Goal: Task Accomplishment & Management: Complete application form

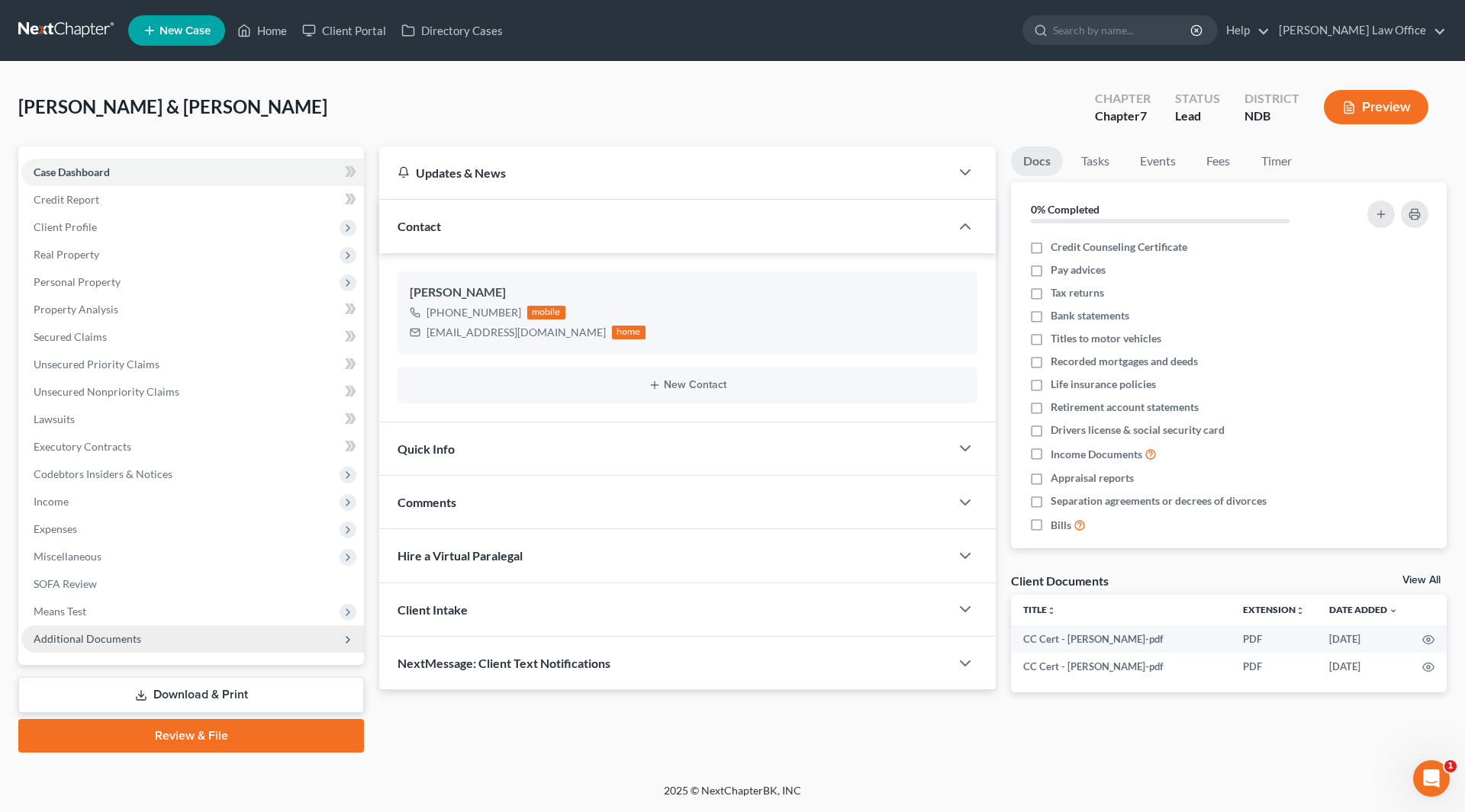
click at [129, 643] on span "Additional Documents" at bounding box center [88, 639] width 107 height 13
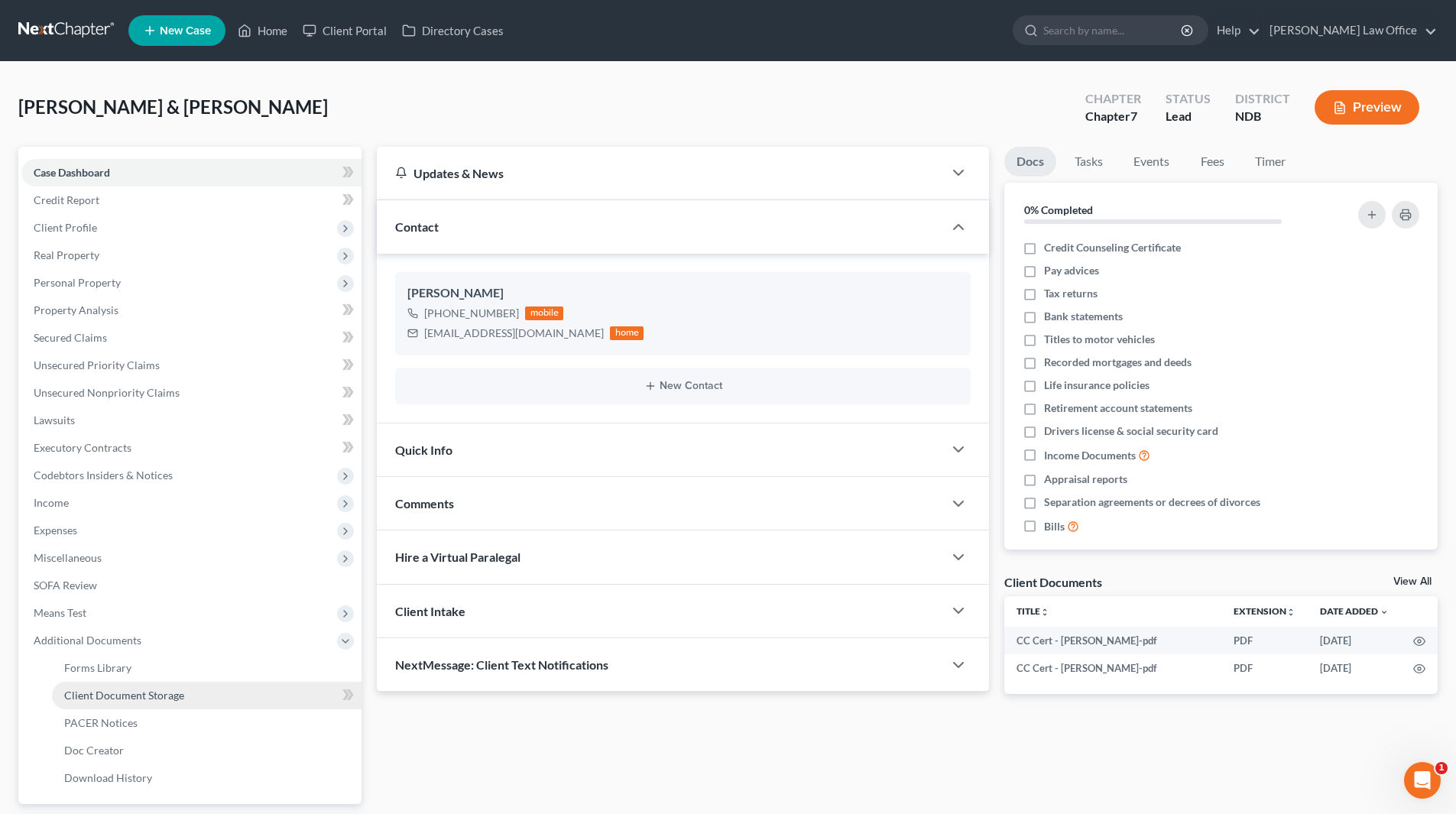
click at [126, 693] on span "Client Document Storage" at bounding box center [124, 695] width 120 height 13
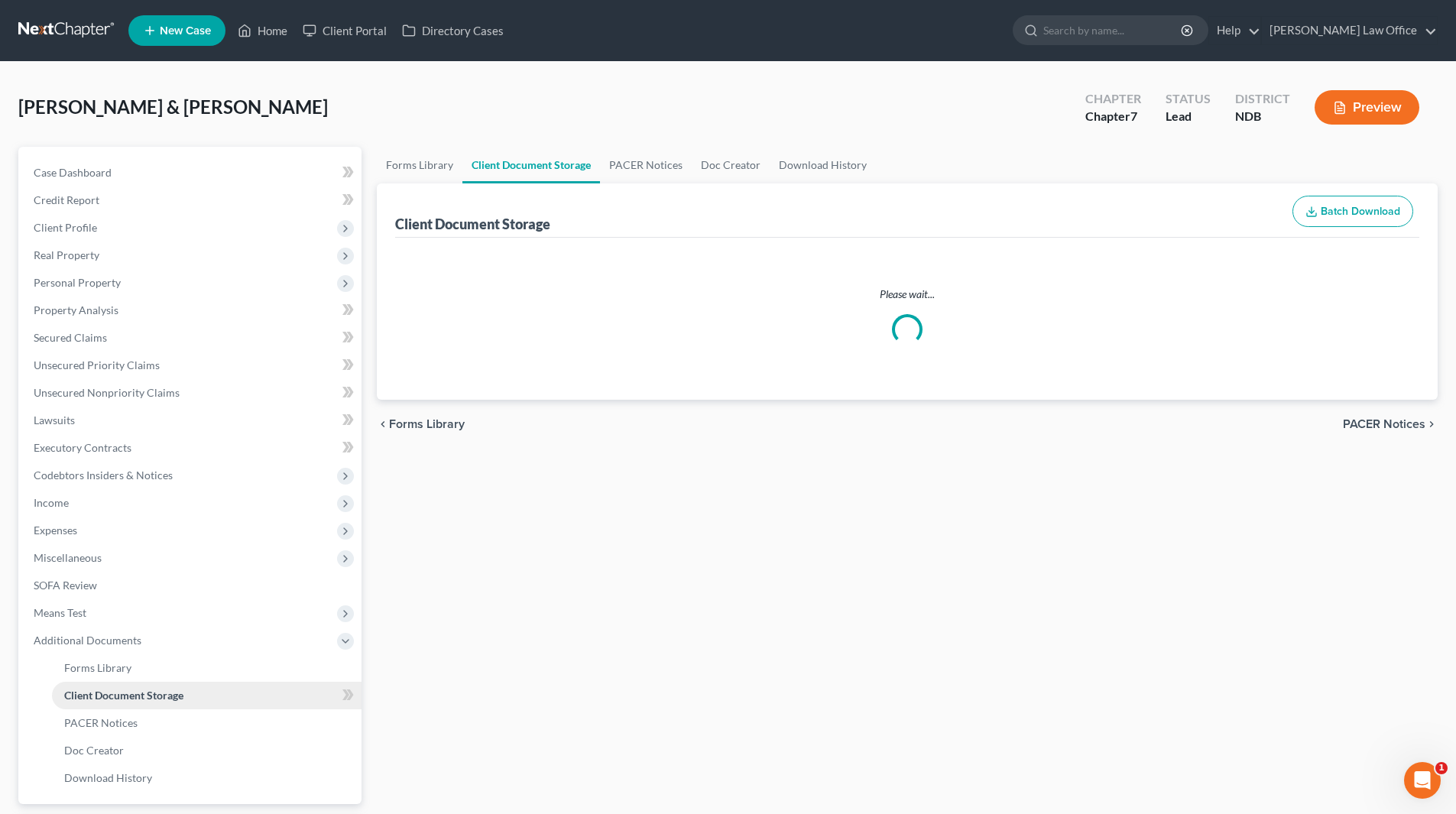
select select "0"
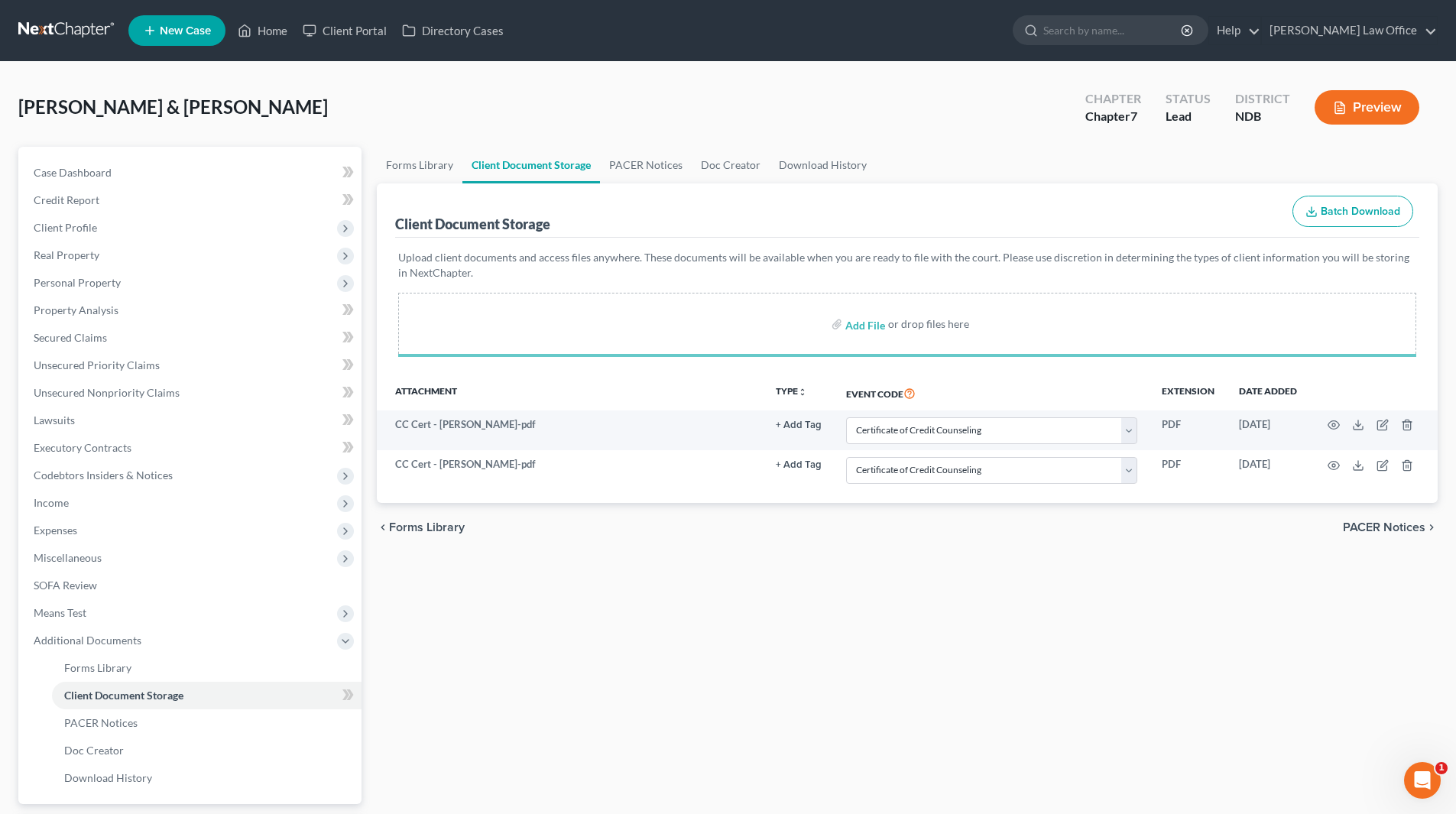
select select "0"
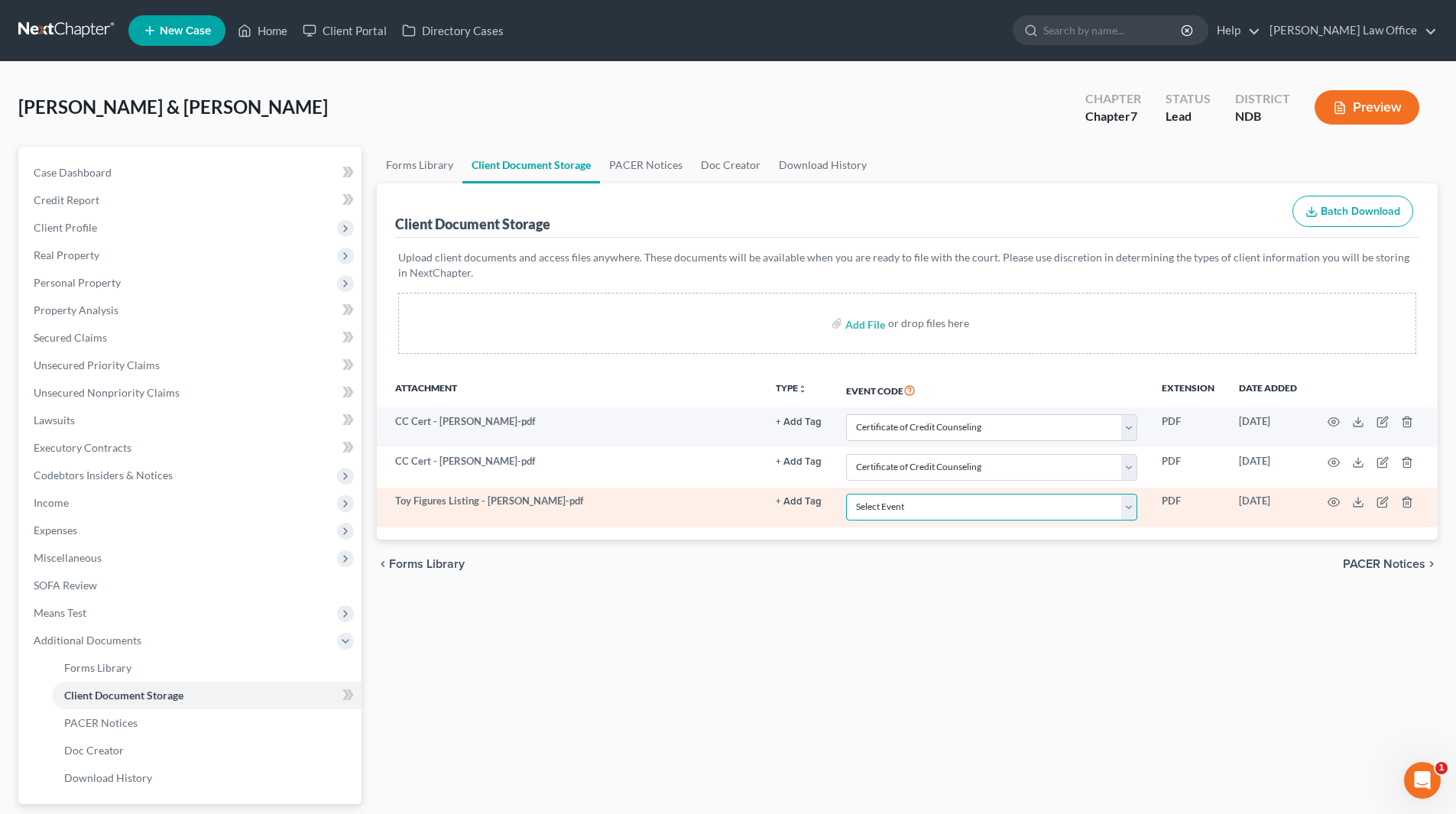
click at [1131, 508] on select "Select Event Certificate of Credit Counseling Chapter 13 Plan Pay Filing Fee in…" at bounding box center [991, 507] width 292 height 27
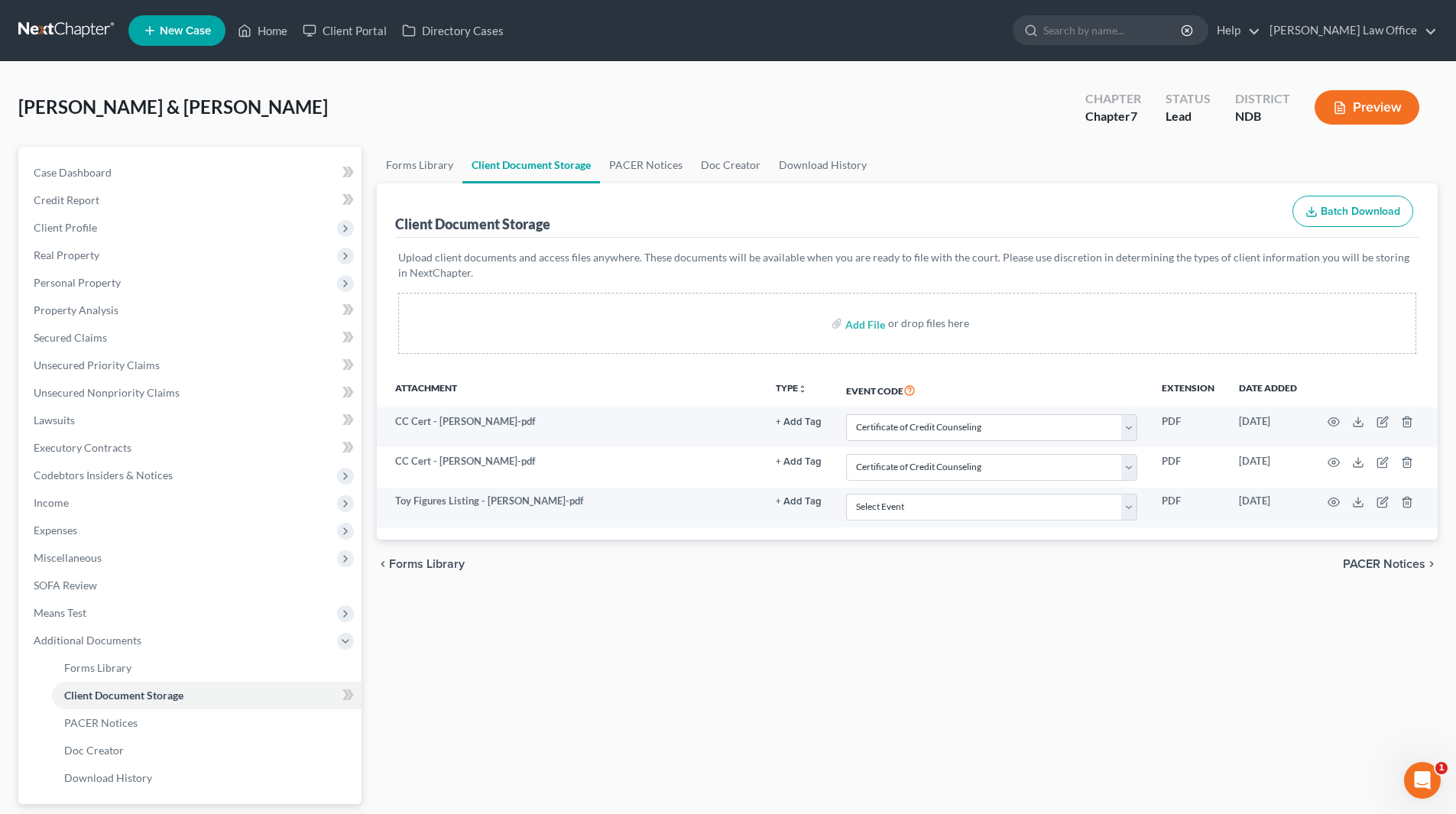
click at [891, 695] on div "Forms Library Client Document Storage PACER Notices Doc Creator Download Histor…" at bounding box center [907, 519] width 1076 height 745
click at [77, 282] on span "Personal Property" at bounding box center [77, 282] width 87 height 13
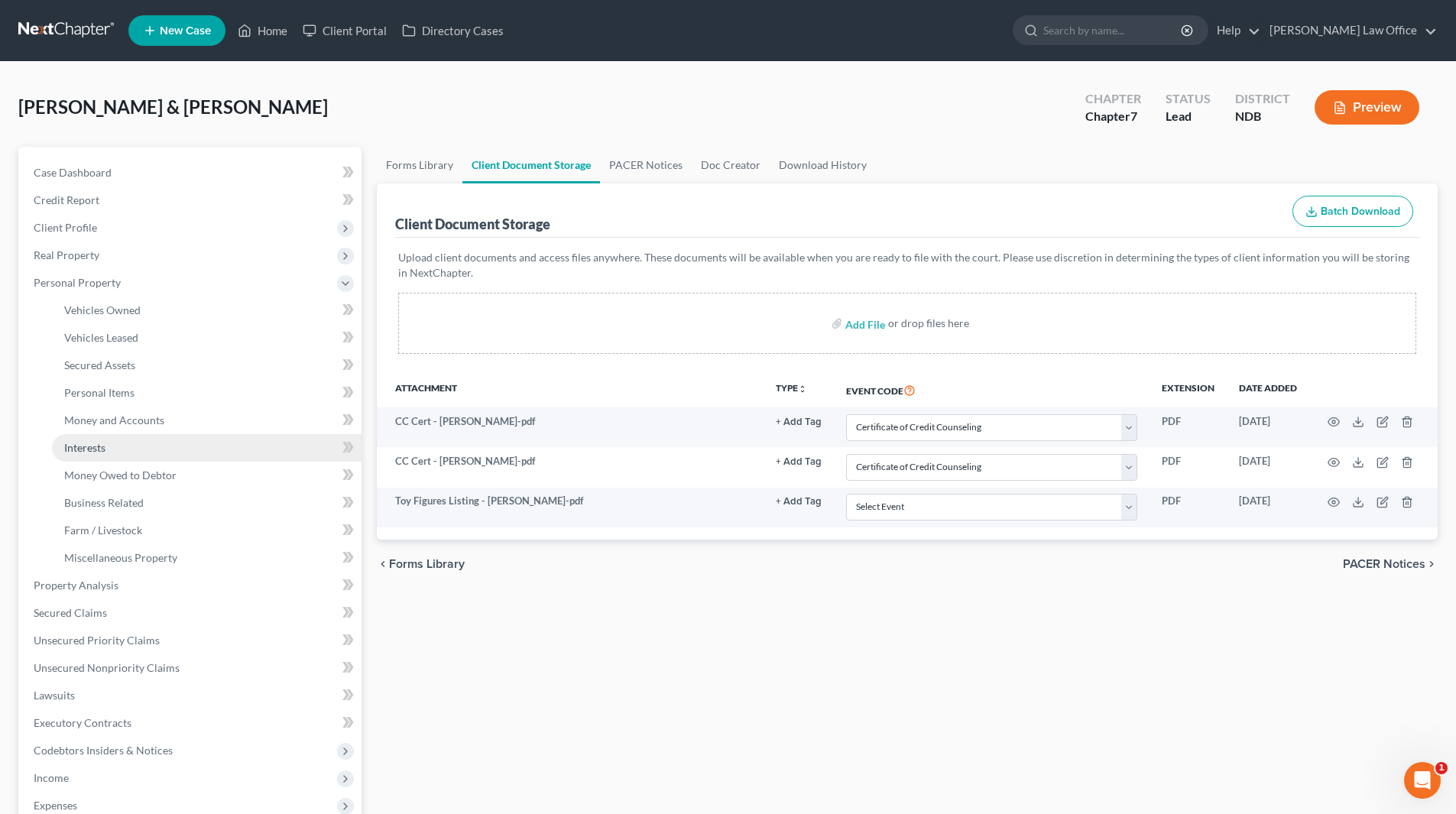
click at [108, 438] on link "Interests" at bounding box center [207, 448] width 310 height 28
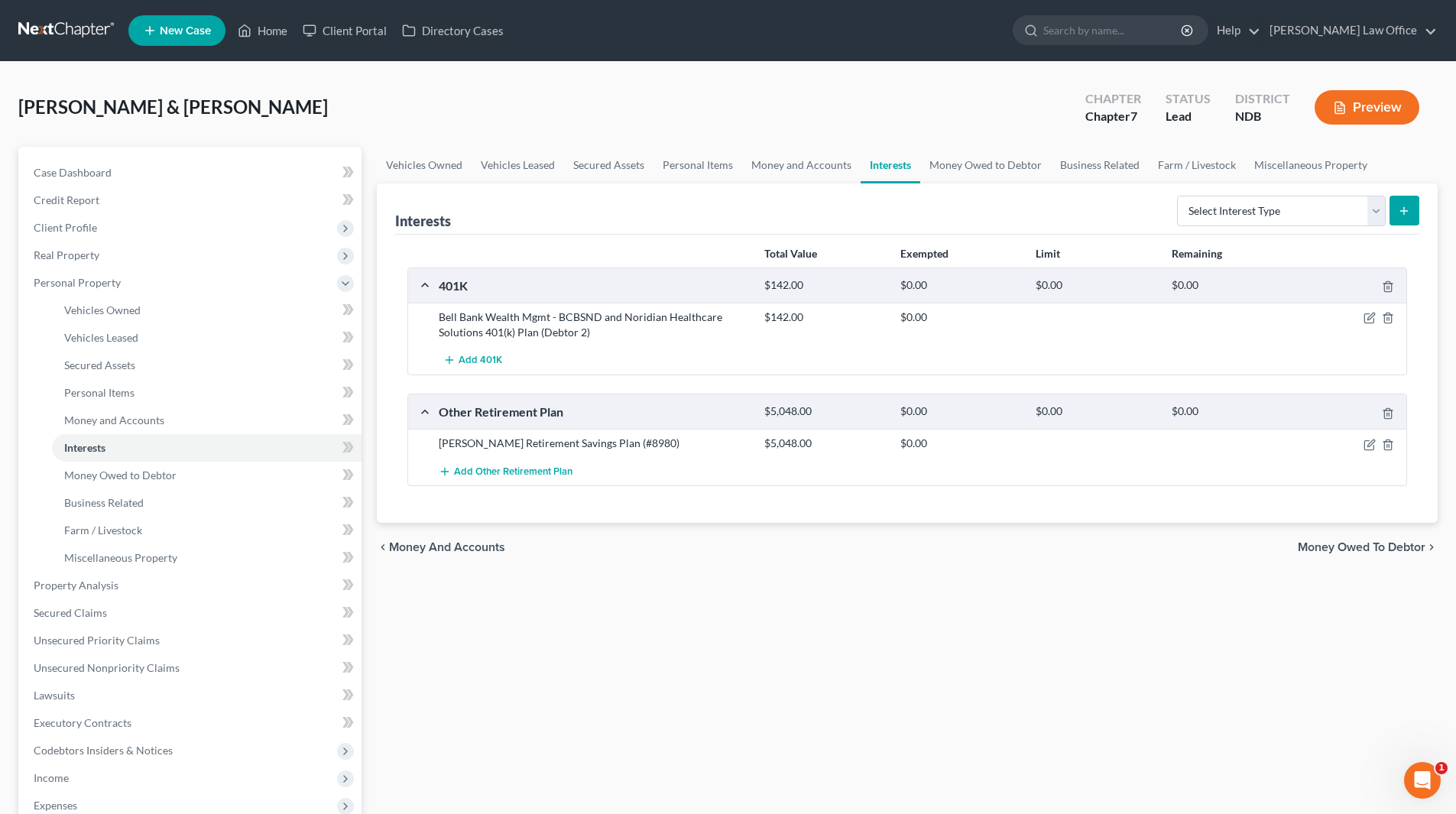
click at [1368, 437] on div at bounding box center [1353, 443] width 108 height 15
click at [1368, 448] on icon "button" at bounding box center [1369, 444] width 12 height 12
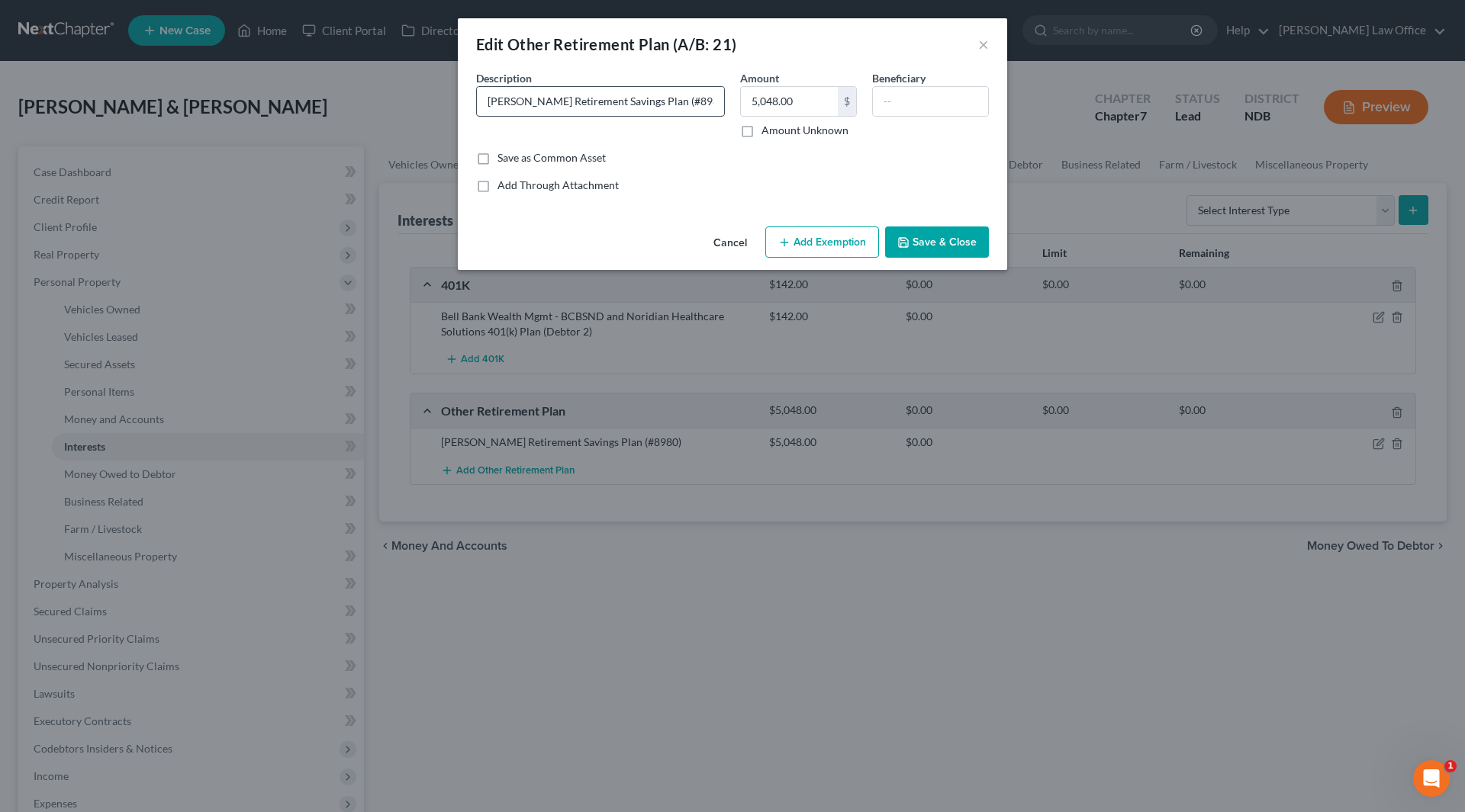
click at [691, 95] on input "[PERSON_NAME] Retirement Savings Plan (#8980)" at bounding box center [600, 101] width 247 height 29
type input "[PERSON_NAME] Retirement Savings Plan (#8980)(Debtor 1)"
click at [946, 233] on button "Save & Close" at bounding box center [937, 242] width 104 height 32
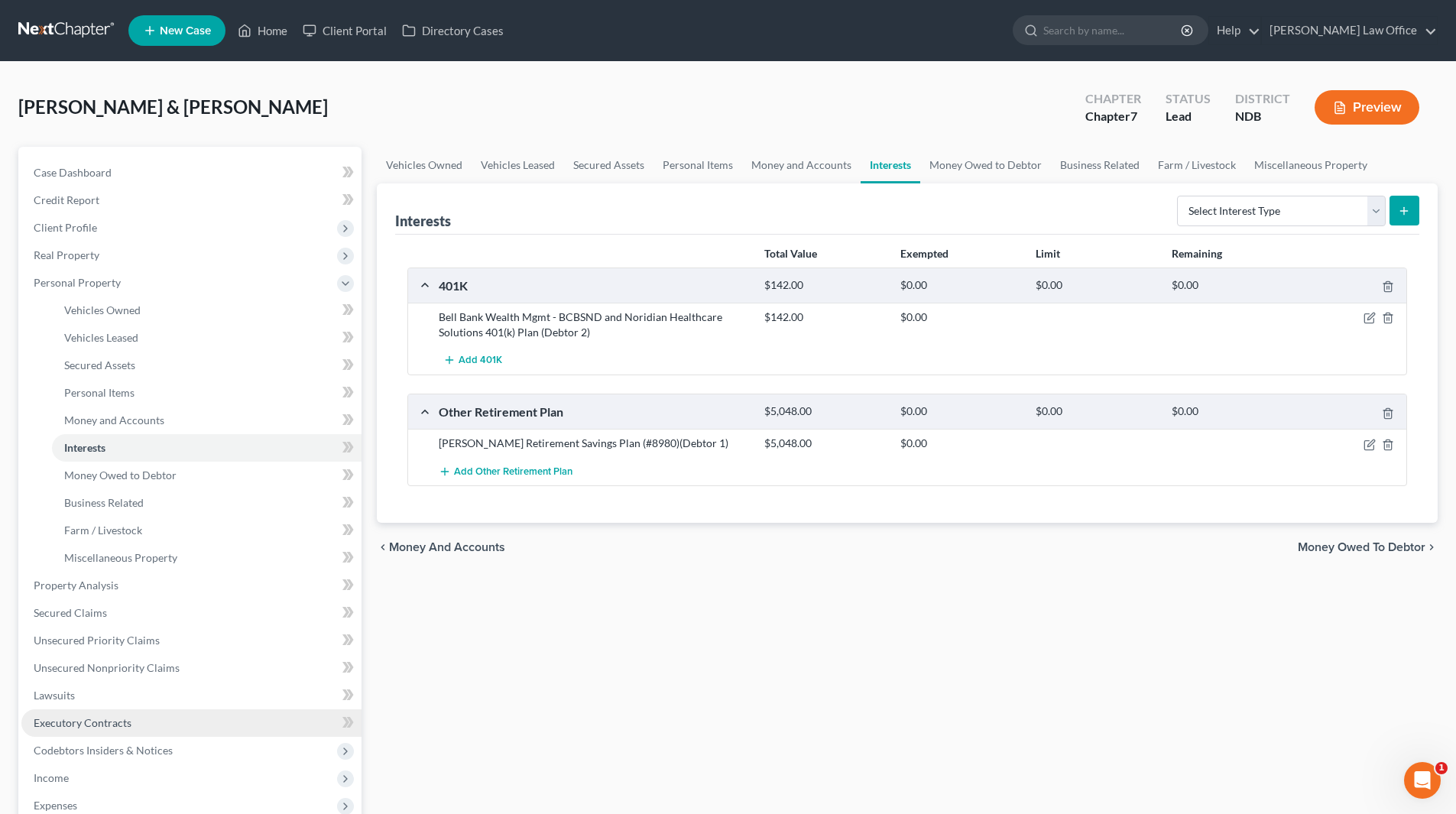
scroll to position [77, 0]
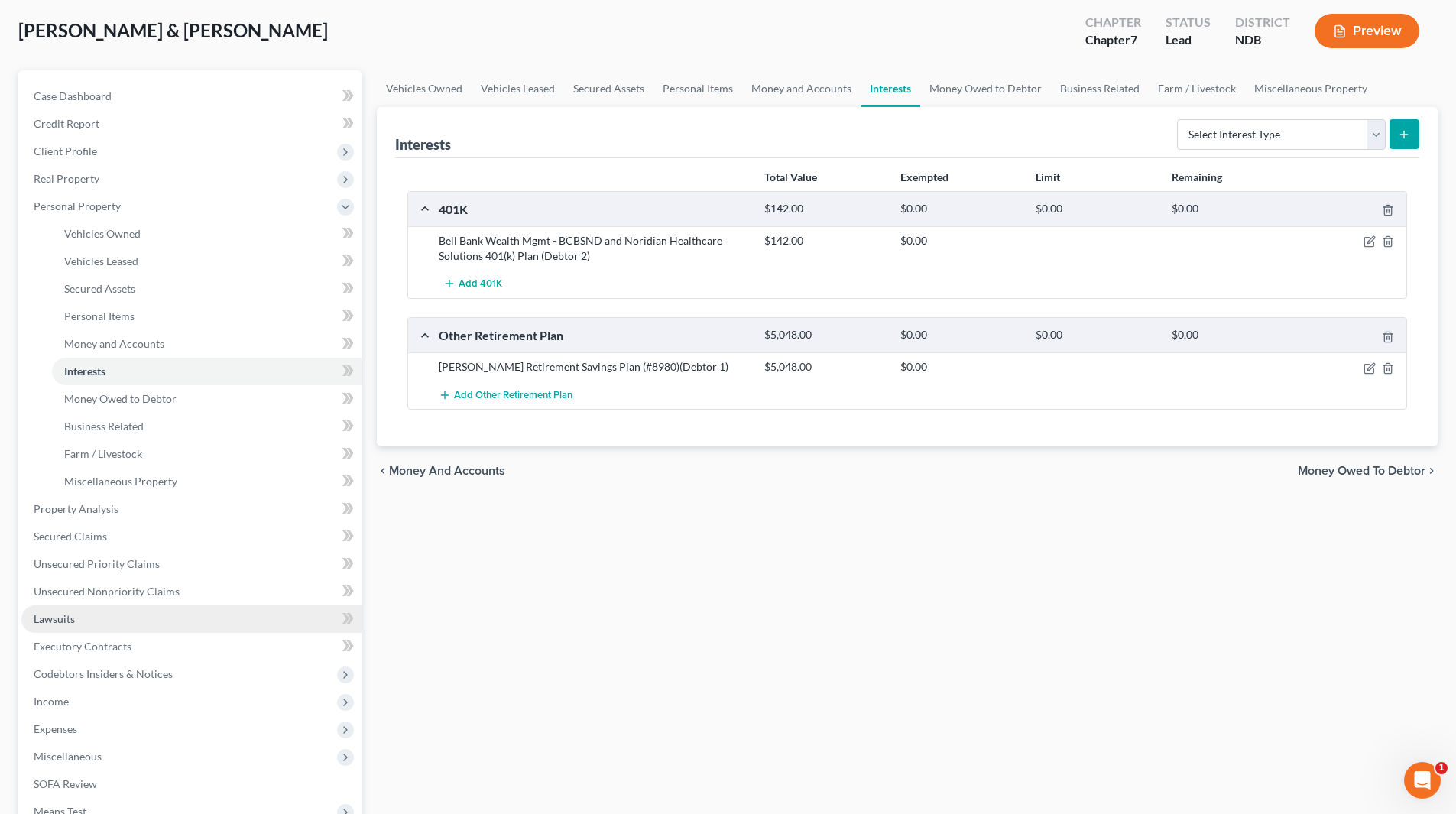
click at [77, 611] on link "Lawsuits" at bounding box center [191, 619] width 340 height 28
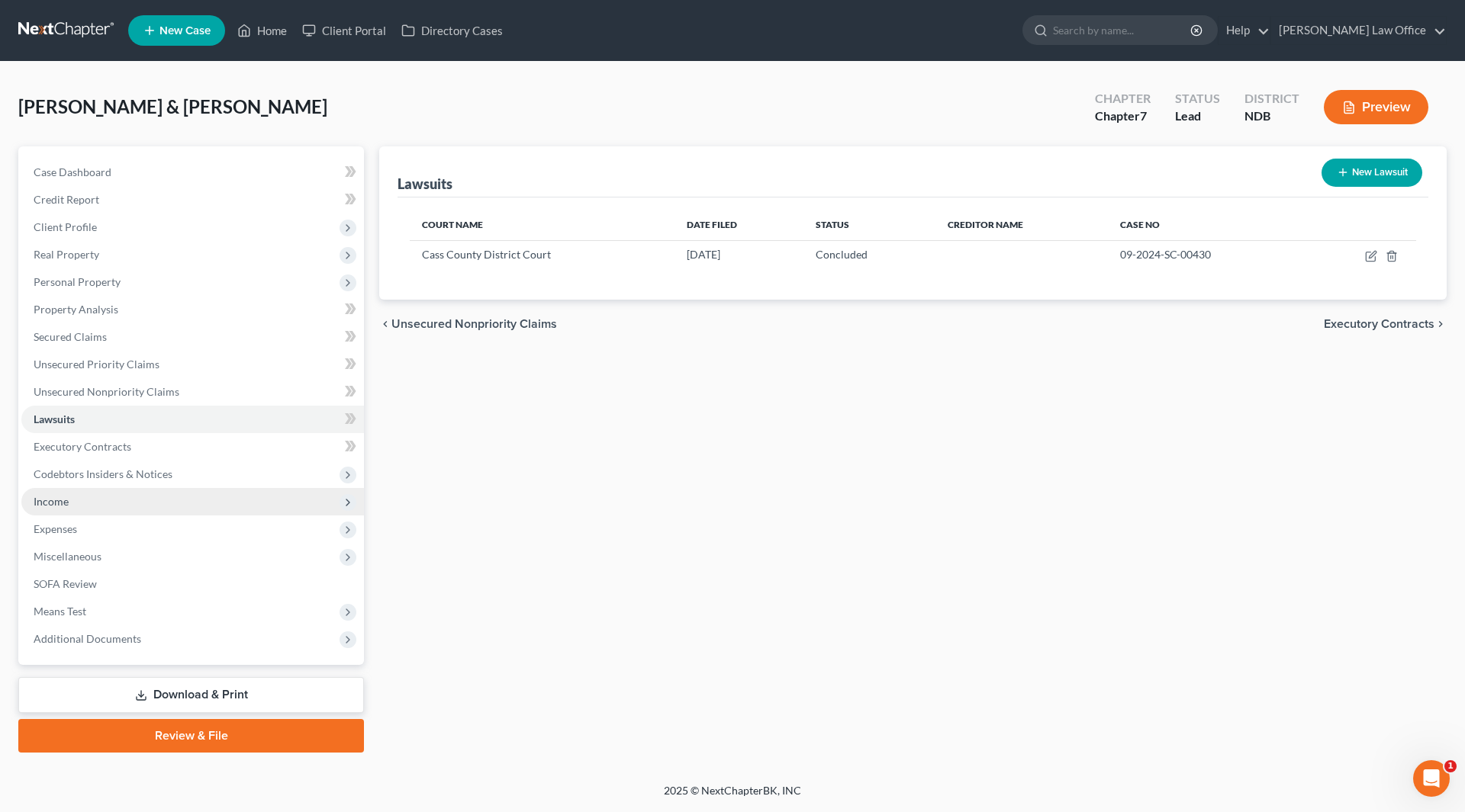
click at [71, 499] on span "Income" at bounding box center [192, 501] width 342 height 28
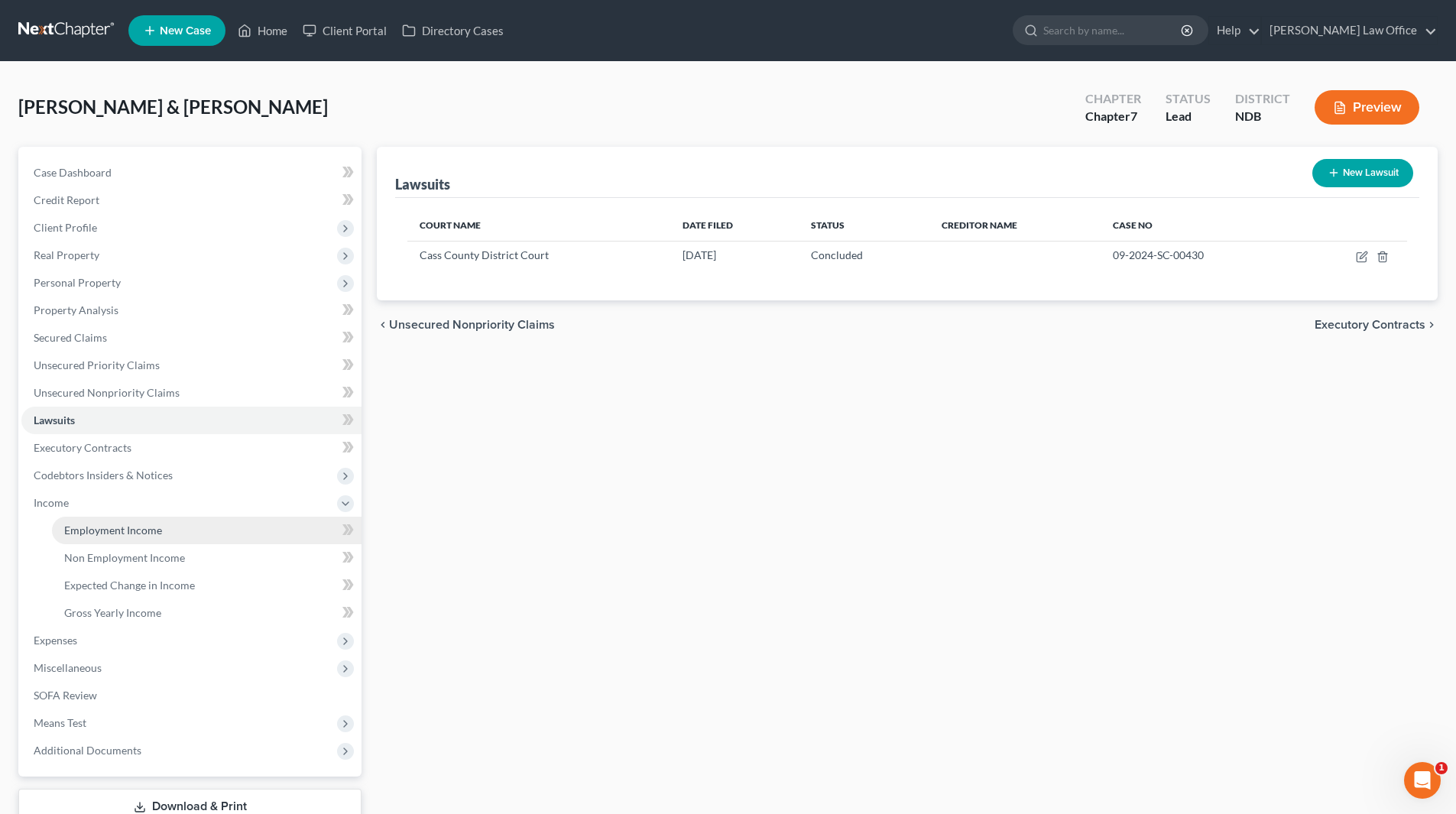
click at [151, 532] on span "Employment Income" at bounding box center [113, 530] width 98 height 13
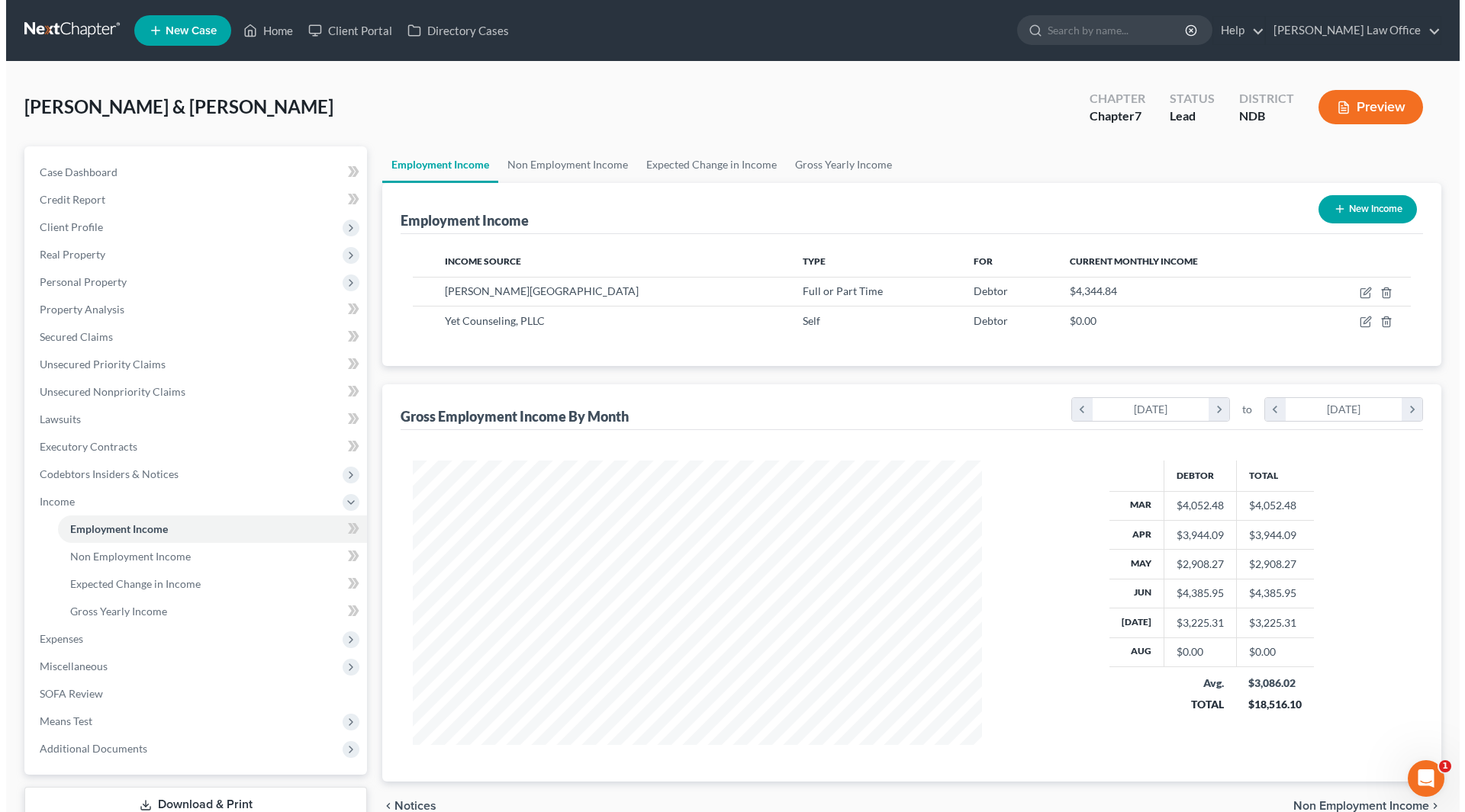
scroll to position [285, 599]
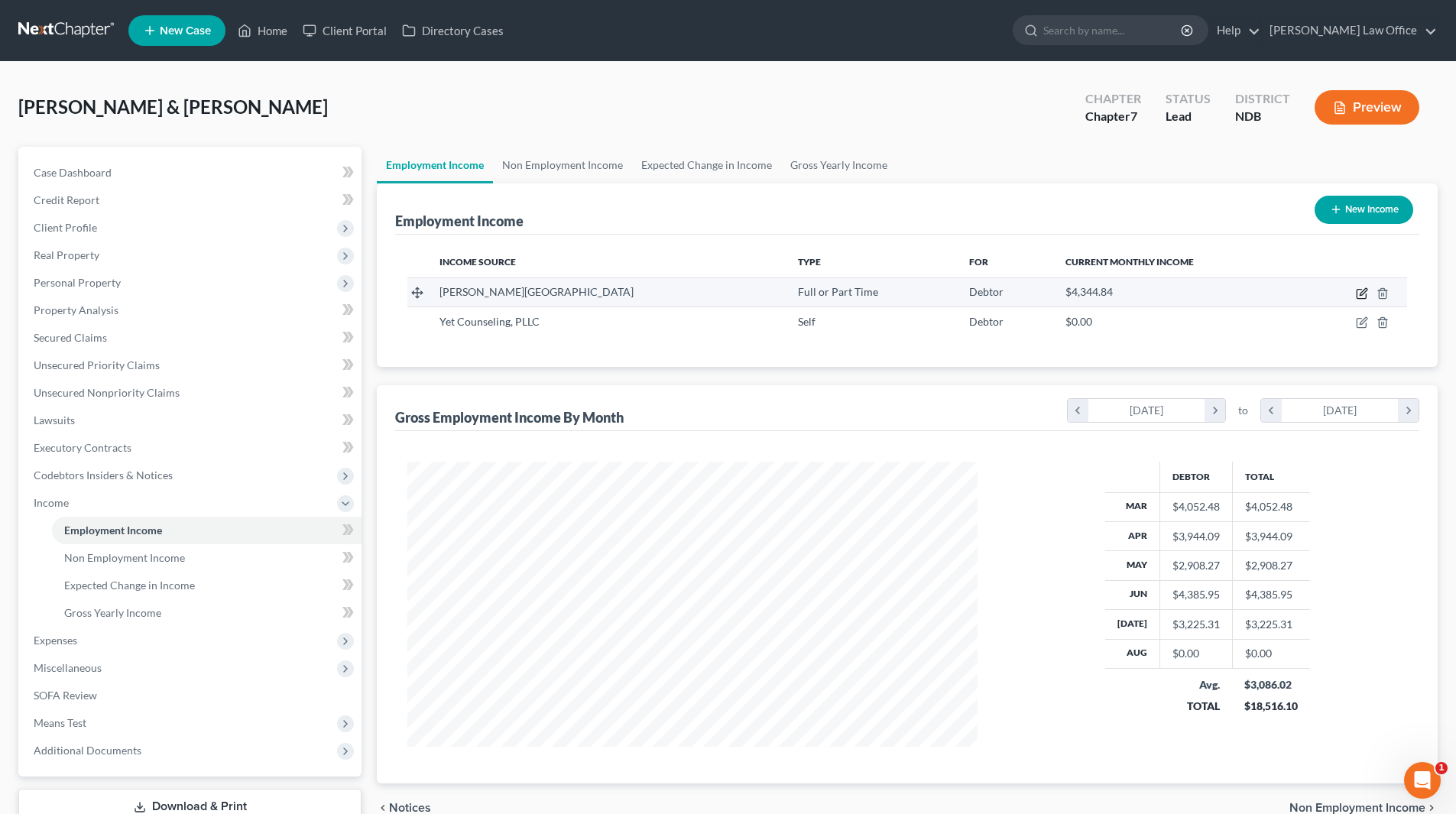
click at [1361, 293] on icon "button" at bounding box center [1363, 292] width 7 height 7
select select "0"
select select "29"
select select "2"
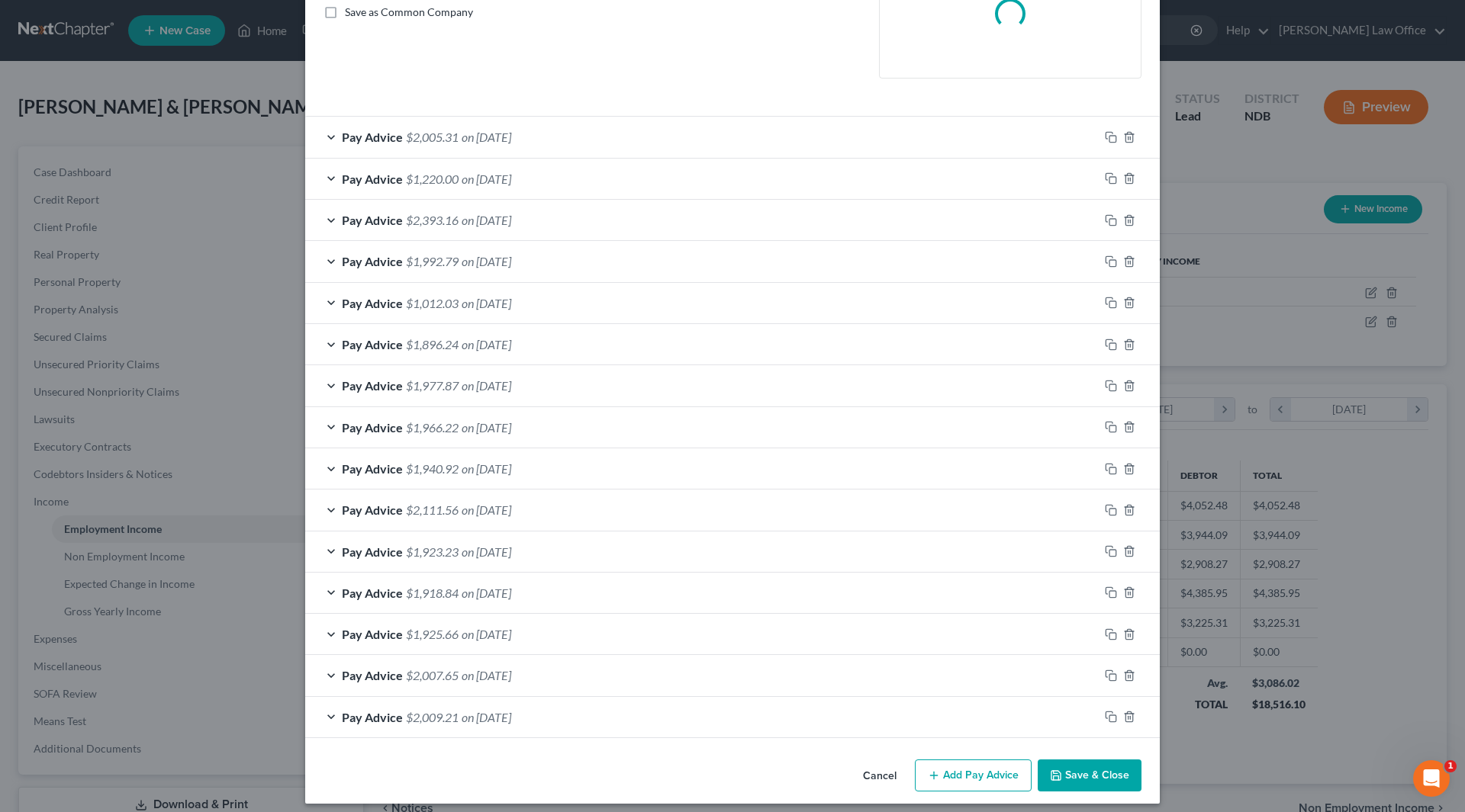
scroll to position [363, 0]
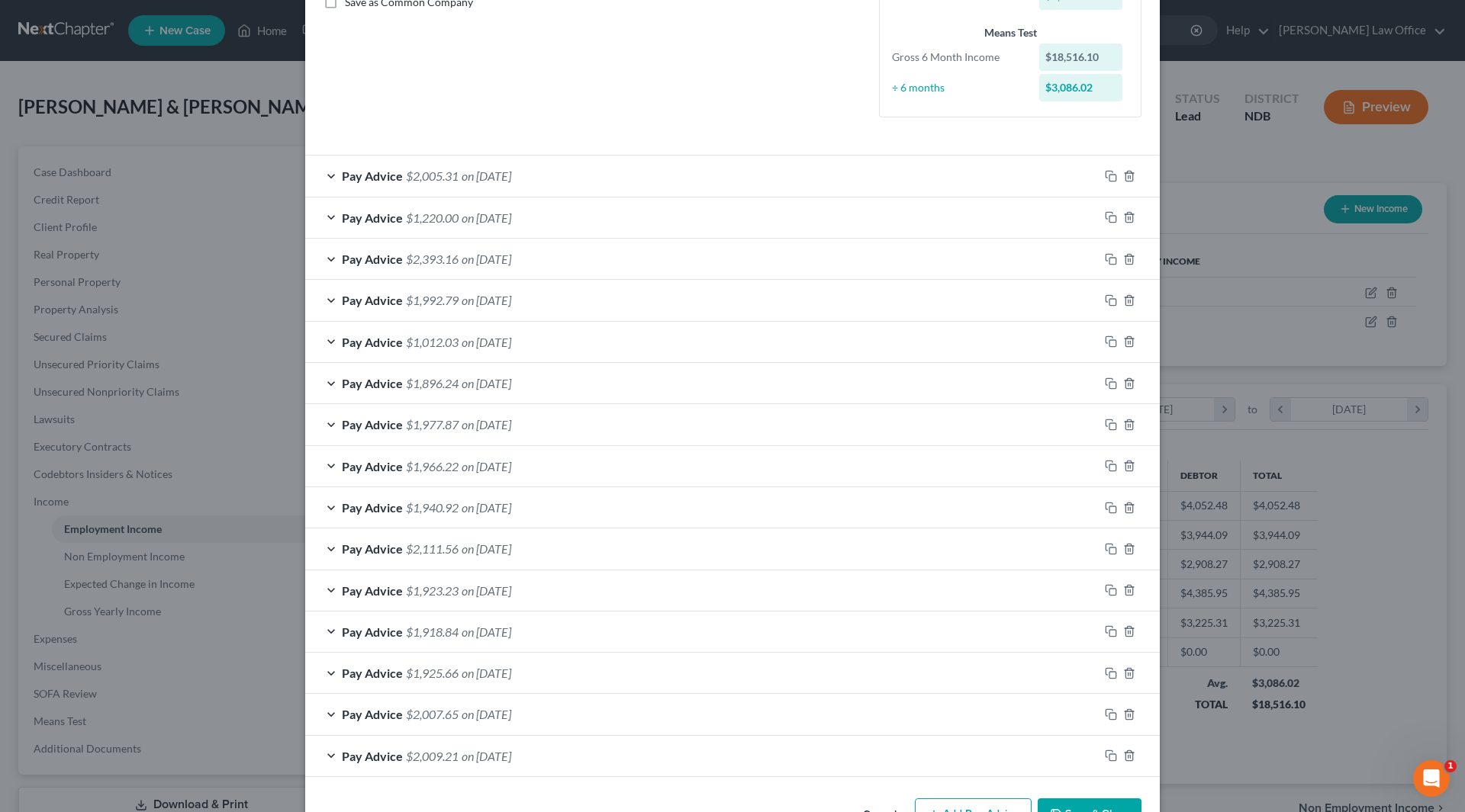
click at [492, 550] on span "on [DATE]" at bounding box center [486, 549] width 50 height 14
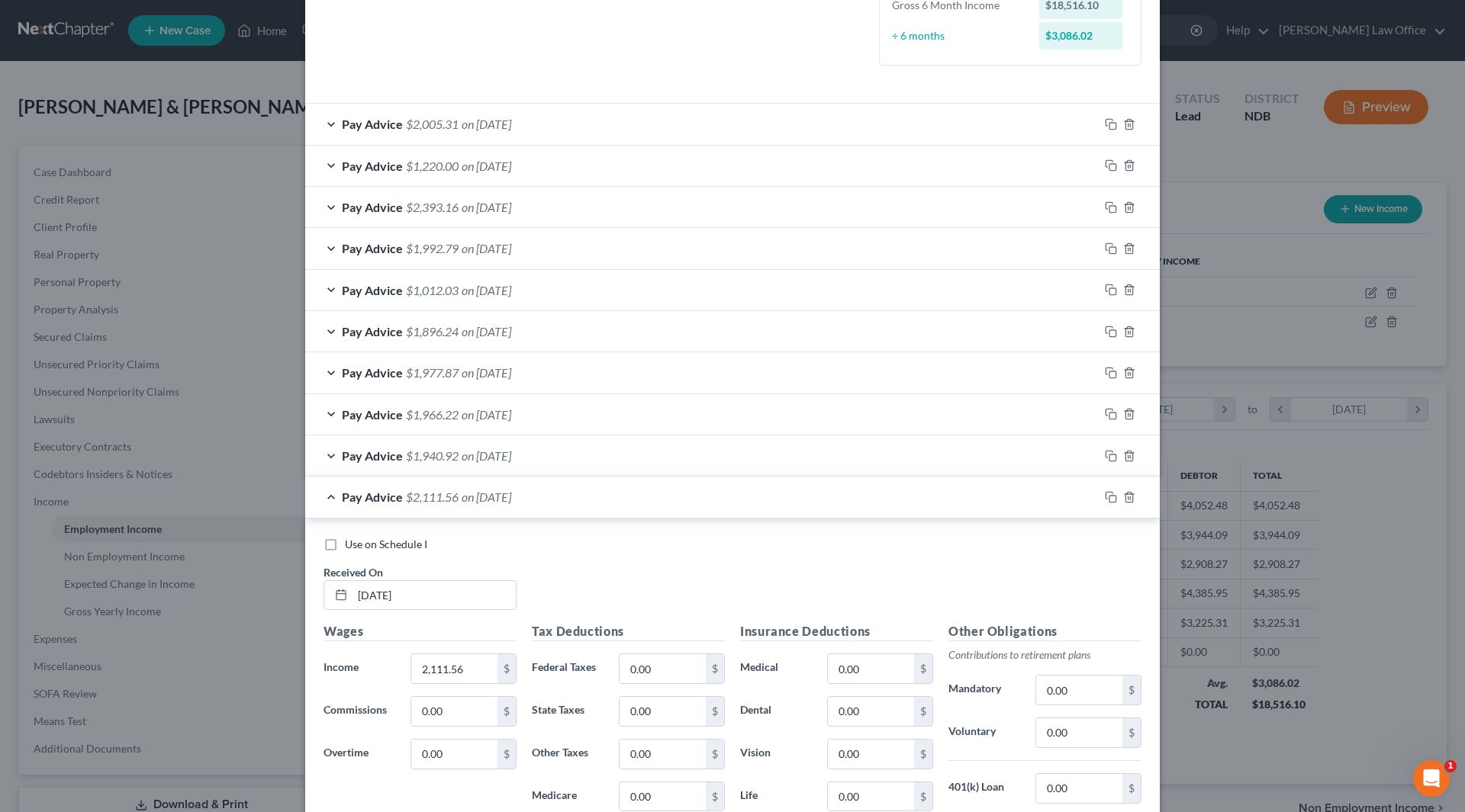
scroll to position [439, 0]
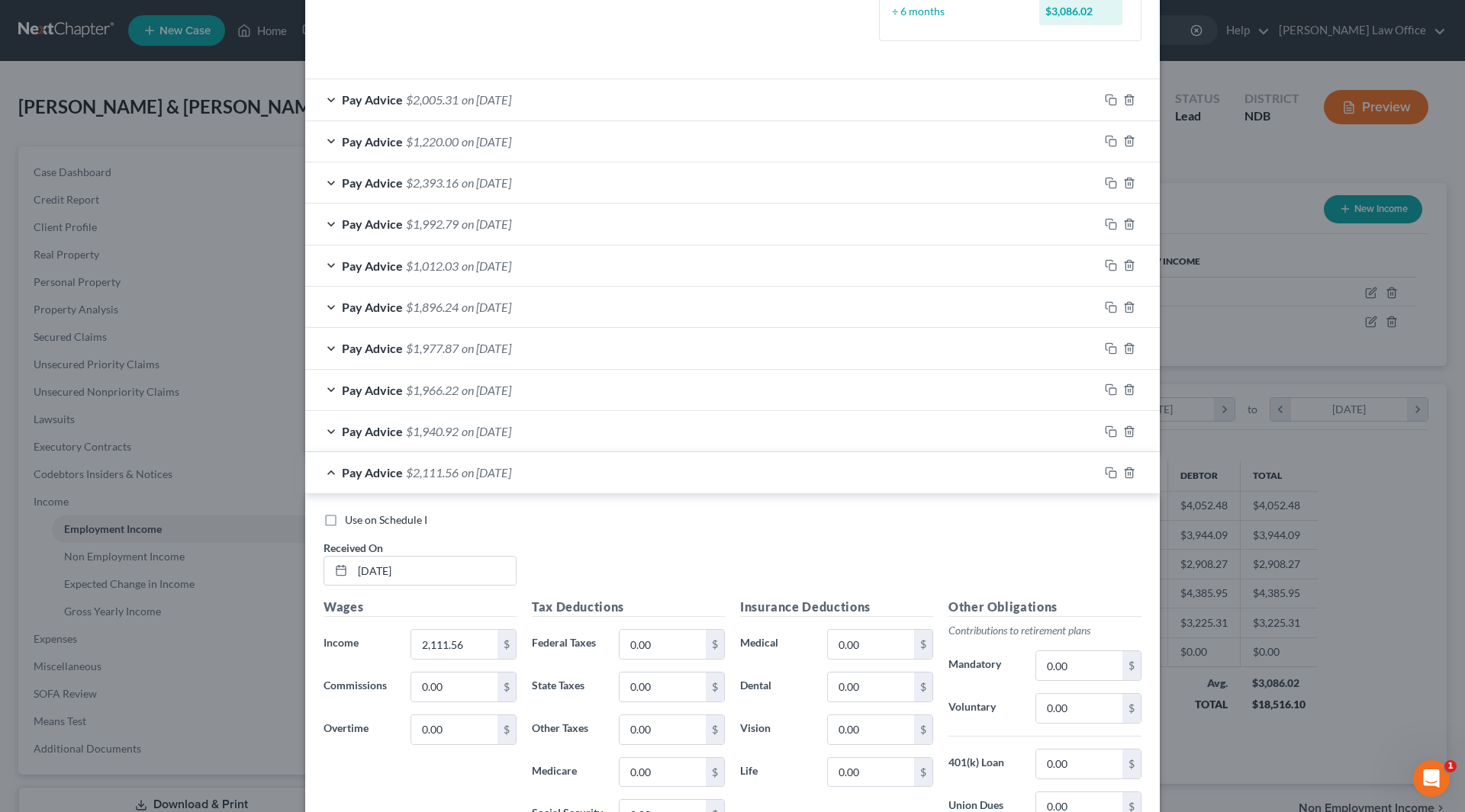
click at [345, 520] on label "Use on Schedule I" at bounding box center [386, 520] width 82 height 15
click at [351, 520] on input "Use on Schedule I" at bounding box center [356, 517] width 10 height 10
checkbox input "true"
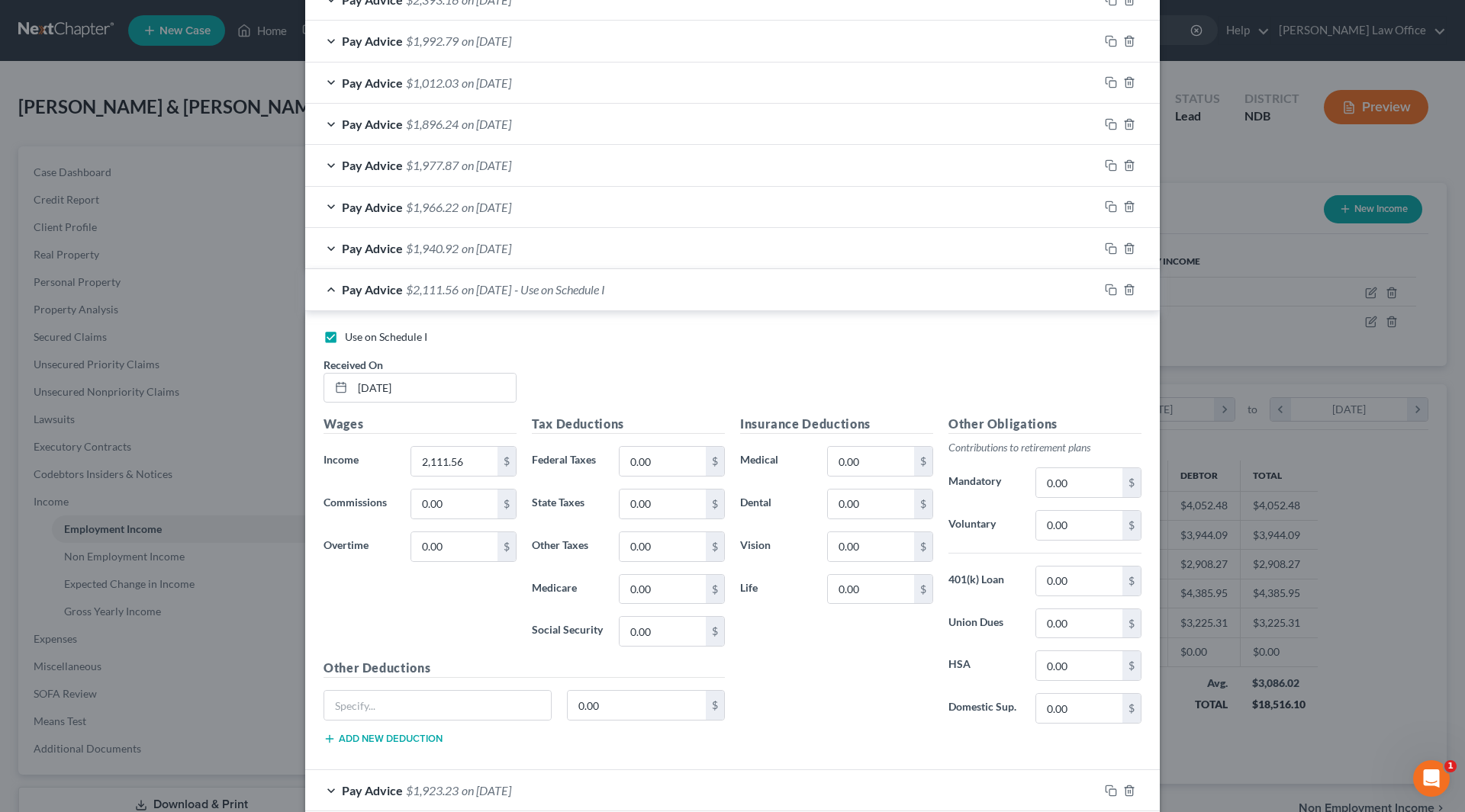
scroll to position [669, 0]
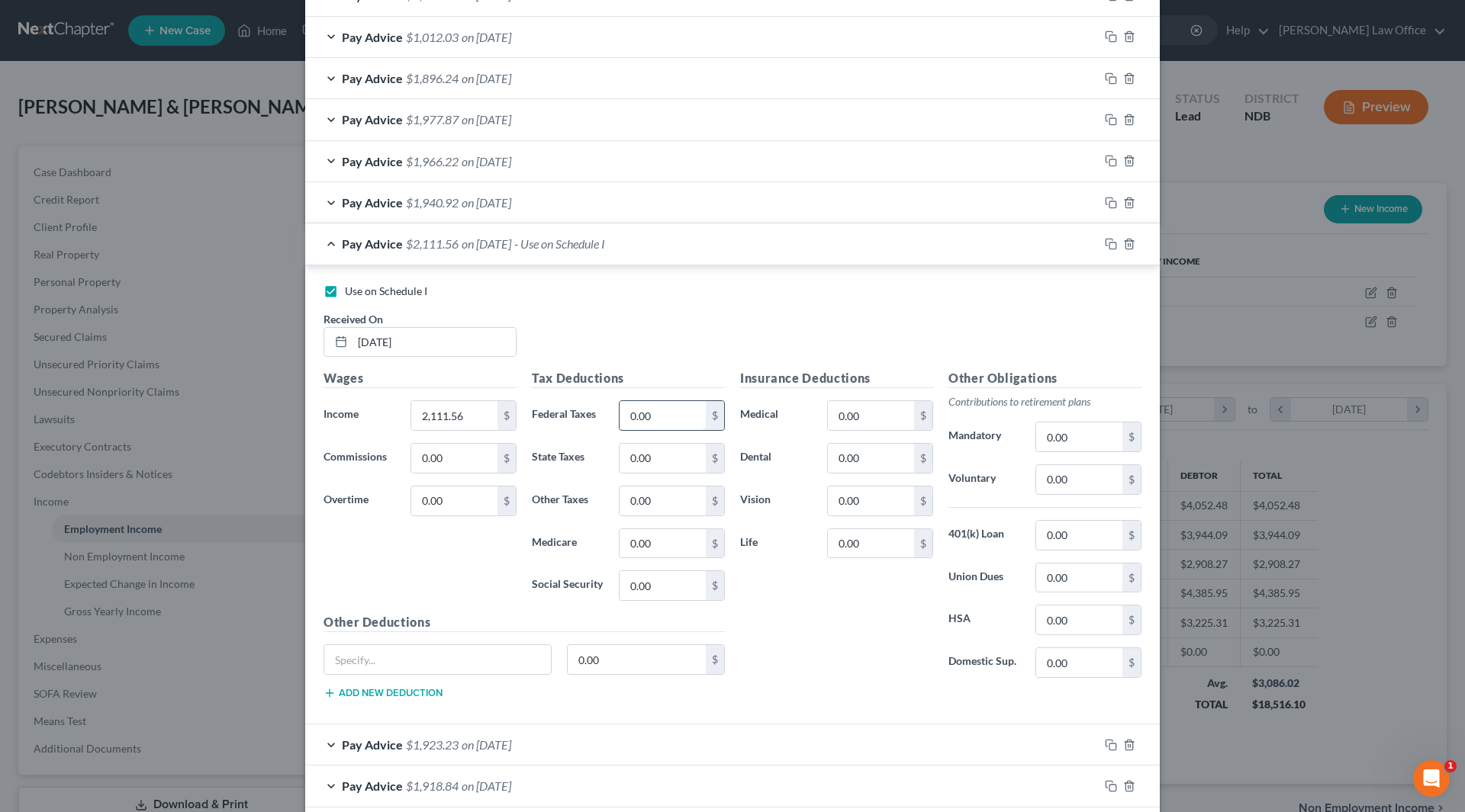
click at [681, 425] on input "0.00" at bounding box center [662, 415] width 86 height 29
type input "201.90"
type input "25.16"
type input "107.58"
click at [852, 404] on input "0.00" at bounding box center [870, 415] width 86 height 29
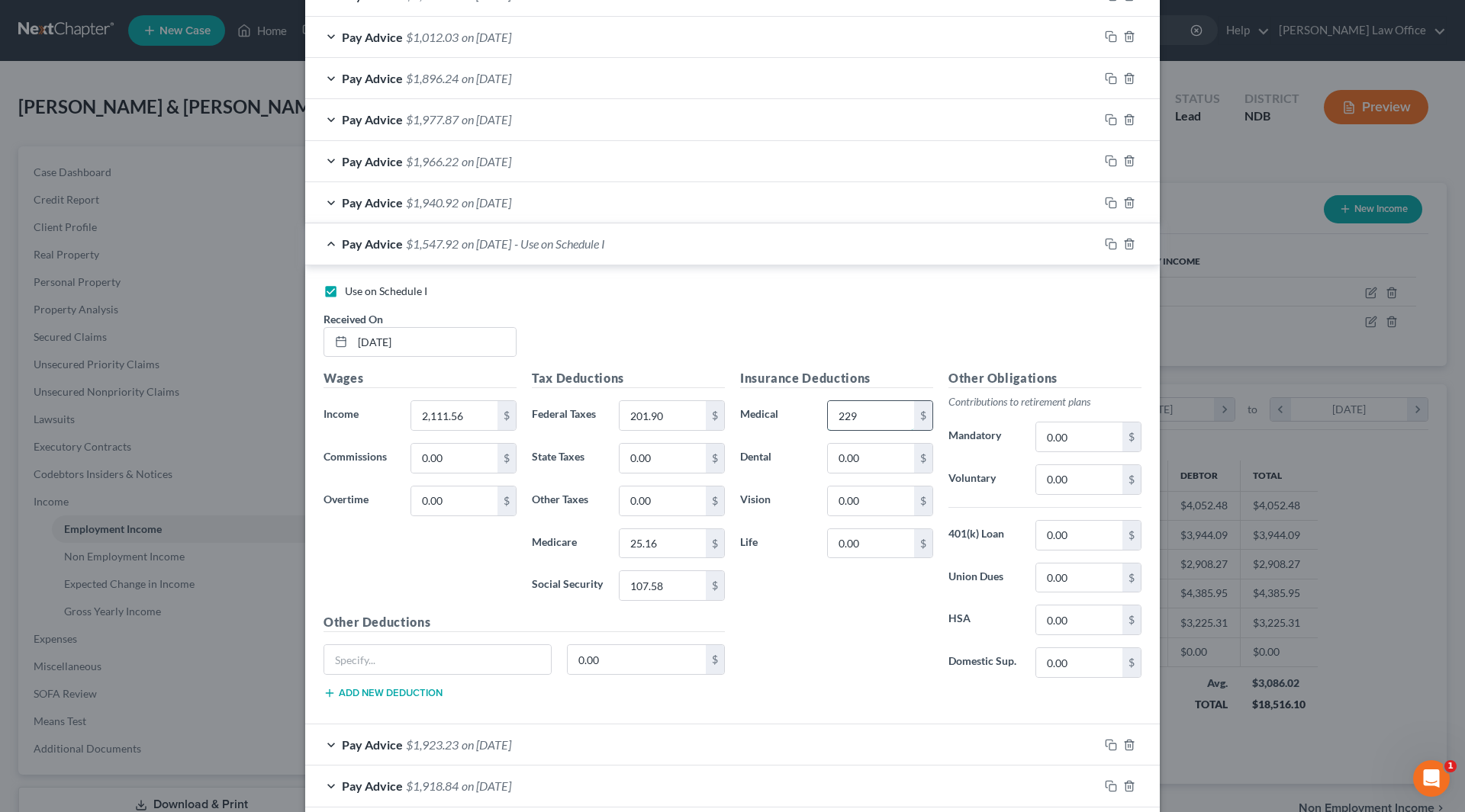
type input "229"
type input "34.4"
type input "12.92"
click at [1079, 479] on input "0.00" at bounding box center [1079, 479] width 86 height 29
type input "84.47"
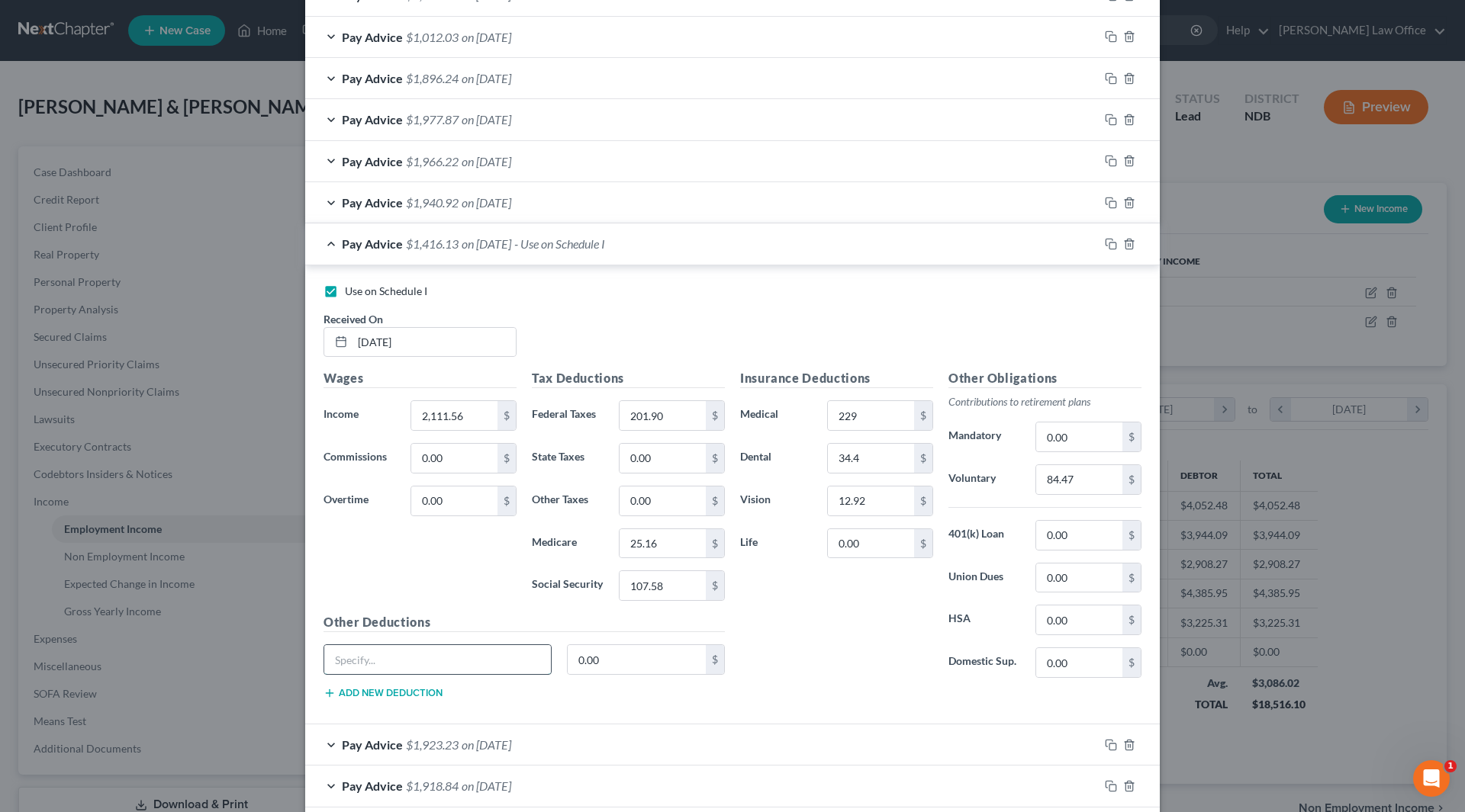
click at [438, 661] on input "text" at bounding box center [437, 660] width 226 height 29
type input "Medical Flex"
type input "50.00"
click at [379, 693] on button "Add new deduction" at bounding box center [382, 693] width 119 height 12
click at [379, 693] on input "text" at bounding box center [437, 702] width 226 height 29
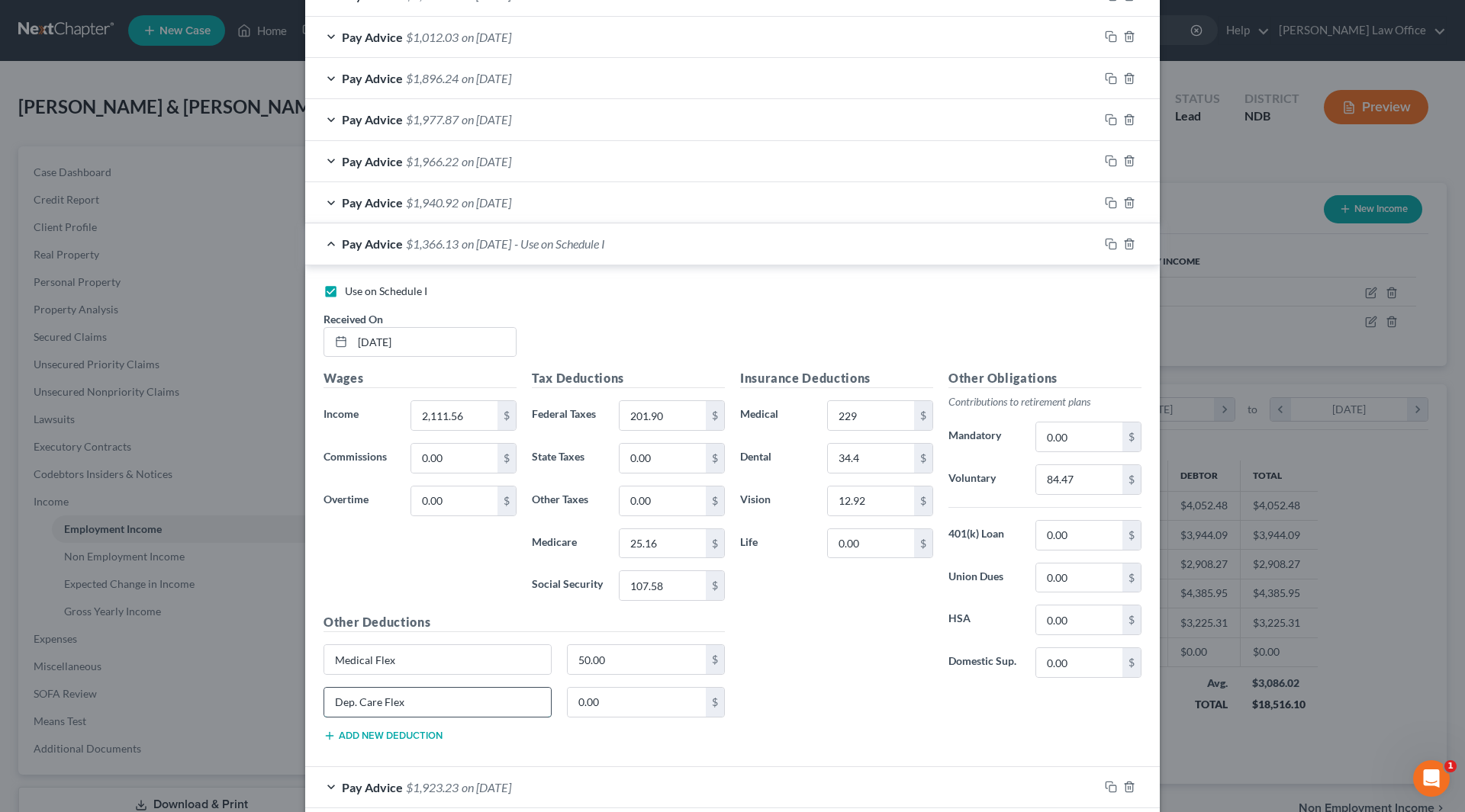
type input "Dep. Care Flex"
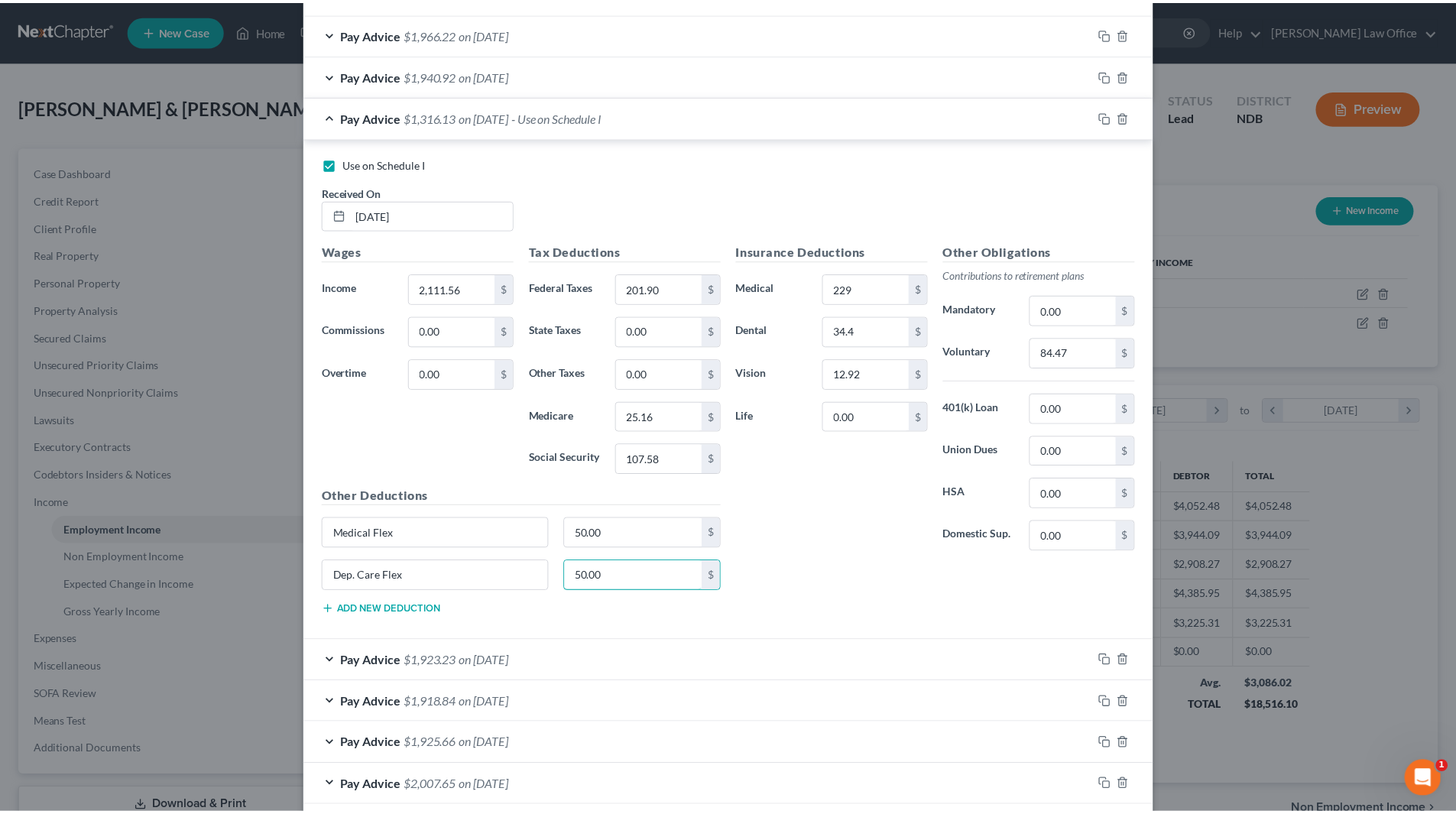
scroll to position [916, 0]
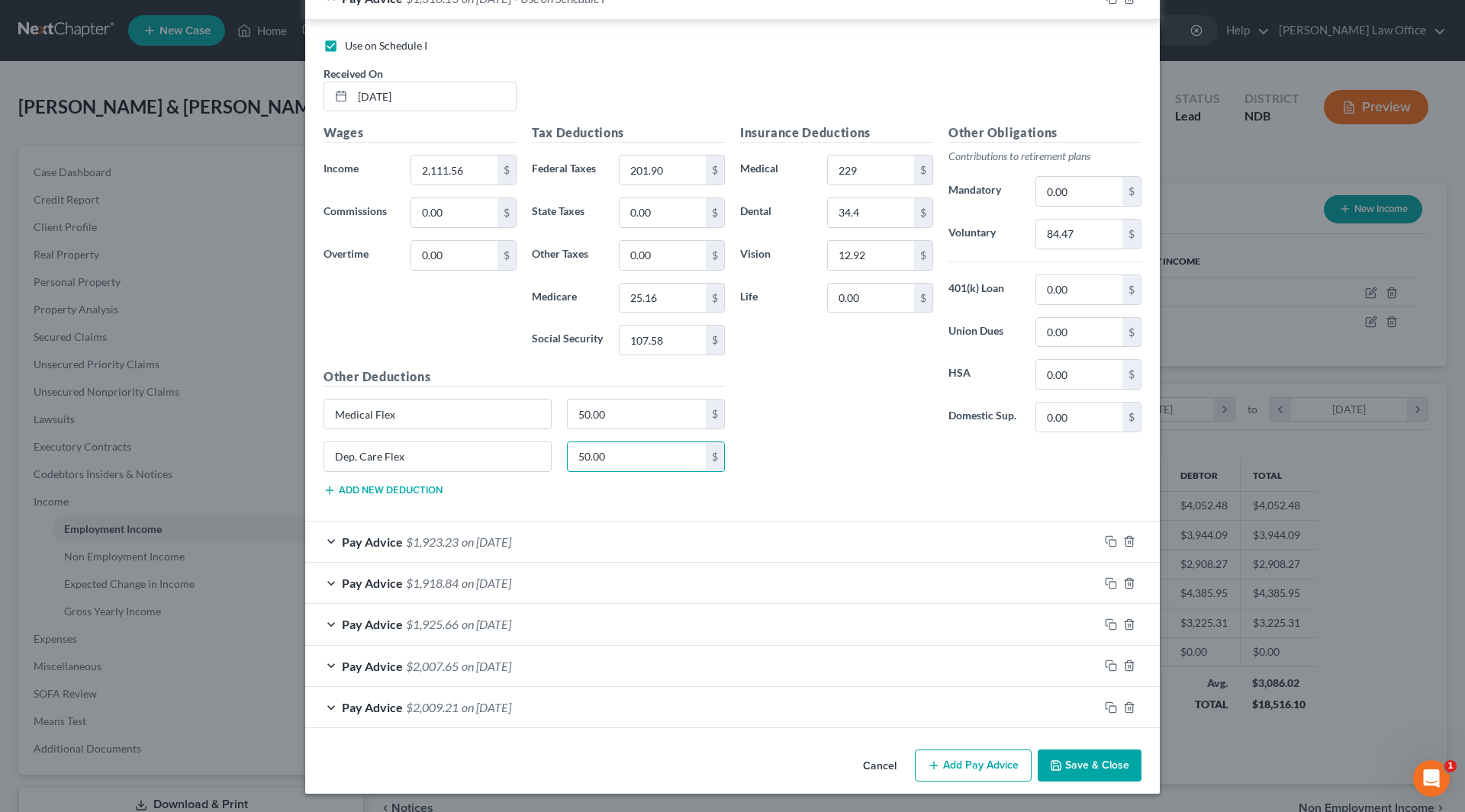
type input "50.00"
click at [1105, 766] on button "Save & Close" at bounding box center [1090, 765] width 104 height 32
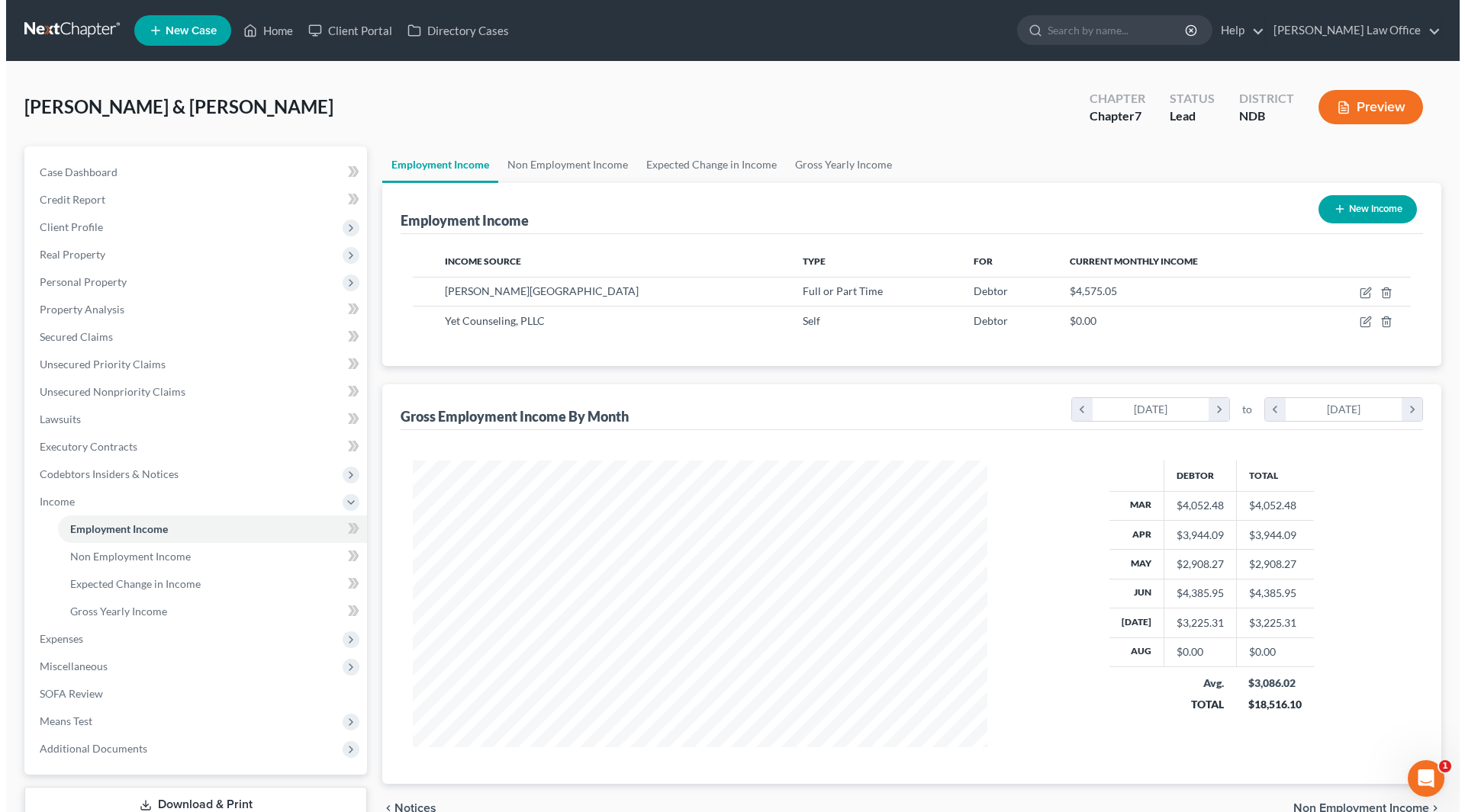
scroll to position [762484, 762297]
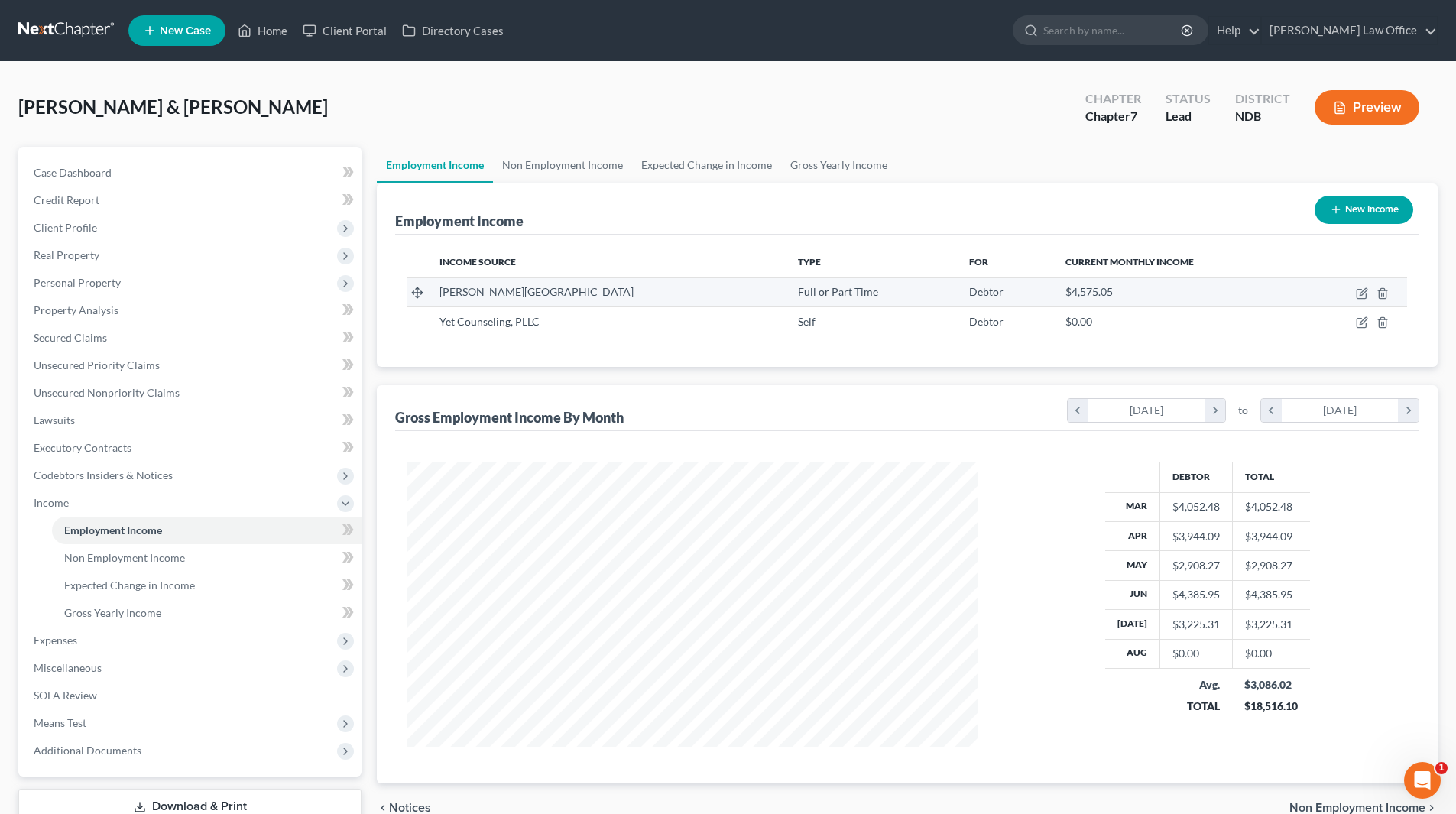
click at [1355, 291] on td at bounding box center [1356, 292] width 104 height 29
click at [1362, 290] on icon "button" at bounding box center [1361, 295] width 9 height 9
select select "0"
select select "29"
select select "2"
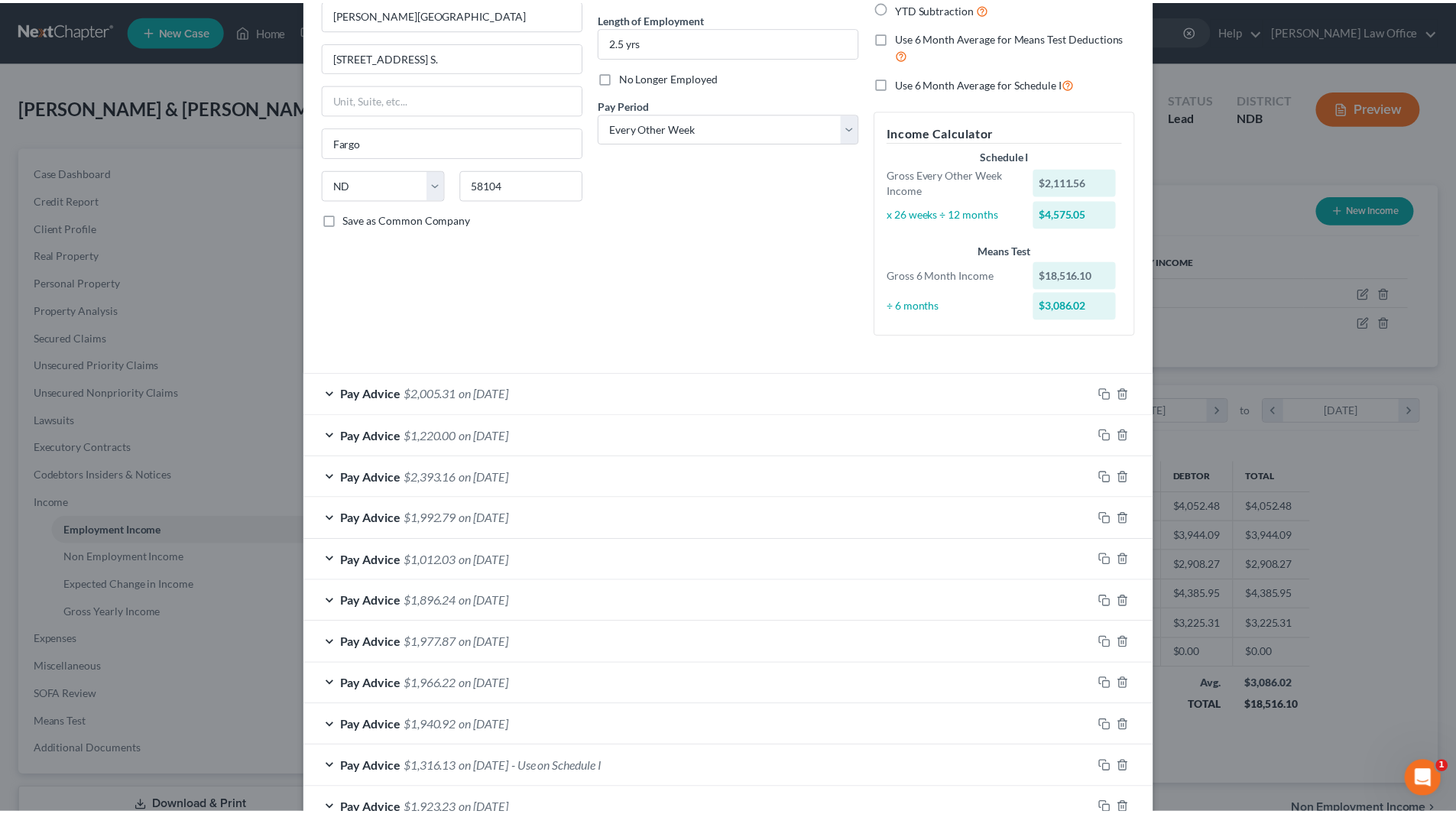
scroll to position [0, 0]
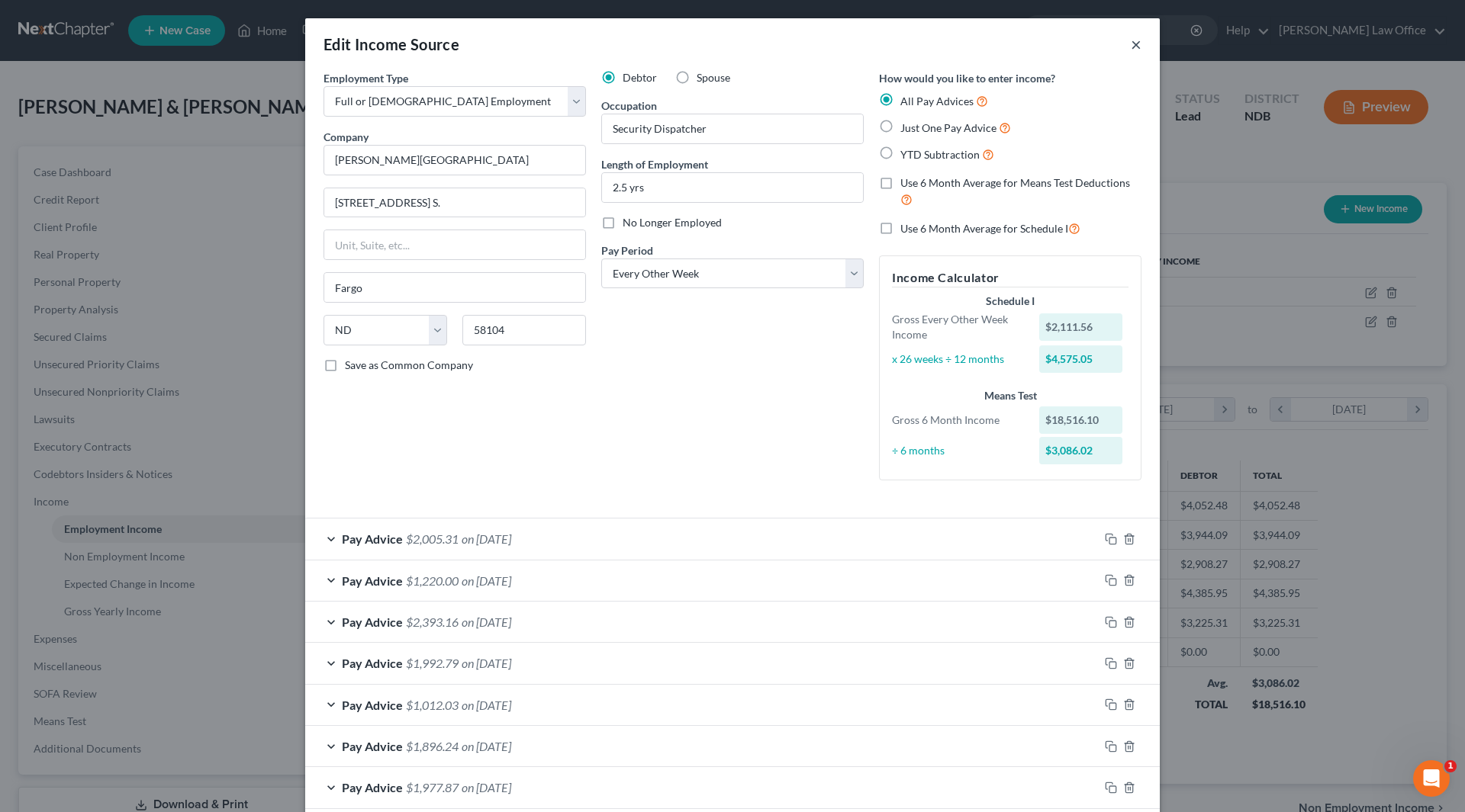
click at [1131, 41] on button "×" at bounding box center [1136, 44] width 11 height 18
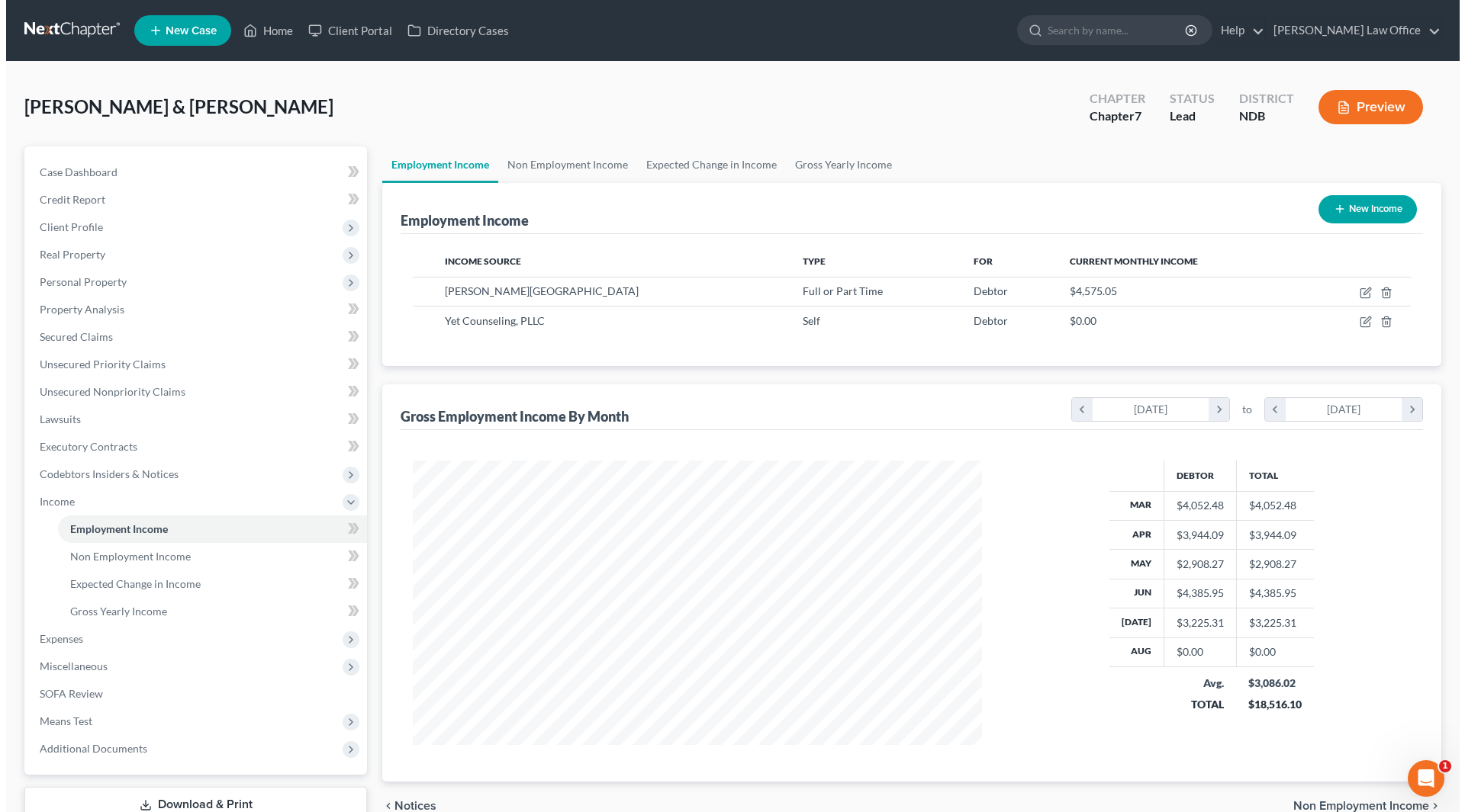
scroll to position [762484, 762297]
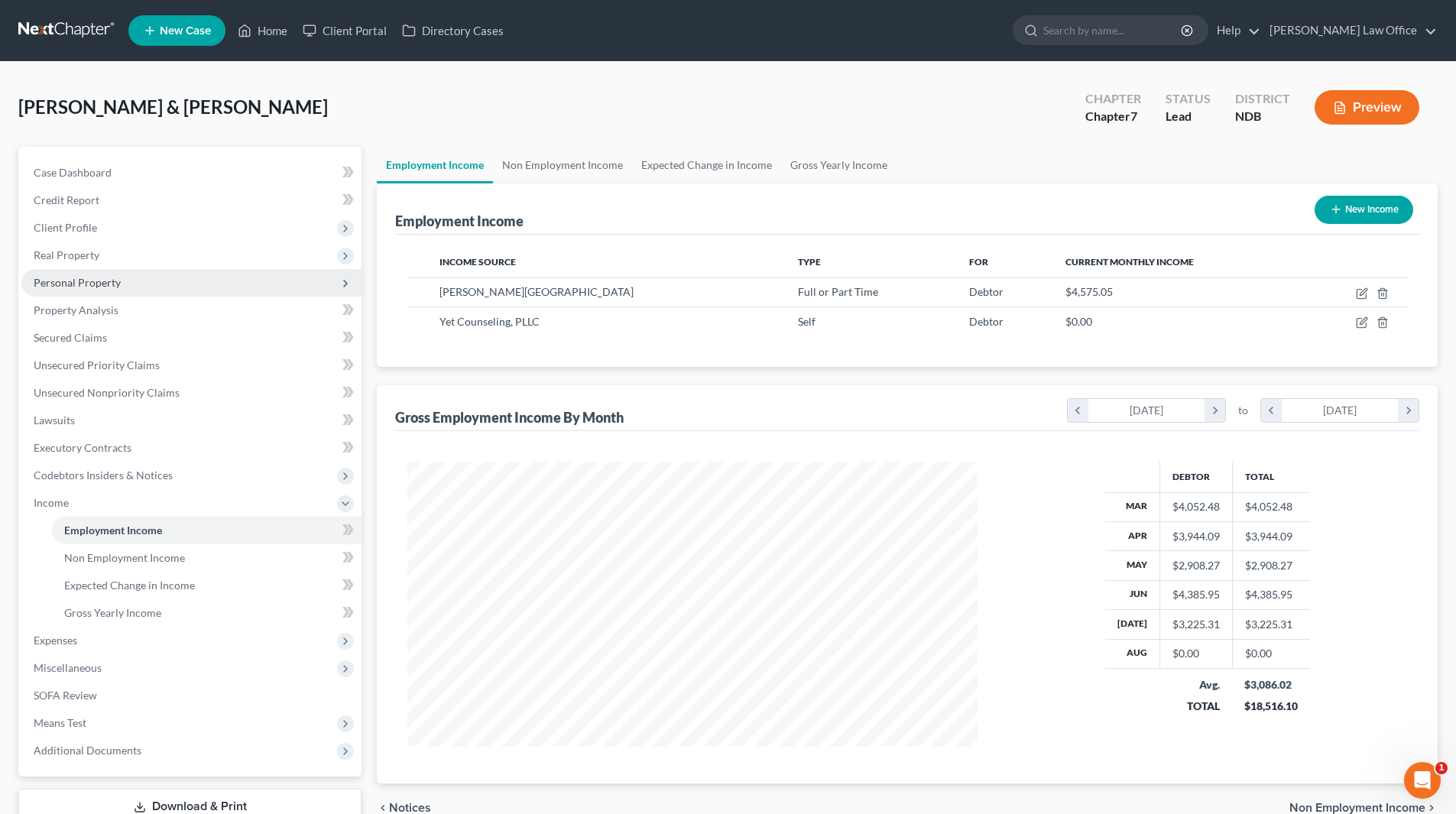
click at [86, 273] on span "Personal Property" at bounding box center [191, 283] width 340 height 28
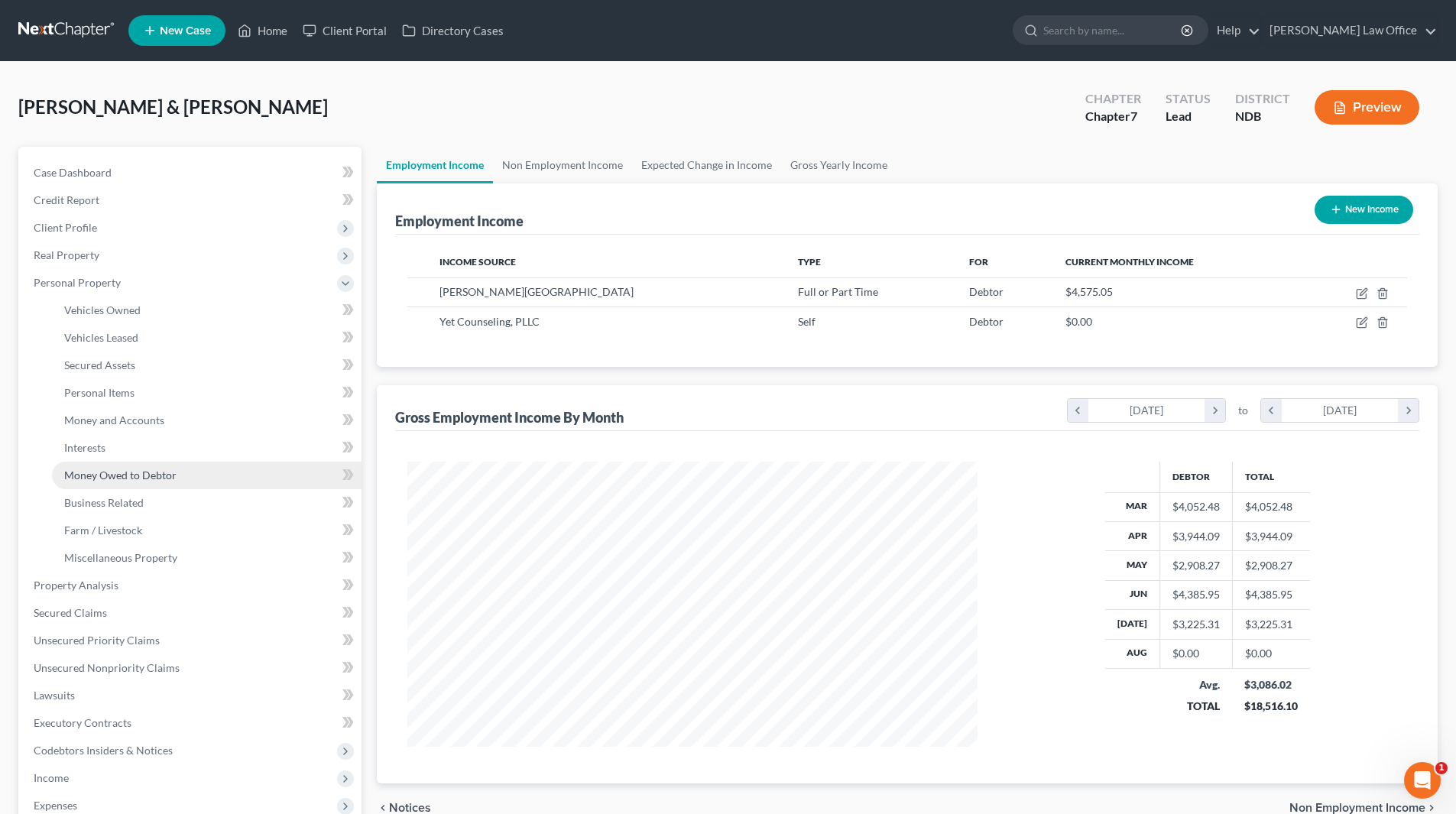
click at [110, 479] on span "Money Owed to Debtor" at bounding box center [120, 475] width 112 height 13
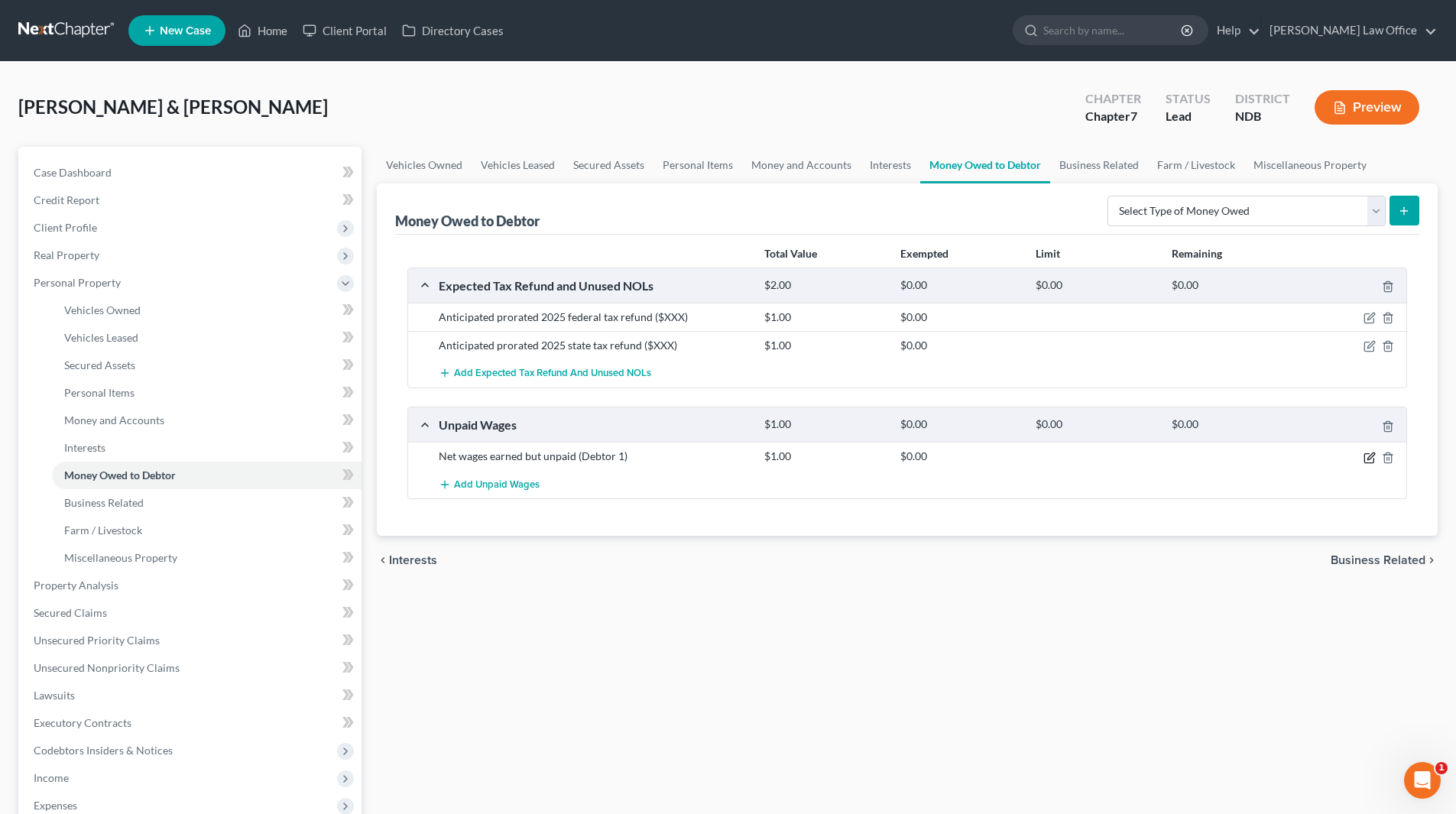
click at [1369, 458] on icon "button" at bounding box center [1369, 458] width 12 height 12
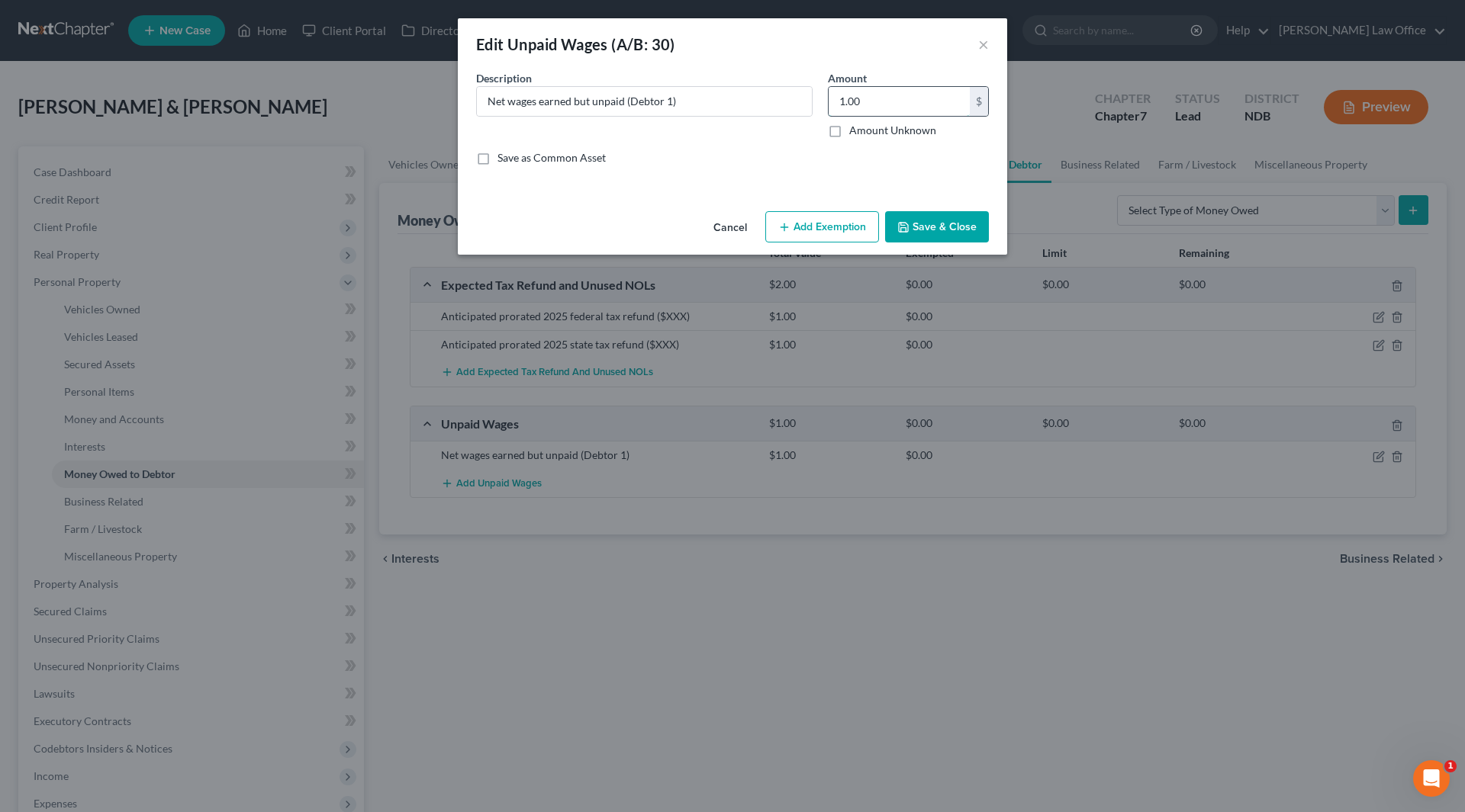
click at [876, 97] on input "1.00" at bounding box center [899, 101] width 141 height 29
type input "1,316"
click at [814, 225] on button "Add Exemption" at bounding box center [822, 227] width 114 height 32
select select "2"
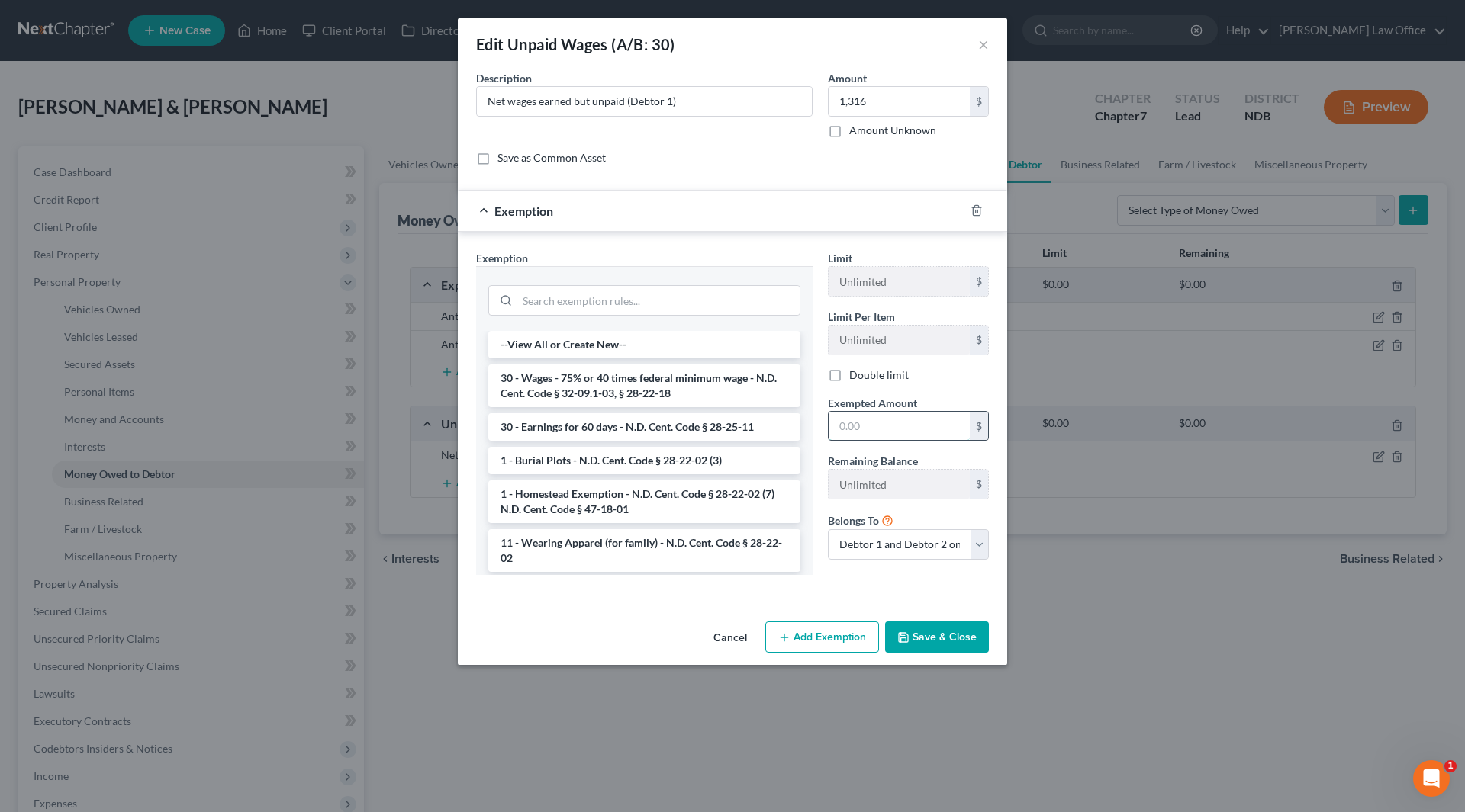
click at [938, 424] on input "text" at bounding box center [899, 426] width 141 height 29
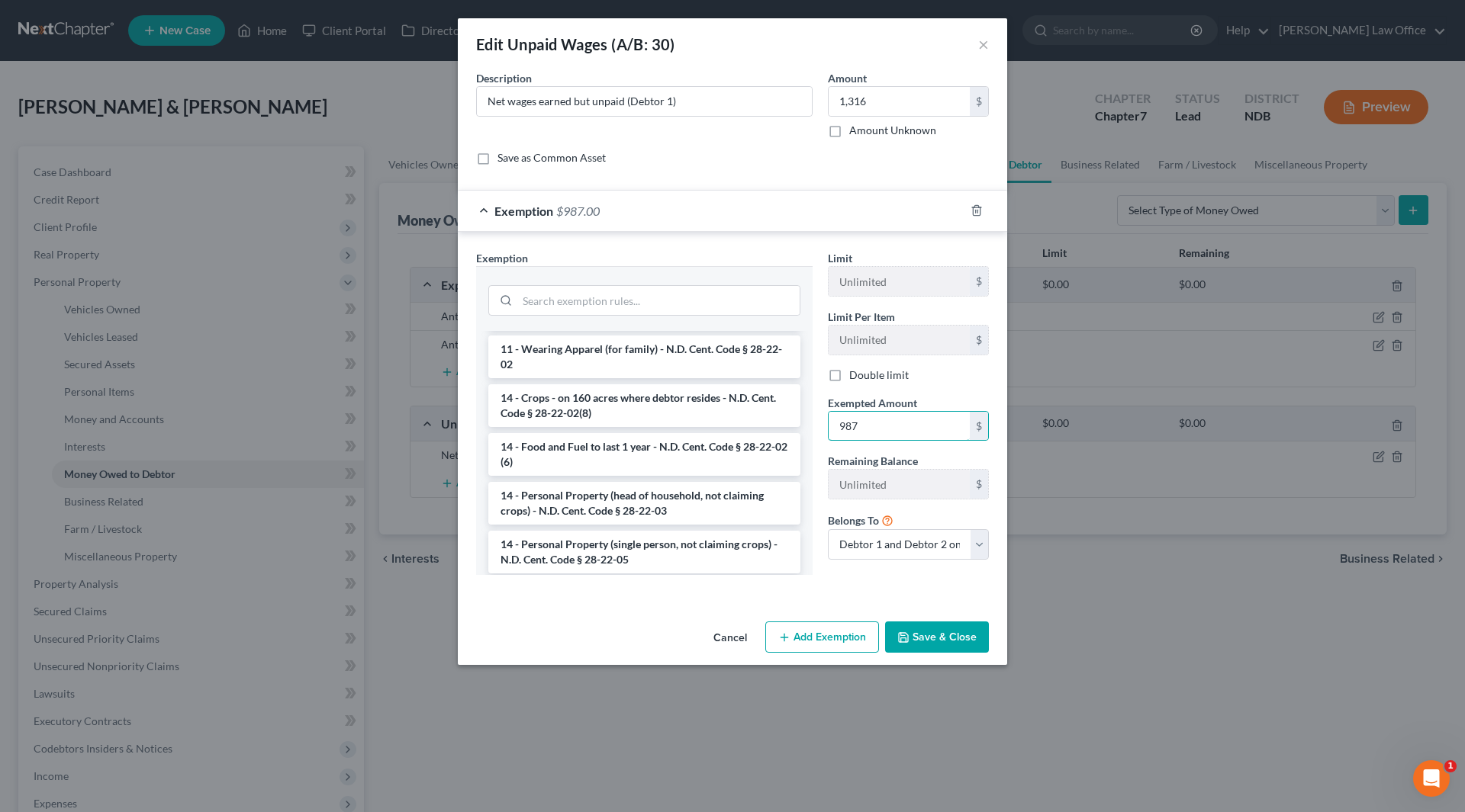
scroll to position [229, 0]
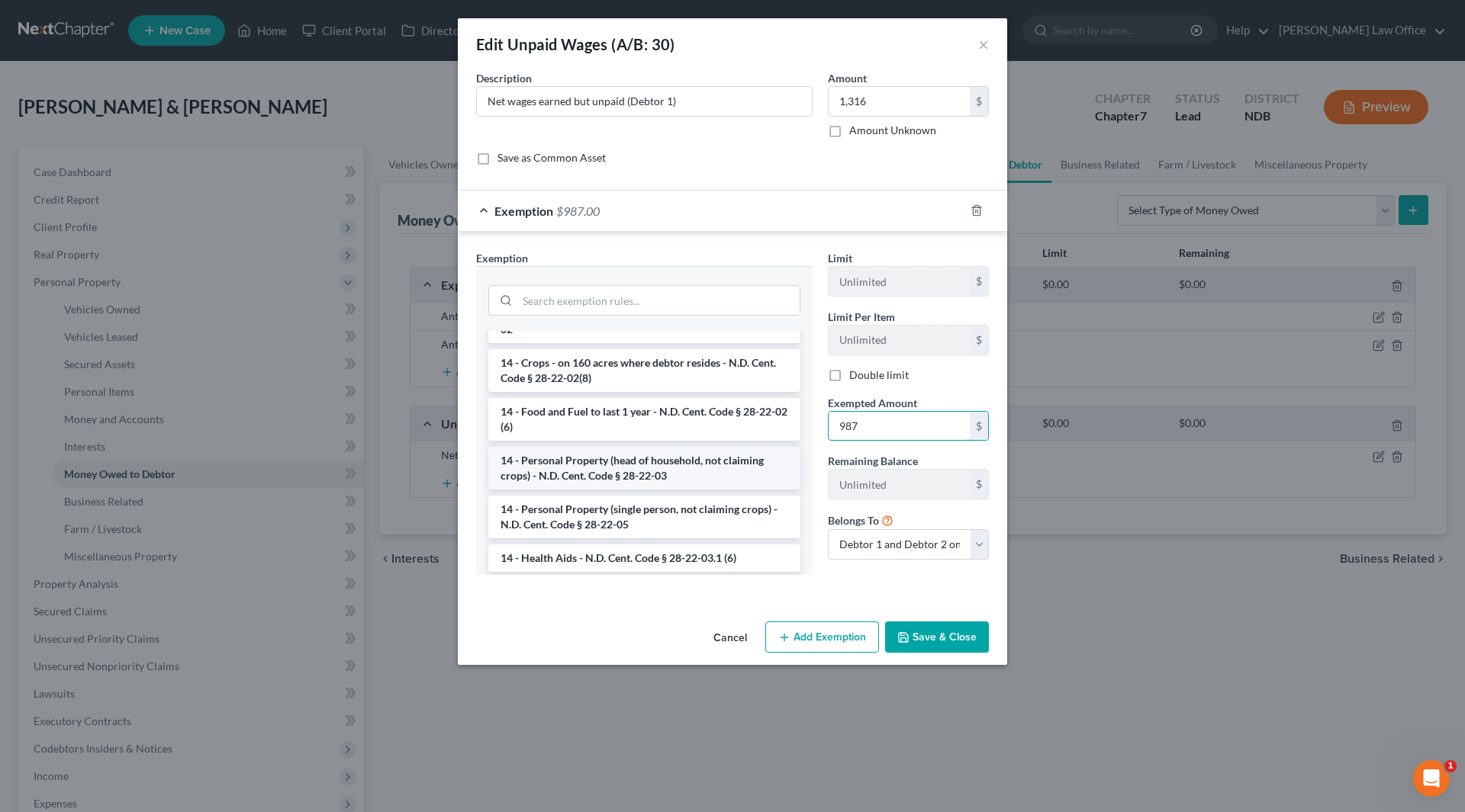
type input "987"
click at [643, 472] on li "14 - Personal Property (head of household, not claiming crops) - N.D. Cent. Cod…" at bounding box center [644, 468] width 312 height 43
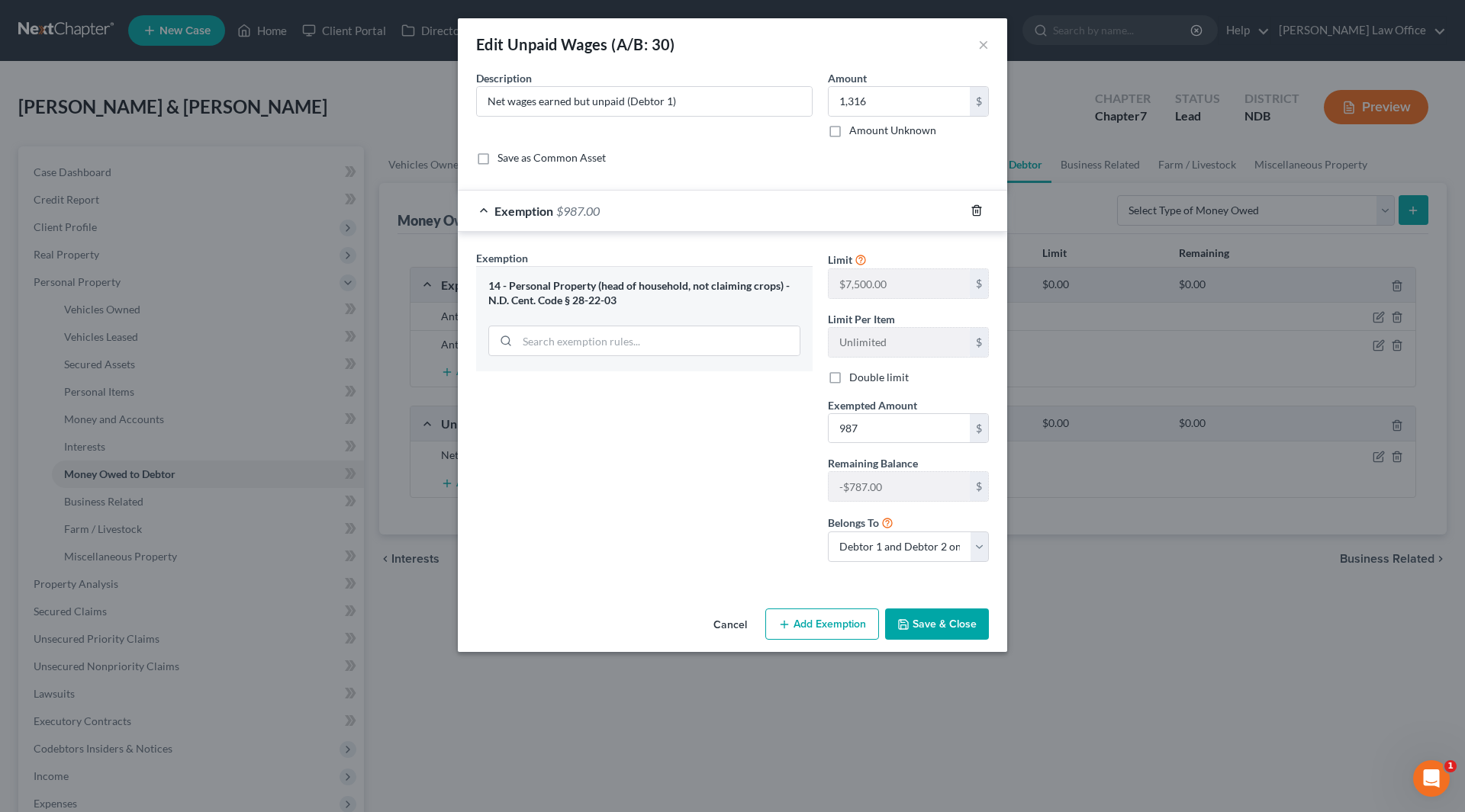
click at [977, 213] on line "button" at bounding box center [977, 212] width 0 height 3
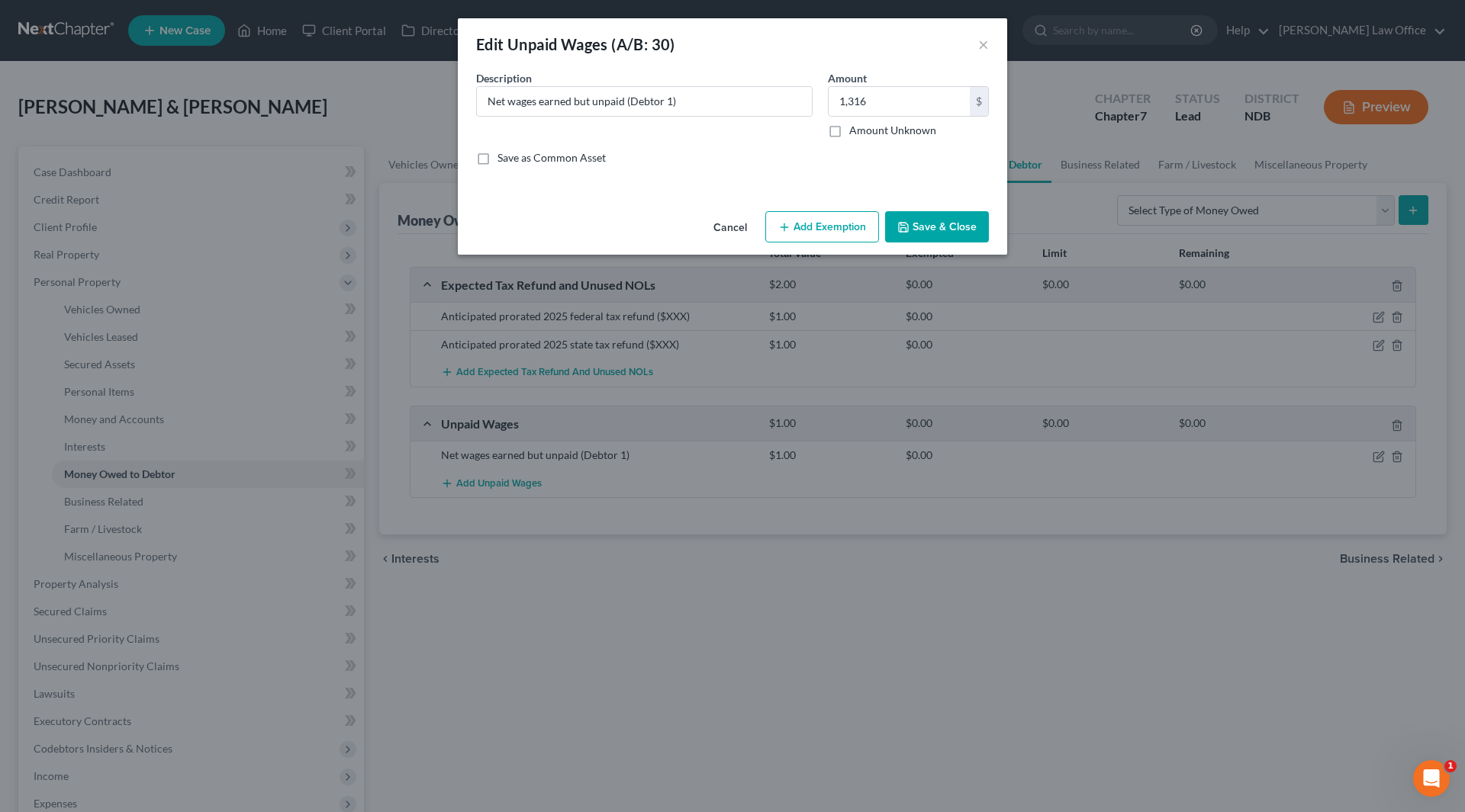
click at [833, 233] on button "Add Exemption" at bounding box center [822, 227] width 114 height 32
select select "2"
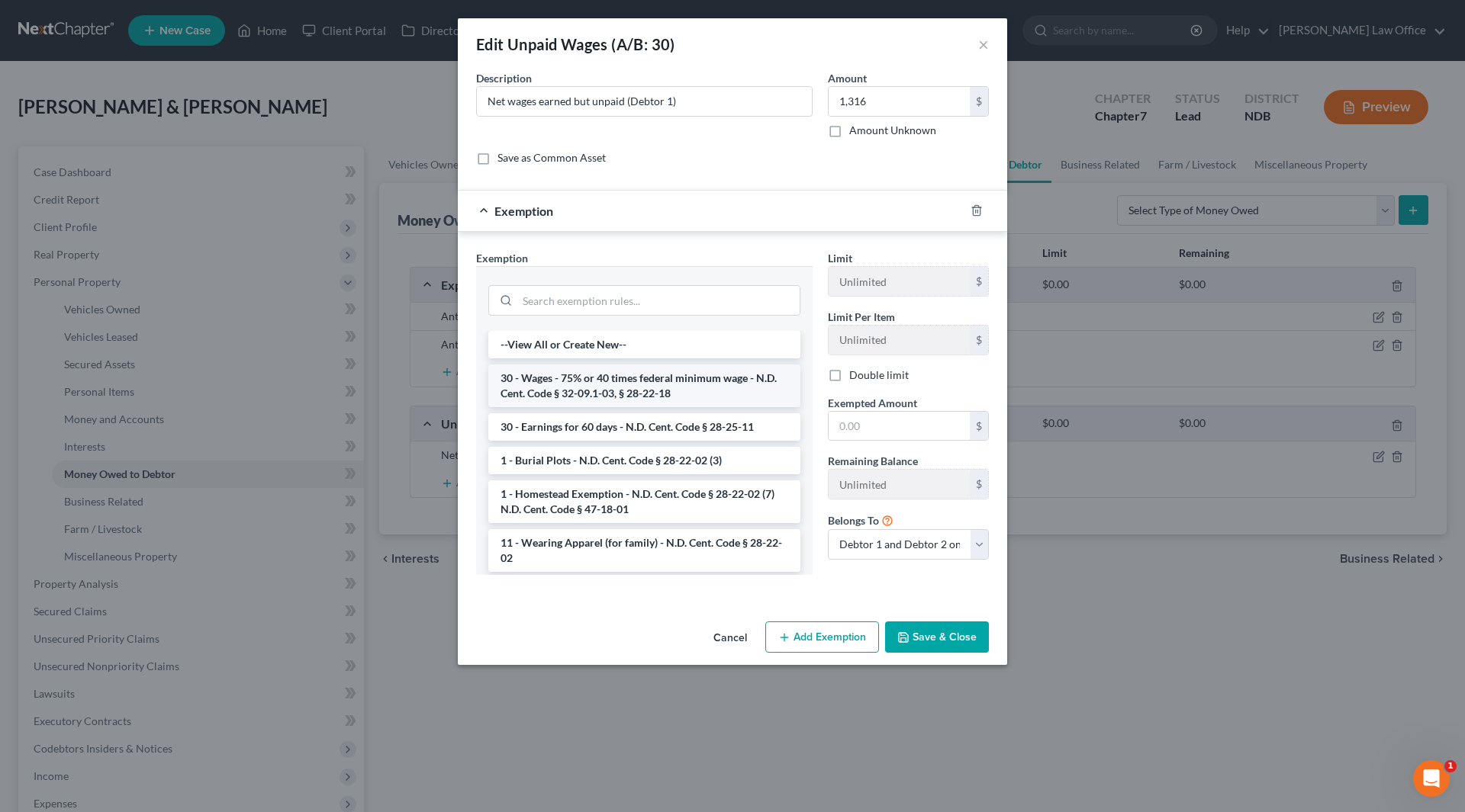
click at [630, 391] on li "30 - Wages - 75% or 40 times federal minimum wage - N.D. Cent. Code § 32-09.1-0…" at bounding box center [644, 386] width 312 height 43
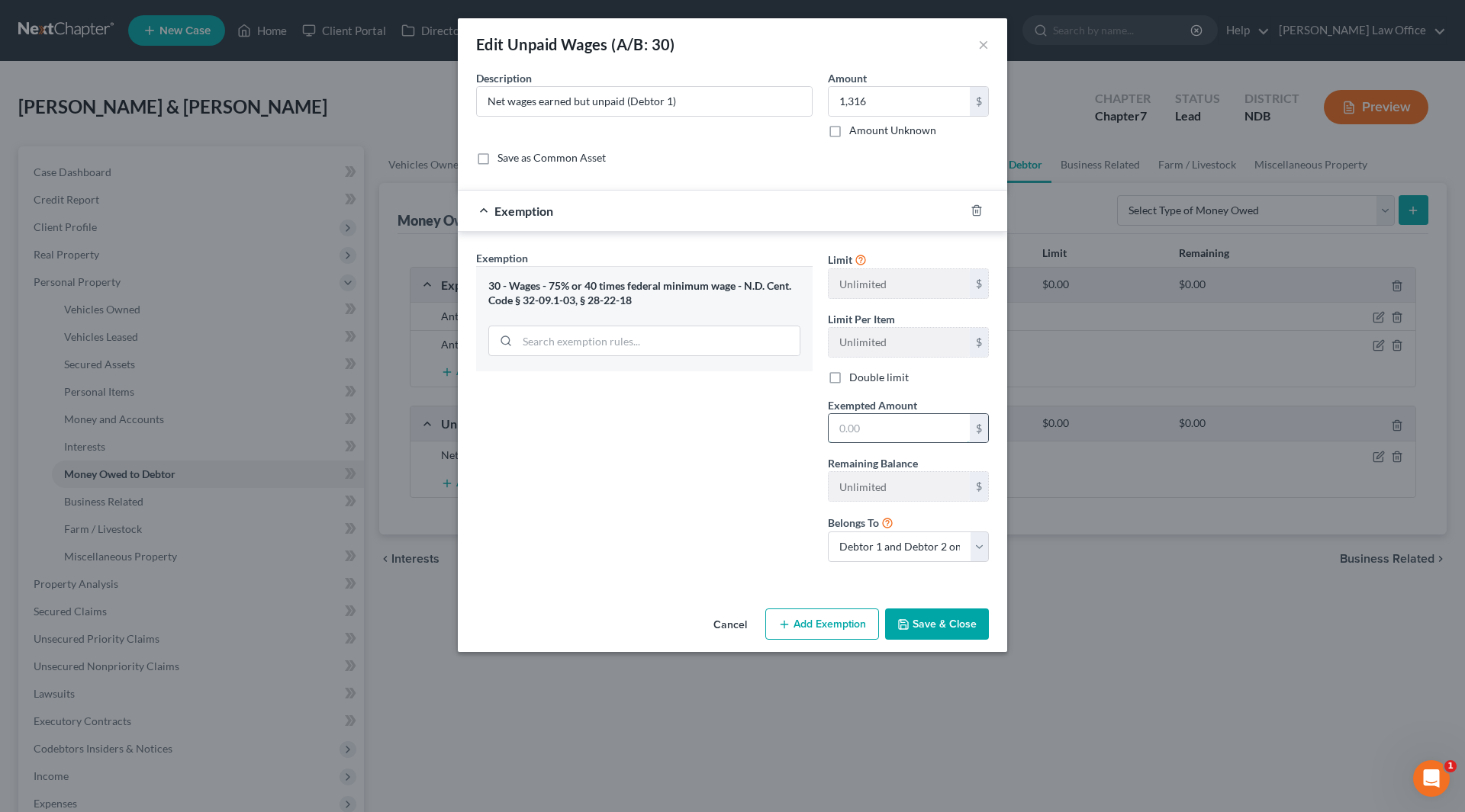
click at [885, 426] on input "text" at bounding box center [899, 428] width 141 height 29
type input "987"
click at [952, 633] on button "Save & Close" at bounding box center [937, 624] width 104 height 32
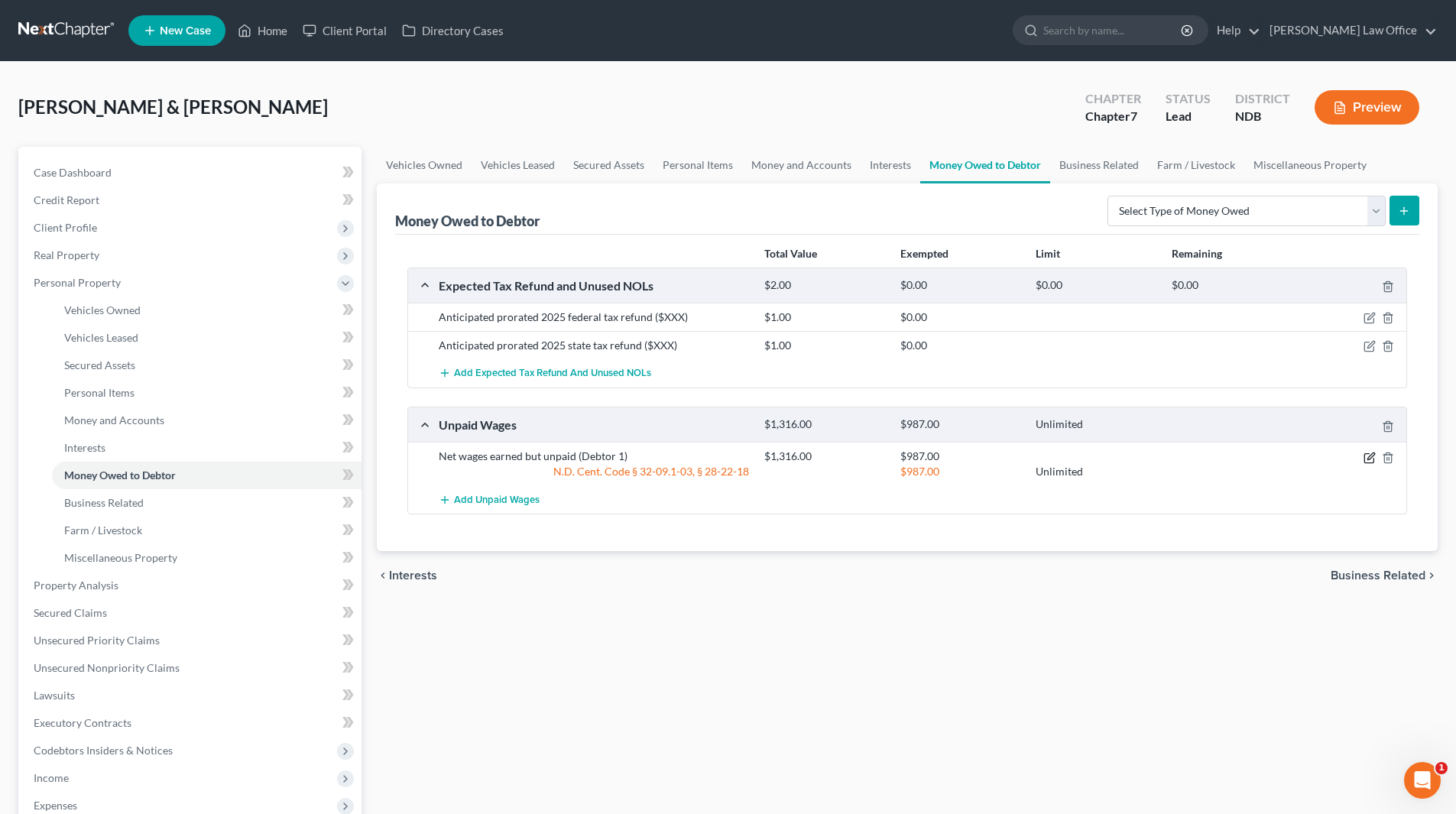
click at [1364, 456] on icon "button" at bounding box center [1369, 458] width 12 height 12
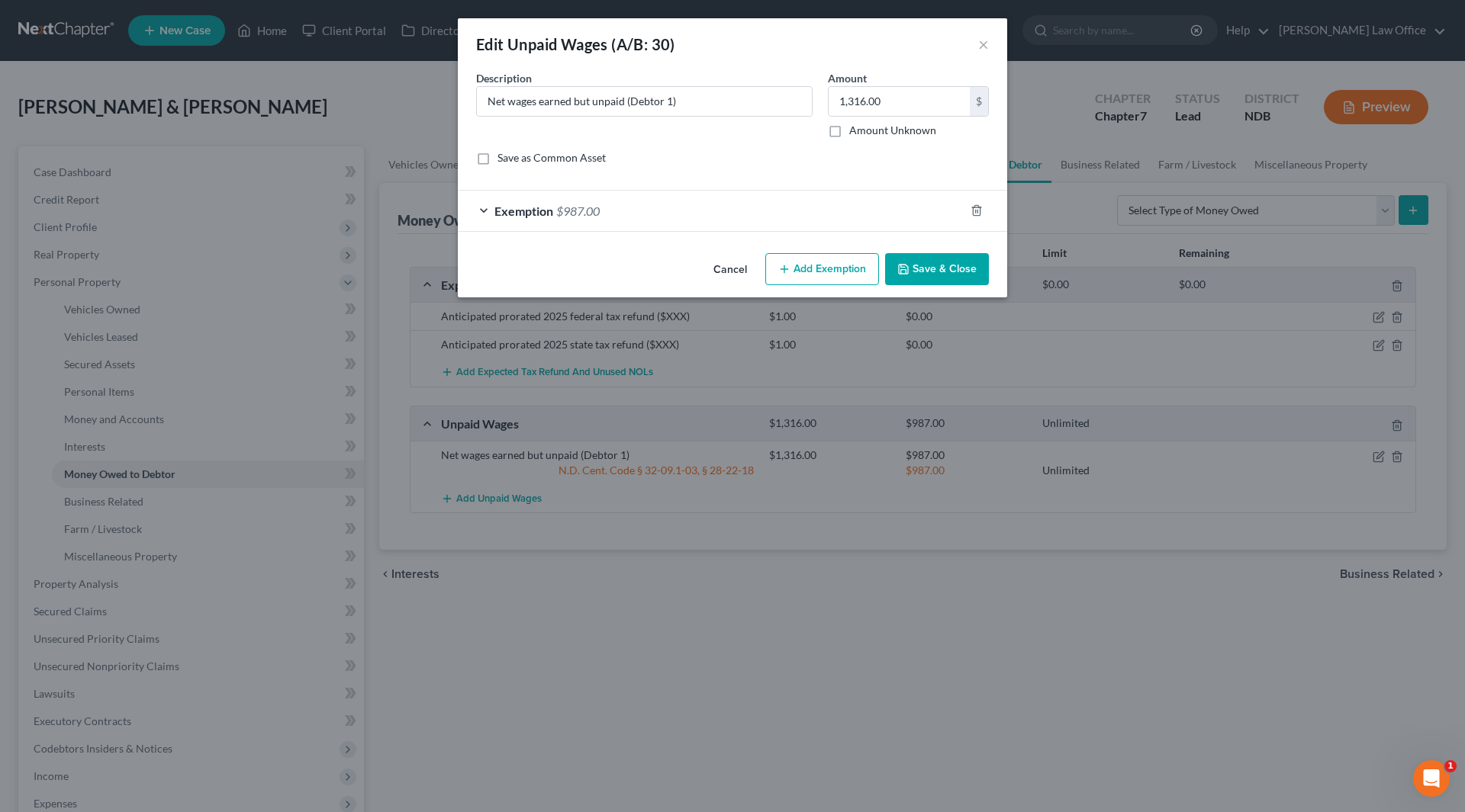
click at [849, 264] on button "Add Exemption" at bounding box center [822, 269] width 114 height 32
select select "2"
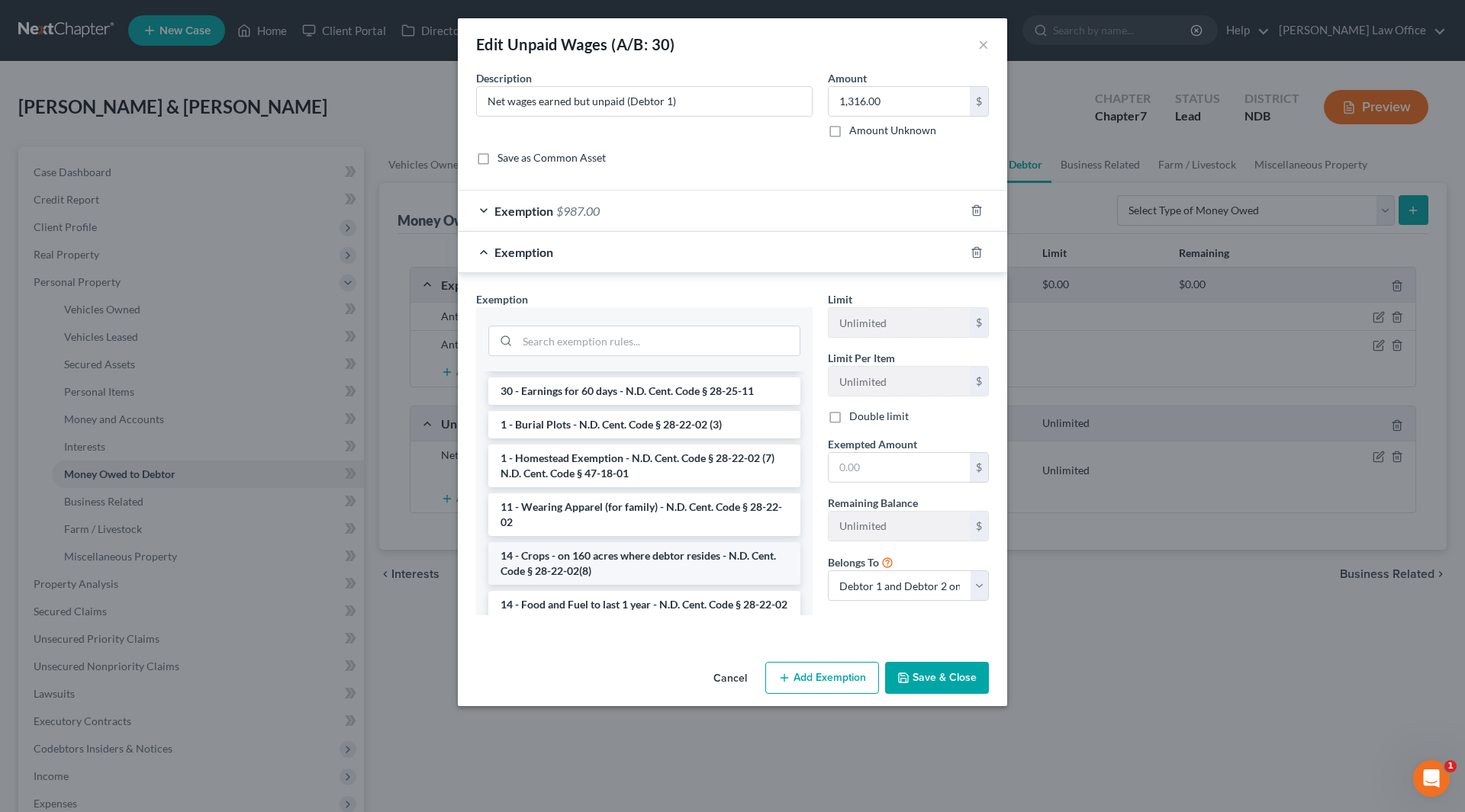
scroll to position [153, 0]
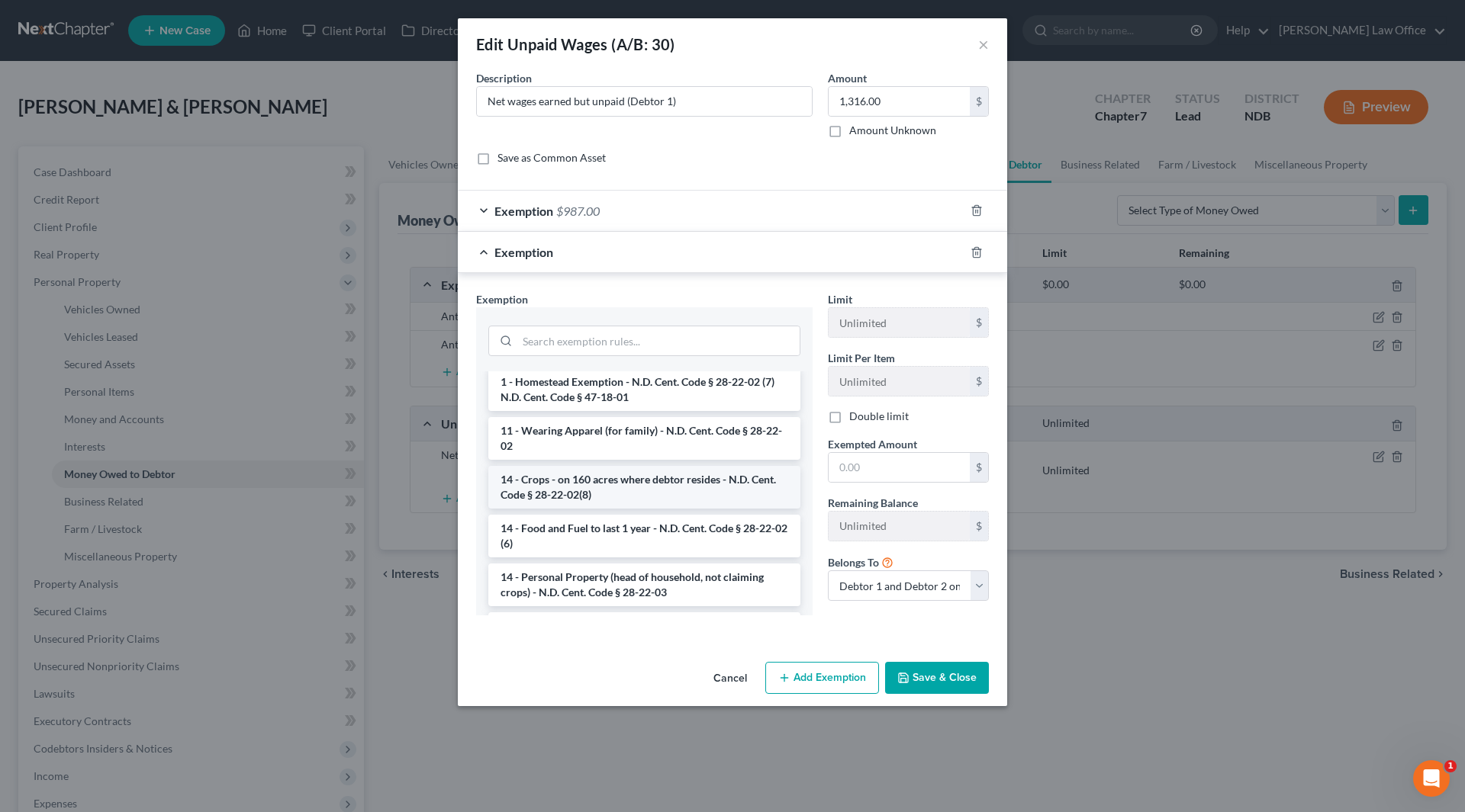
click at [643, 572] on li "14 - Personal Property (head of household, not claiming crops) - N.D. Cent. Cod…" at bounding box center [644, 585] width 312 height 43
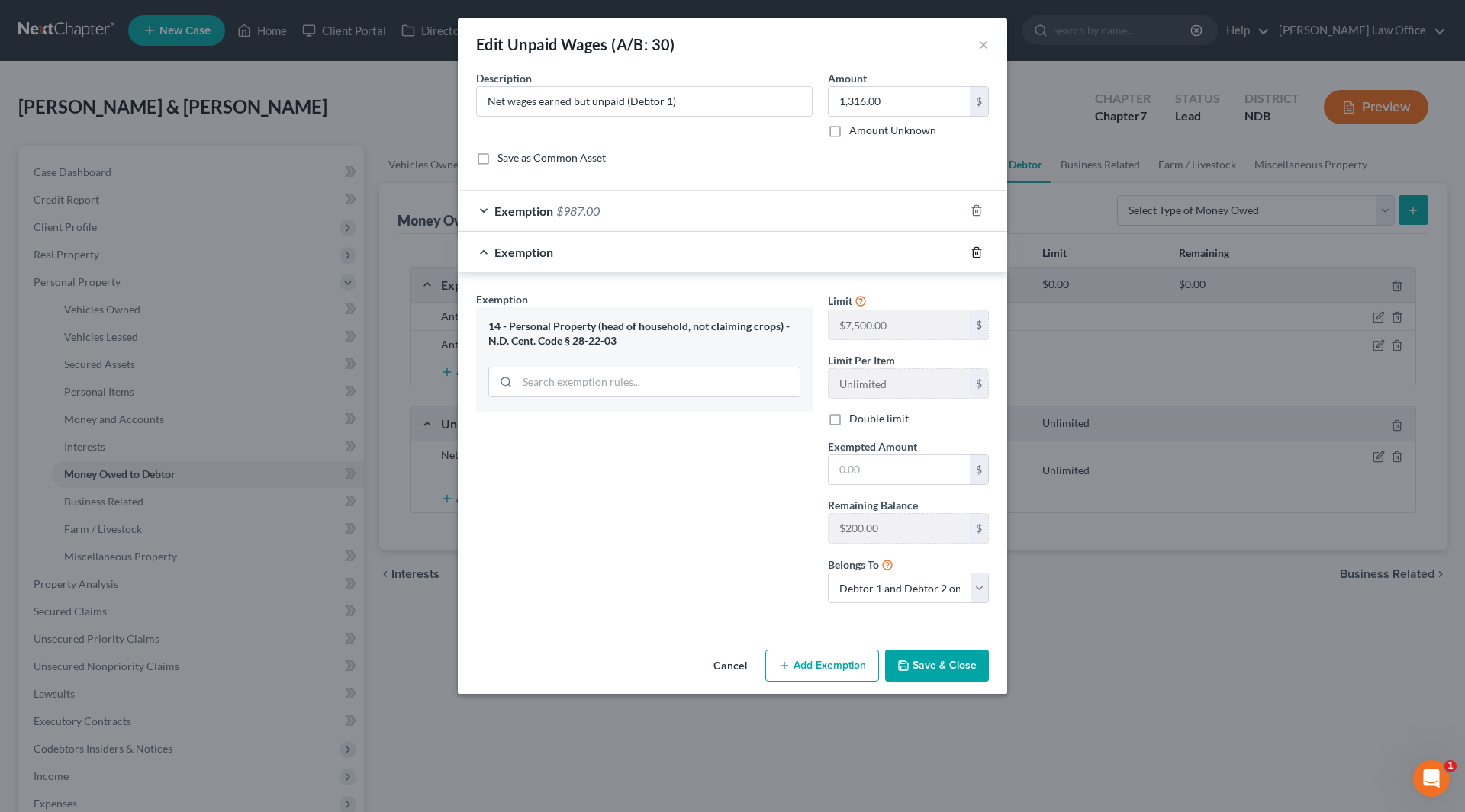
click at [979, 251] on icon "button" at bounding box center [976, 251] width 7 height 10
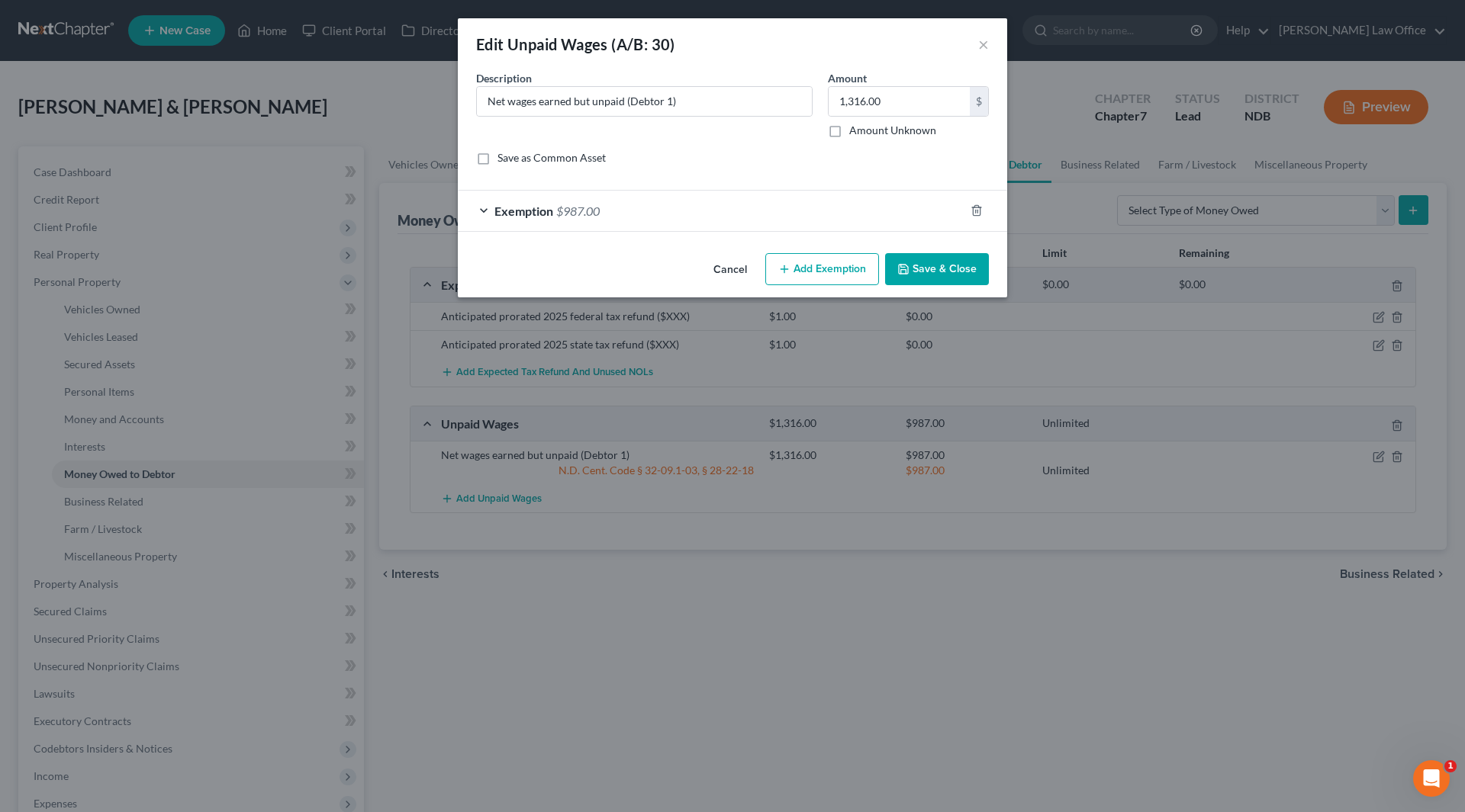
click at [818, 267] on button "Add Exemption" at bounding box center [822, 269] width 114 height 32
select select "2"
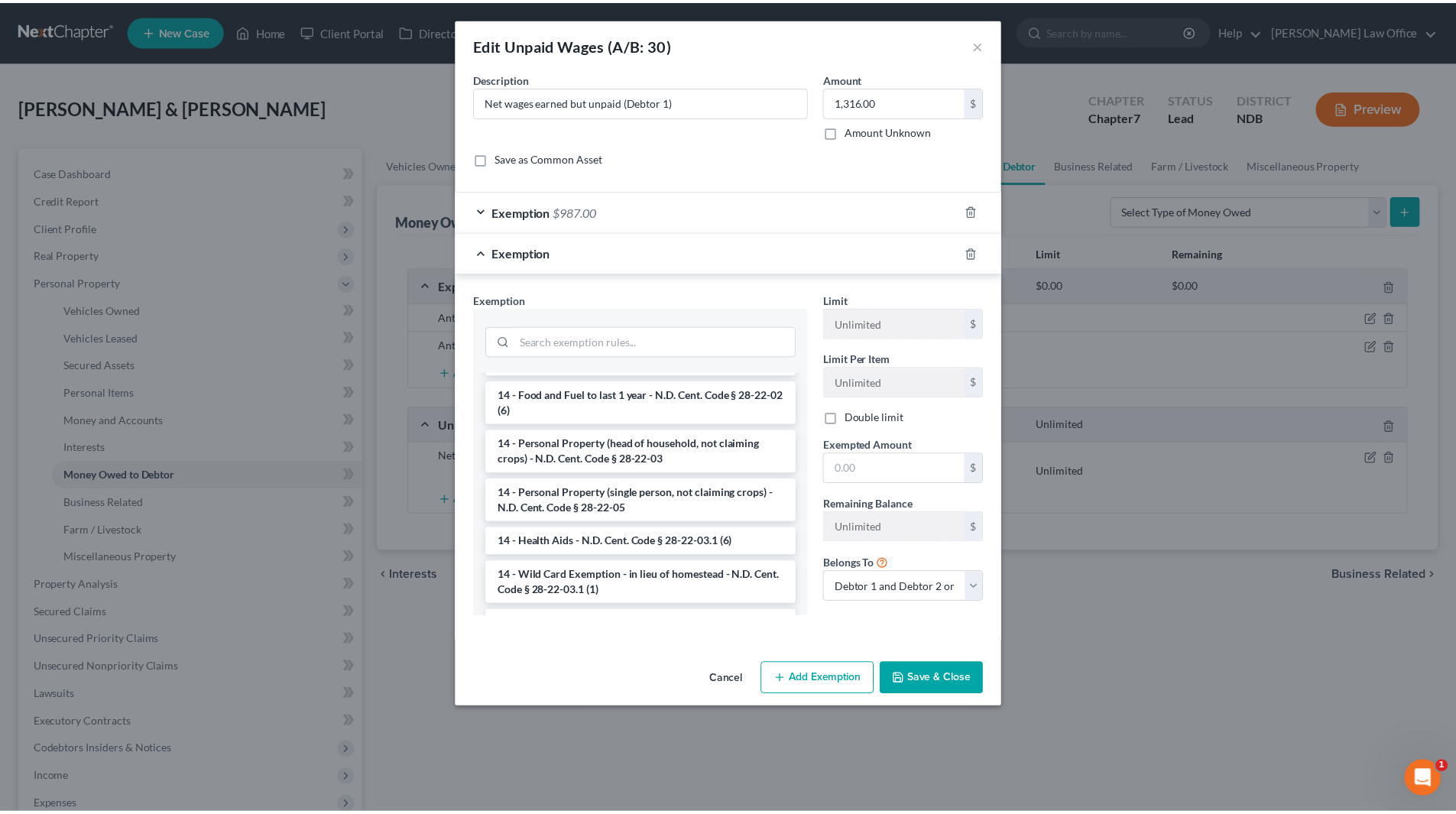
scroll to position [0, 0]
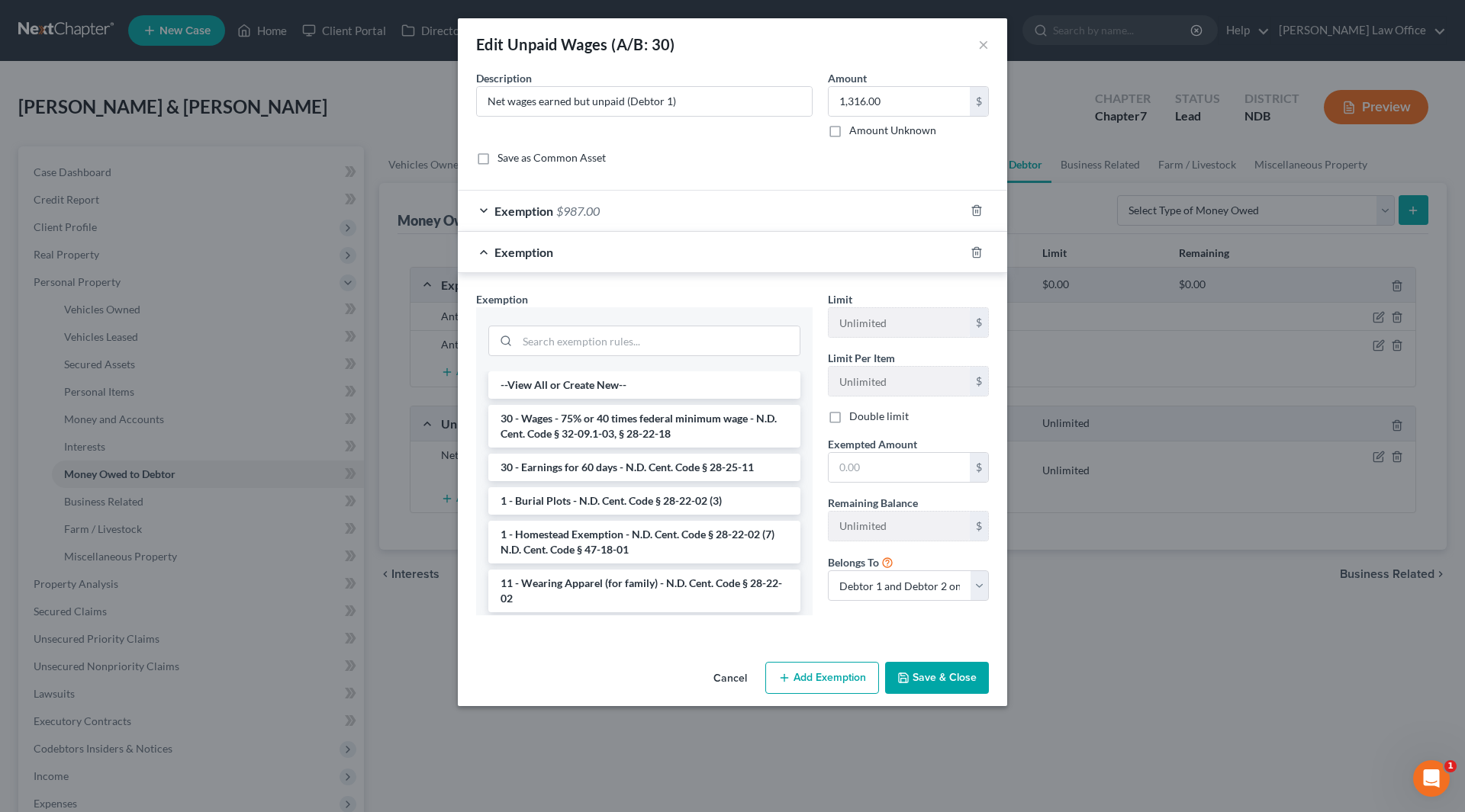
click at [735, 672] on button "Cancel" at bounding box center [730, 679] width 58 height 31
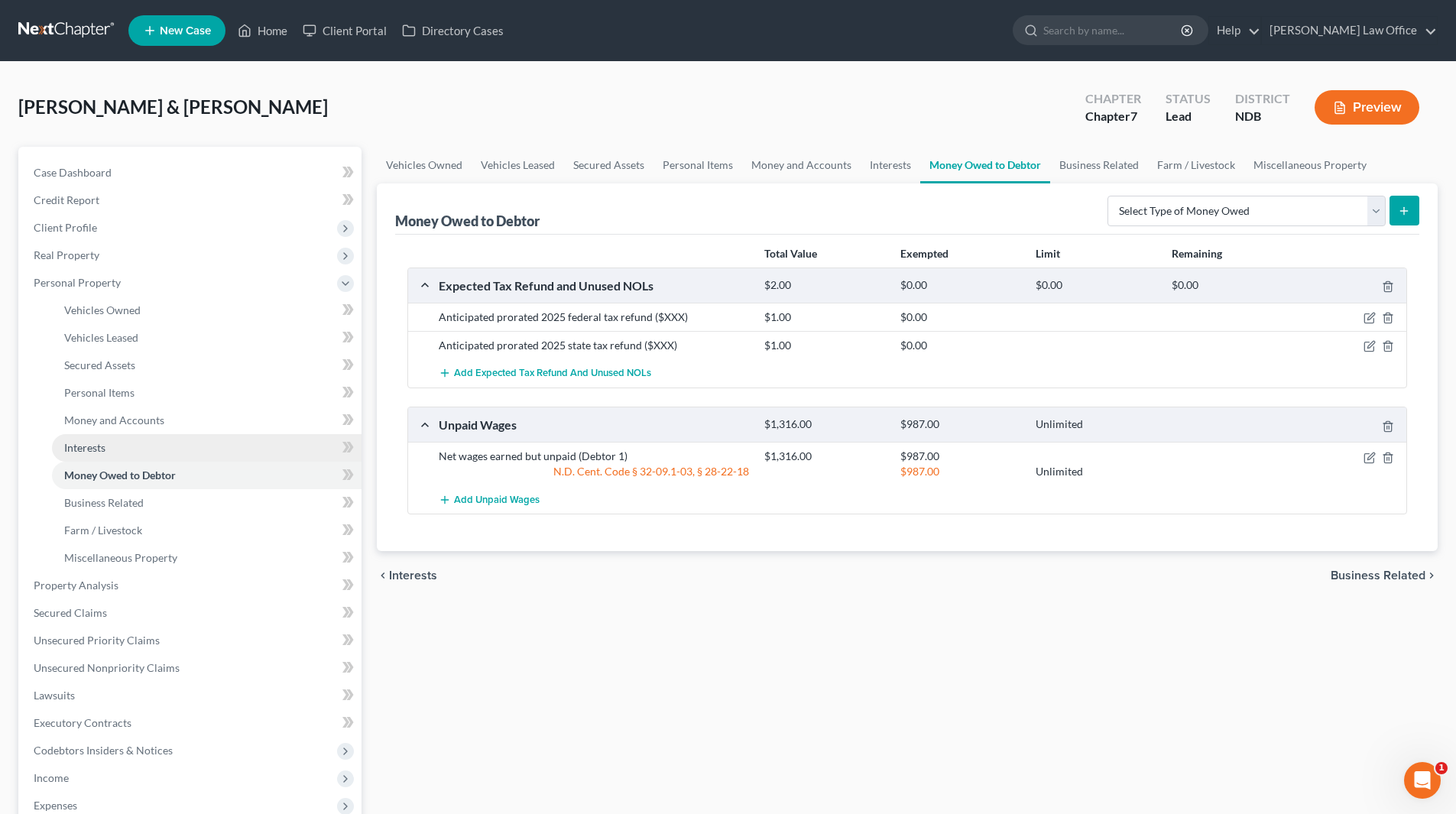
drag, startPoint x: 106, startPoint y: 445, endPoint x: 105, endPoint y: 436, distance: 9.1
click at [106, 445] on link "Interests" at bounding box center [207, 448] width 310 height 28
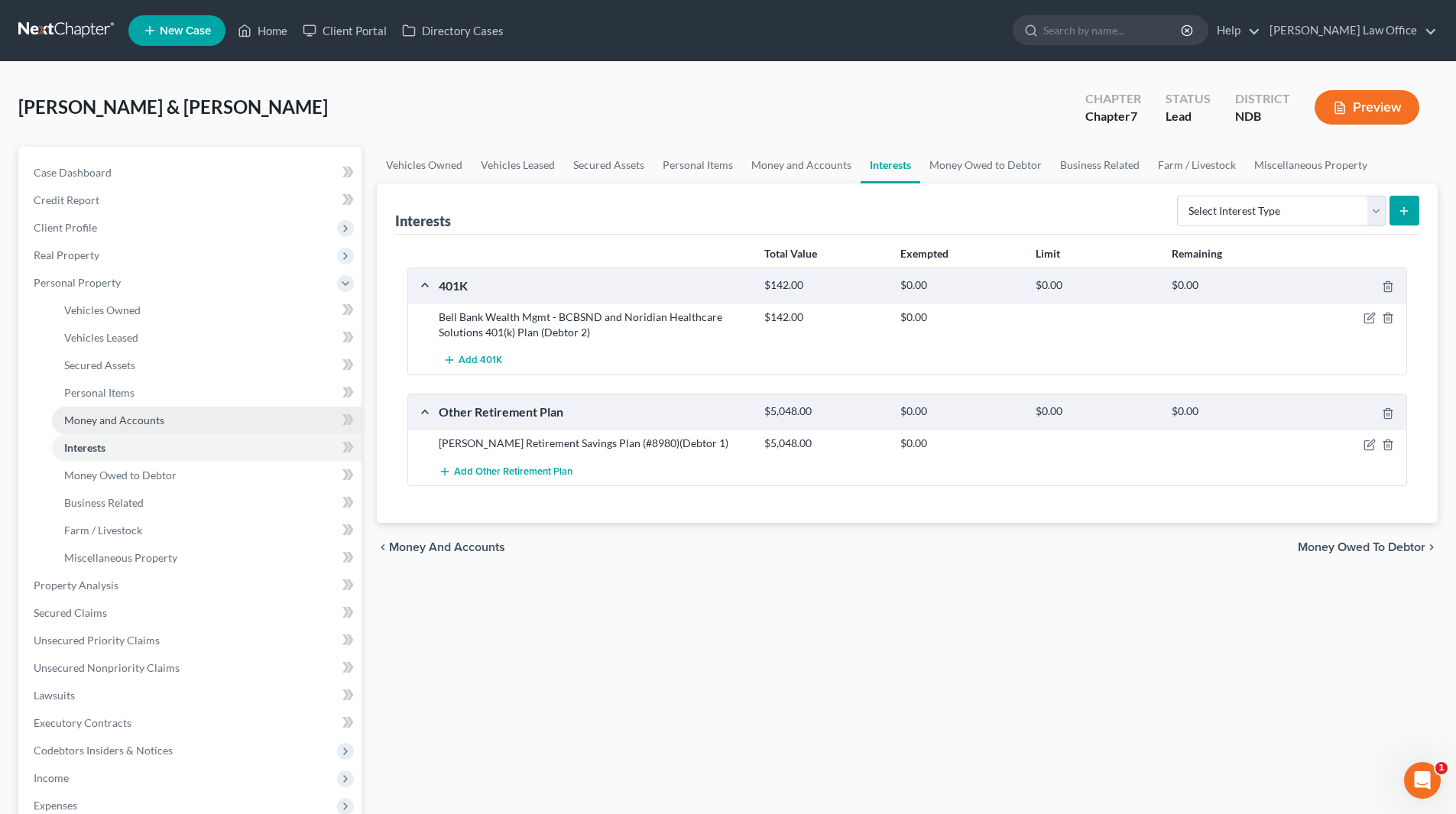
click at [106, 416] on span "Money and Accounts" at bounding box center [114, 420] width 100 height 13
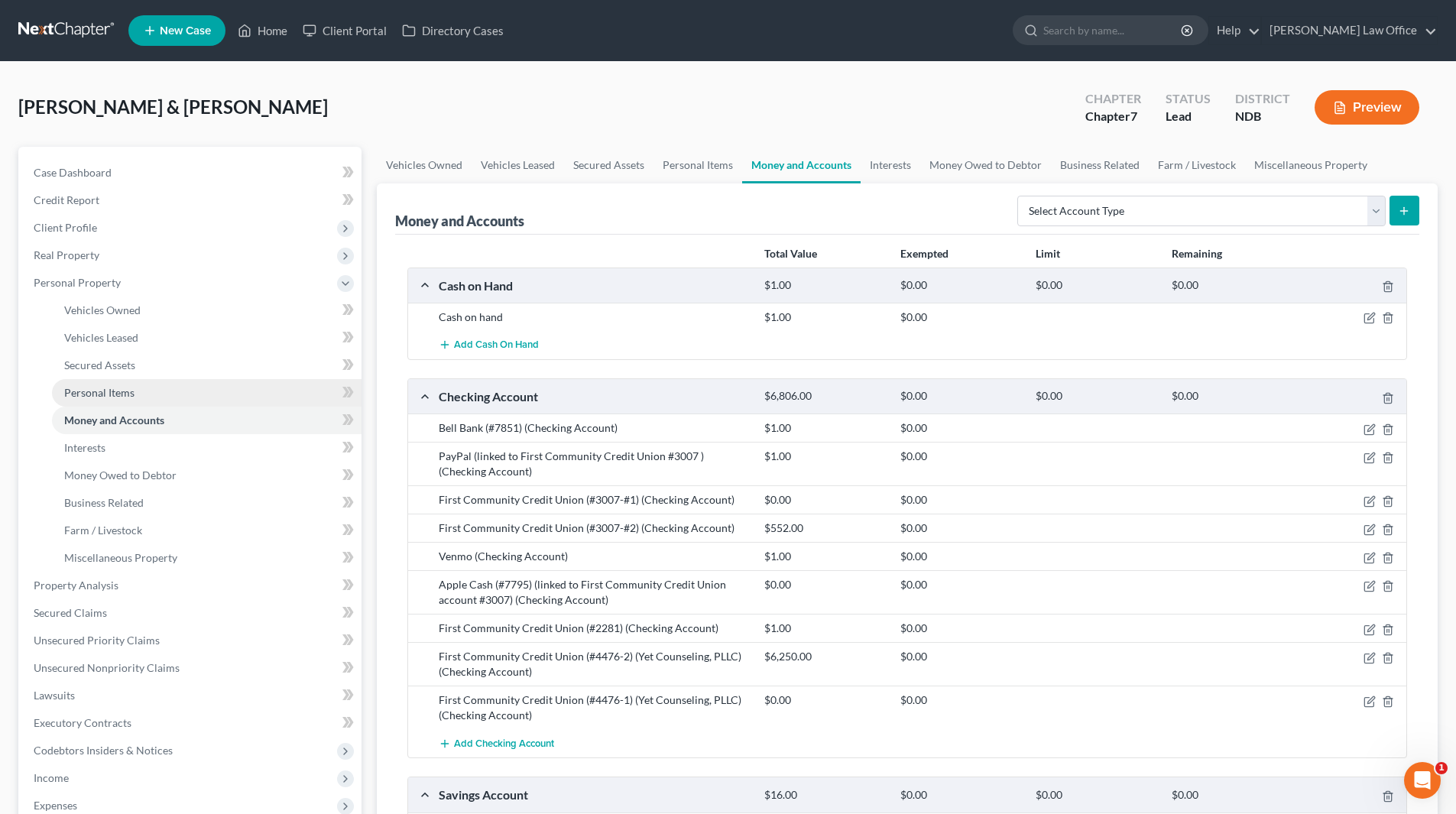
click at [101, 395] on span "Personal Items" at bounding box center [99, 393] width 70 height 13
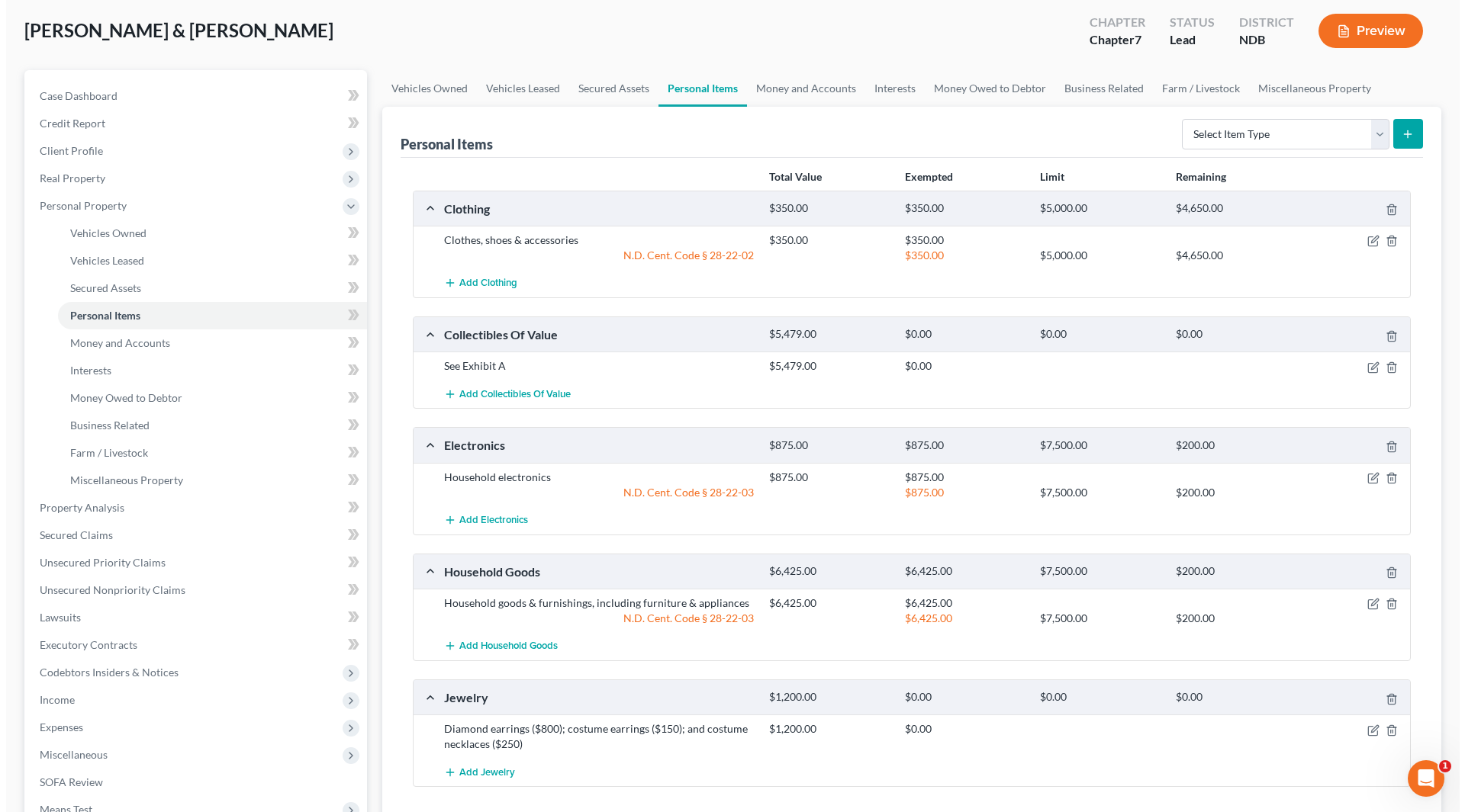
scroll to position [153, 0]
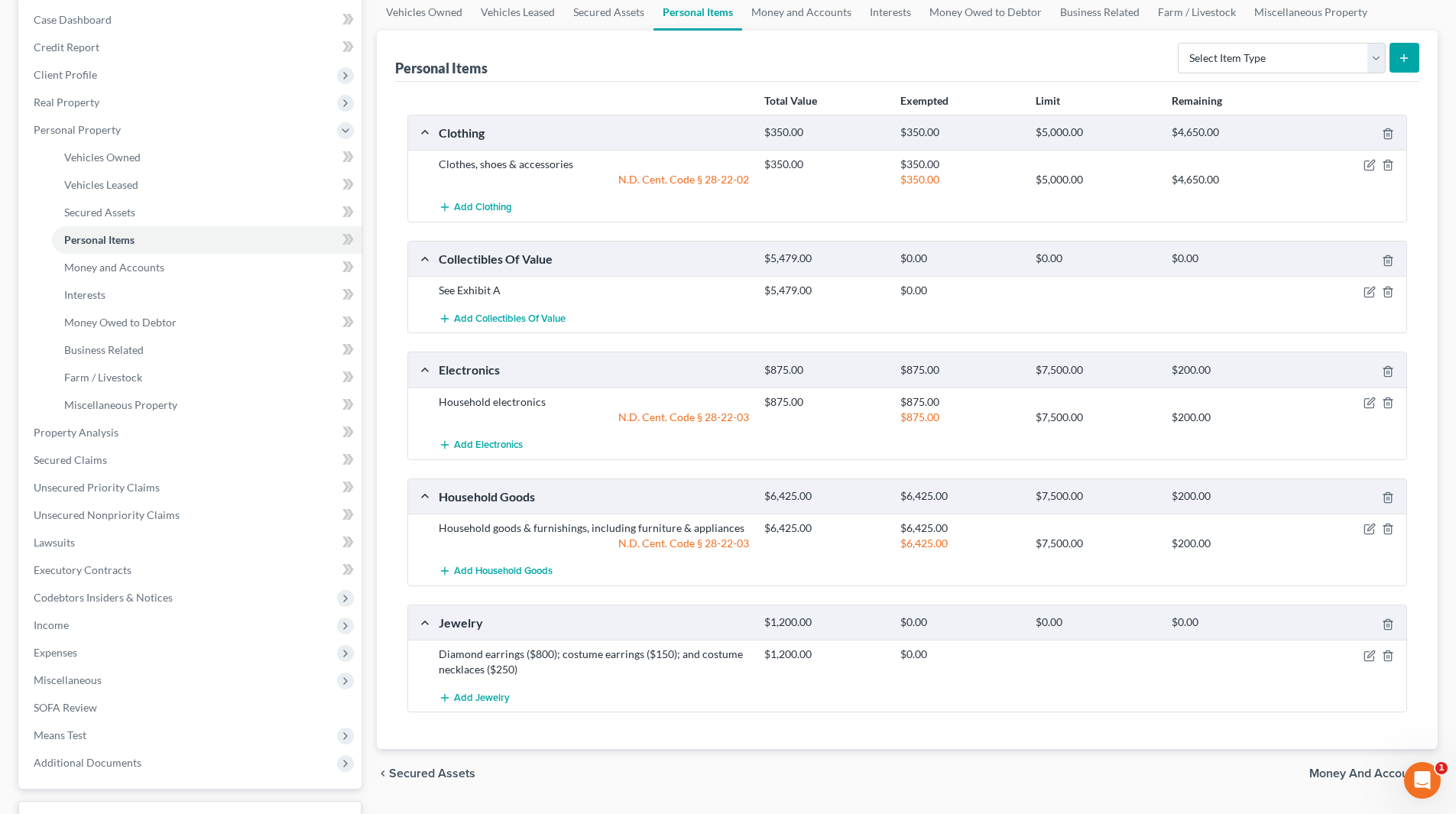
click at [674, 182] on div "N.D. Cent. Code § 28-22-02" at bounding box center [594, 179] width 325 height 15
click at [1369, 657] on icon "button" at bounding box center [1369, 655] width 12 height 12
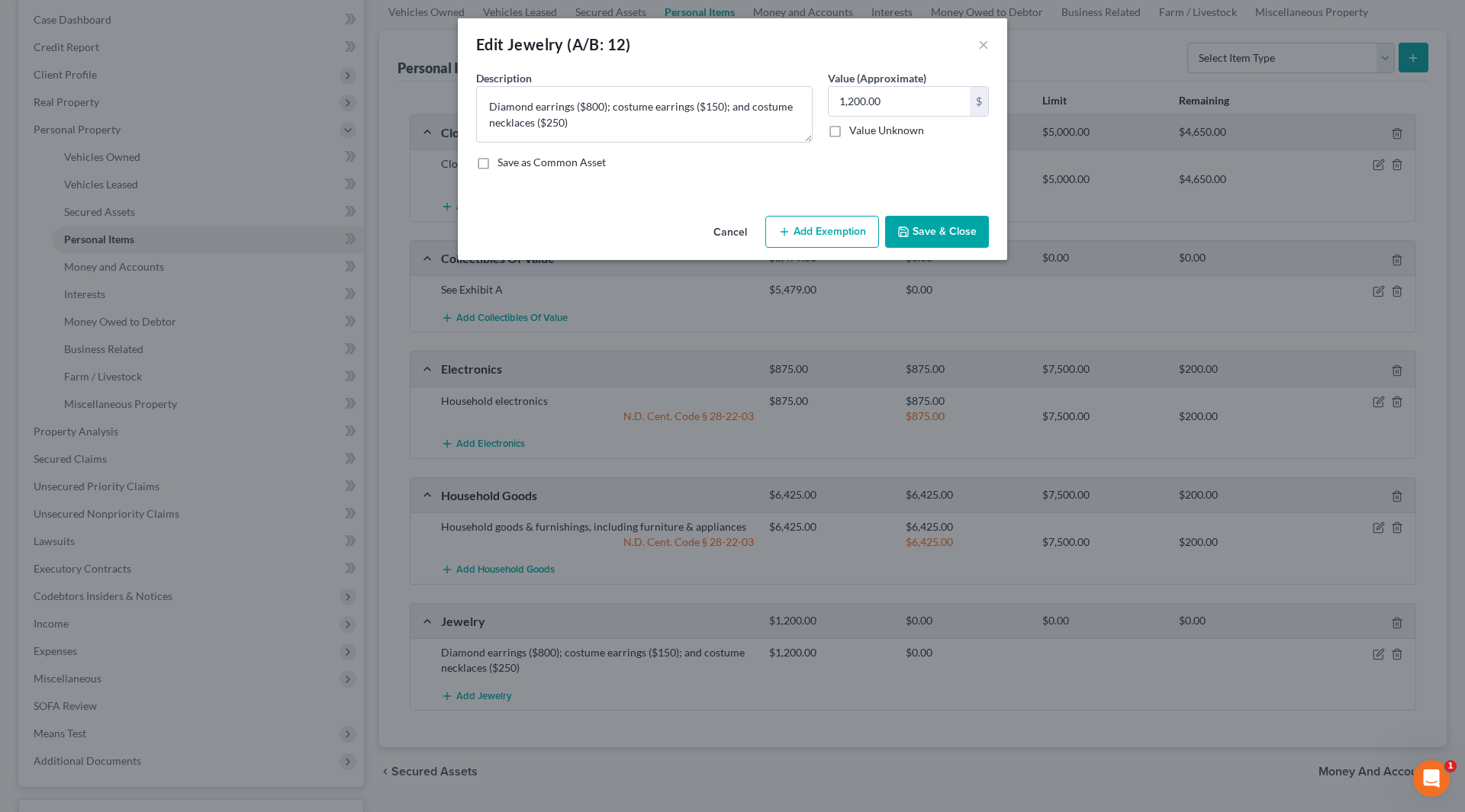
click at [870, 235] on button "Add Exemption" at bounding box center [822, 232] width 114 height 32
select select "2"
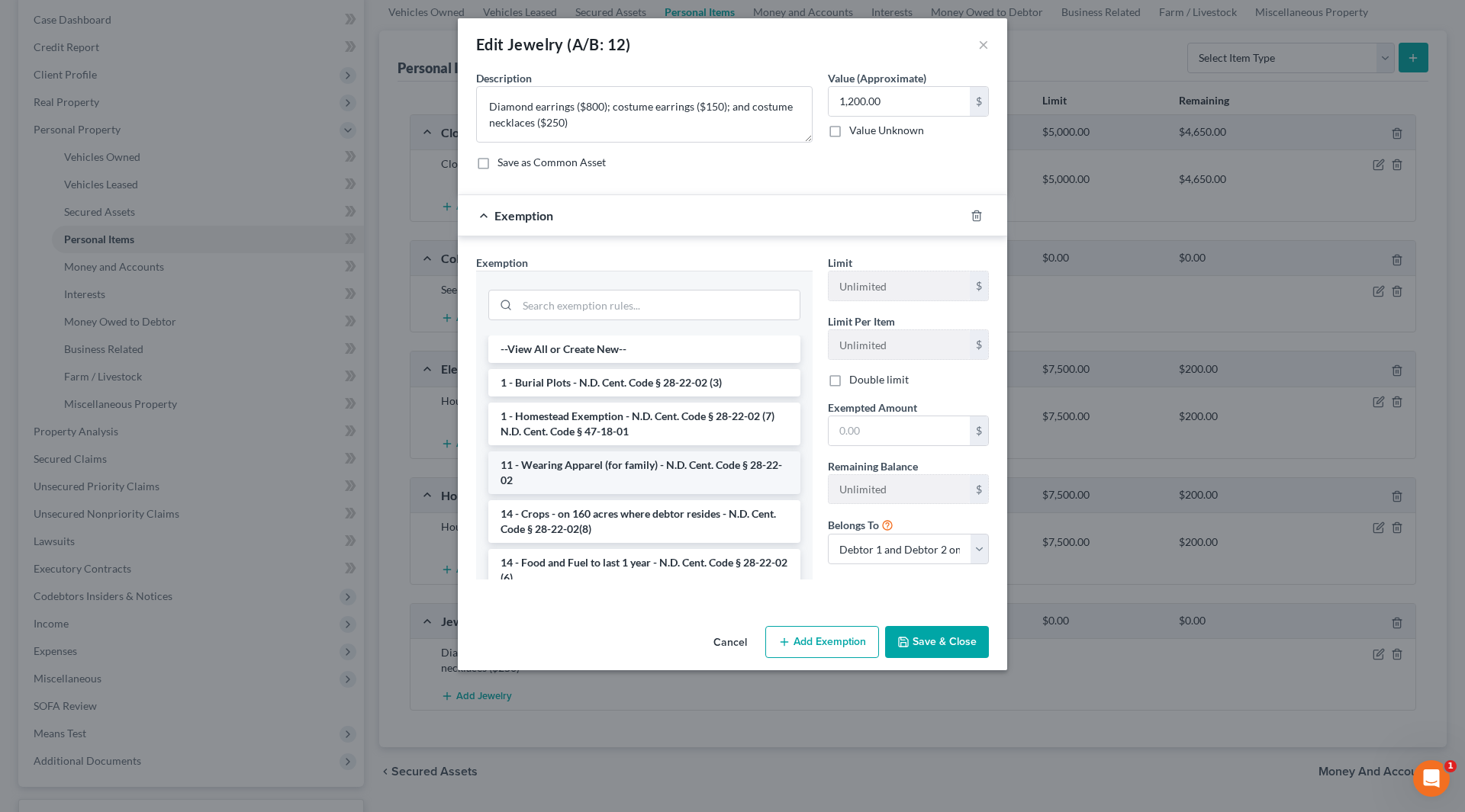
click at [676, 487] on li "11 - Wearing Apparel (for family) - N.D. Cent. Code § 28-22-02" at bounding box center [644, 473] width 312 height 43
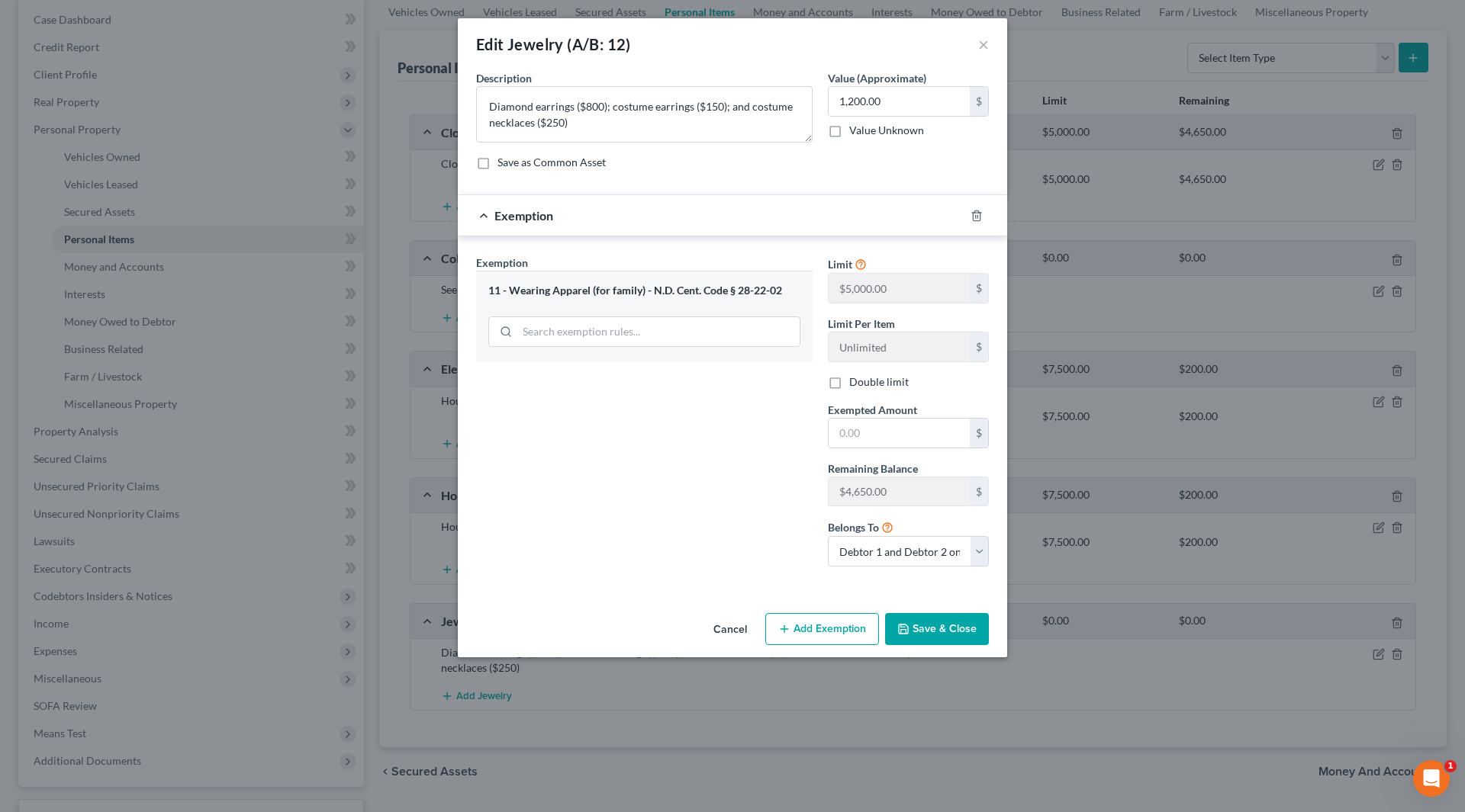
click at [789, 291] on div "11 - Wearing Apparel (for family) - N.D. Cent. Code § 28-22-02" at bounding box center [644, 291] width 312 height 14
click at [785, 286] on div "11 - Wearing Apparel (for family) - N.D. Cent. Code § 28-22-02" at bounding box center [644, 291] width 312 height 14
click at [775, 292] on div "11 - Wearing Apparel (for family) - N.D. Cent. Code § 28-22-02" at bounding box center [644, 291] width 312 height 14
click at [975, 215] on line "button" at bounding box center [975, 217] width 0 height 3
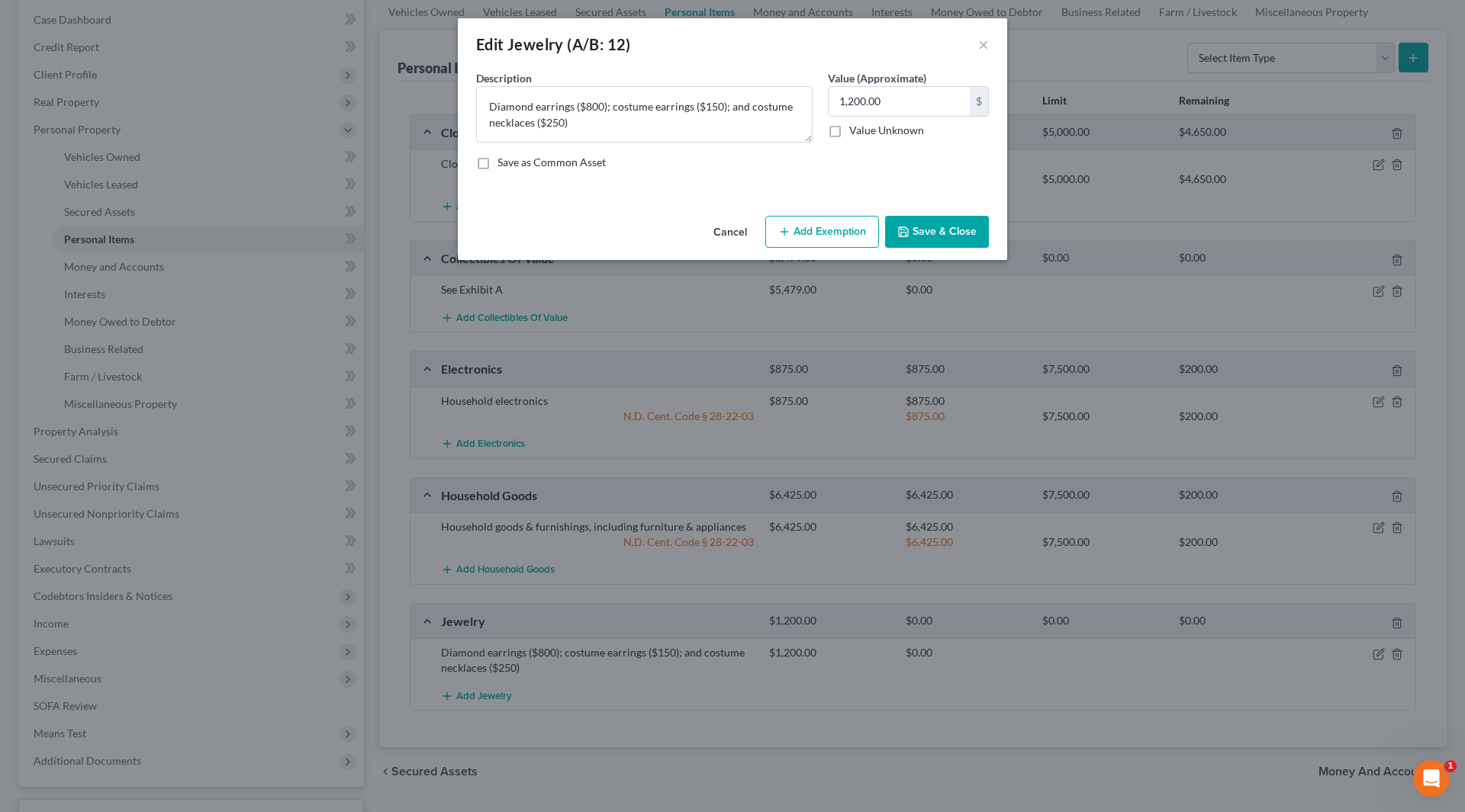
click at [824, 231] on button "Add Exemption" at bounding box center [822, 232] width 114 height 32
select select "2"
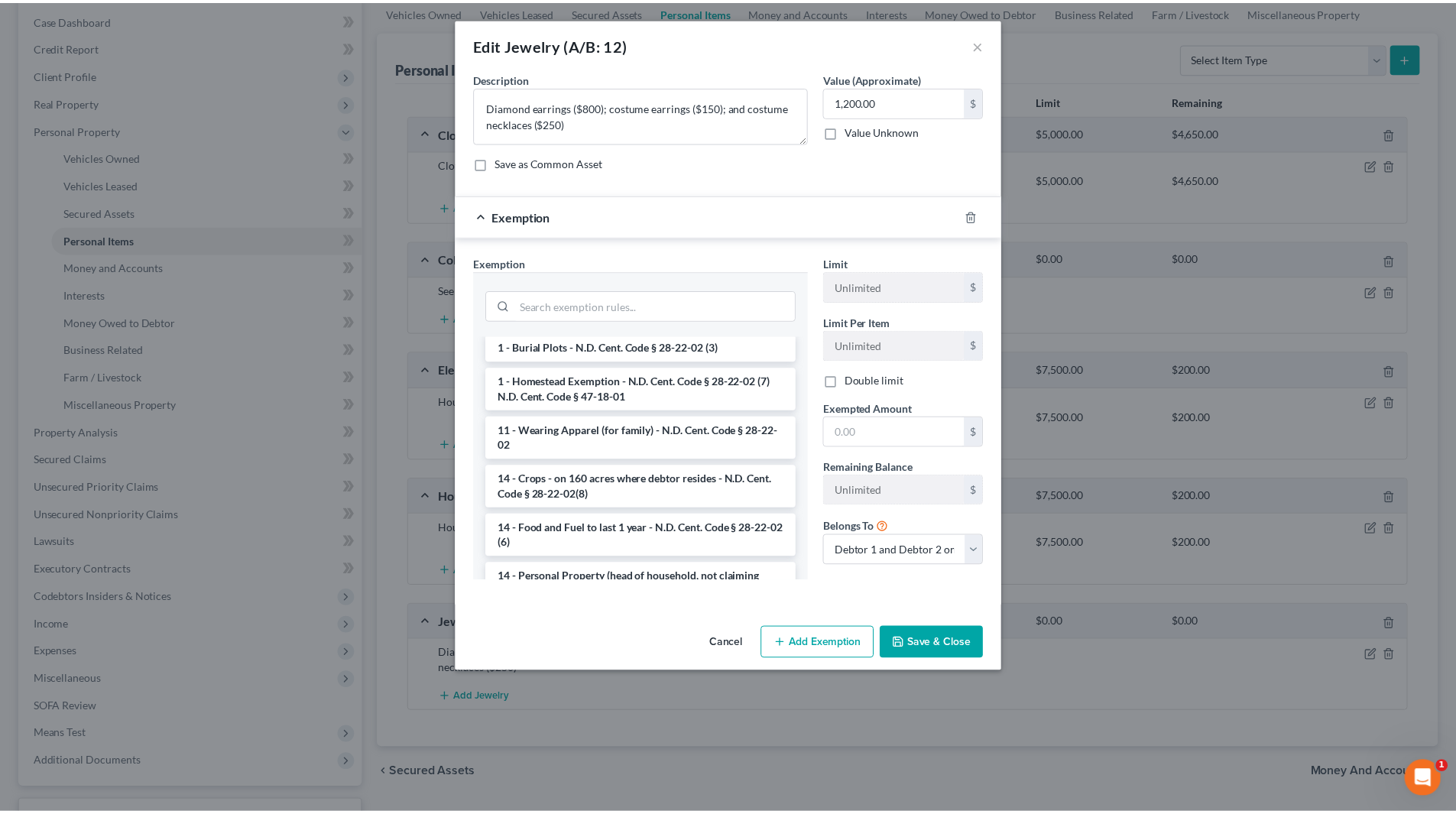
scroll to position [0, 0]
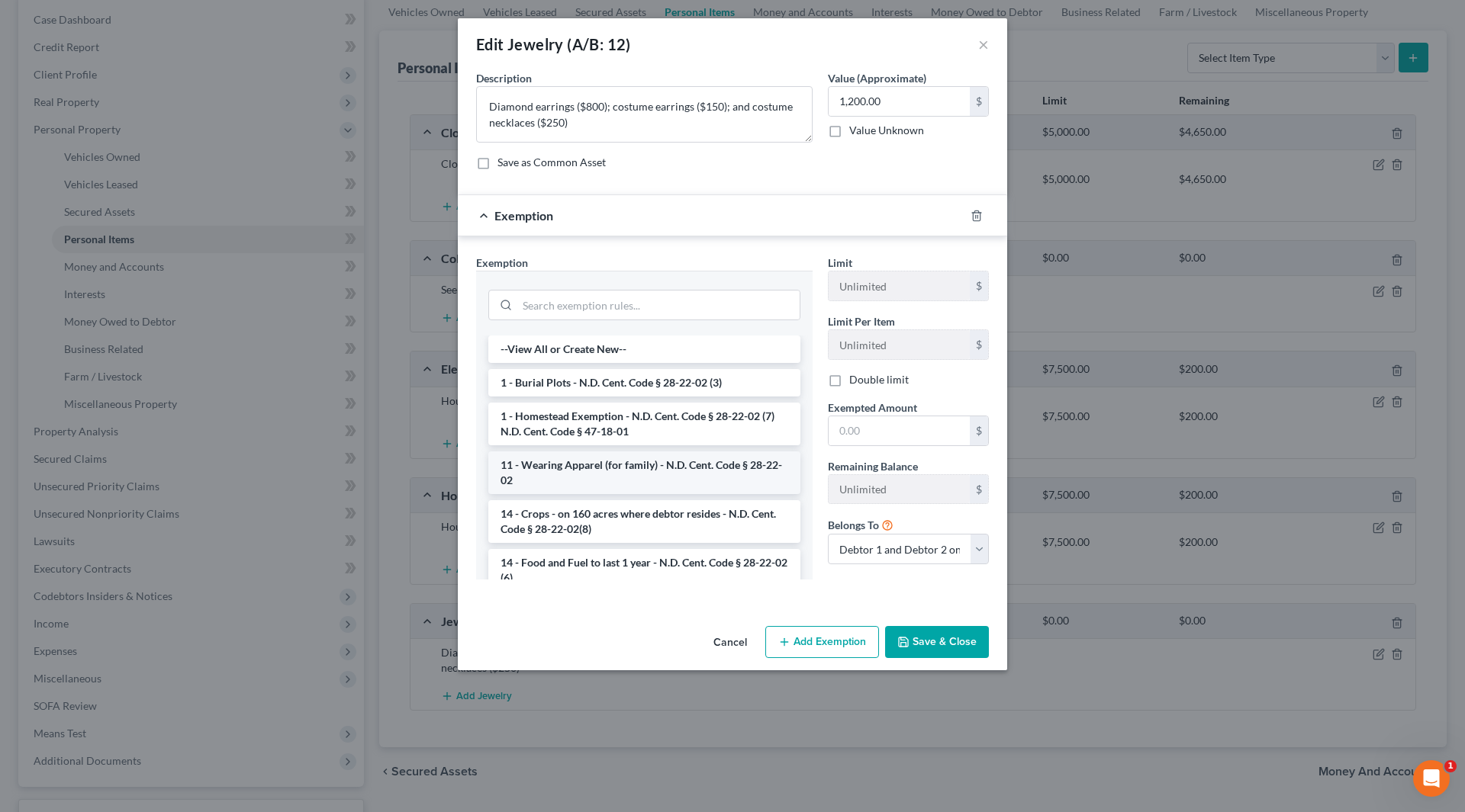
click at [654, 482] on li "11 - Wearing Apparel (for family) - N.D. Cent. Code § 28-22-02" at bounding box center [644, 473] width 312 height 43
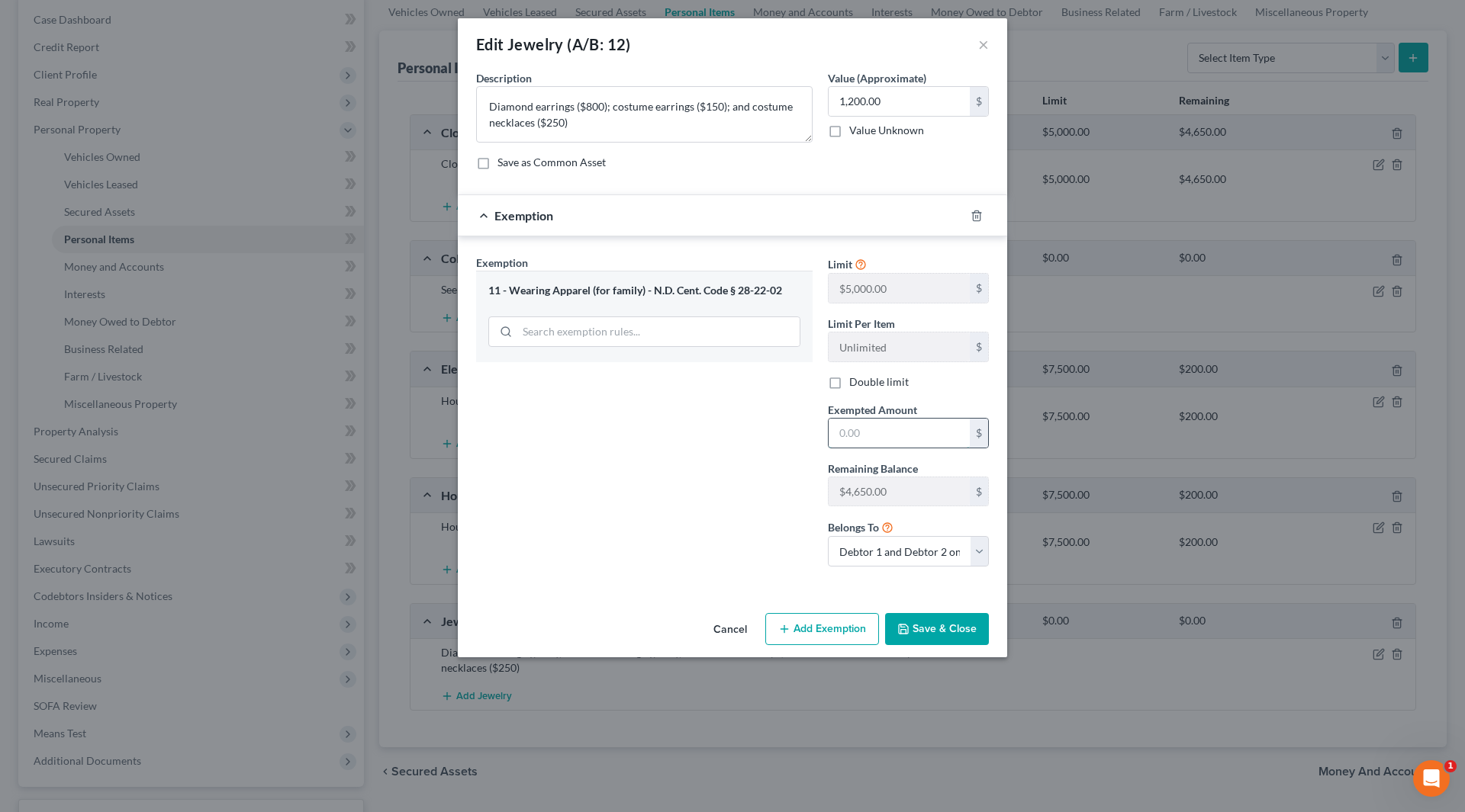
click at [887, 427] on input "text" at bounding box center [899, 433] width 141 height 29
type input "1,200"
click at [909, 628] on icon "button" at bounding box center [903, 628] width 12 height 12
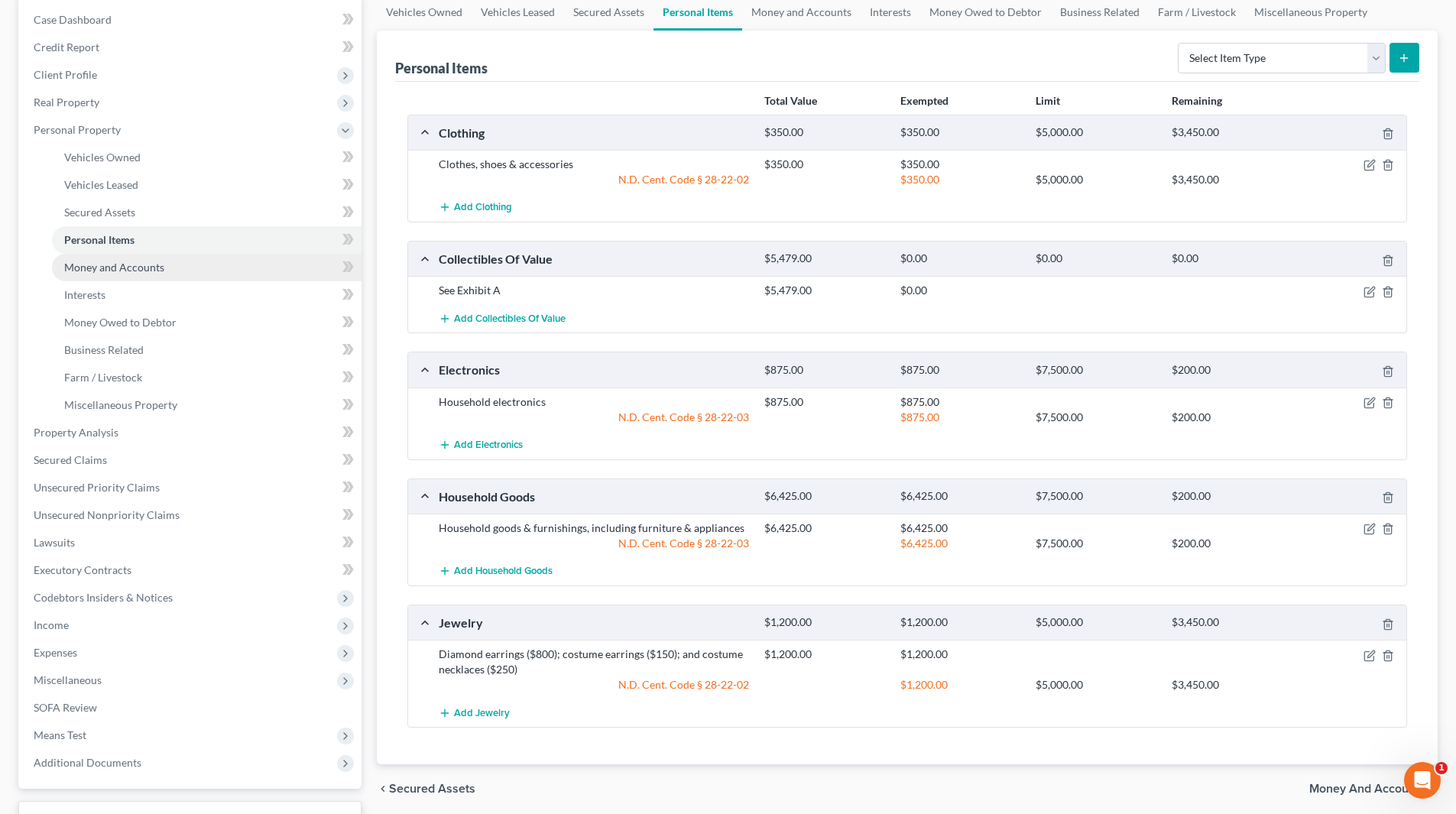
click at [121, 266] on span "Money and Accounts" at bounding box center [114, 267] width 100 height 13
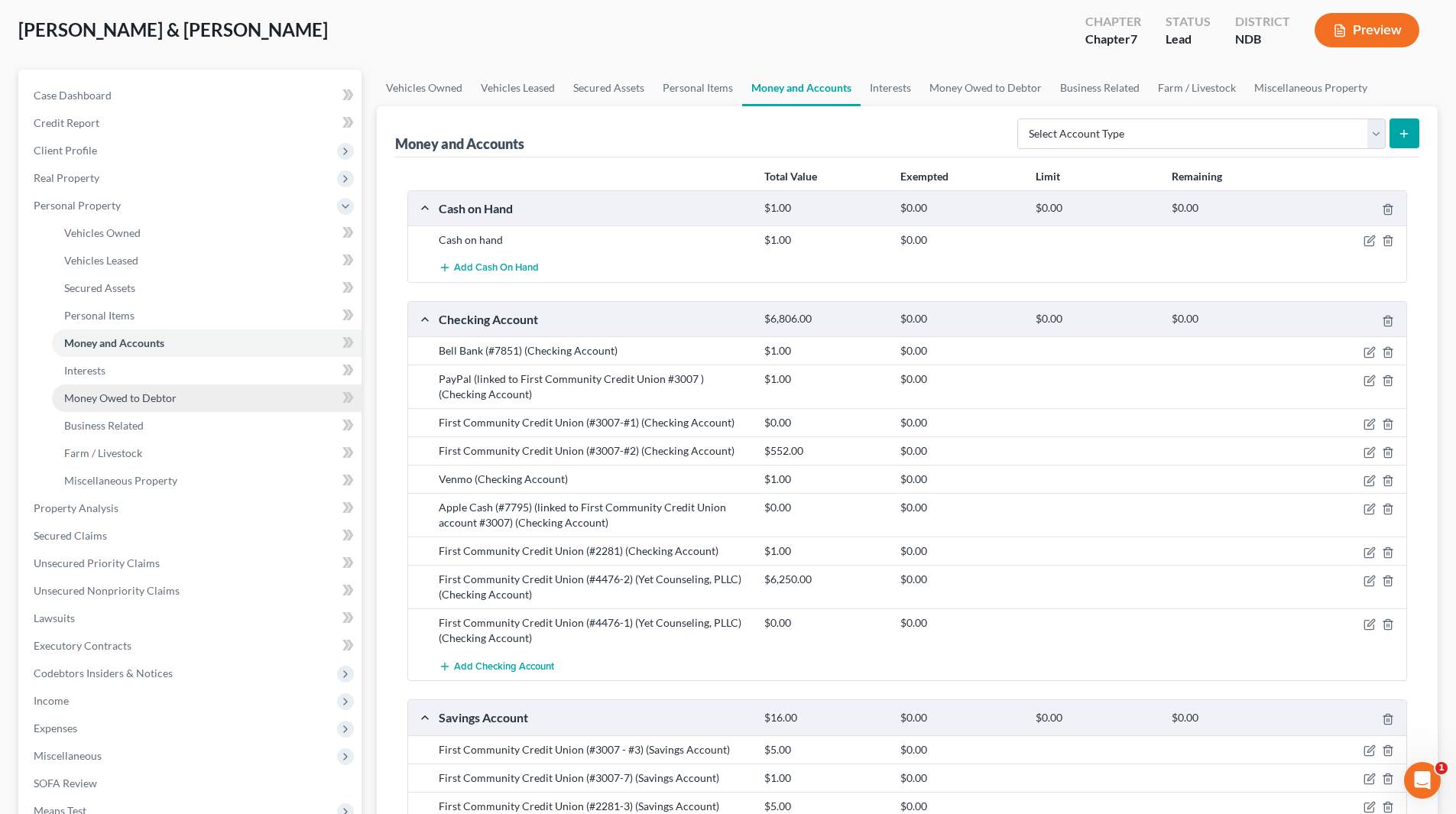
scroll to position [77, 0]
click at [94, 377] on span "Interests" at bounding box center [85, 371] width 41 height 13
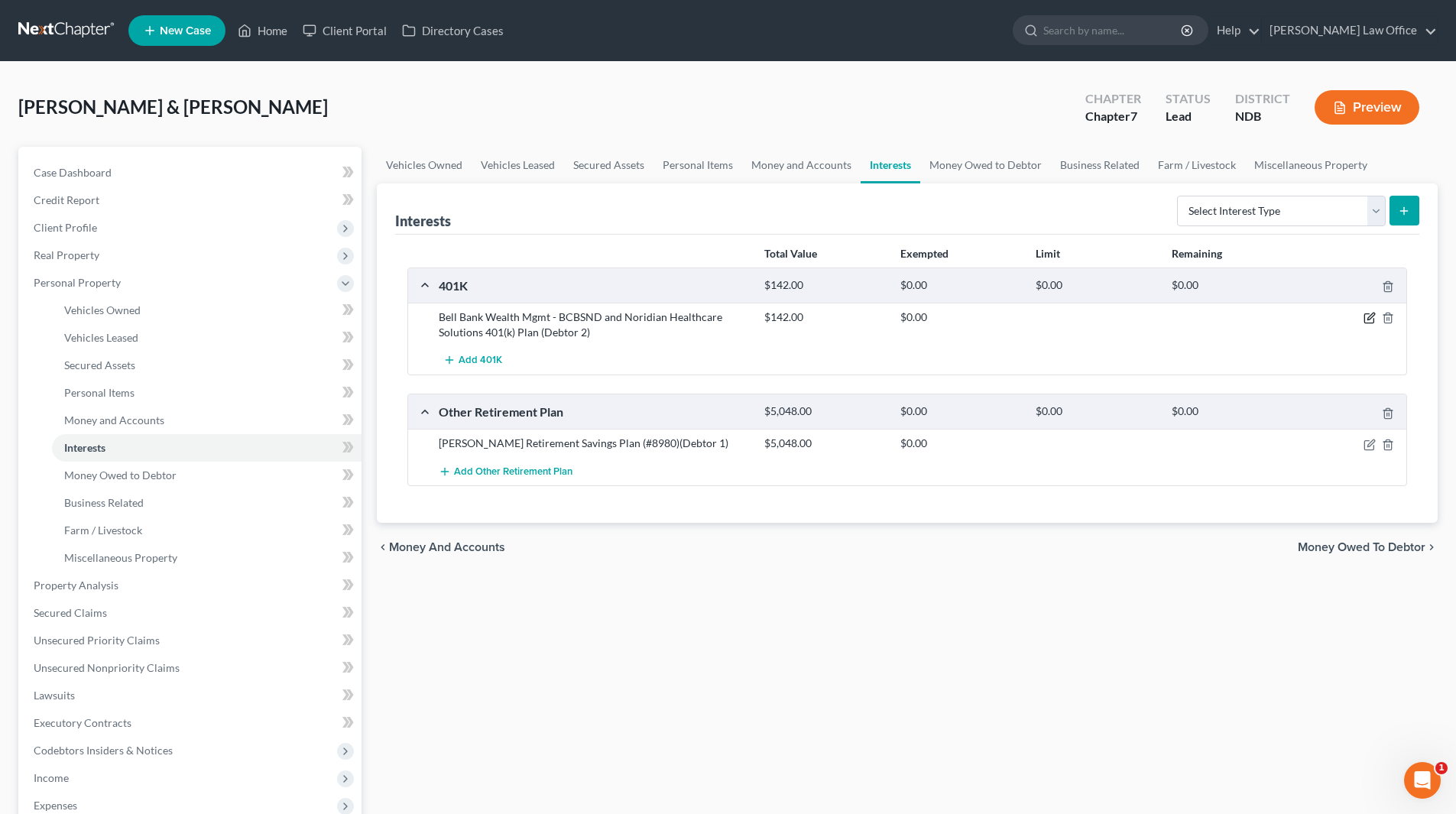
click at [1370, 321] on icon "button" at bounding box center [1369, 318] width 12 height 12
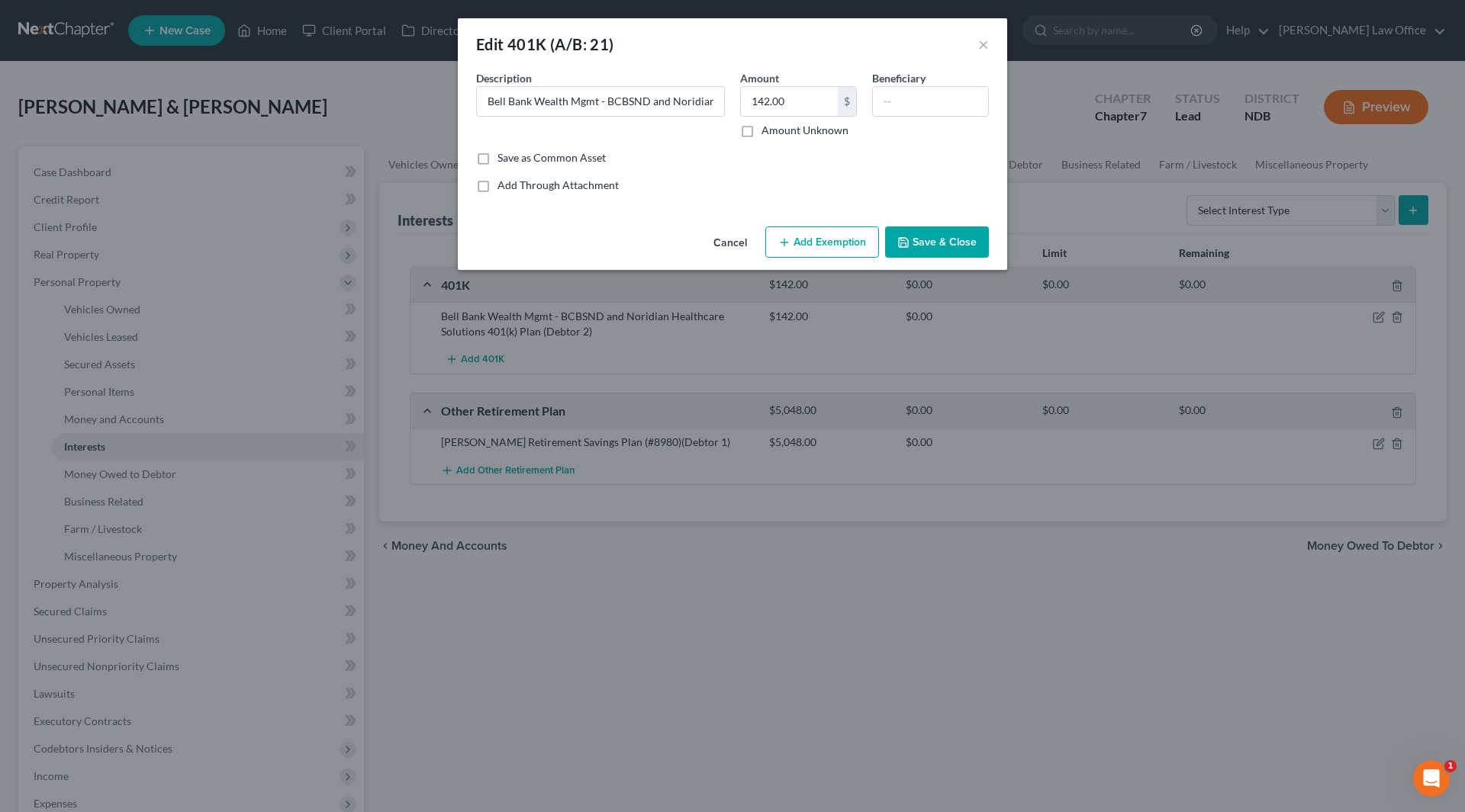
click at [833, 246] on button "Add Exemption" at bounding box center [822, 242] width 114 height 32
select select "2"
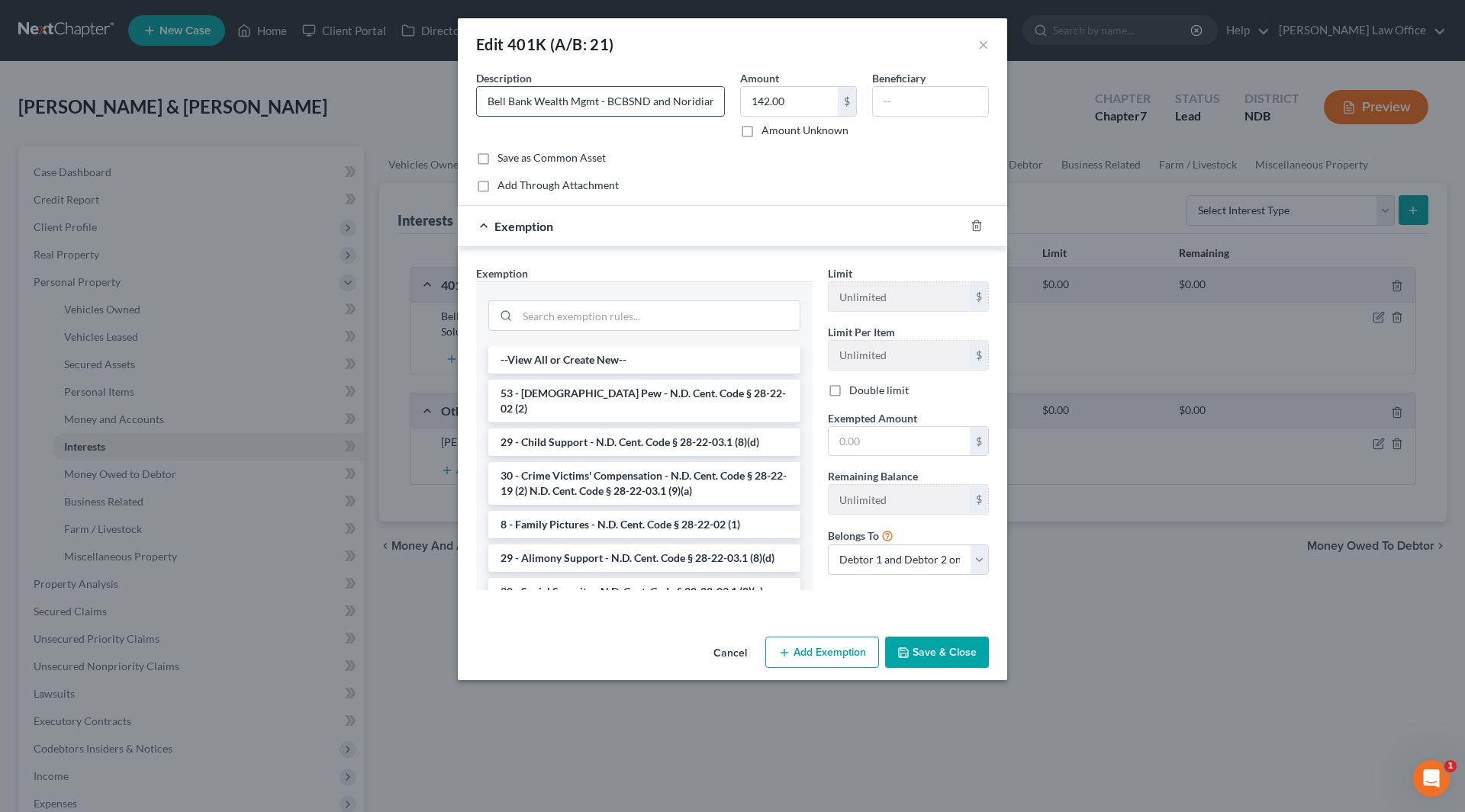
click at [698, 104] on input "Bell Bank Wealth Mgmt - BCBSND and Noridian Healthcare Solutions 401(k) Plan (D…" at bounding box center [600, 101] width 247 height 29
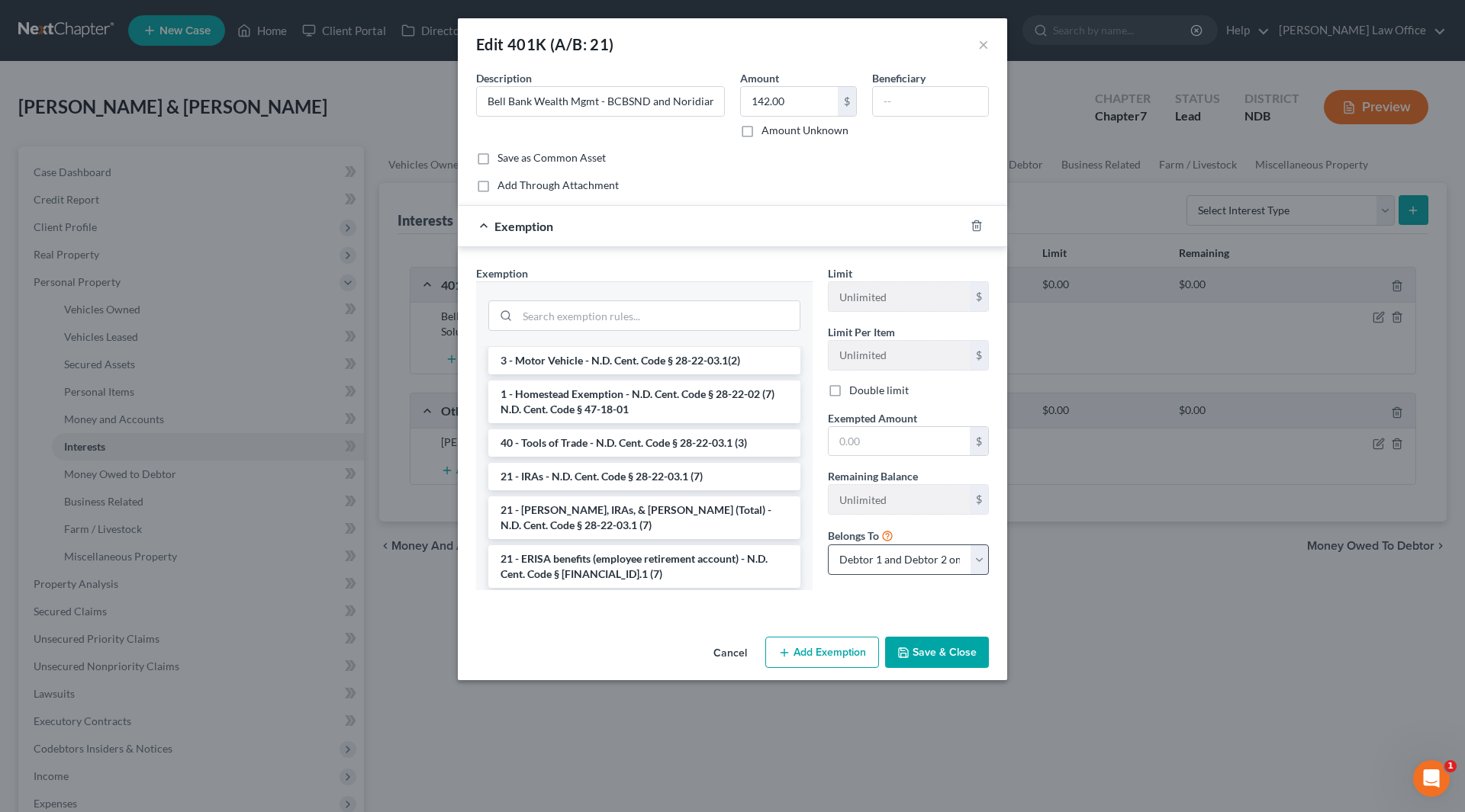
scroll to position [1736, 0]
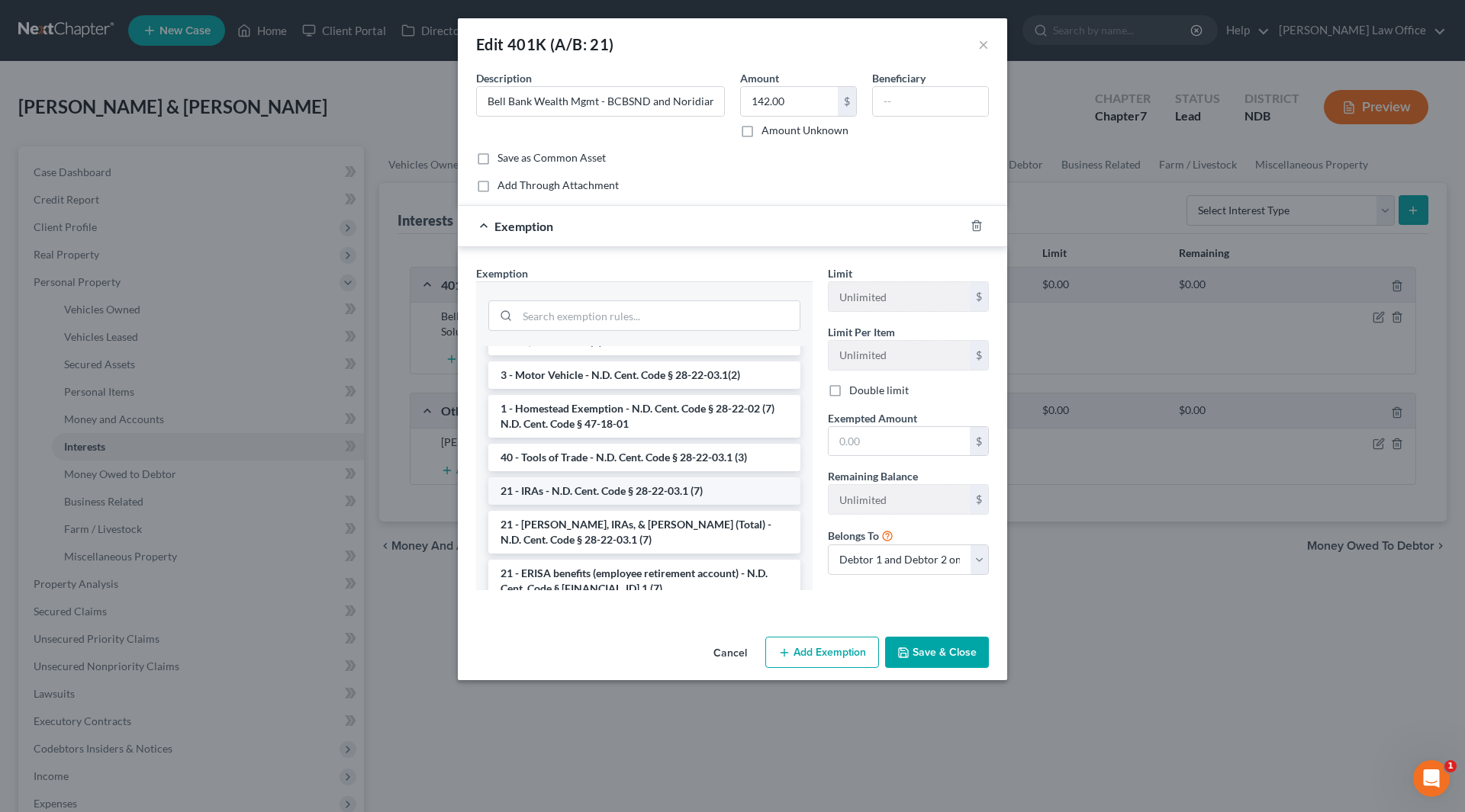
click at [598, 479] on li "21 - IRAs - N.D. Cent. Code § 28-22-03.1 (7)" at bounding box center [644, 491] width 312 height 28
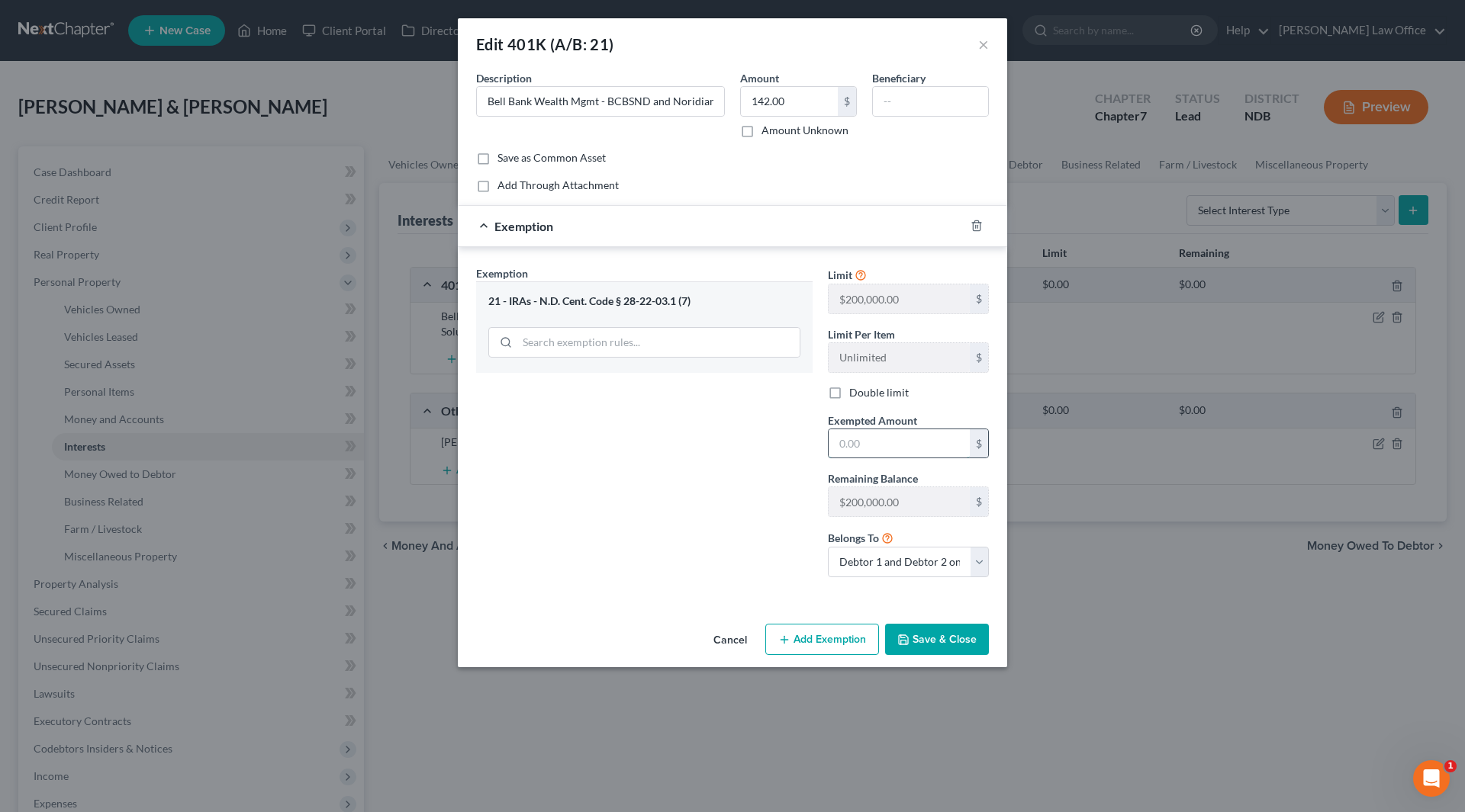
click at [922, 446] on input "text" at bounding box center [899, 444] width 141 height 29
type input "142"
click at [904, 642] on icon "button" at bounding box center [903, 639] width 12 height 12
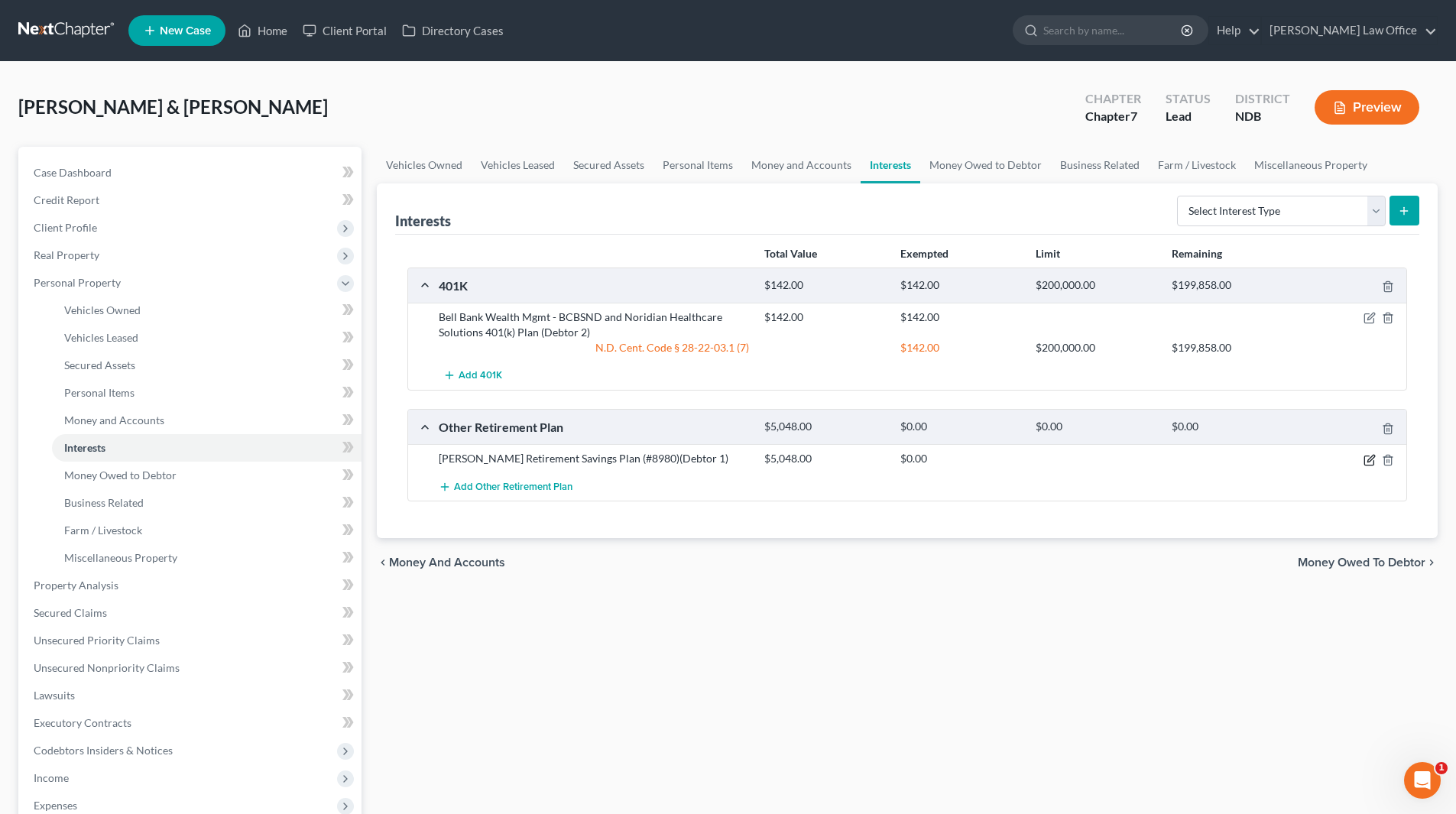
click at [1369, 458] on icon "button" at bounding box center [1369, 460] width 12 height 12
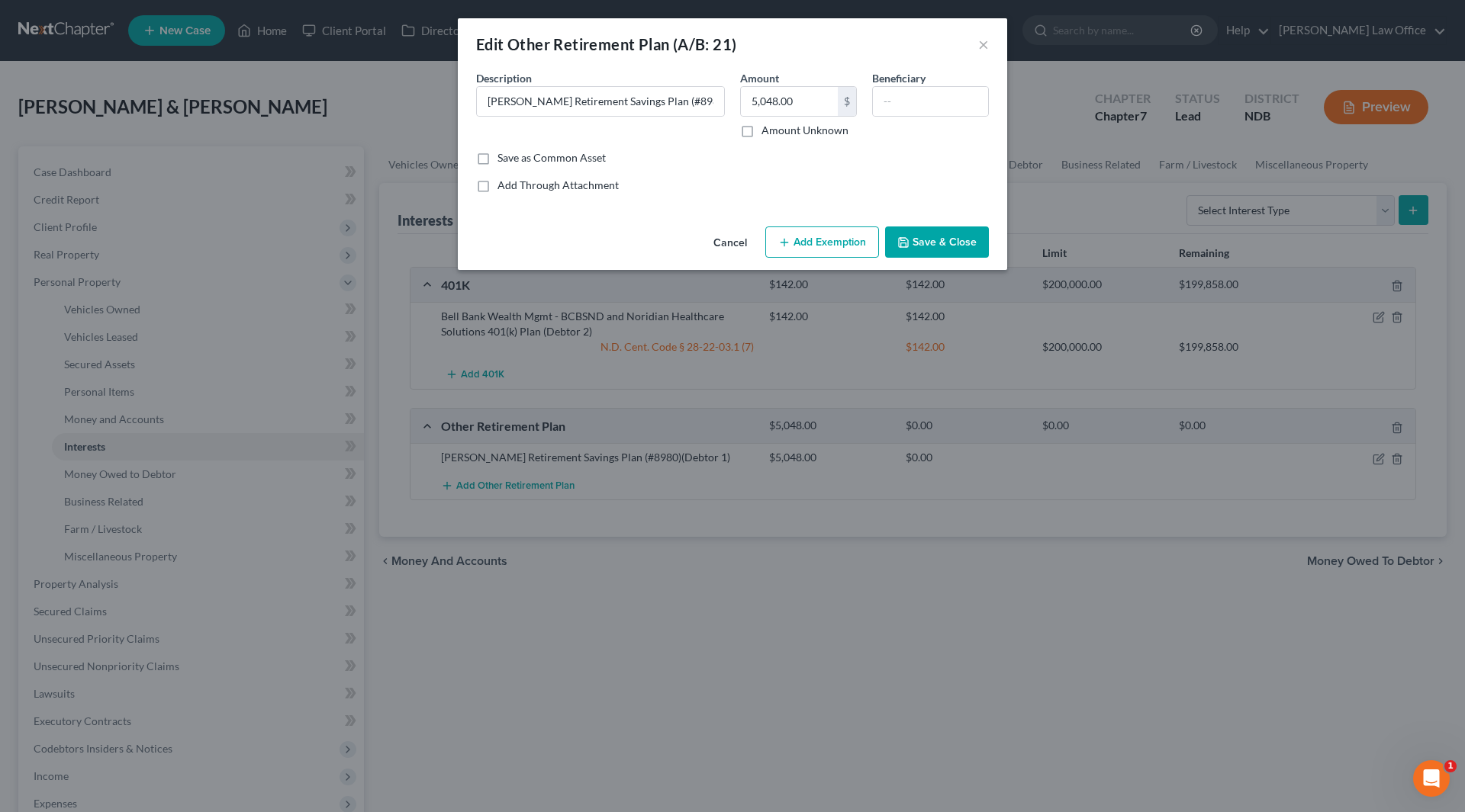
click at [825, 233] on button "Add Exemption" at bounding box center [822, 242] width 114 height 32
select select "2"
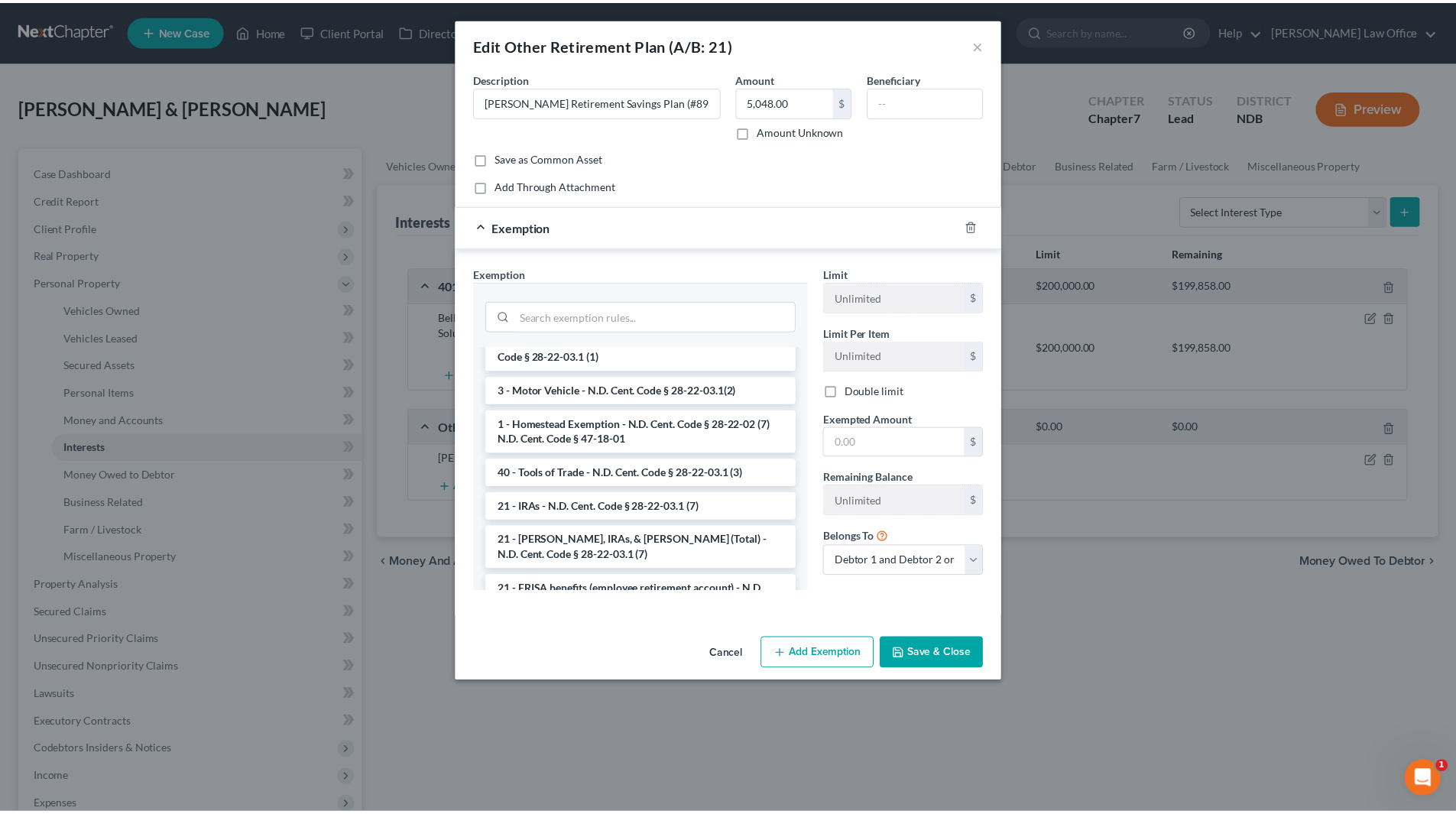
scroll to position [1783, 0]
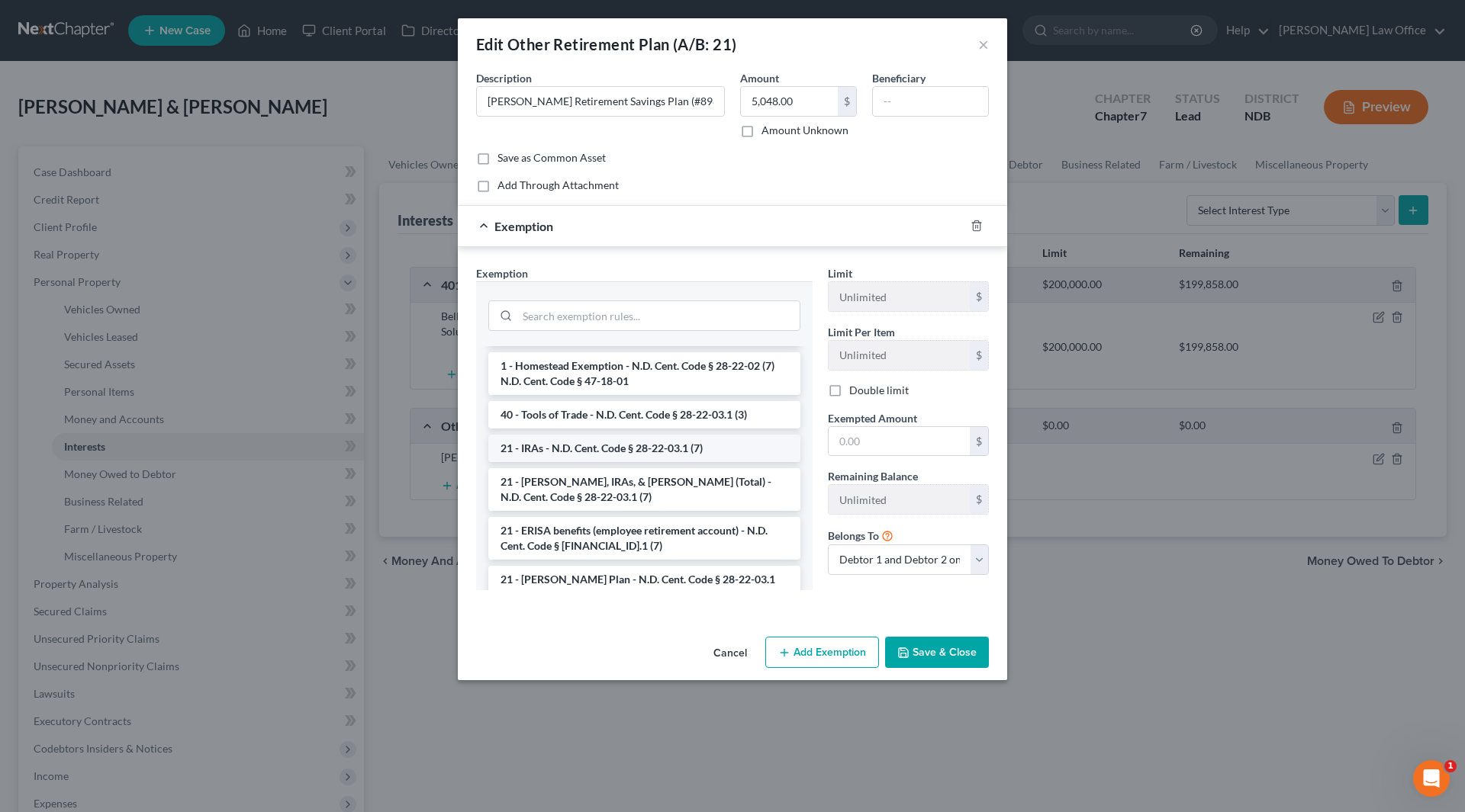
click at [601, 435] on li "21 - IRAs - N.D. Cent. Code § 28-22-03.1 (7)" at bounding box center [644, 449] width 312 height 28
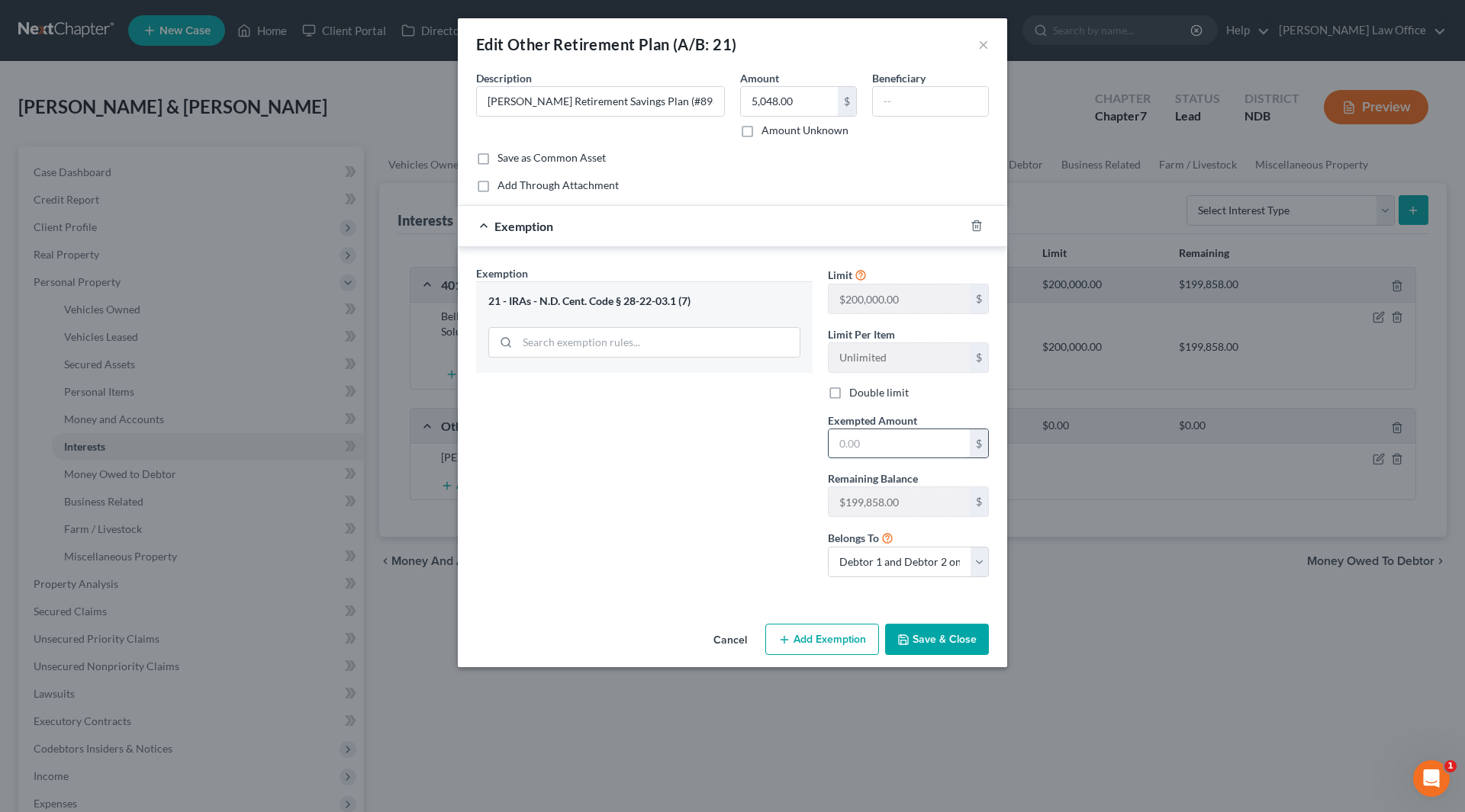
click at [925, 451] on input "text" at bounding box center [899, 444] width 141 height 29
type input "5,048"
click at [892, 643] on button "Save & Close" at bounding box center [937, 639] width 104 height 32
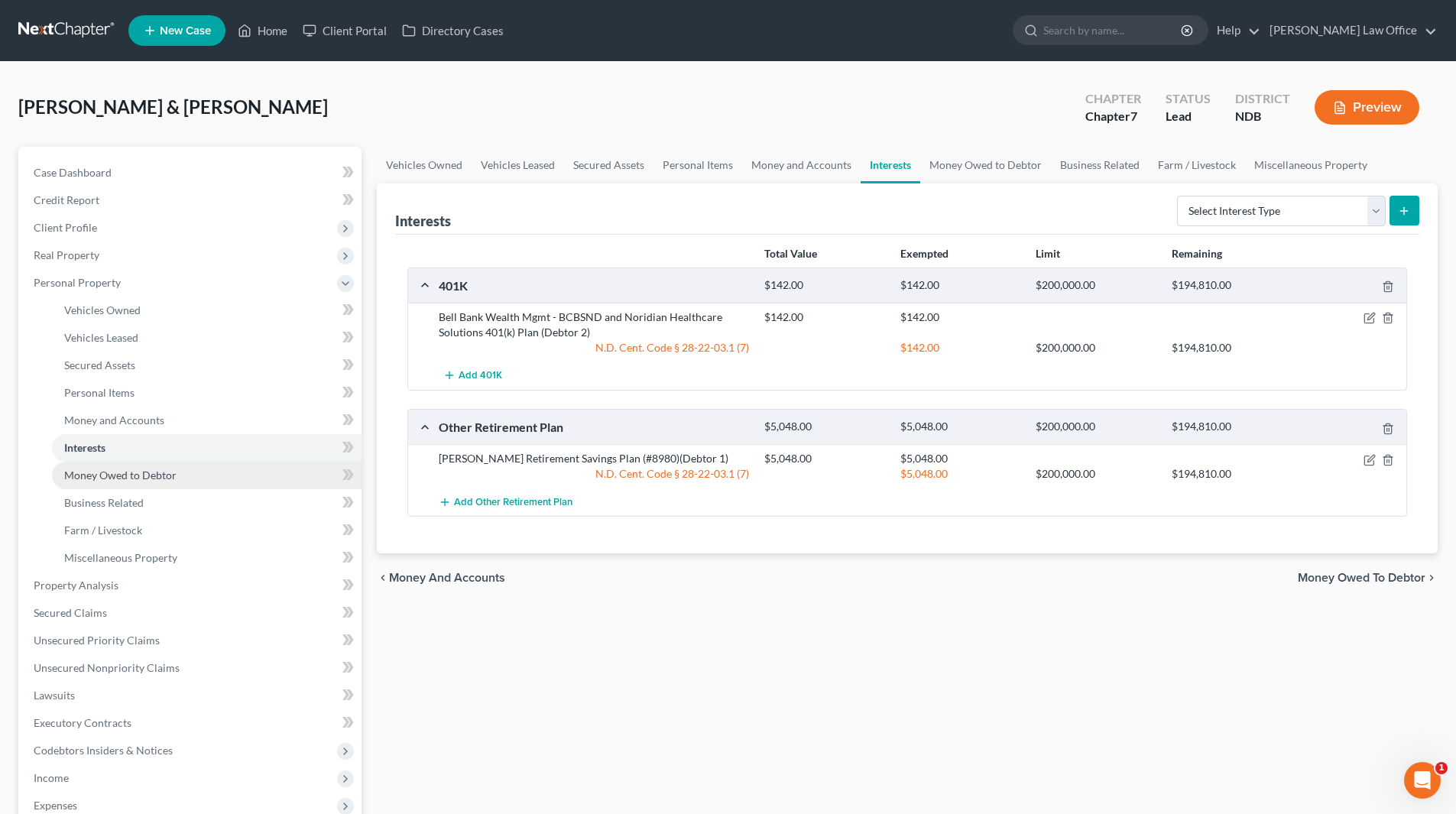
click at [115, 477] on span "Money Owed to Debtor" at bounding box center [120, 475] width 112 height 13
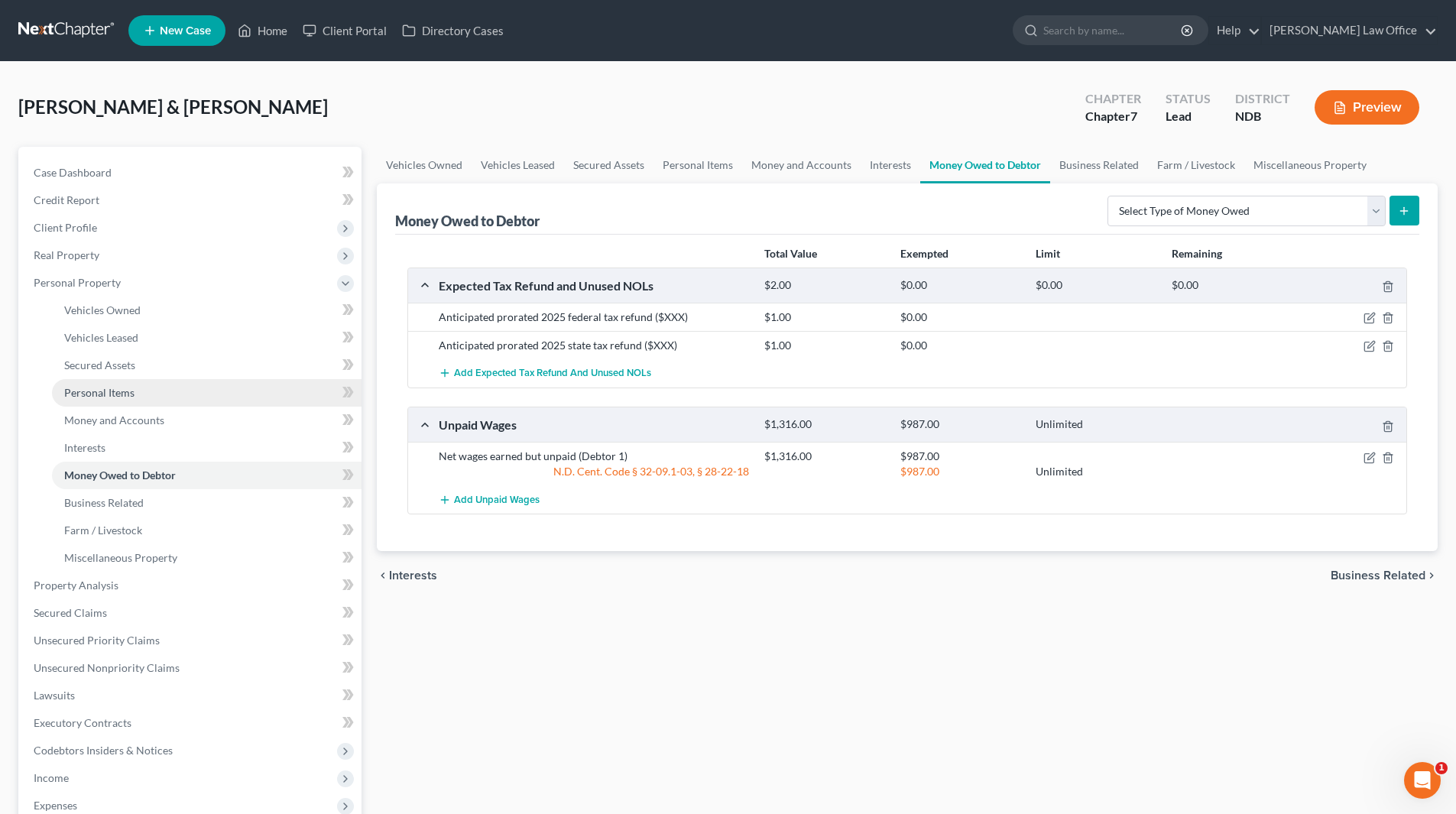
click at [125, 390] on span "Personal Items" at bounding box center [99, 393] width 70 height 13
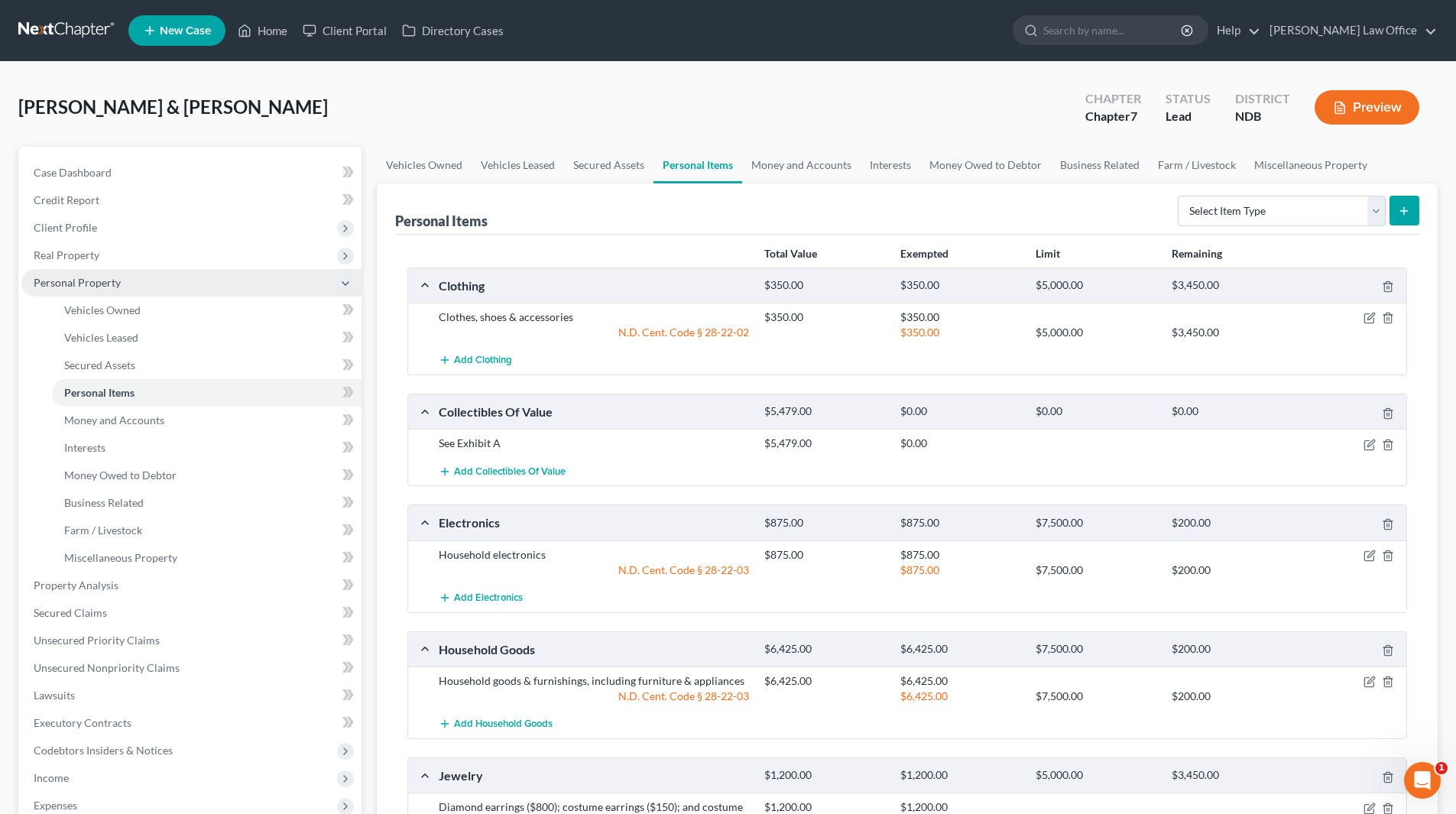
click at [74, 283] on span "Personal Property" at bounding box center [77, 282] width 87 height 13
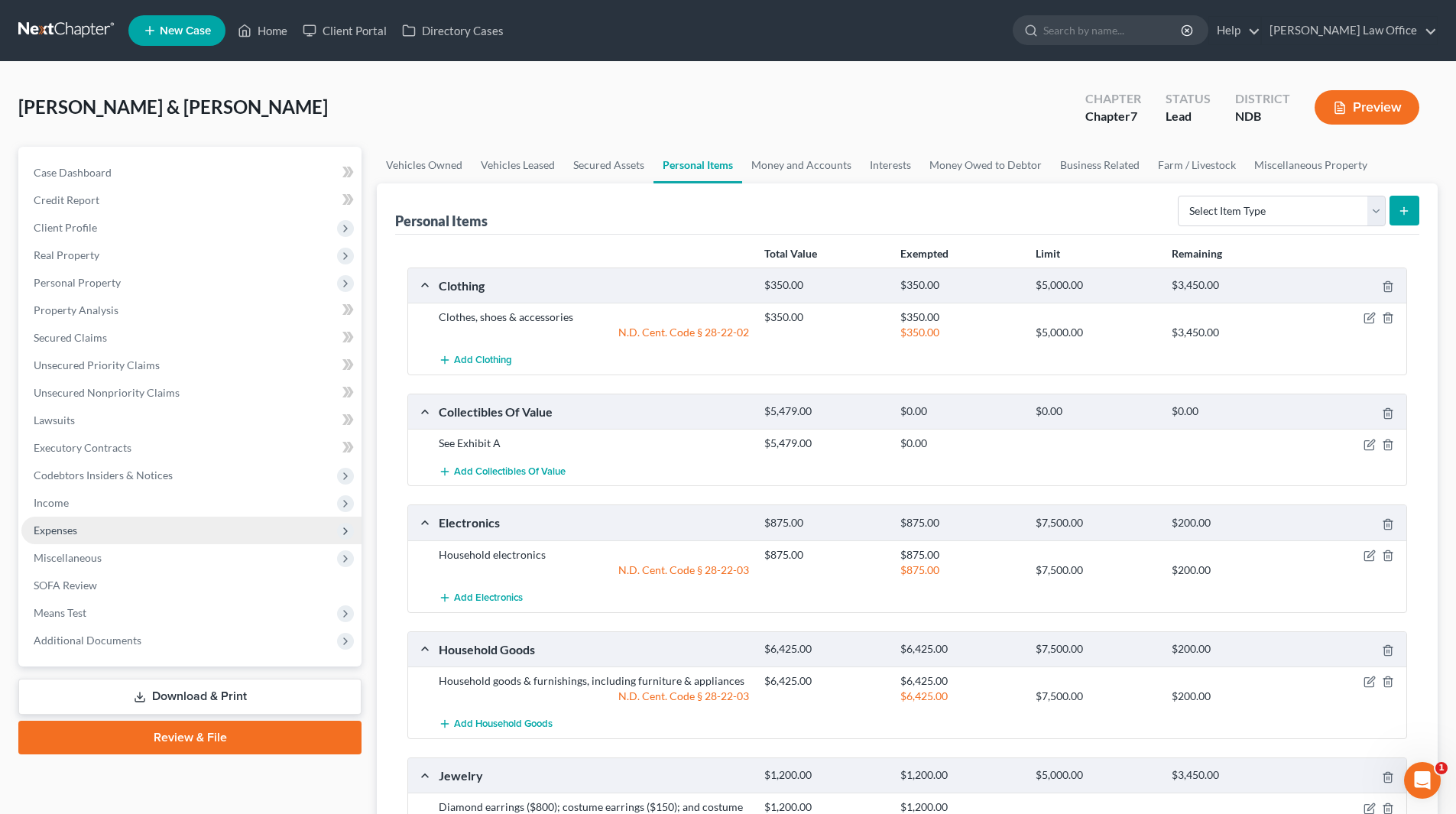
click at [73, 529] on span "Expenses" at bounding box center [55, 530] width 43 height 13
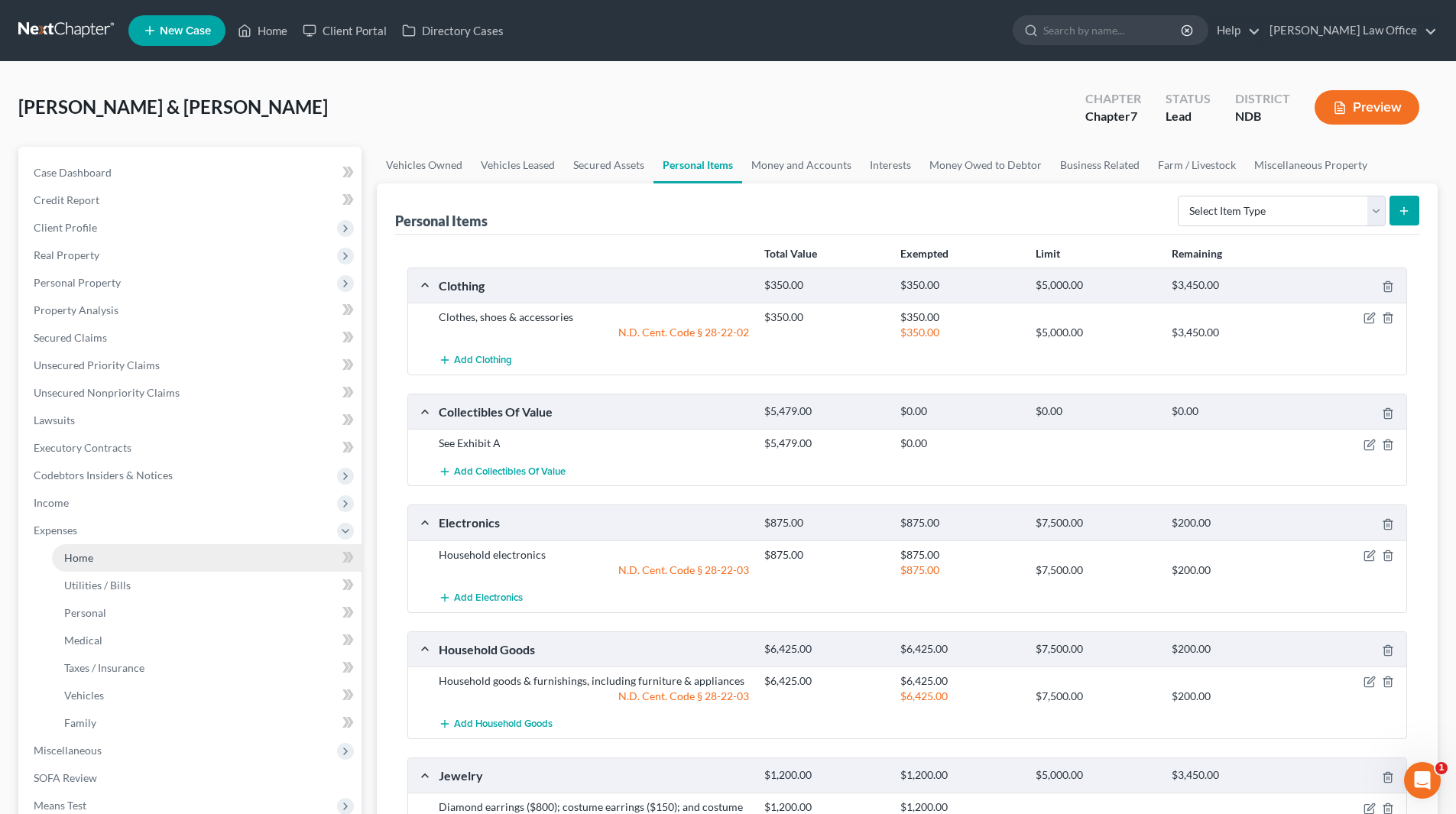
click at [95, 546] on link "Home" at bounding box center [207, 558] width 310 height 28
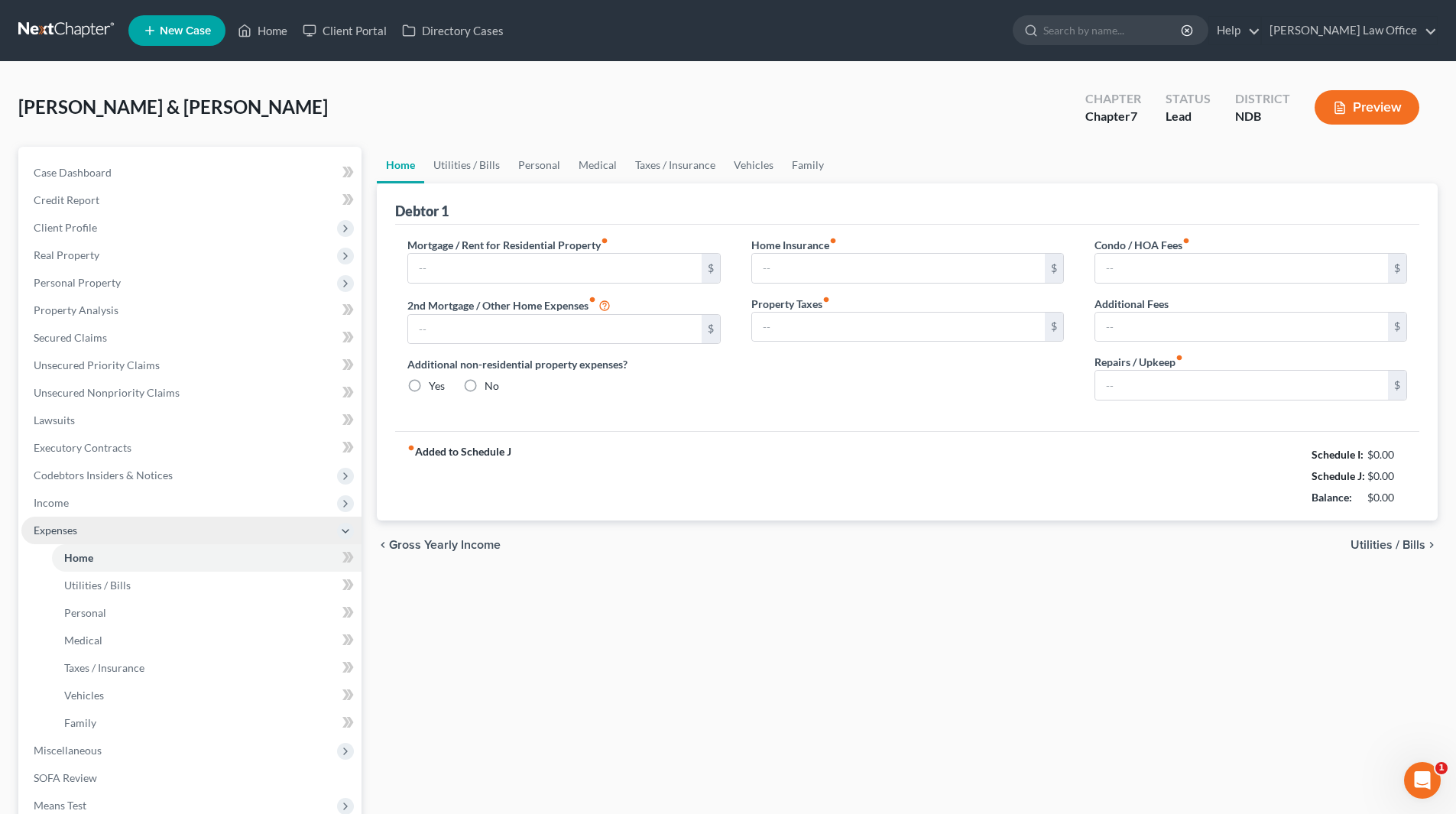
type input "1,415.00"
type input "0.00"
radio input "true"
type input "0.00"
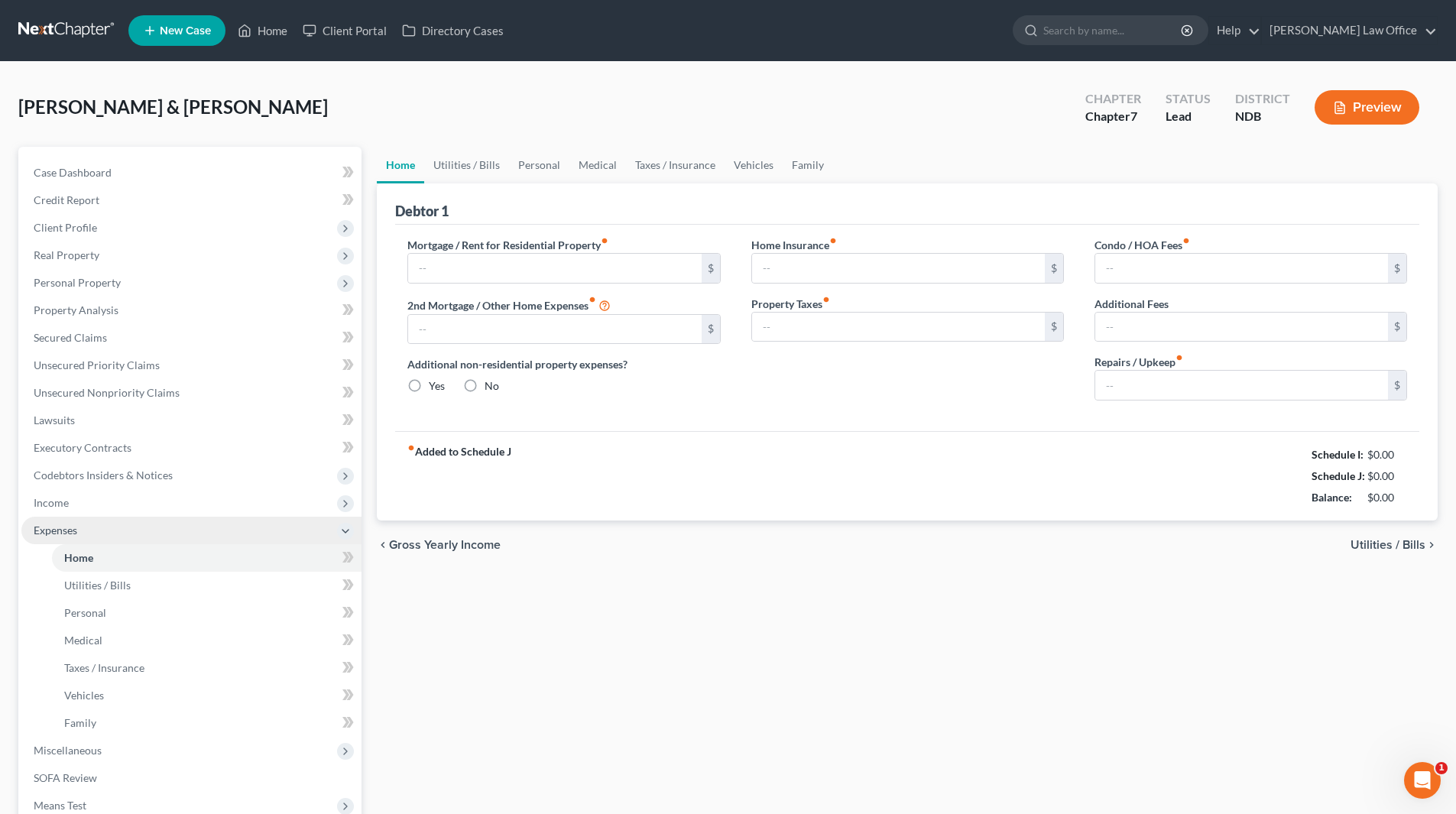
type input "0.00"
type input "85.00"
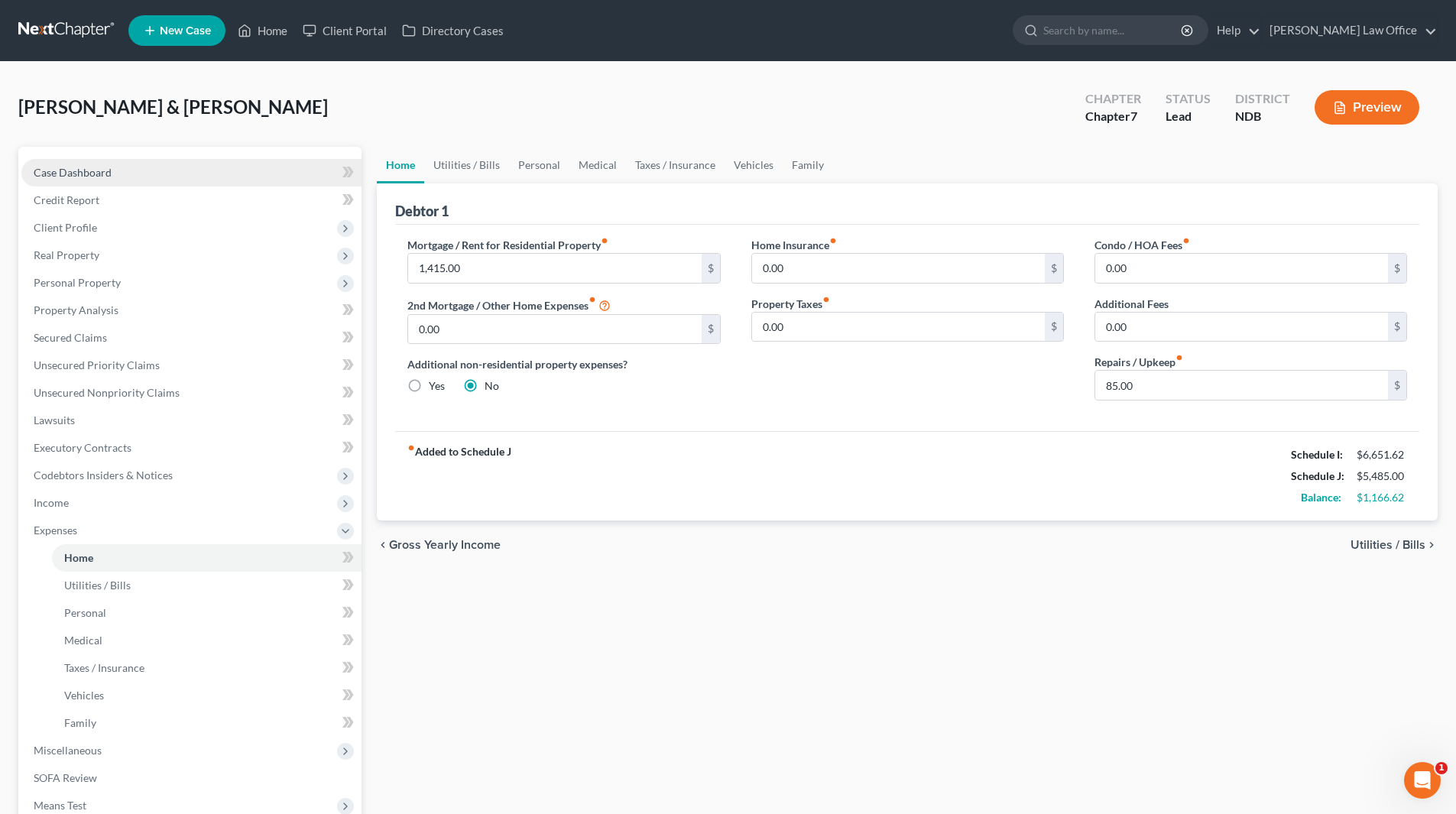
click at [81, 172] on span "Case Dashboard" at bounding box center [73, 172] width 78 height 13
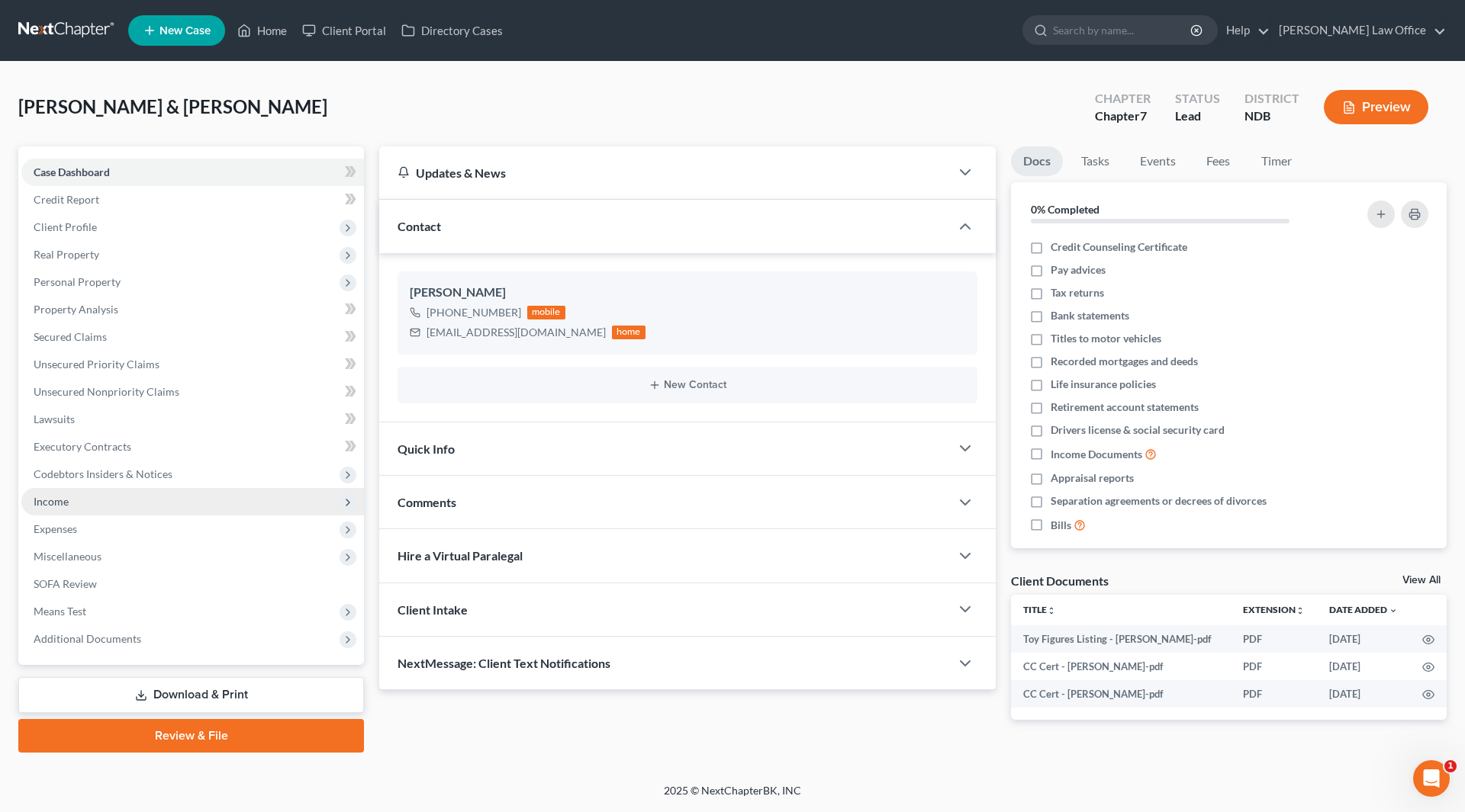
drag, startPoint x: 52, startPoint y: 505, endPoint x: 35, endPoint y: 491, distance: 22.0
click at [52, 505] on span "Income" at bounding box center [51, 501] width 35 height 13
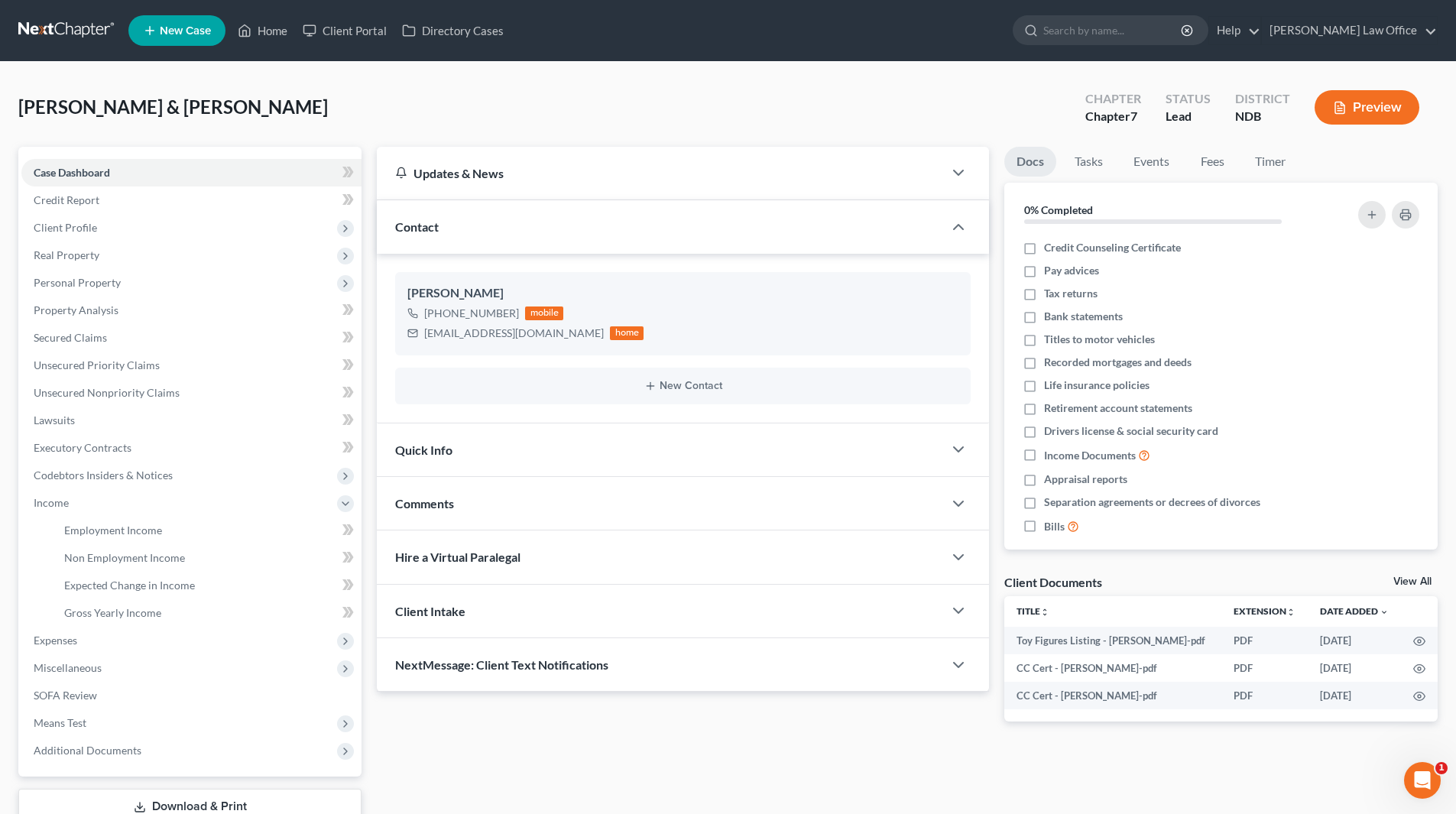
click at [1379, 102] on button "Preview" at bounding box center [1367, 107] width 105 height 35
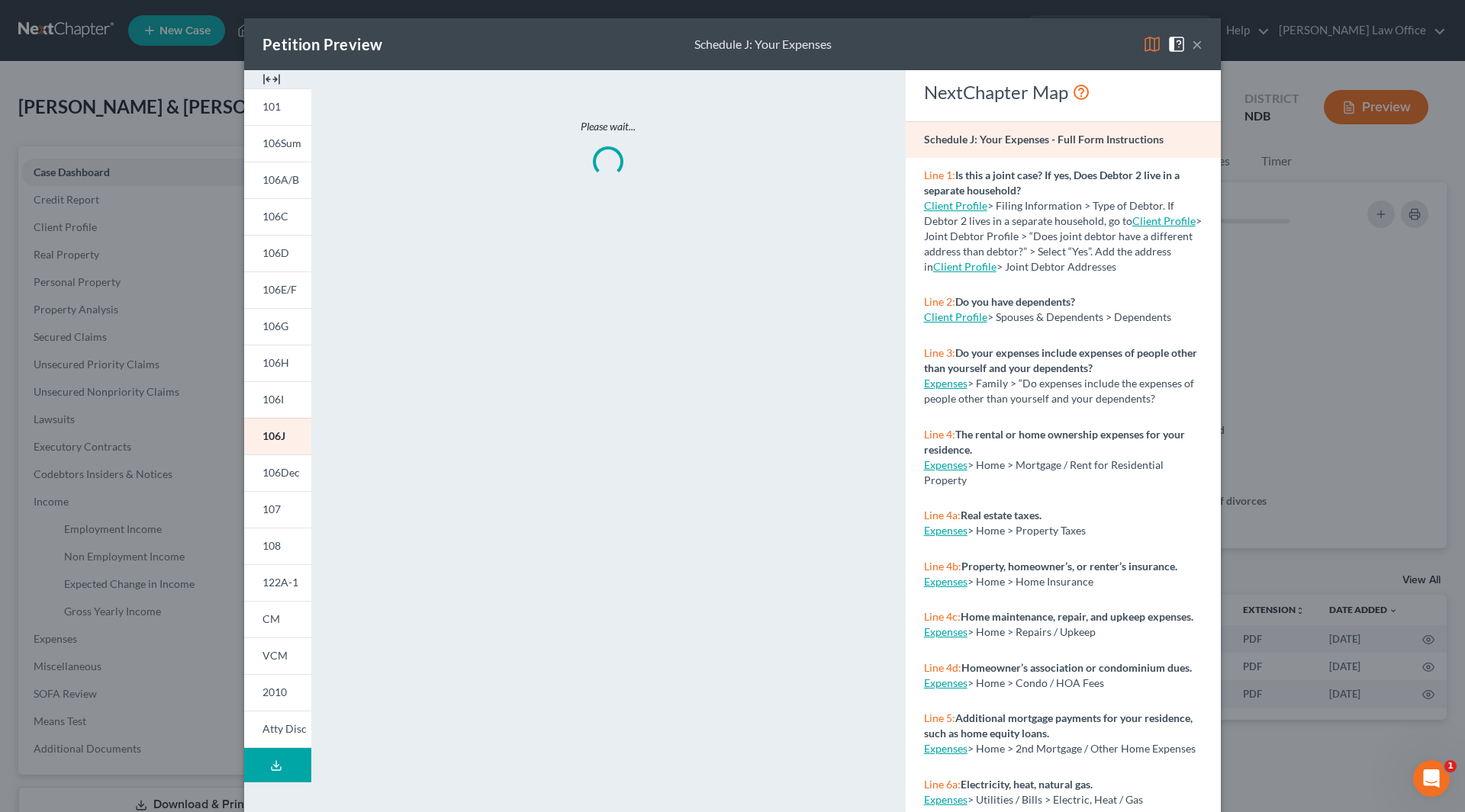
click at [267, 79] on img at bounding box center [271, 79] width 18 height 18
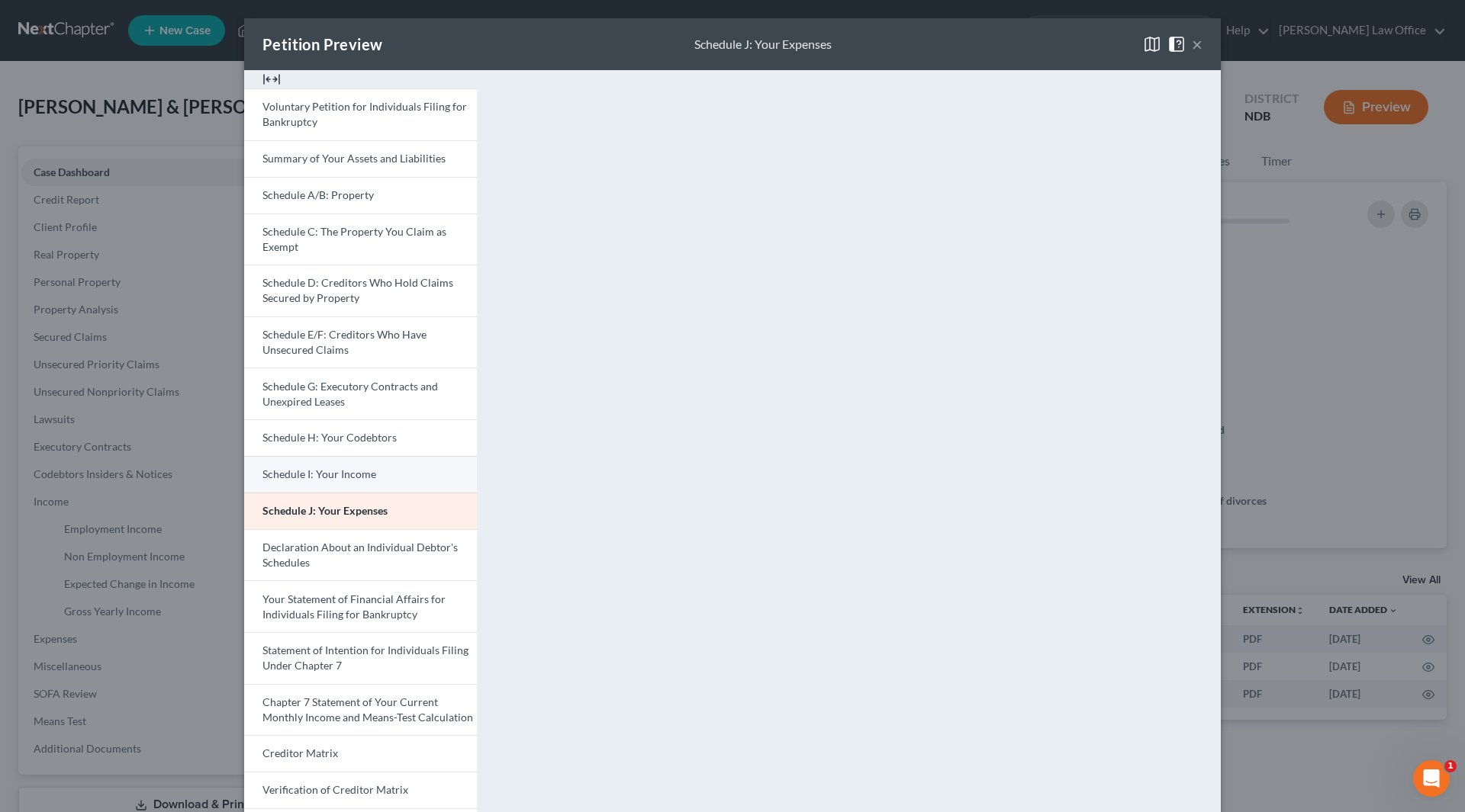
click at [327, 481] on span "Schedule I: Your Income" at bounding box center [319, 474] width 114 height 13
click at [1191, 42] on button "×" at bounding box center [1197, 44] width 11 height 18
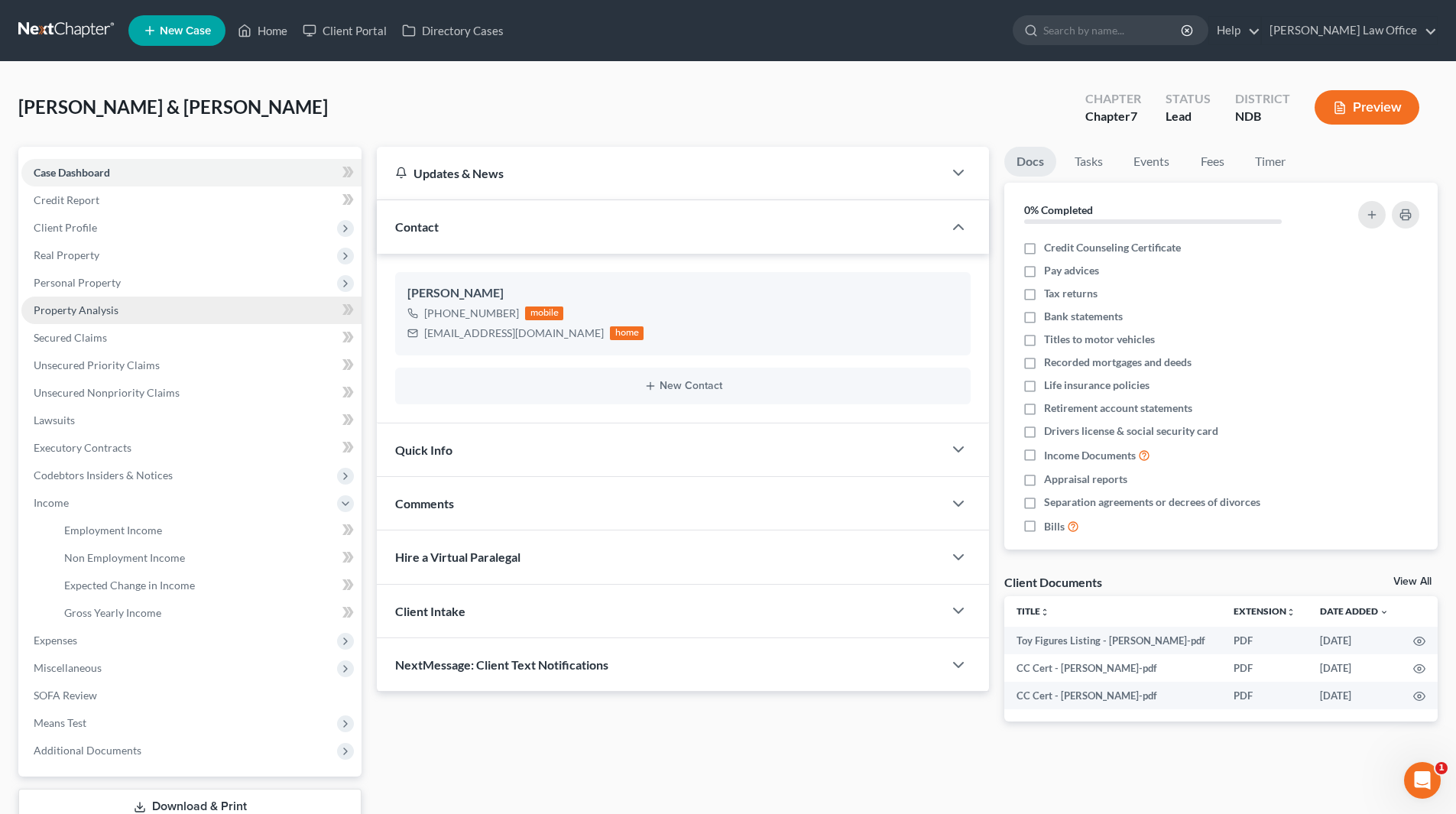
click at [84, 307] on span "Property Analysis" at bounding box center [76, 310] width 85 height 13
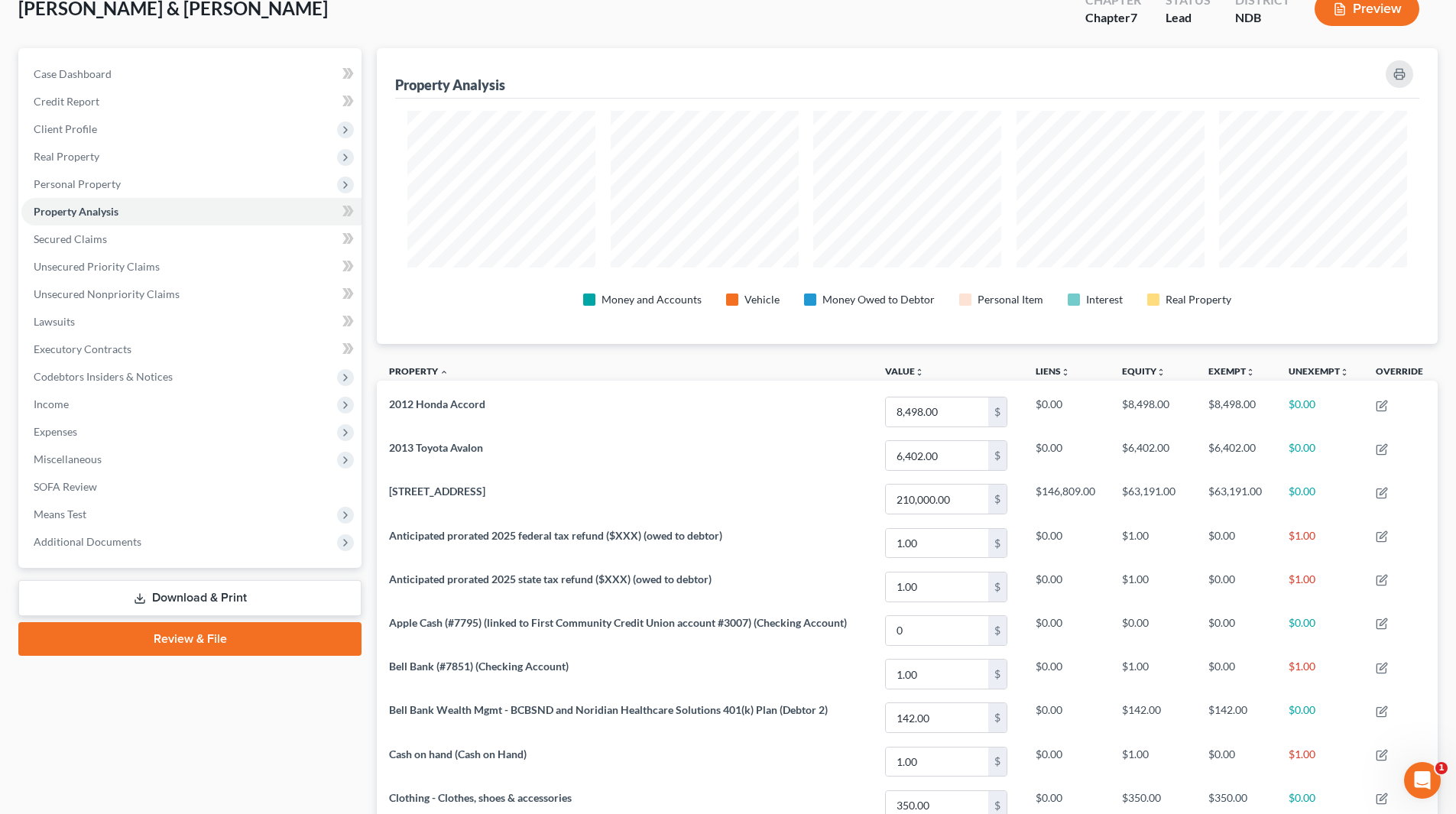
scroll to position [87, 0]
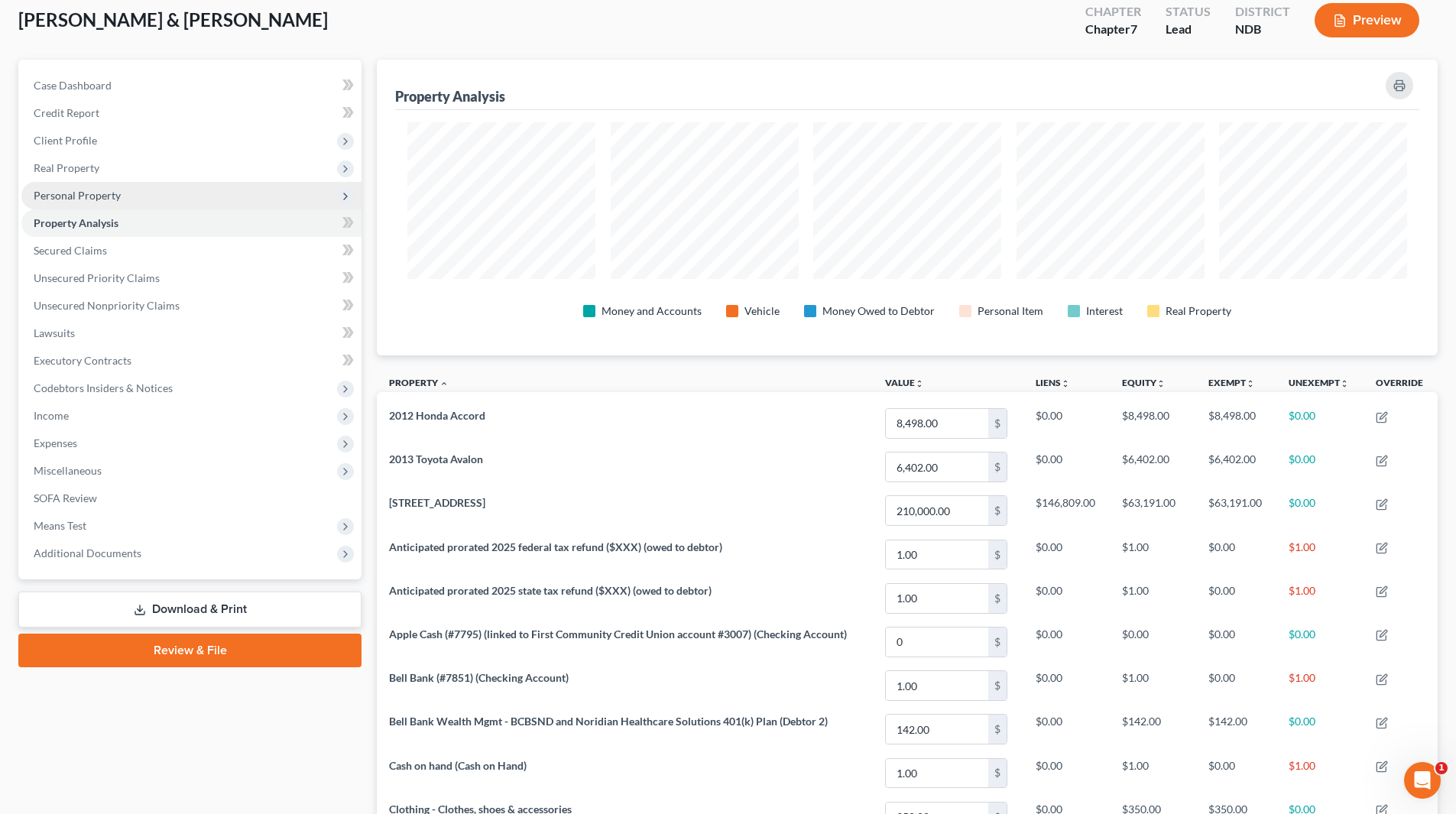
click at [69, 197] on span "Personal Property" at bounding box center [77, 195] width 87 height 13
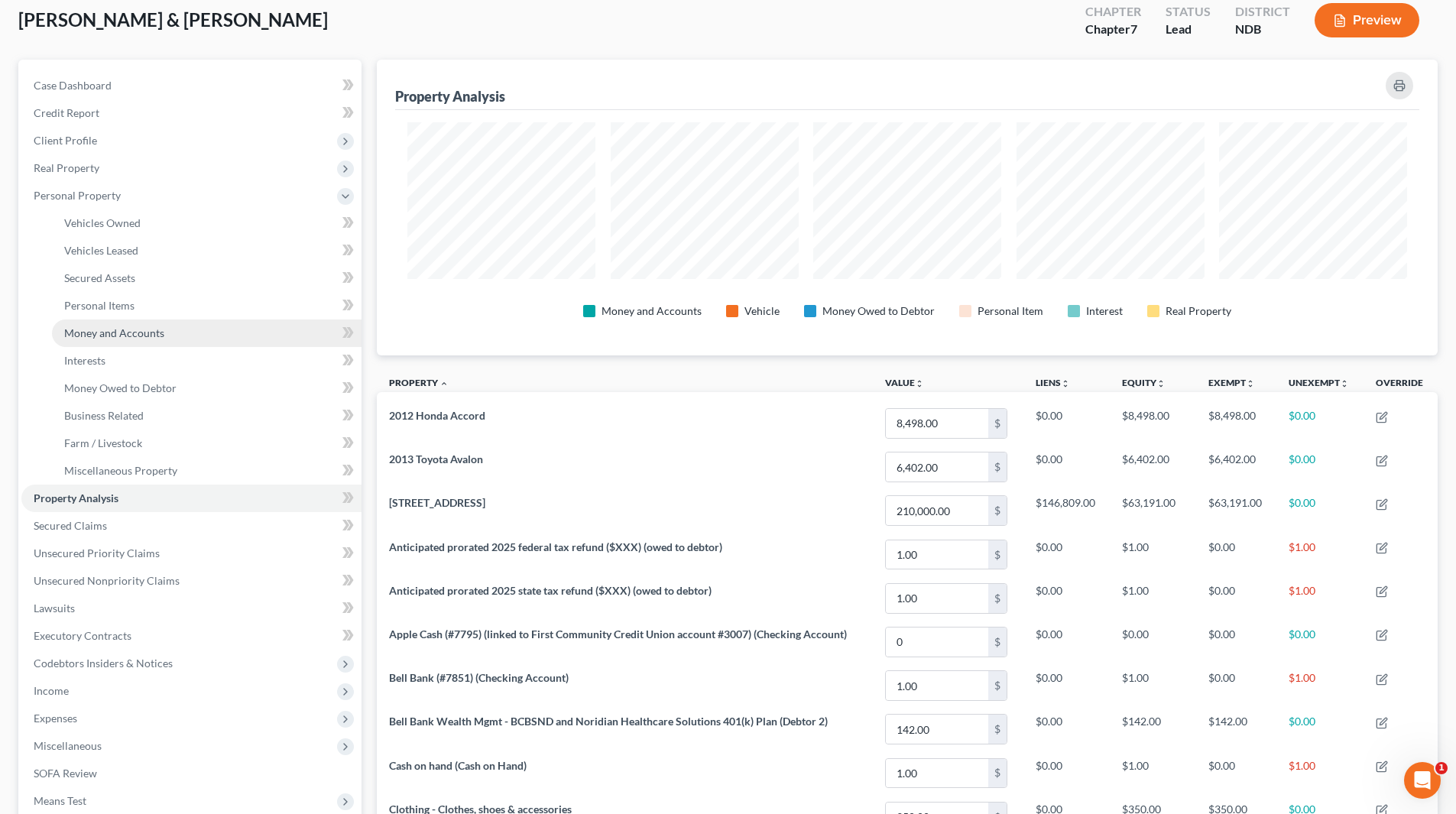
click at [93, 321] on link "Money and Accounts" at bounding box center [207, 333] width 310 height 28
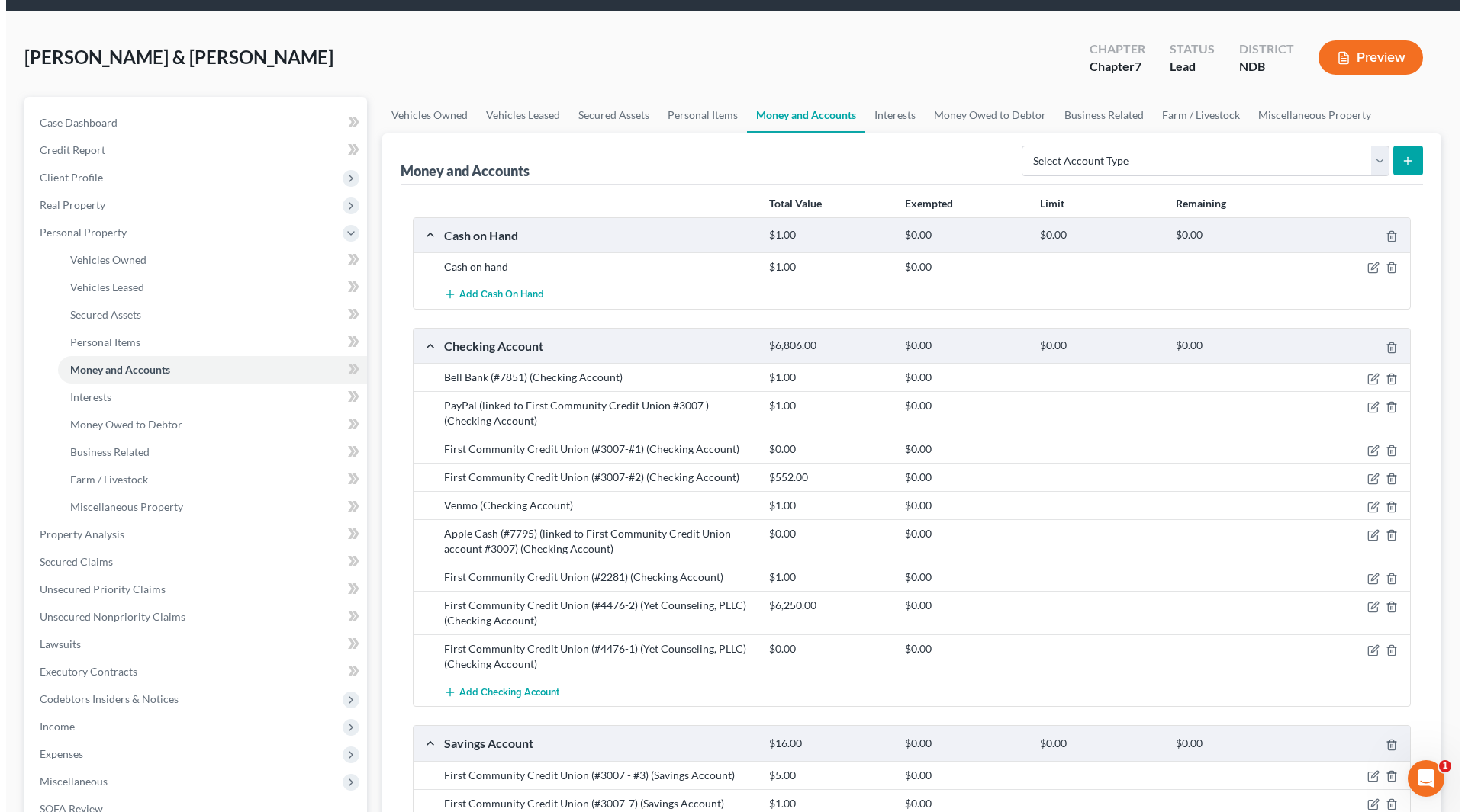
scroll to position [76, 0]
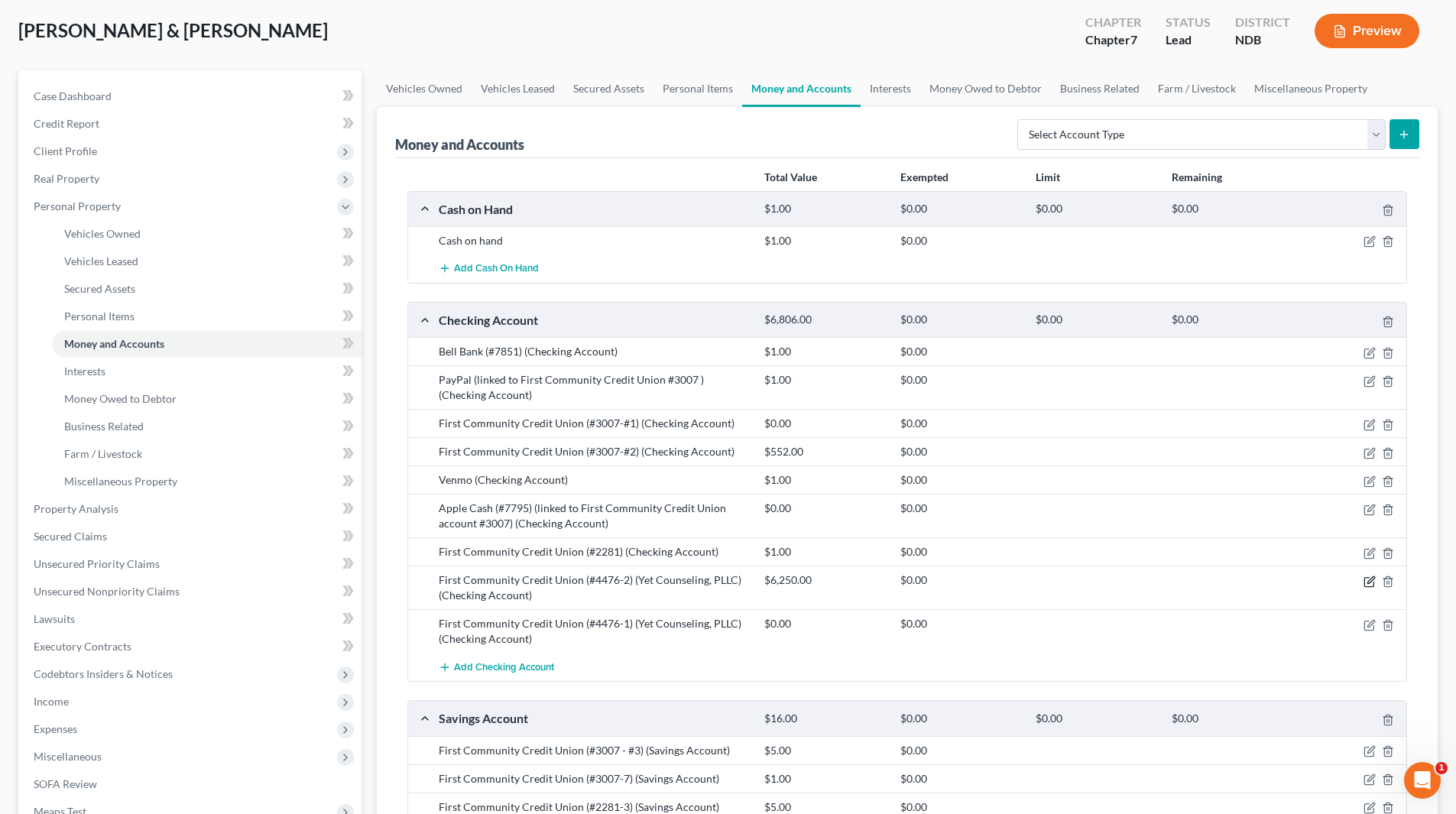
click at [1368, 586] on icon "button" at bounding box center [1369, 582] width 12 height 12
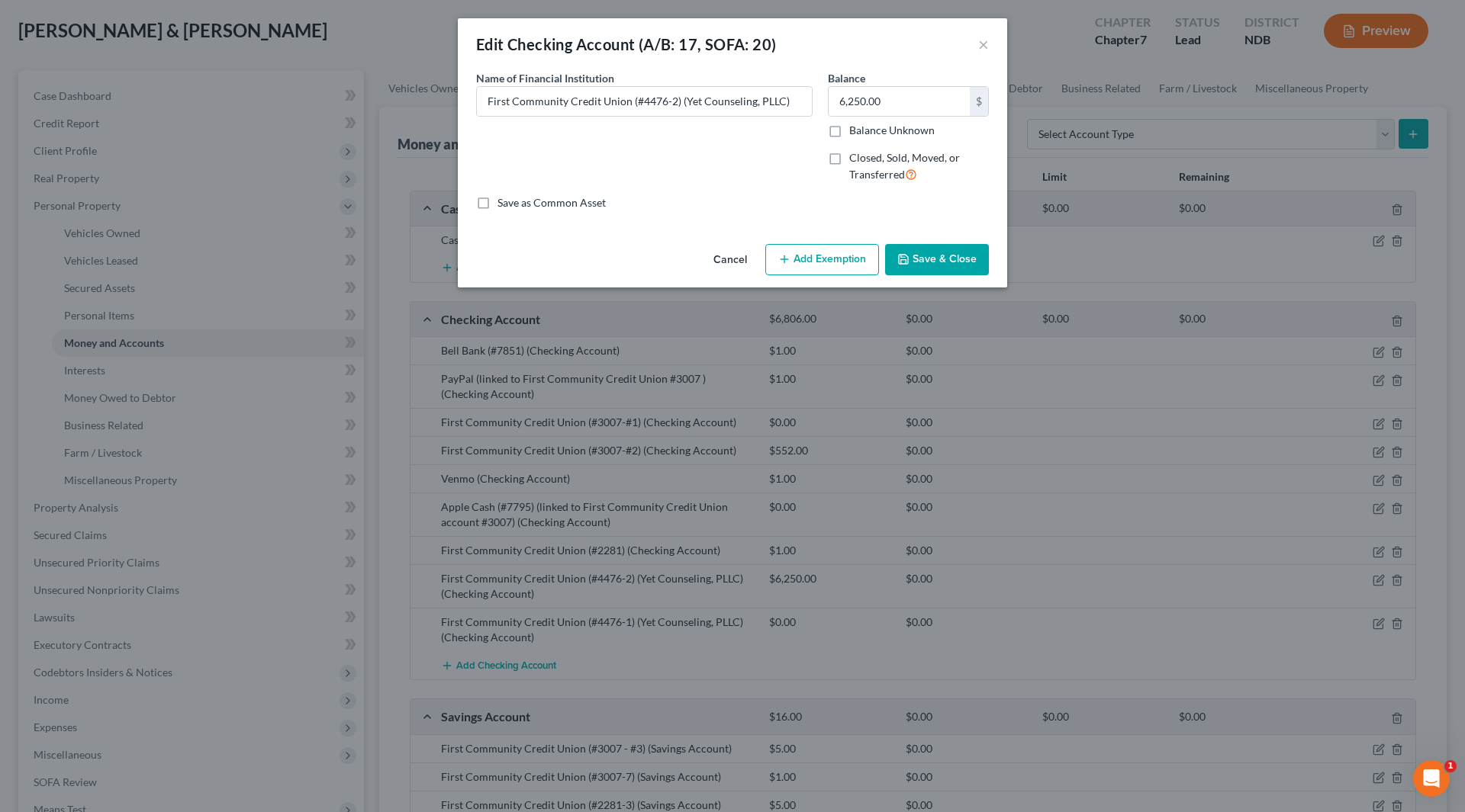
click at [821, 259] on button "Add Exemption" at bounding box center [822, 260] width 114 height 32
select select "2"
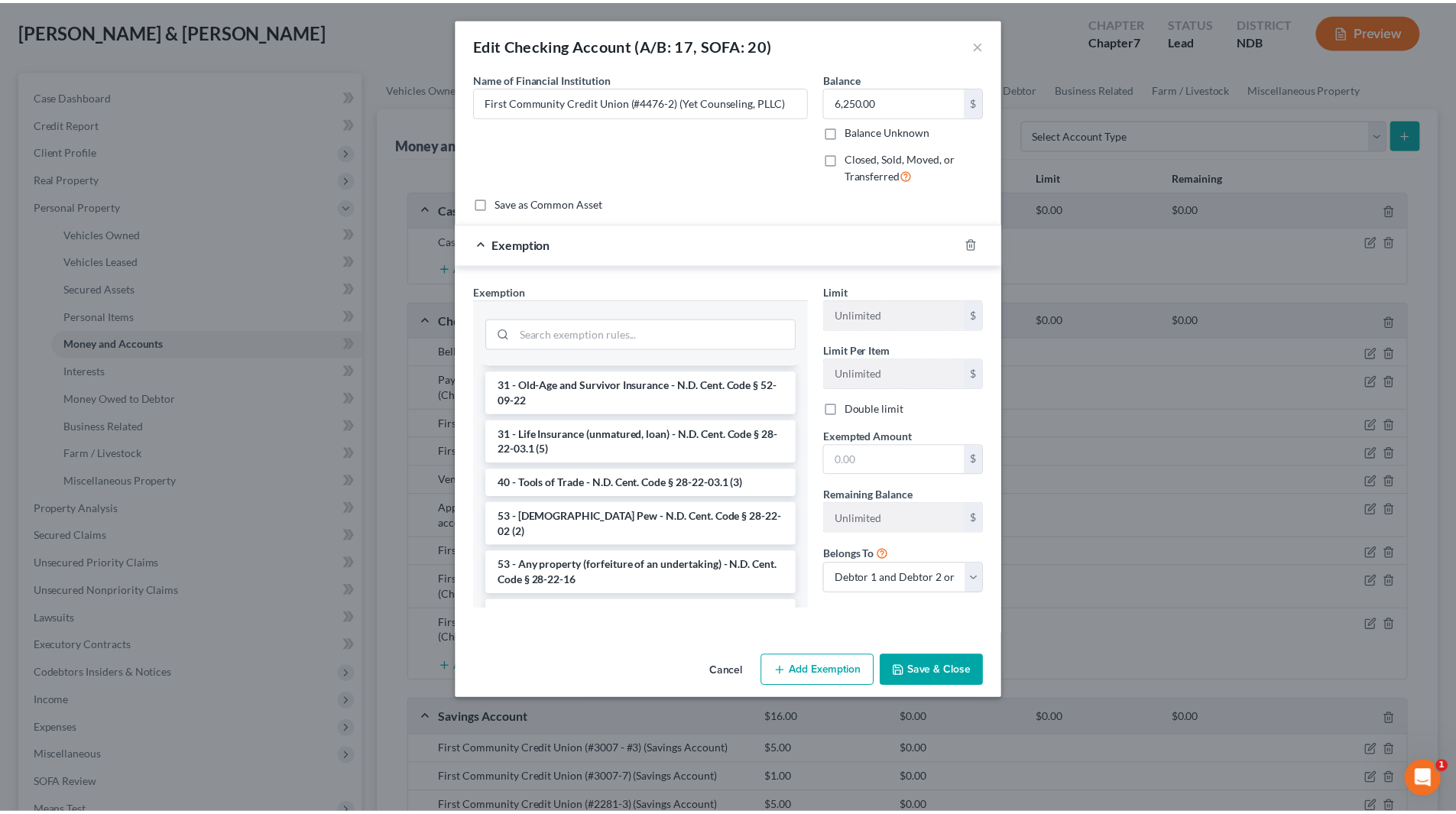
scroll to position [1762, 0]
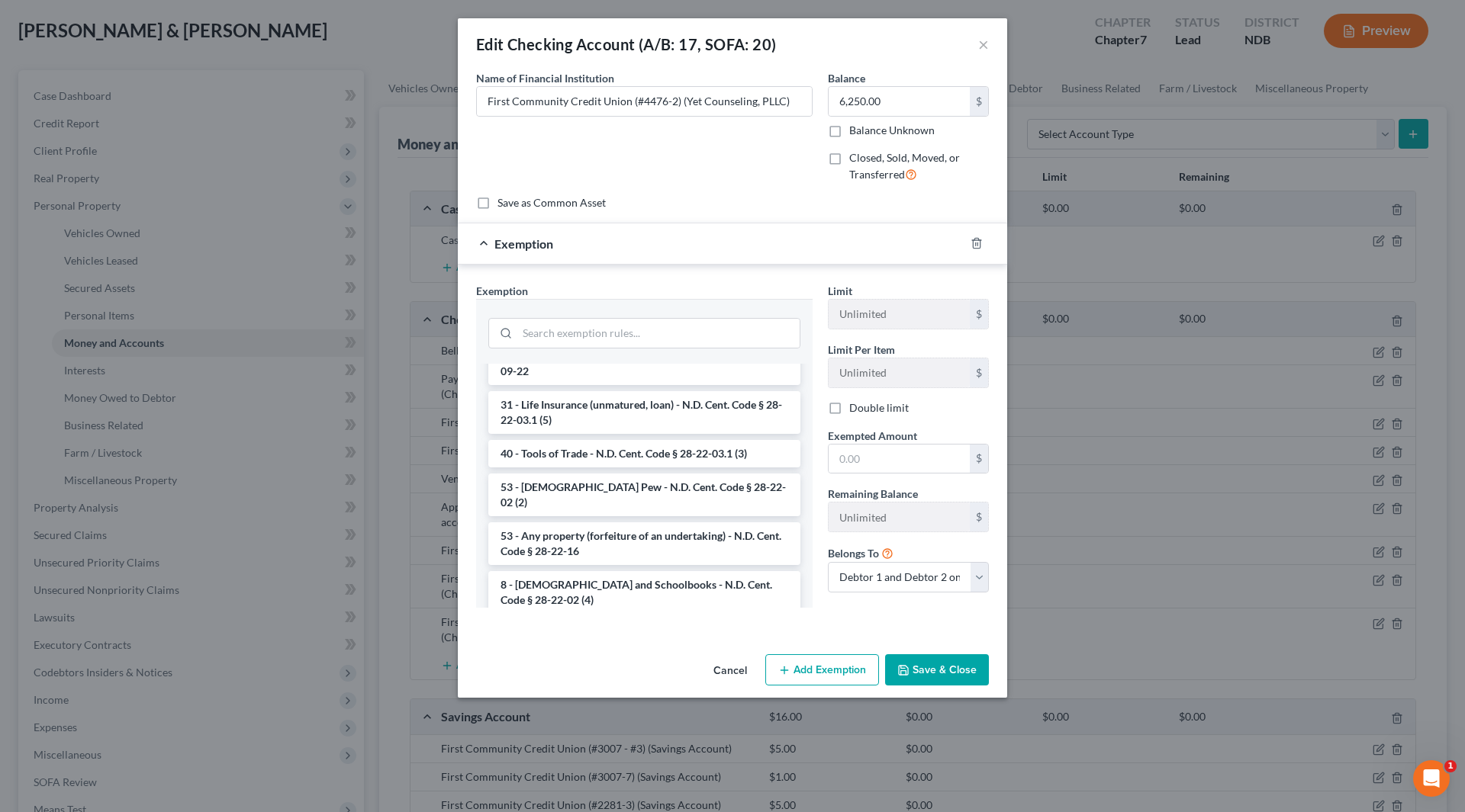
click at [740, 667] on button "Cancel" at bounding box center [730, 671] width 58 height 31
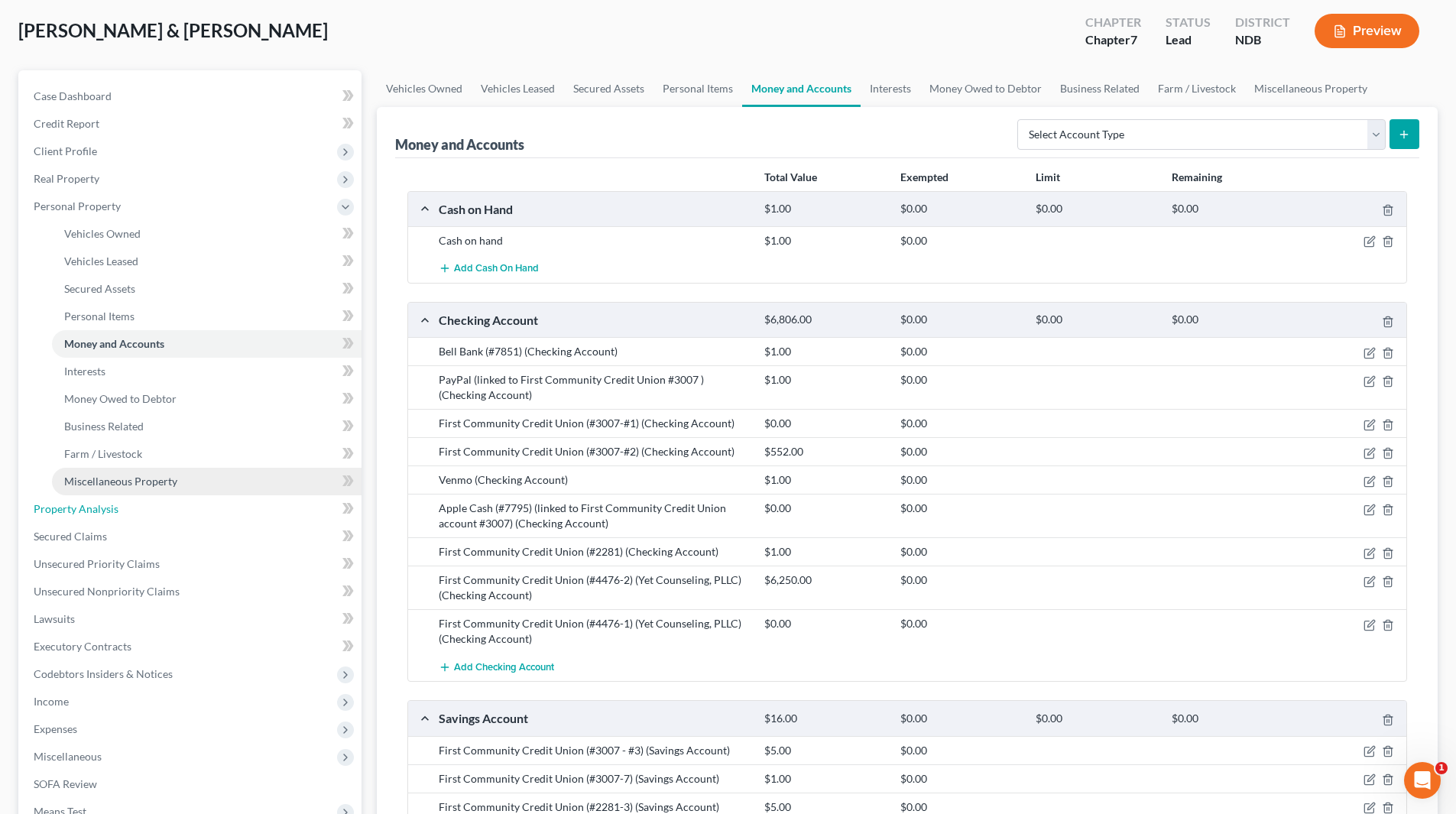
drag, startPoint x: 84, startPoint y: 510, endPoint x: 244, endPoint y: 491, distance: 161.1
click at [84, 510] on span "Property Analysis" at bounding box center [76, 509] width 85 height 13
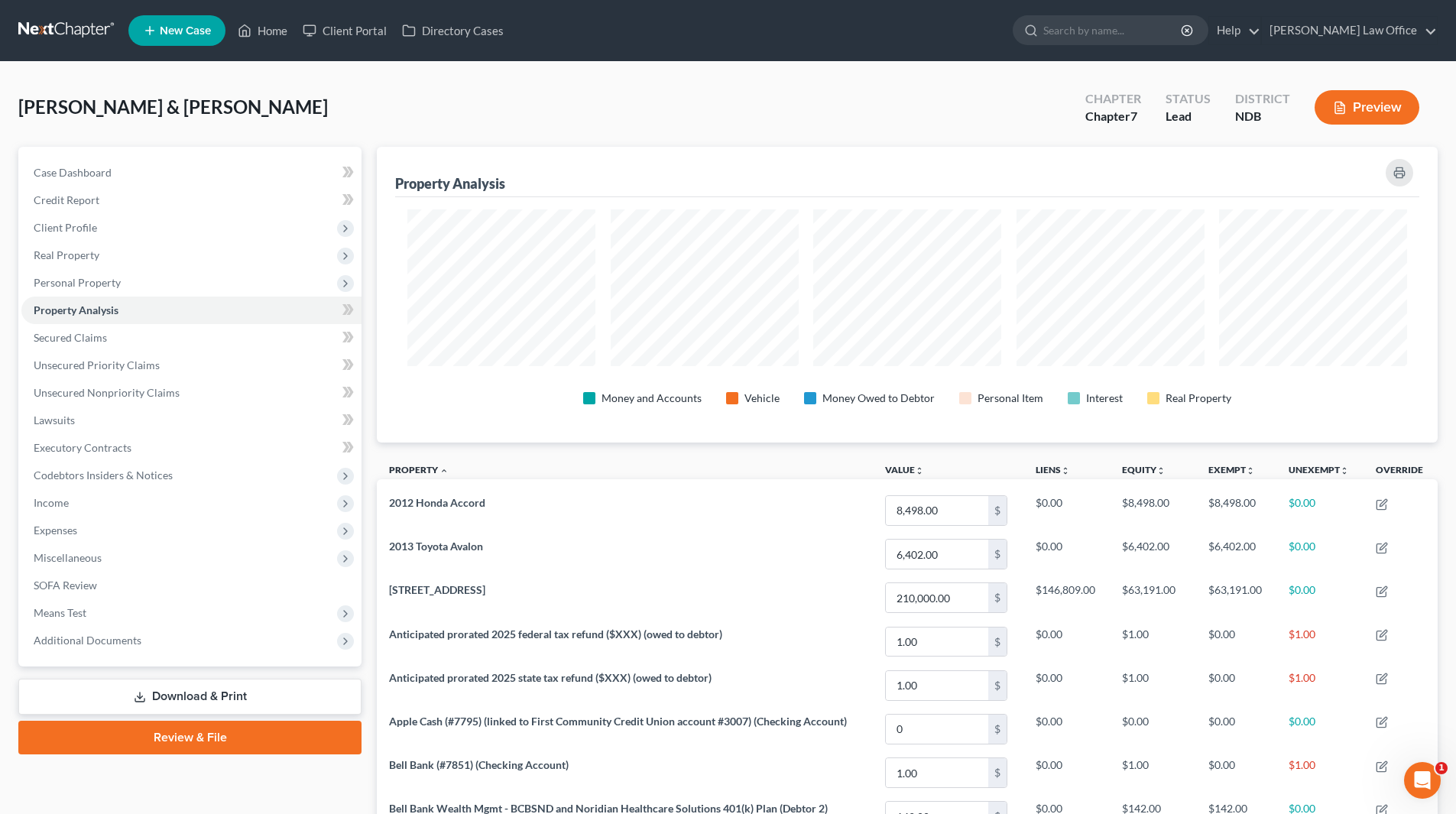
click at [1417, 170] on div at bounding box center [1399, 173] width 40 height 40
click at [1399, 171] on icon "button" at bounding box center [1399, 172] width 12 height 12
click at [85, 286] on span "Personal Property" at bounding box center [77, 282] width 87 height 13
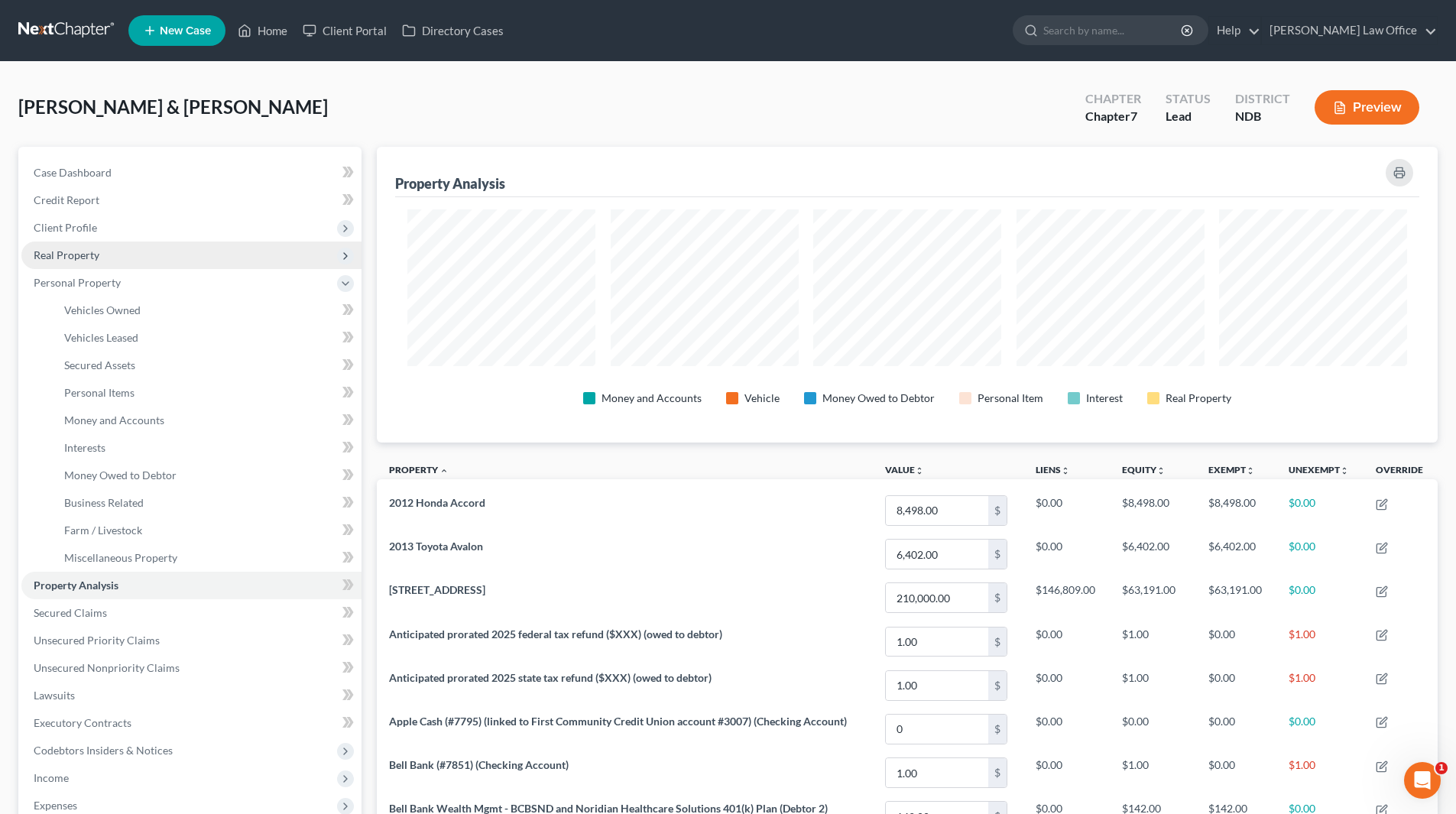
click at [107, 252] on span "Real Property" at bounding box center [191, 255] width 340 height 28
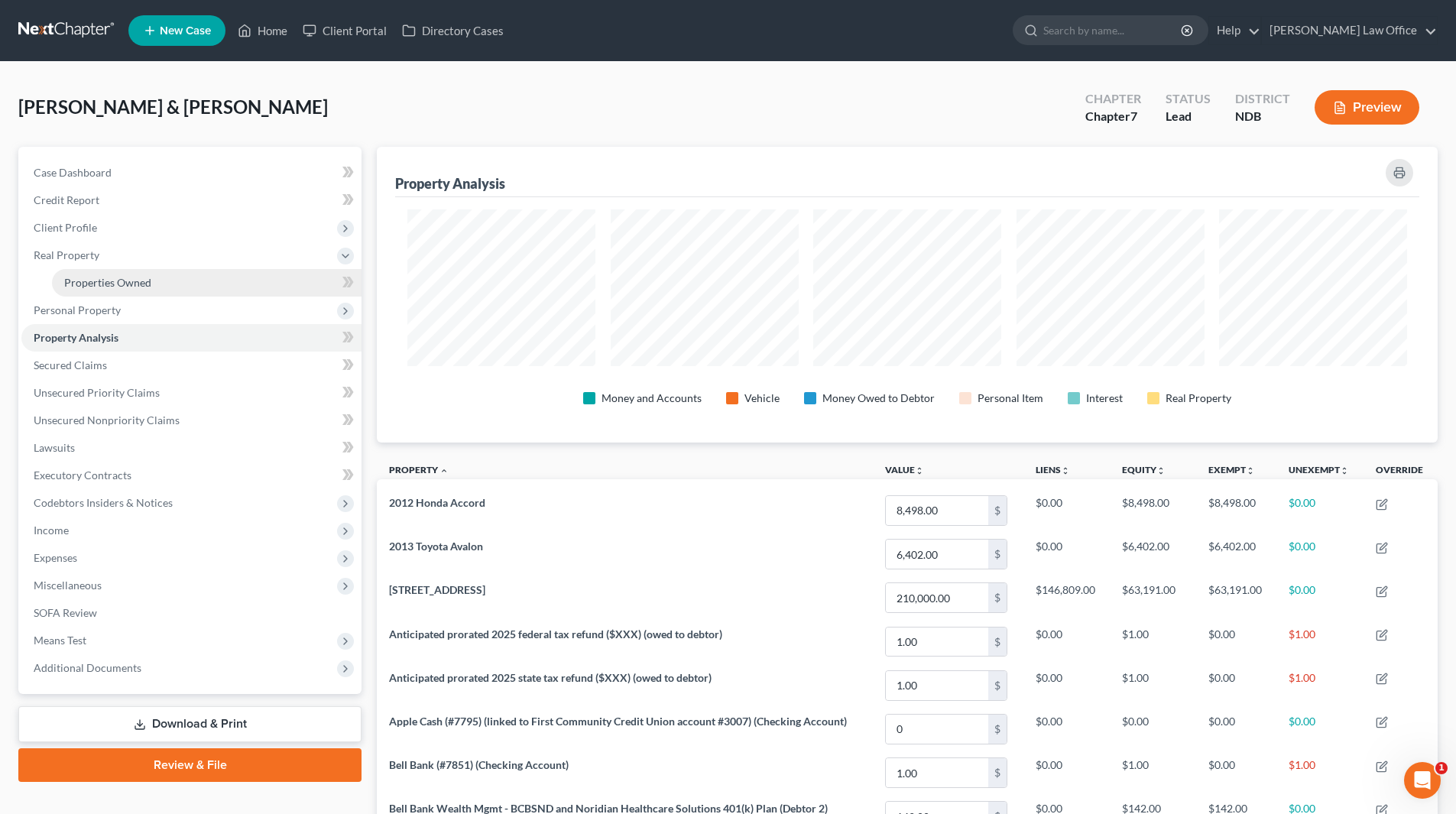
click at [111, 274] on link "Properties Owned" at bounding box center [207, 283] width 310 height 28
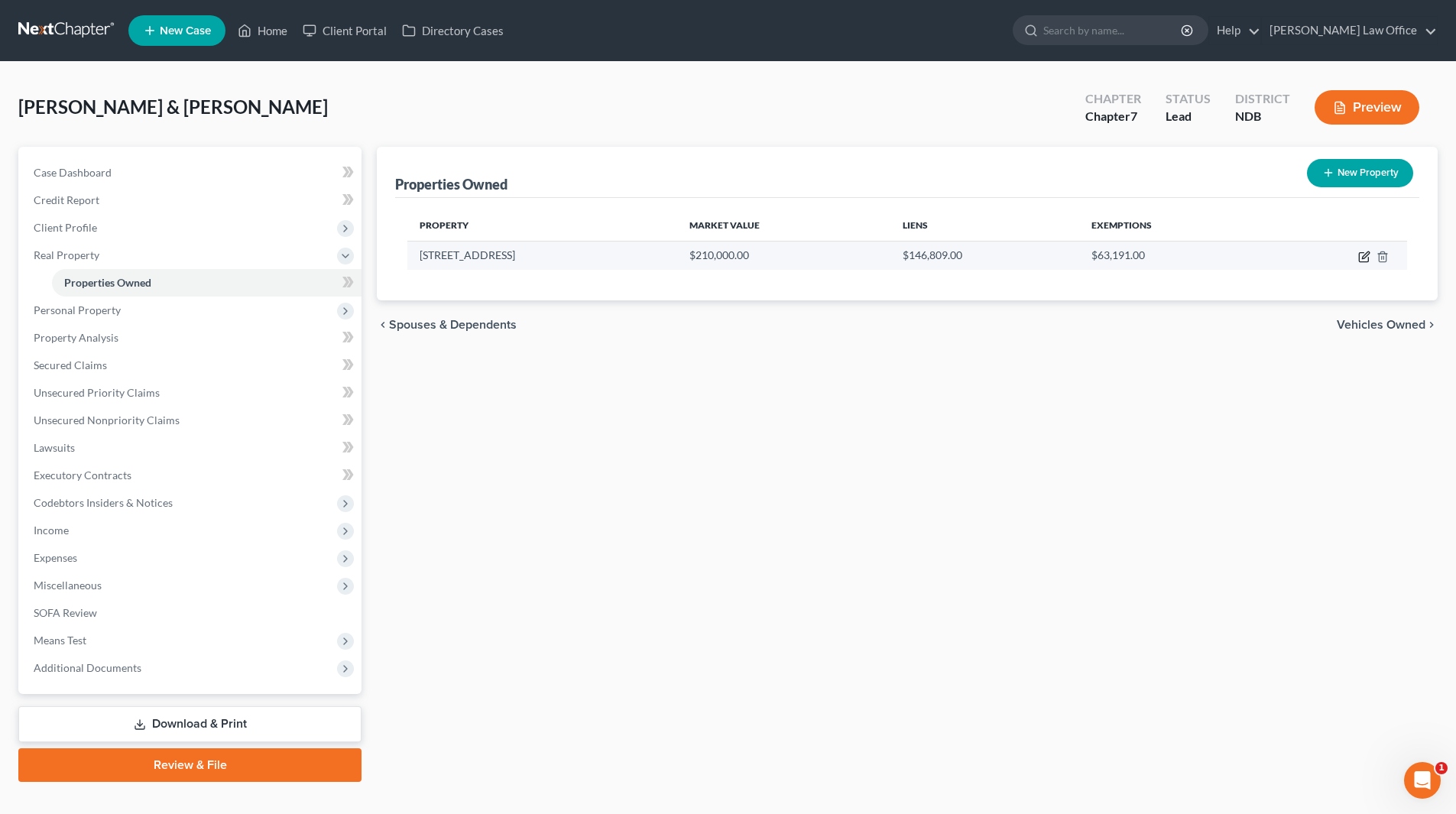
click at [1364, 258] on icon "button" at bounding box center [1364, 256] width 12 height 12
select select "29"
select select "8"
select select "2"
select select "0"
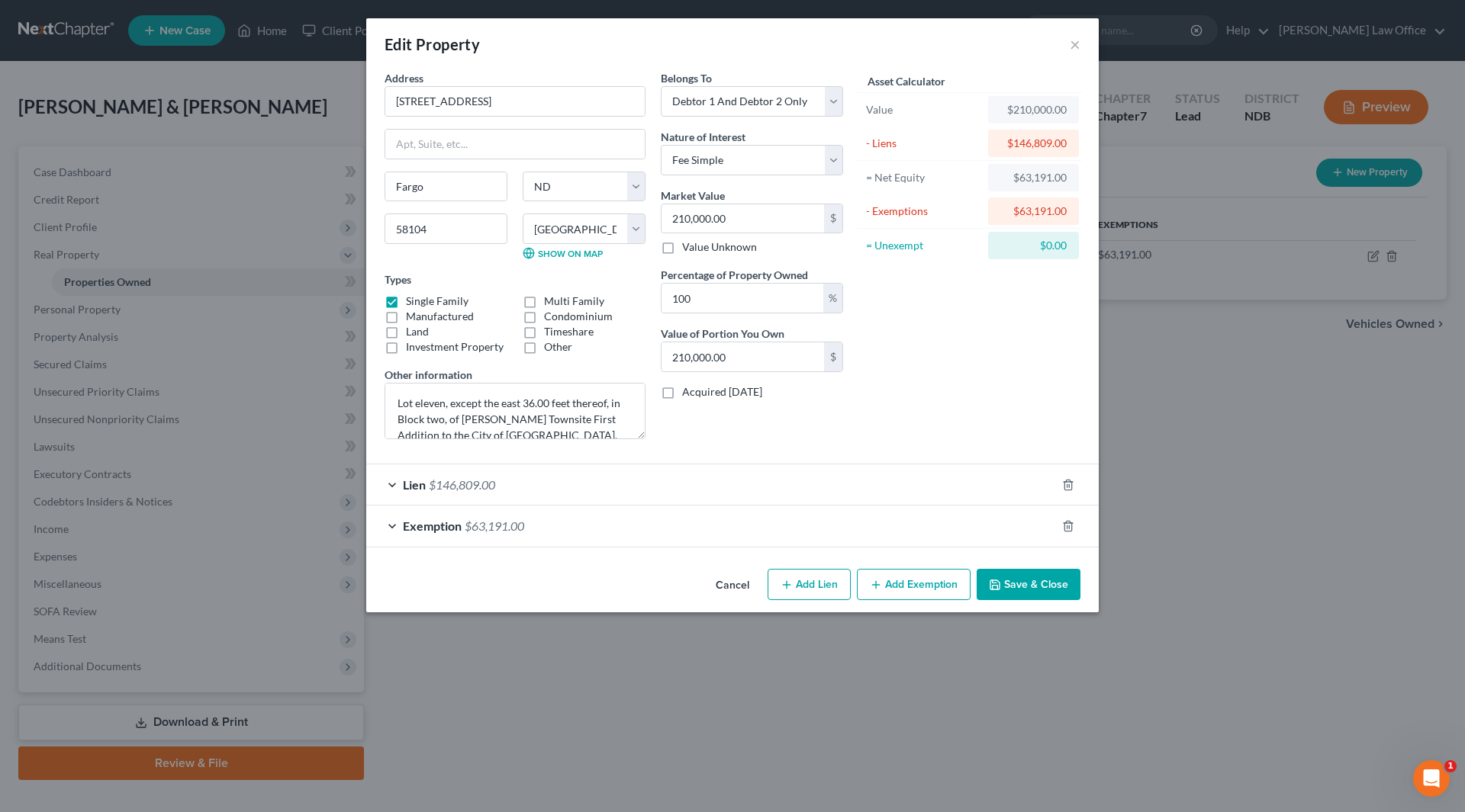
click at [532, 525] on div "Exemption $63,191.00" at bounding box center [710, 525] width 690 height 40
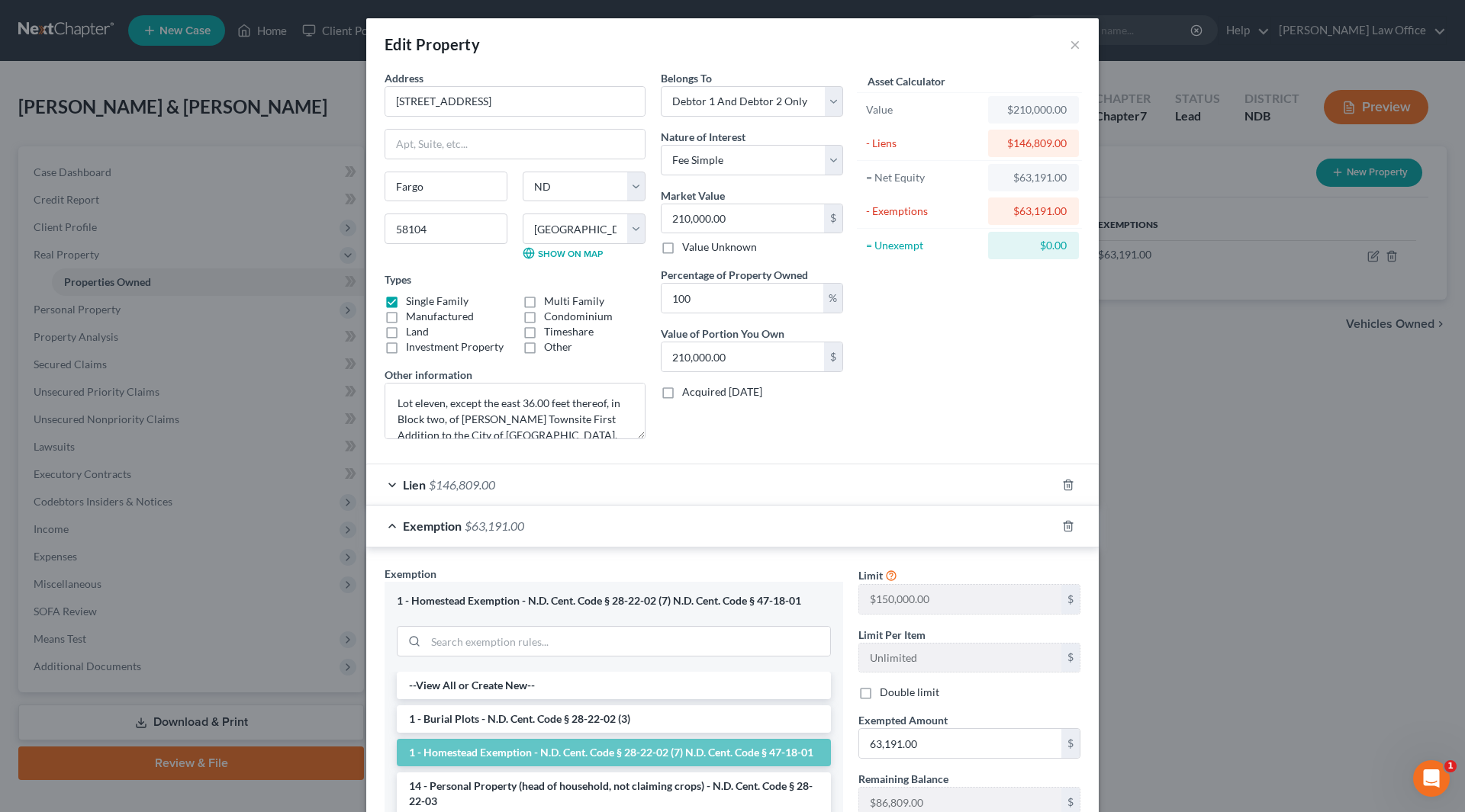
click at [532, 525] on div "Exemption $63,191.00" at bounding box center [710, 525] width 690 height 40
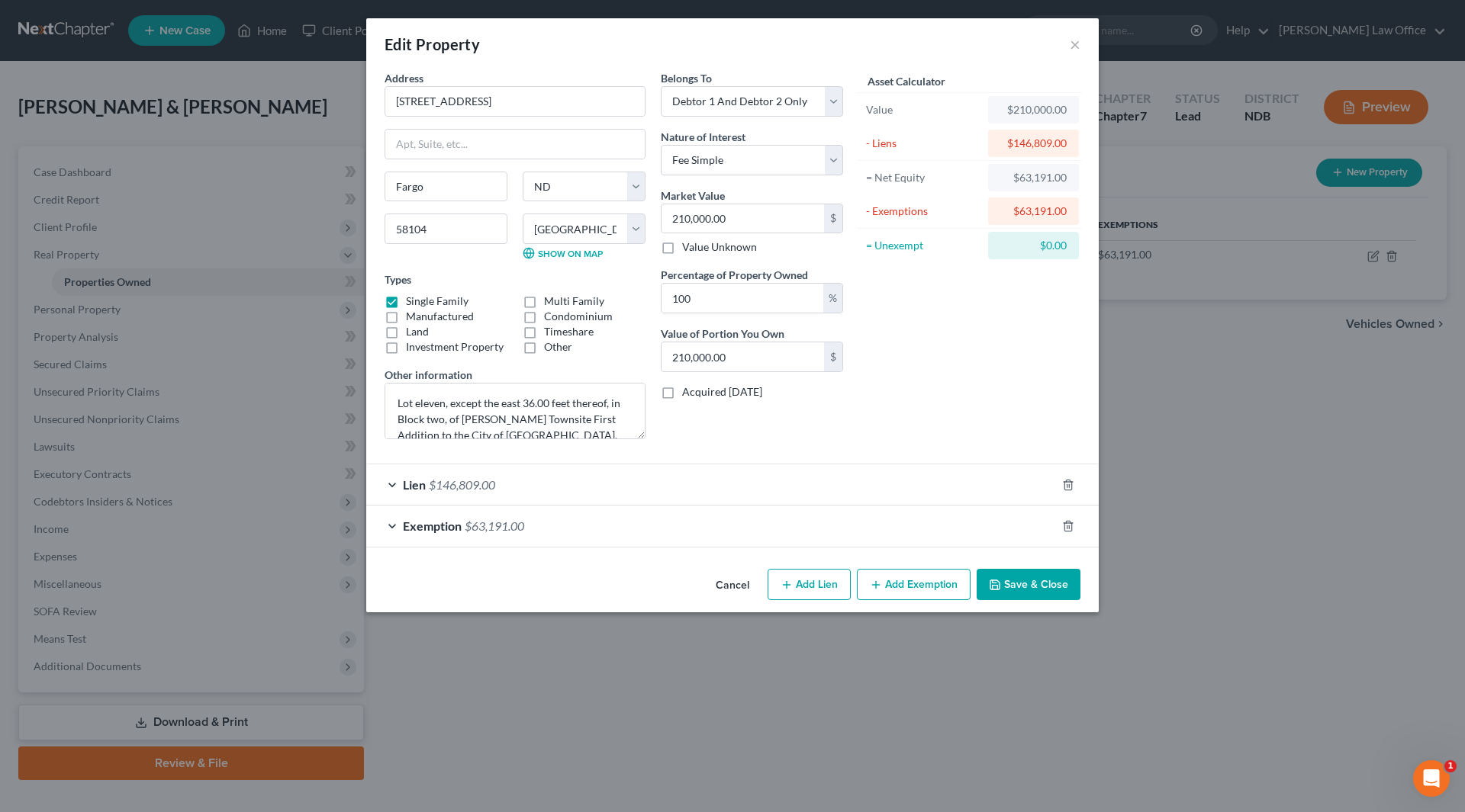
click at [429, 525] on span "Exemption" at bounding box center [432, 526] width 59 height 14
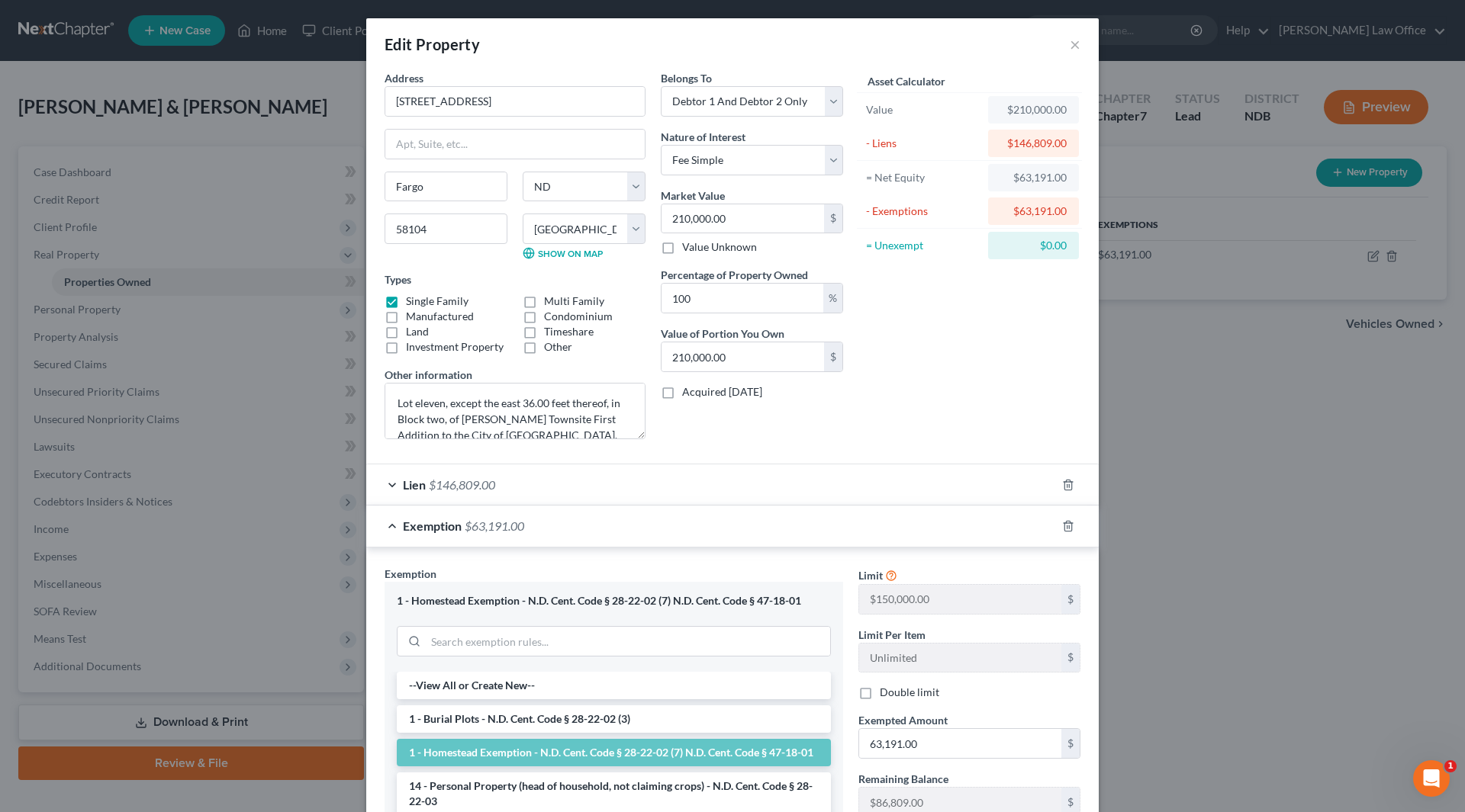
click at [906, 406] on div "Asset Calculator Value $210,000.00 - Liens $146,809.00 = Net Equity $63,191.00 …" at bounding box center [969, 261] width 237 height 382
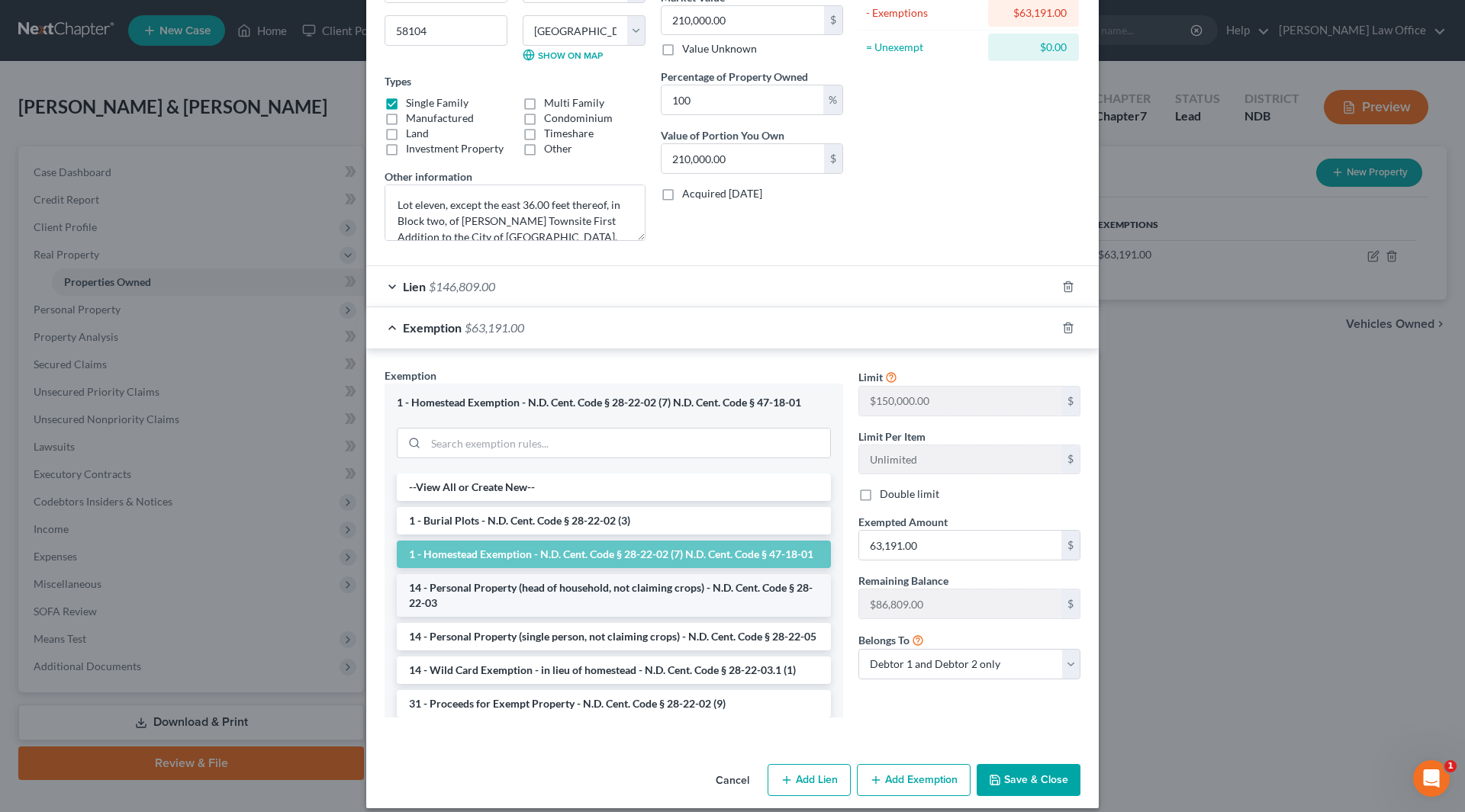
scroll to position [213, 0]
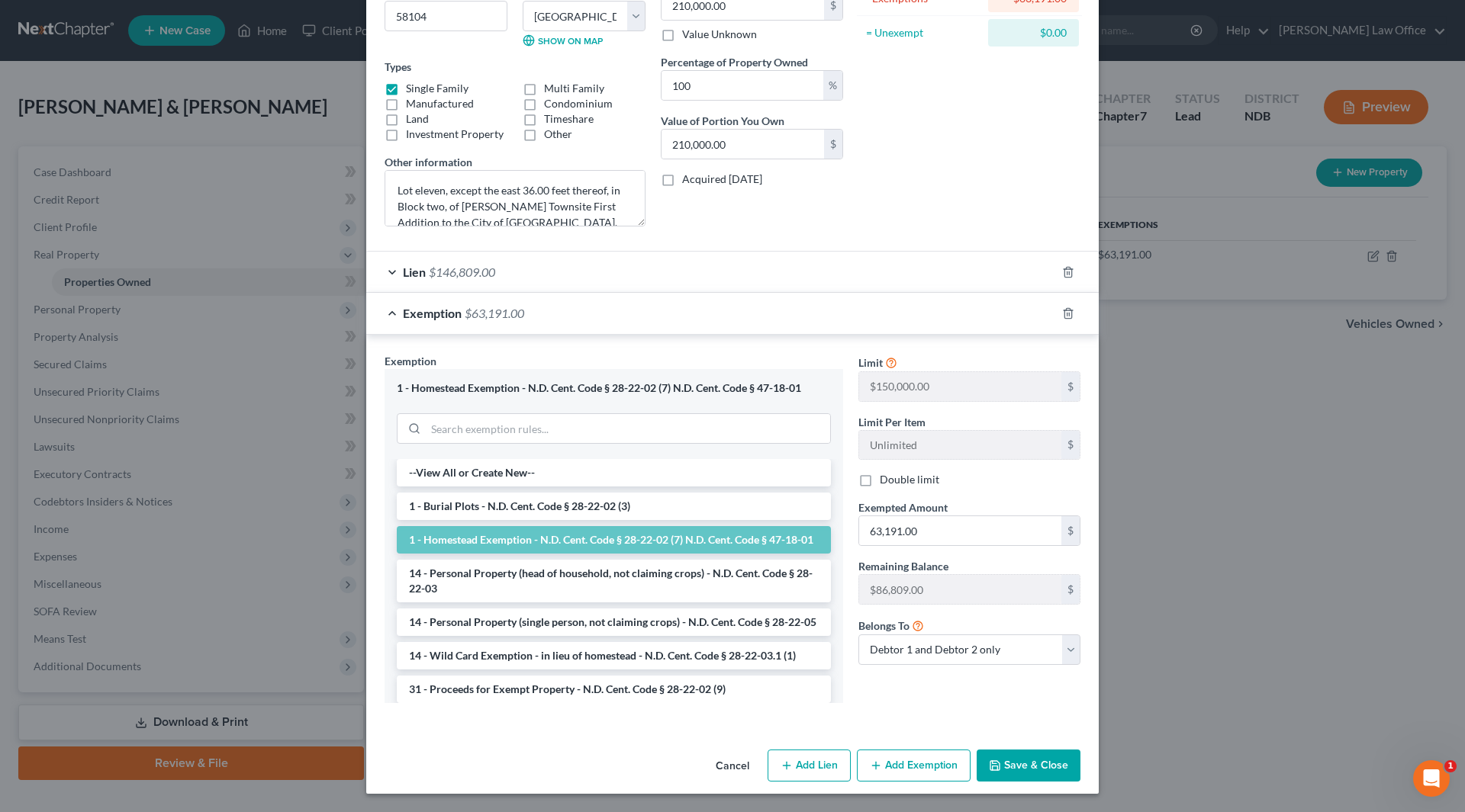
click at [443, 303] on div "Exemption $63,191.00" at bounding box center [710, 313] width 690 height 40
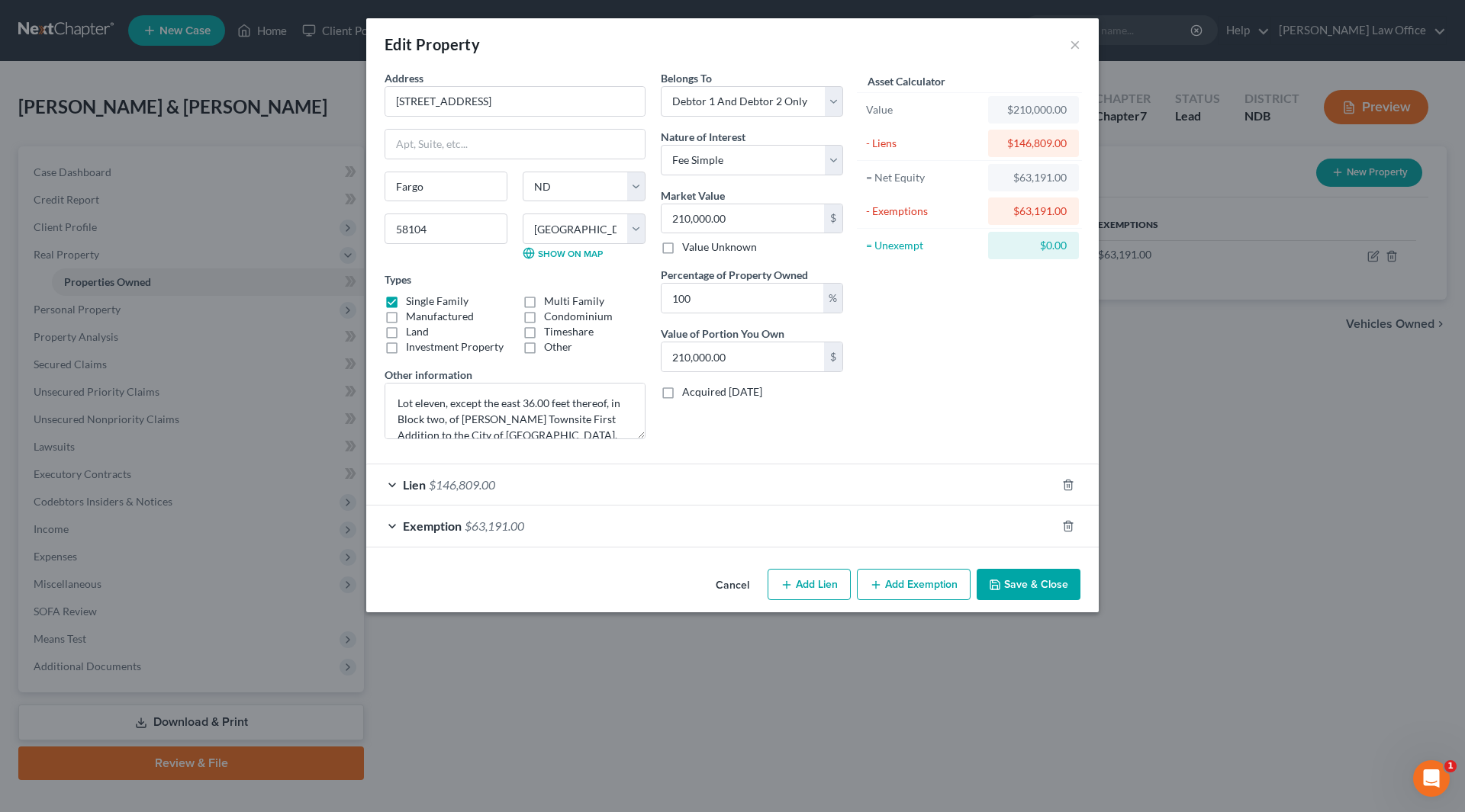
scroll to position [0, 0]
click at [734, 585] on button "Cancel" at bounding box center [732, 586] width 58 height 31
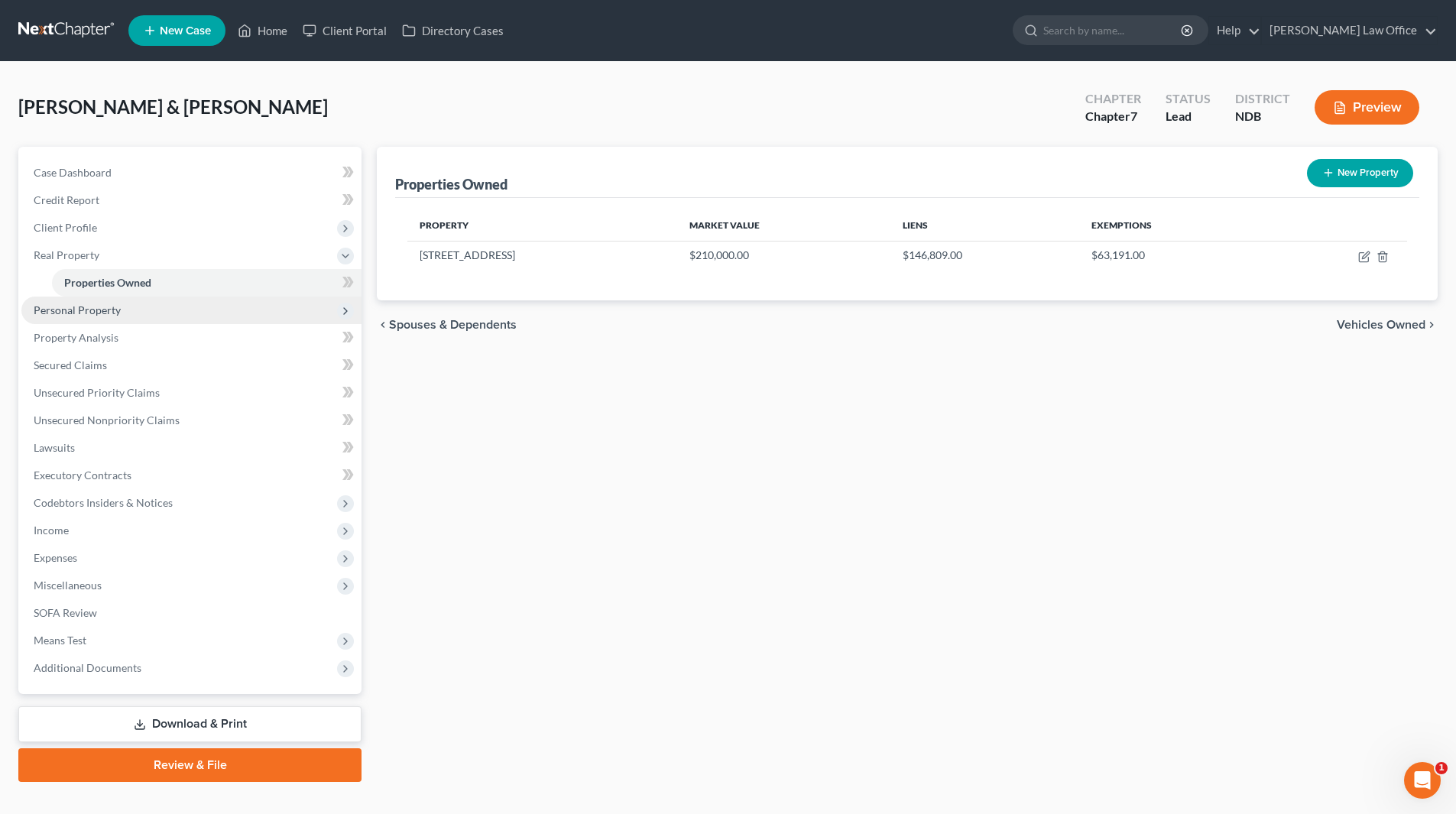
click at [97, 305] on span "Personal Property" at bounding box center [77, 310] width 87 height 13
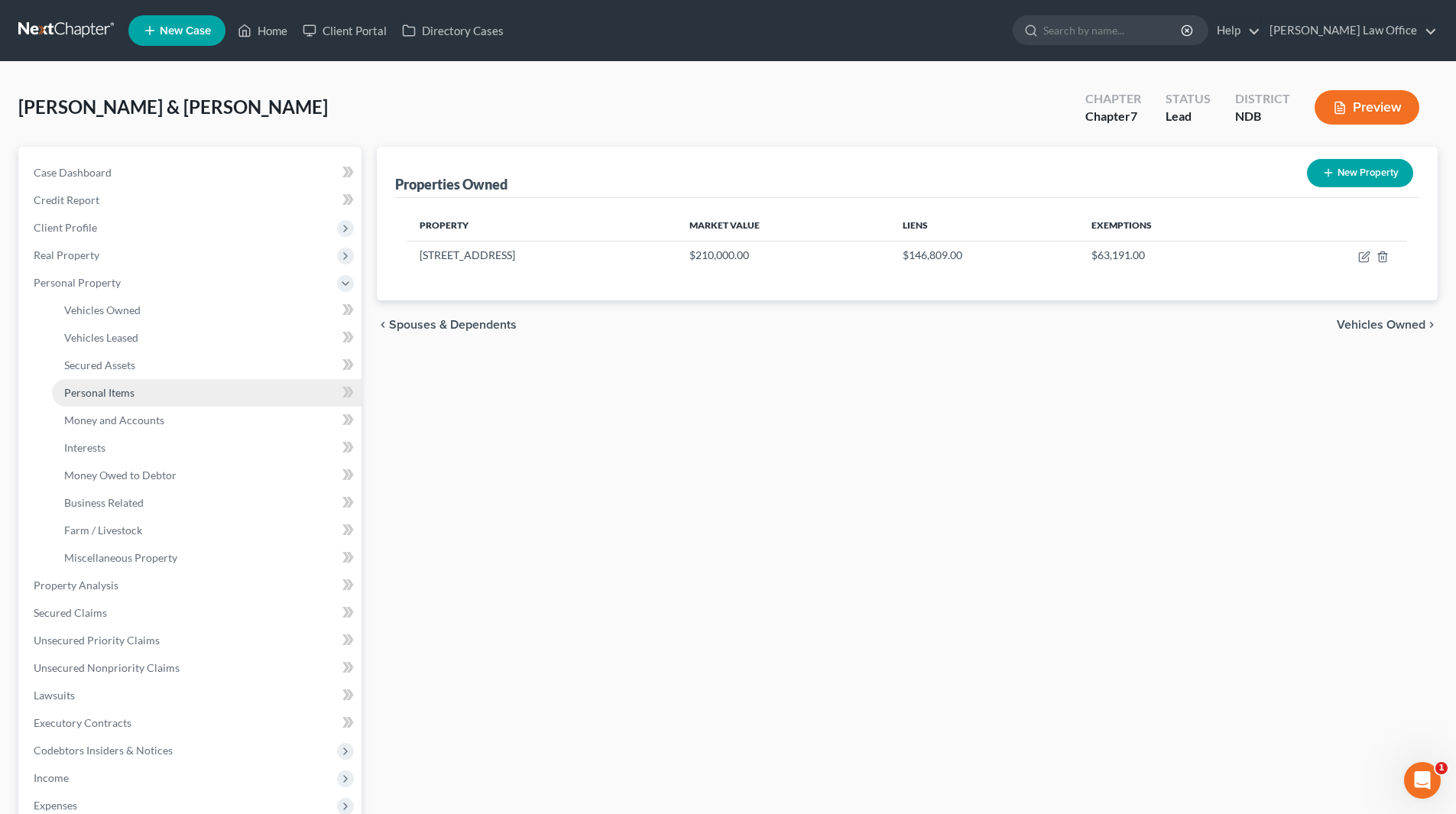
click at [105, 384] on link "Personal Items" at bounding box center [207, 393] width 310 height 28
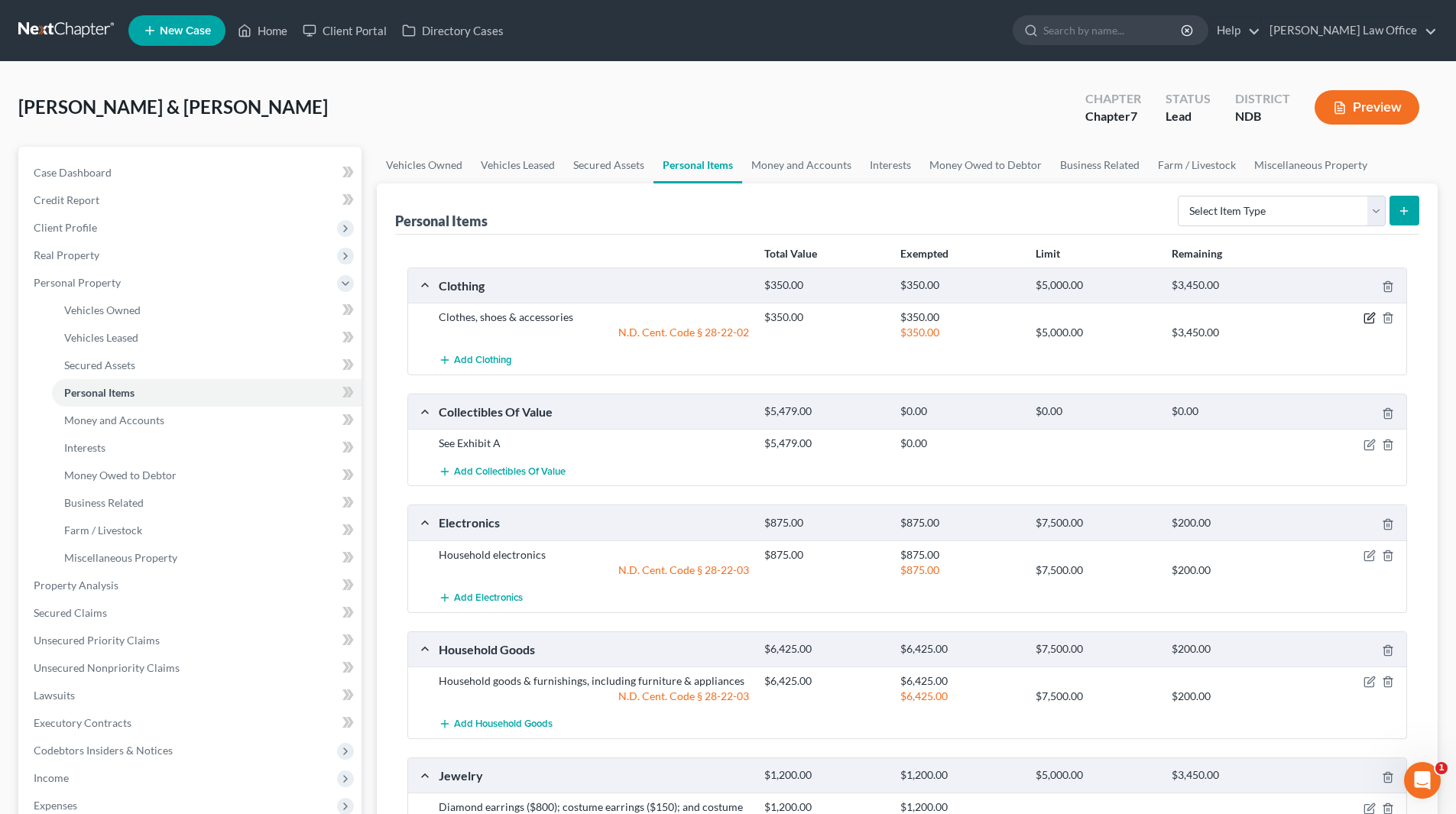
click at [1370, 322] on icon "button" at bounding box center [1369, 318] width 12 height 12
select select "2"
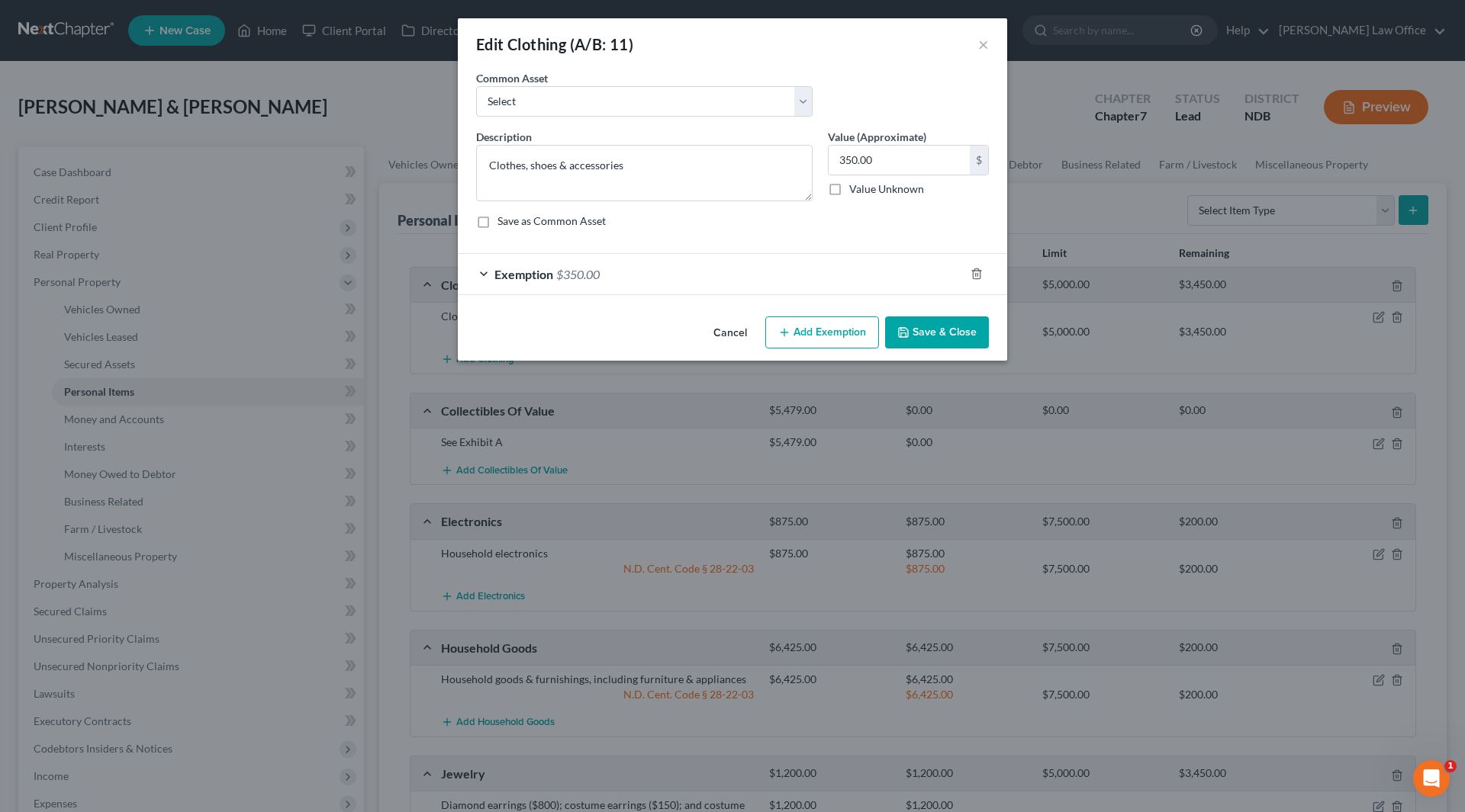
click at [607, 272] on div "Exemption $350.00" at bounding box center [711, 274] width 506 height 40
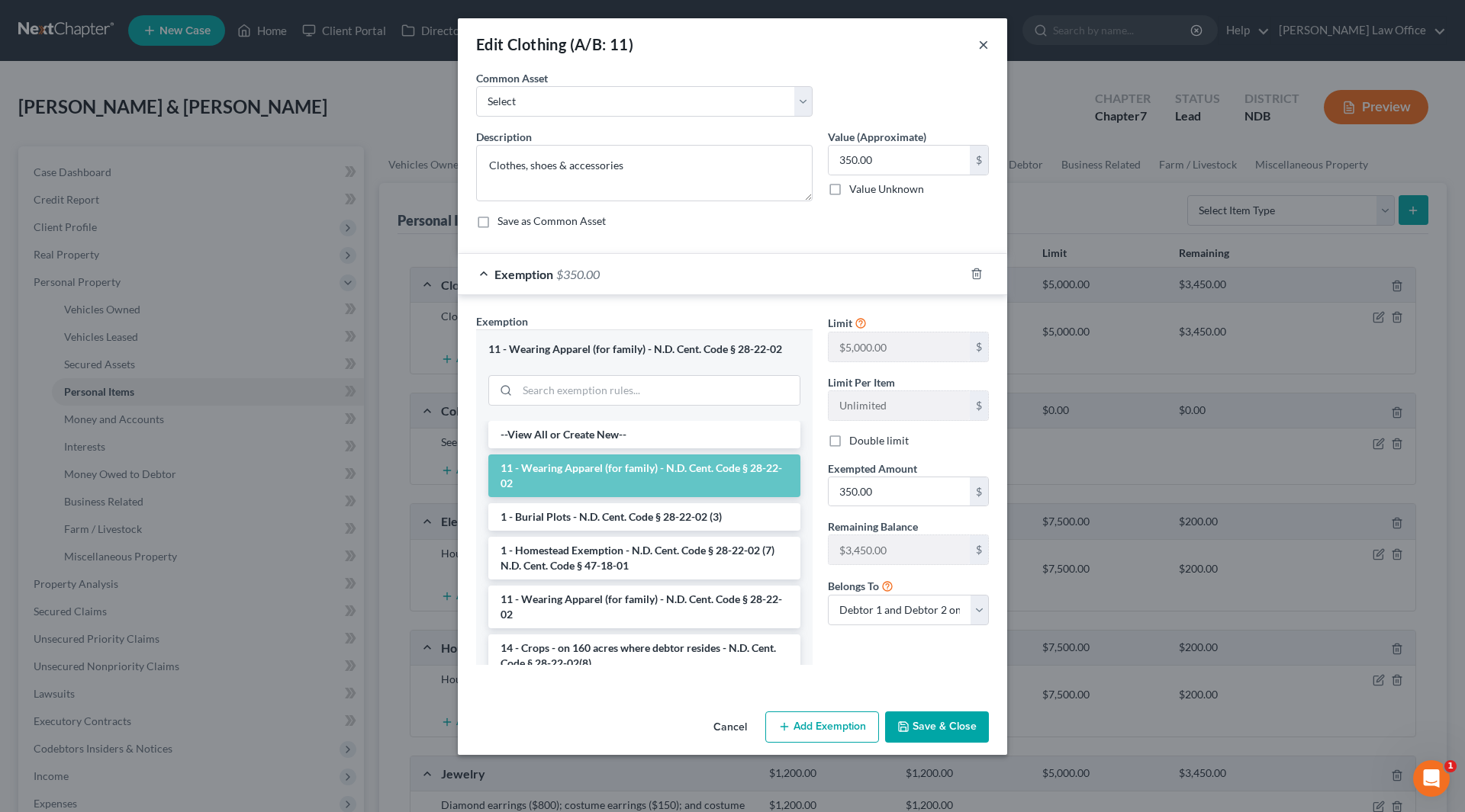
click at [982, 43] on button "×" at bounding box center [983, 44] width 11 height 18
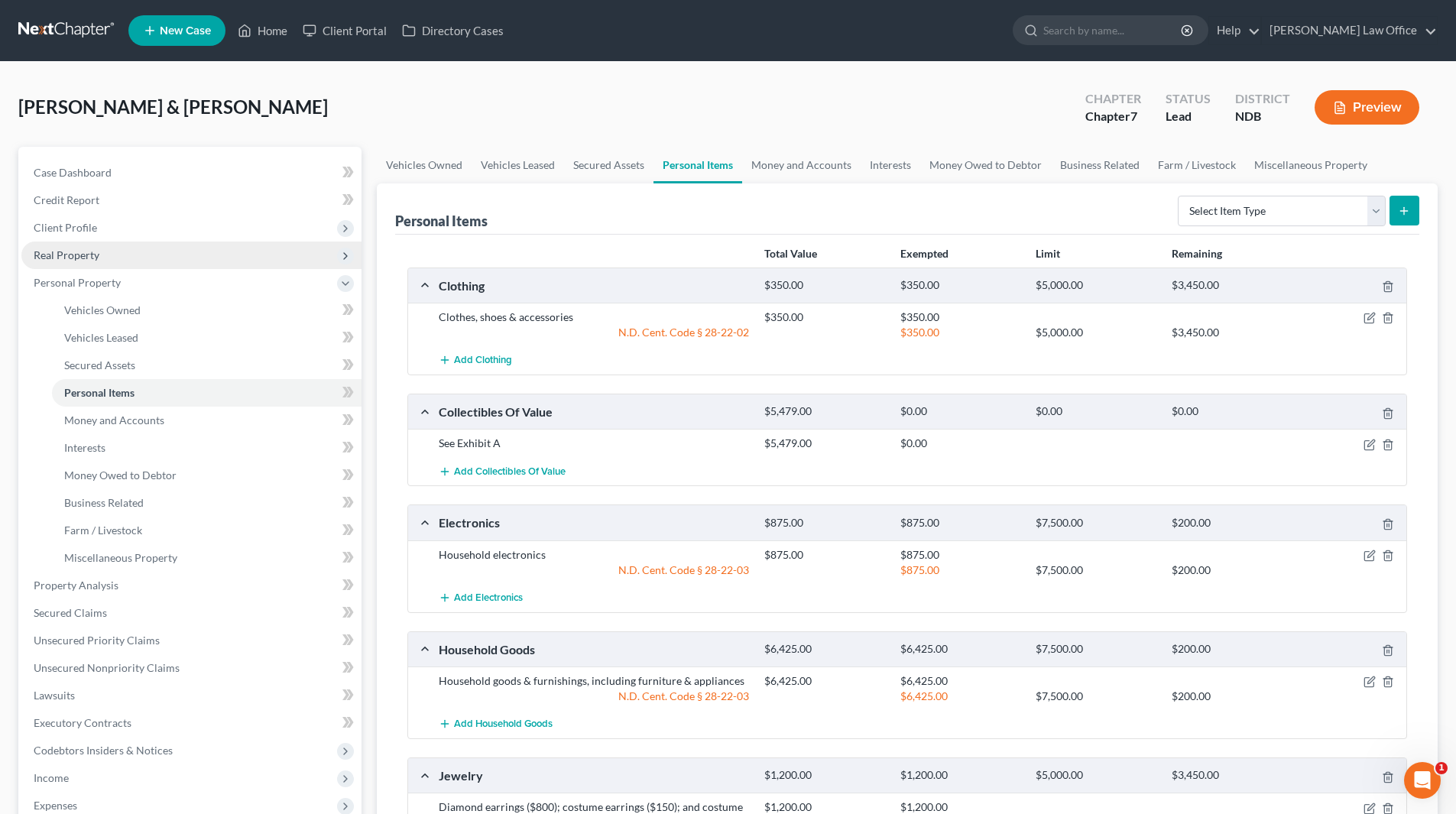
click at [49, 247] on span "Real Property" at bounding box center [191, 255] width 340 height 28
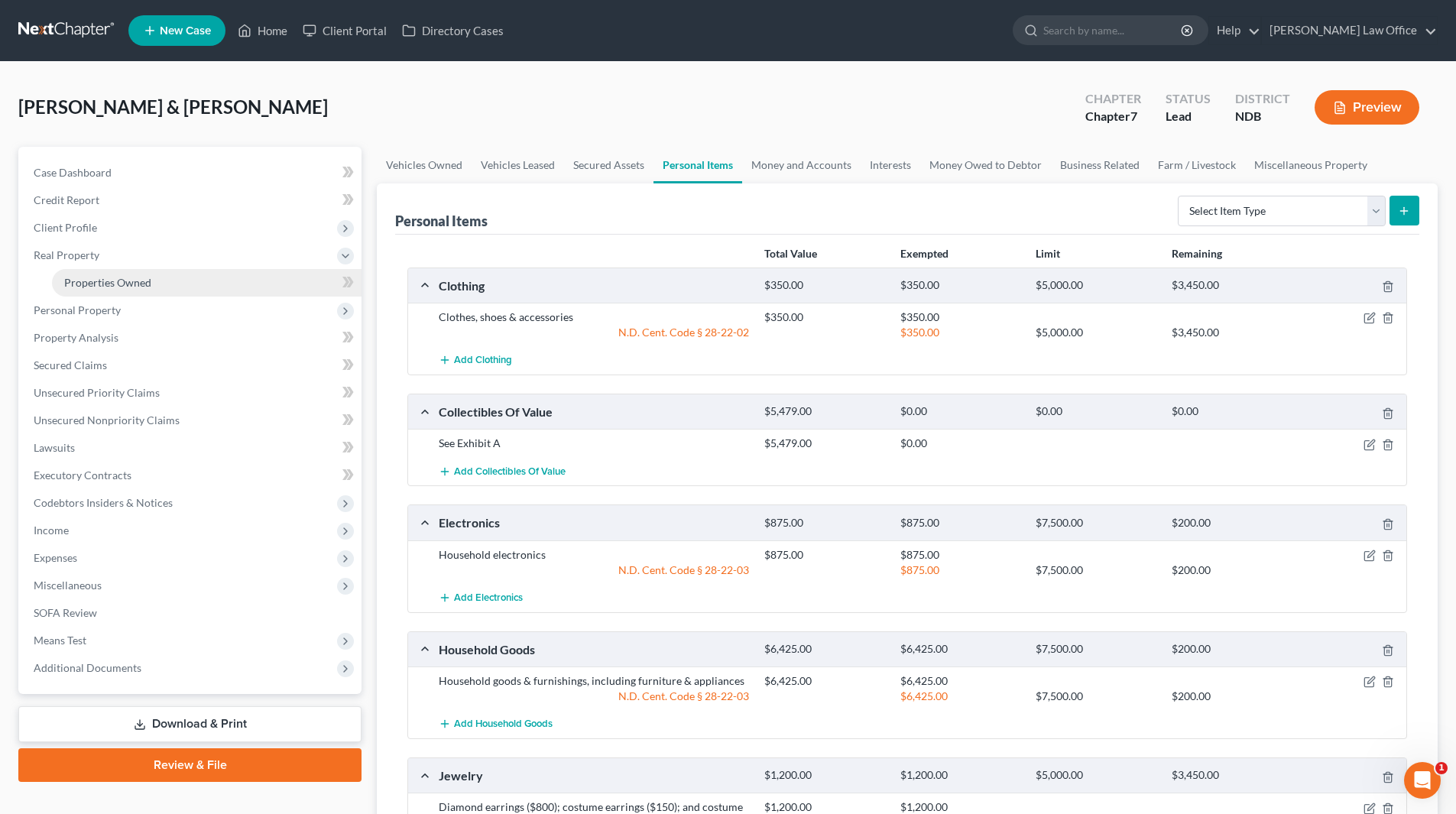
click at [84, 271] on link "Properties Owned" at bounding box center [207, 283] width 310 height 28
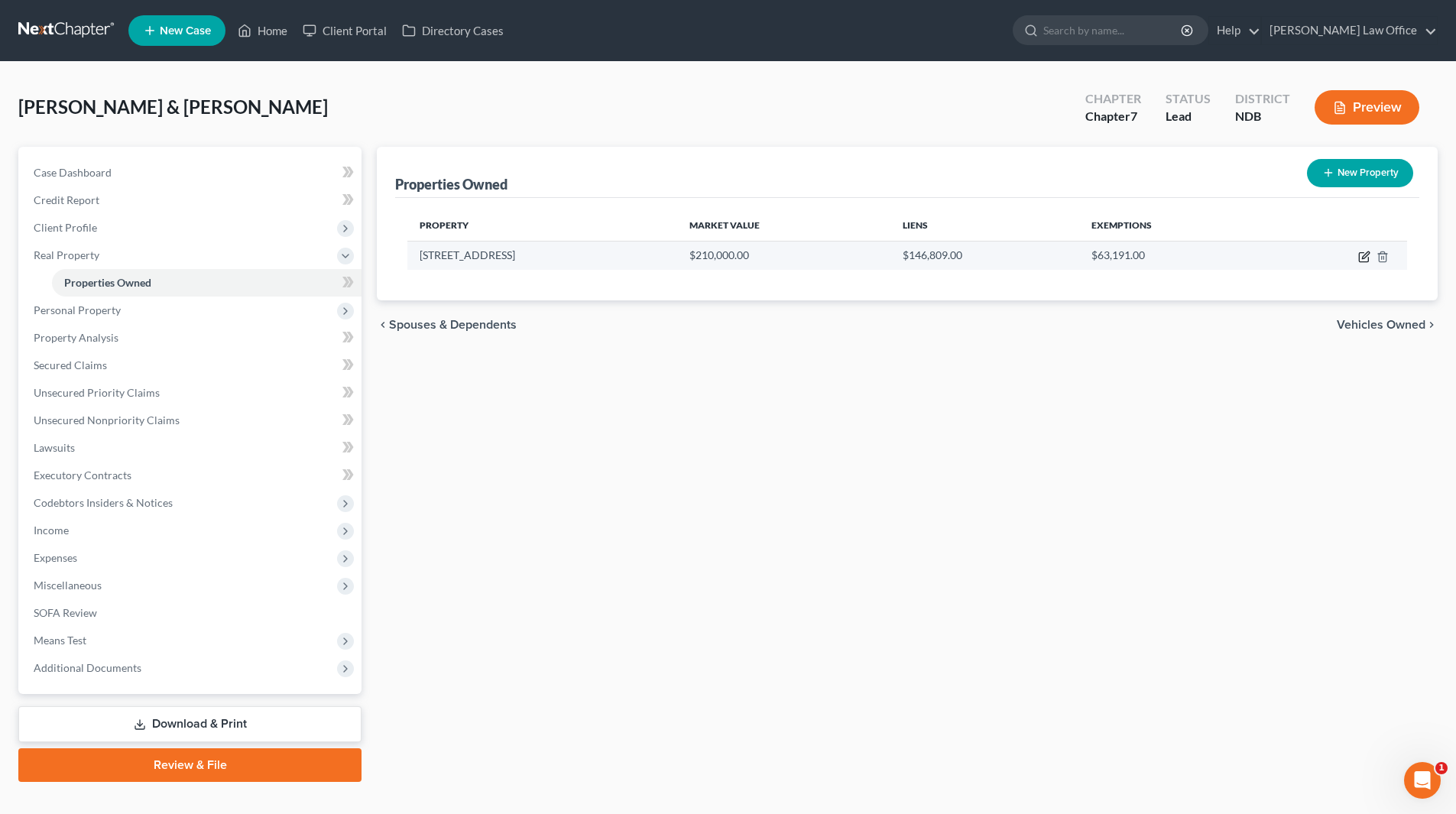
click at [1363, 258] on icon "button" at bounding box center [1365, 254] width 7 height 7
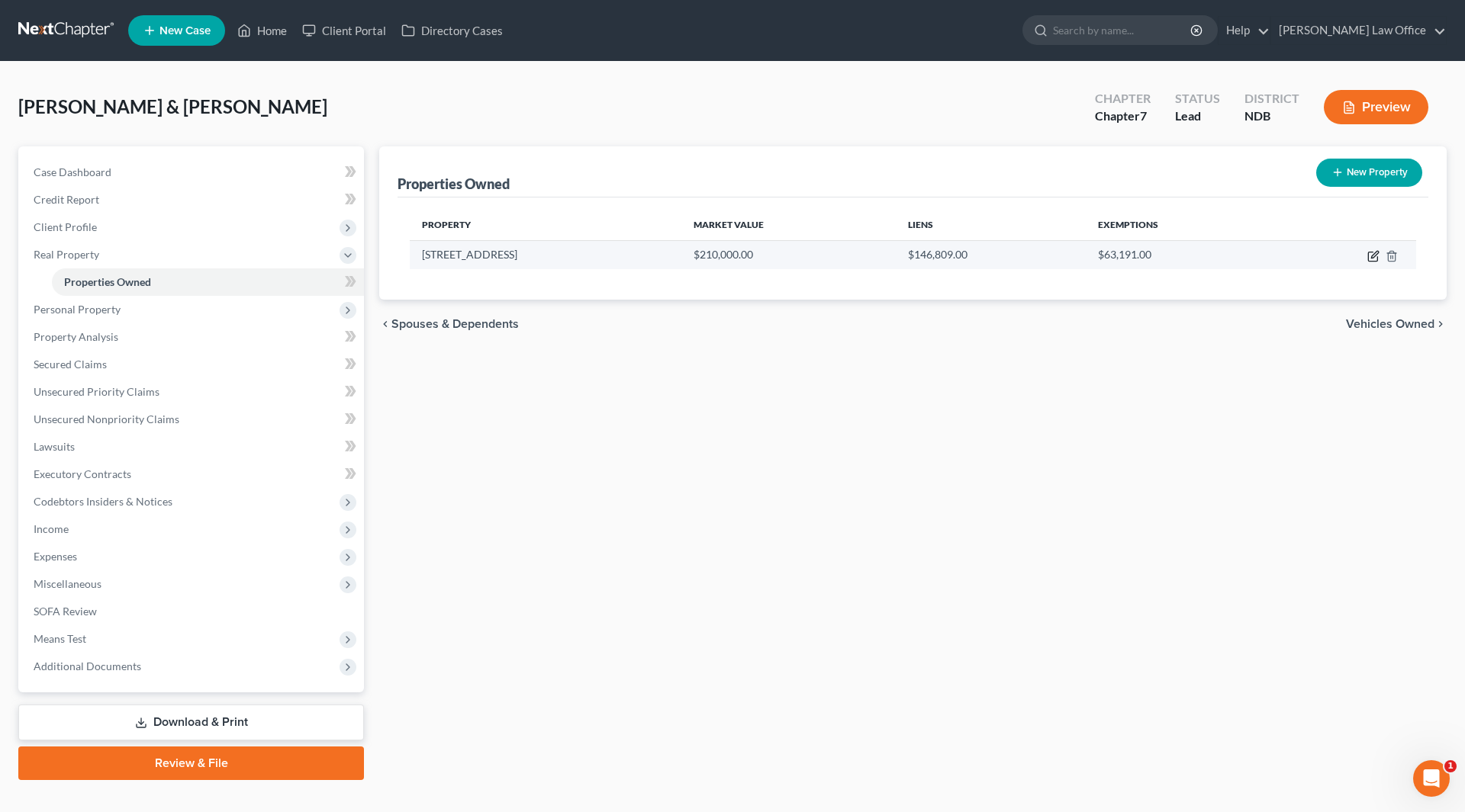
select select "29"
select select "8"
select select "2"
select select "0"
select select "2"
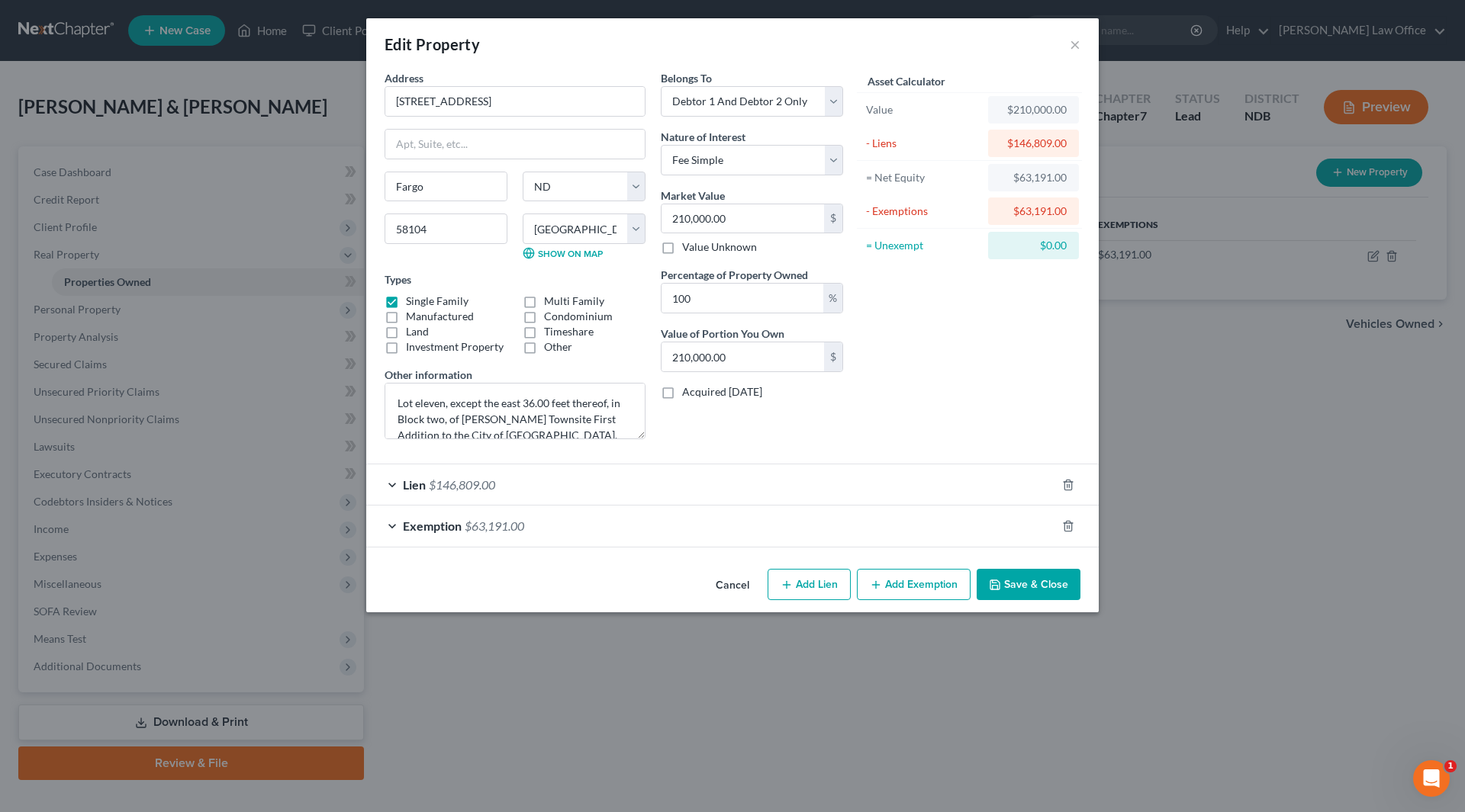
click at [462, 521] on div "Exemption $63,191.00" at bounding box center [710, 525] width 690 height 40
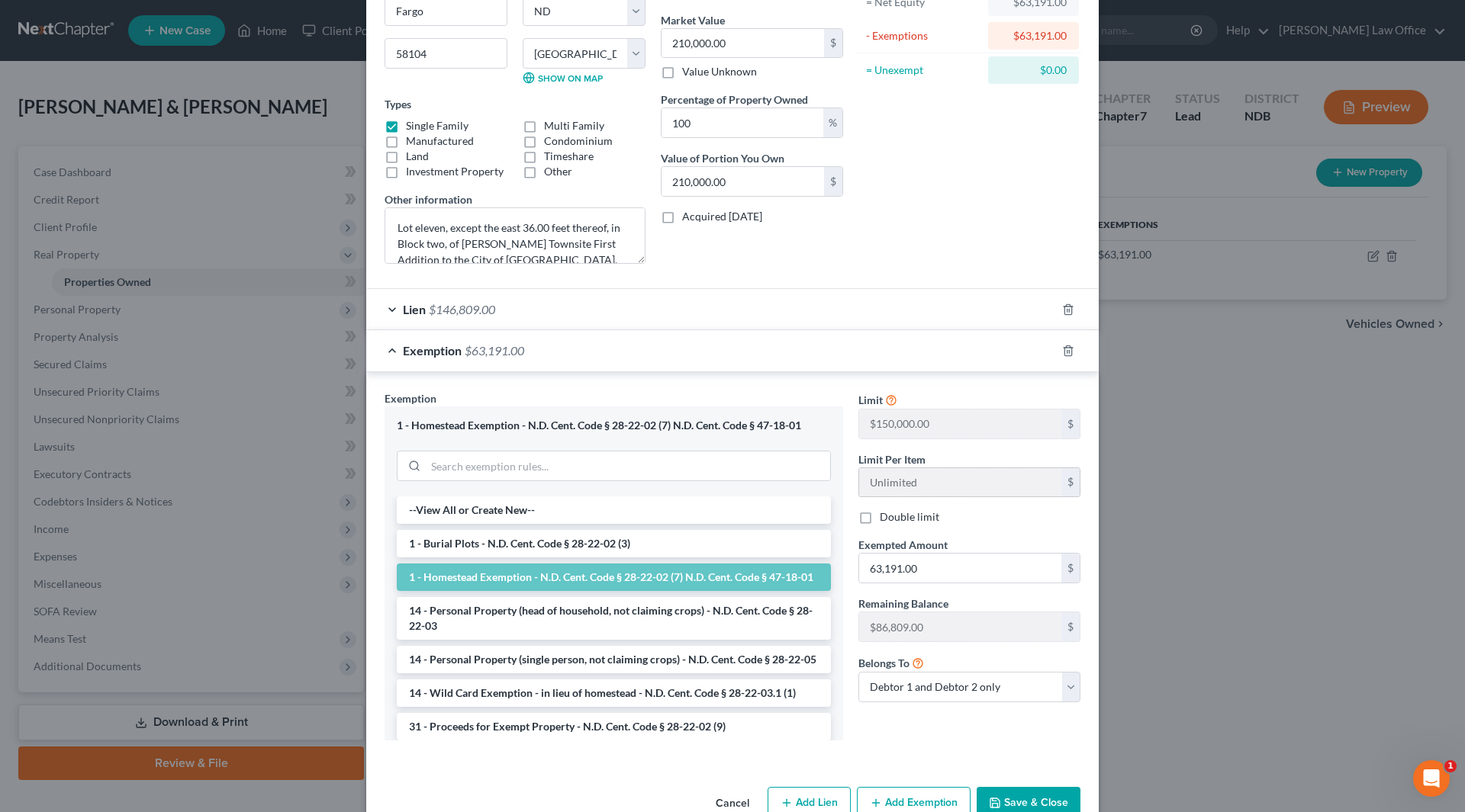
scroll to position [213, 0]
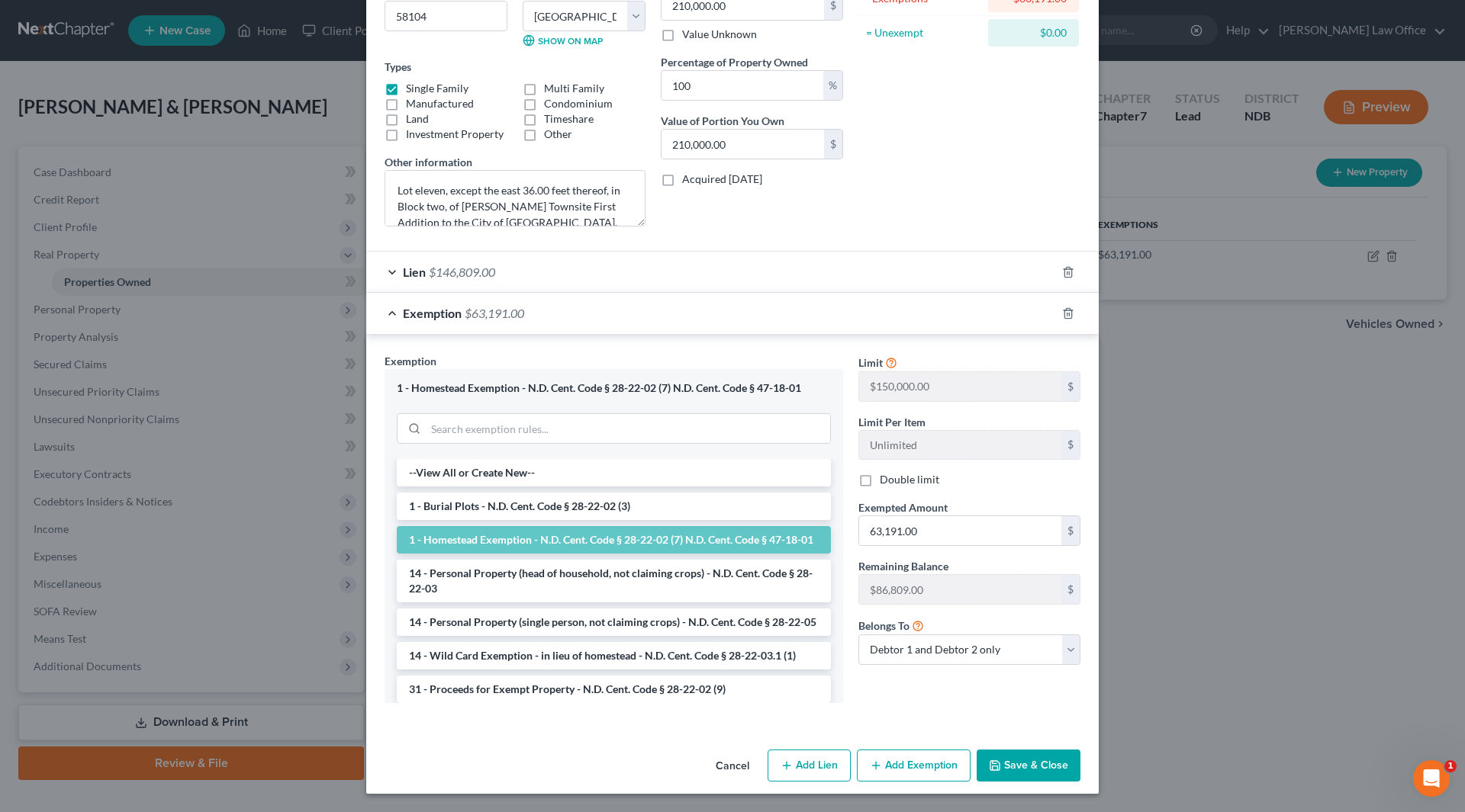
click at [989, 186] on div "Asset Calculator Value $210,000.00 - Liens $146,809.00 = Net Equity $63,191.00 …" at bounding box center [969, 48] width 237 height 382
click at [906, 193] on div "Asset Calculator Value $210,000.00 - Liens $146,809.00 = Net Equity $63,191.00 …" at bounding box center [969, 48] width 237 height 382
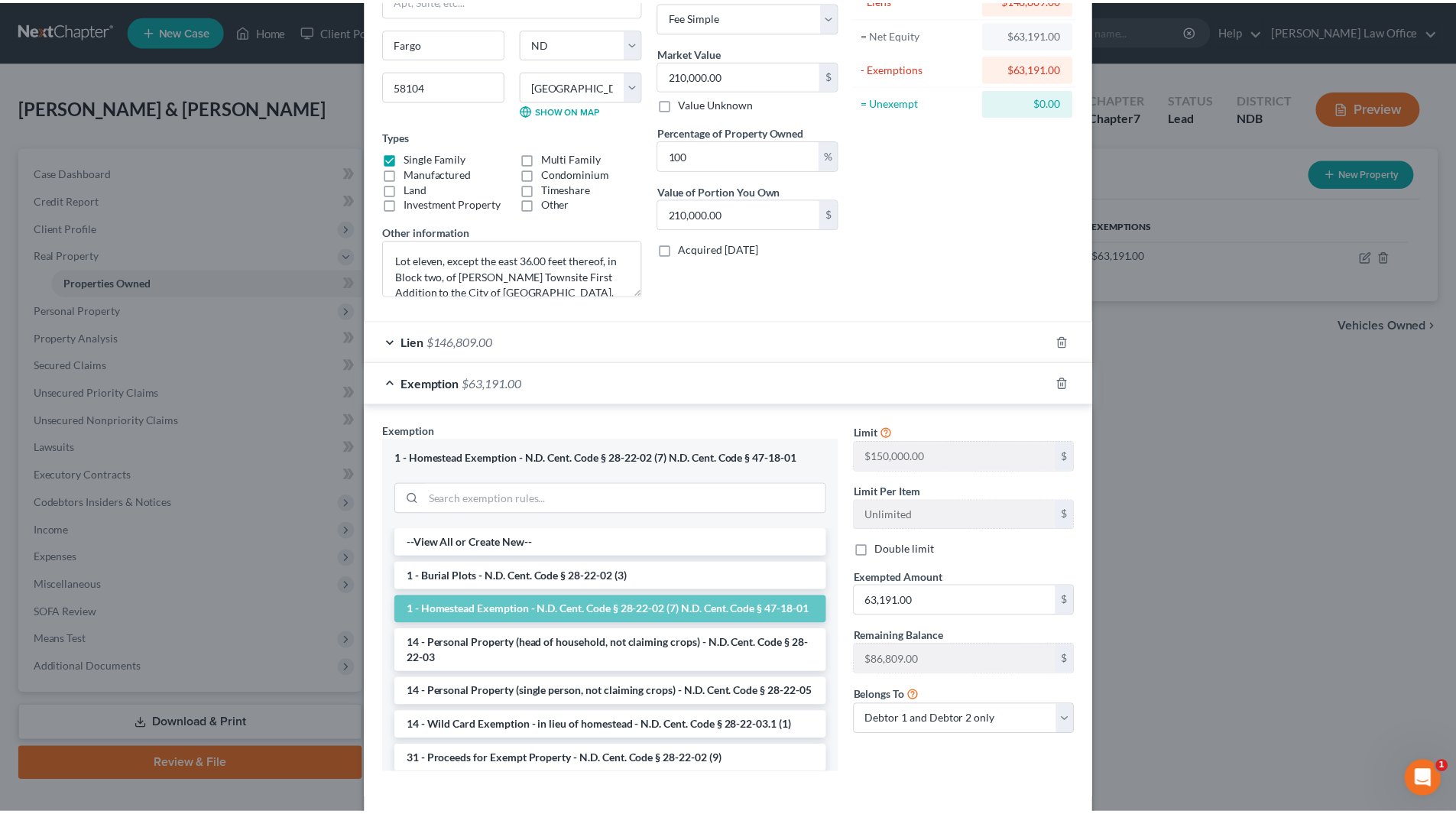
scroll to position [0, 0]
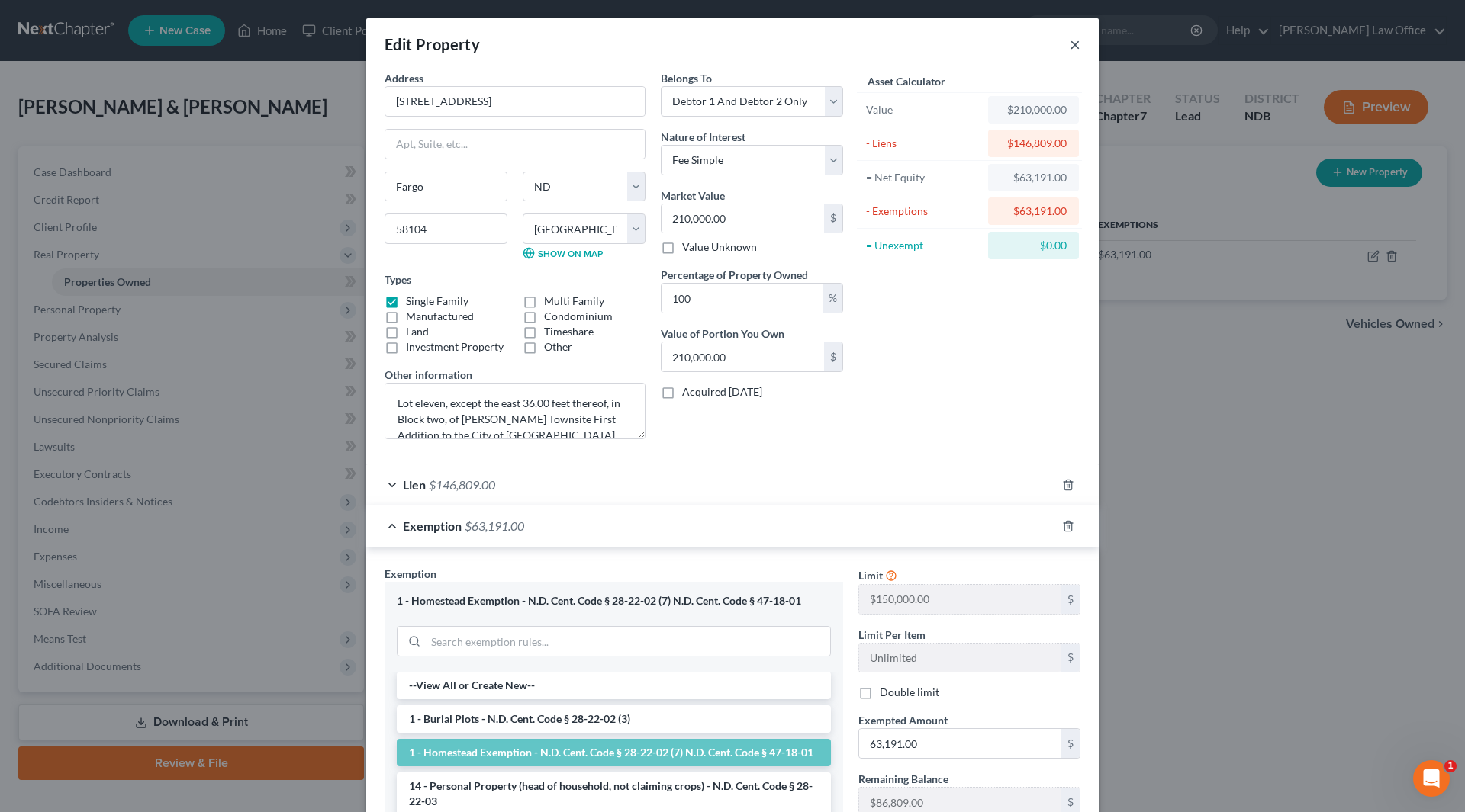
drag, startPoint x: 1070, startPoint y: 42, endPoint x: 1071, endPoint y: 50, distance: 8.1
click at [1070, 42] on button "×" at bounding box center [1075, 44] width 11 height 18
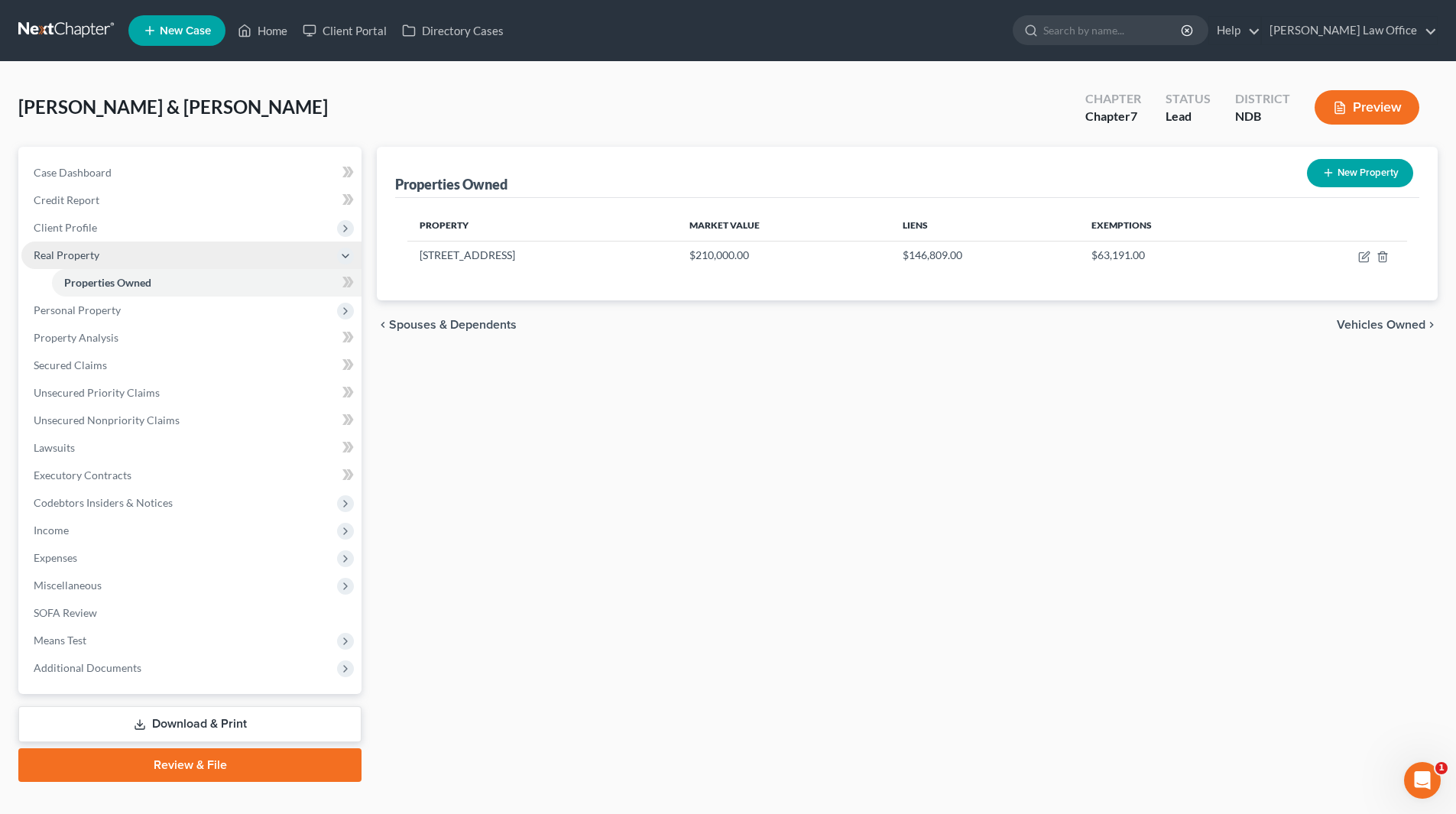
click at [55, 255] on span "Real Property" at bounding box center [66, 254] width 66 height 13
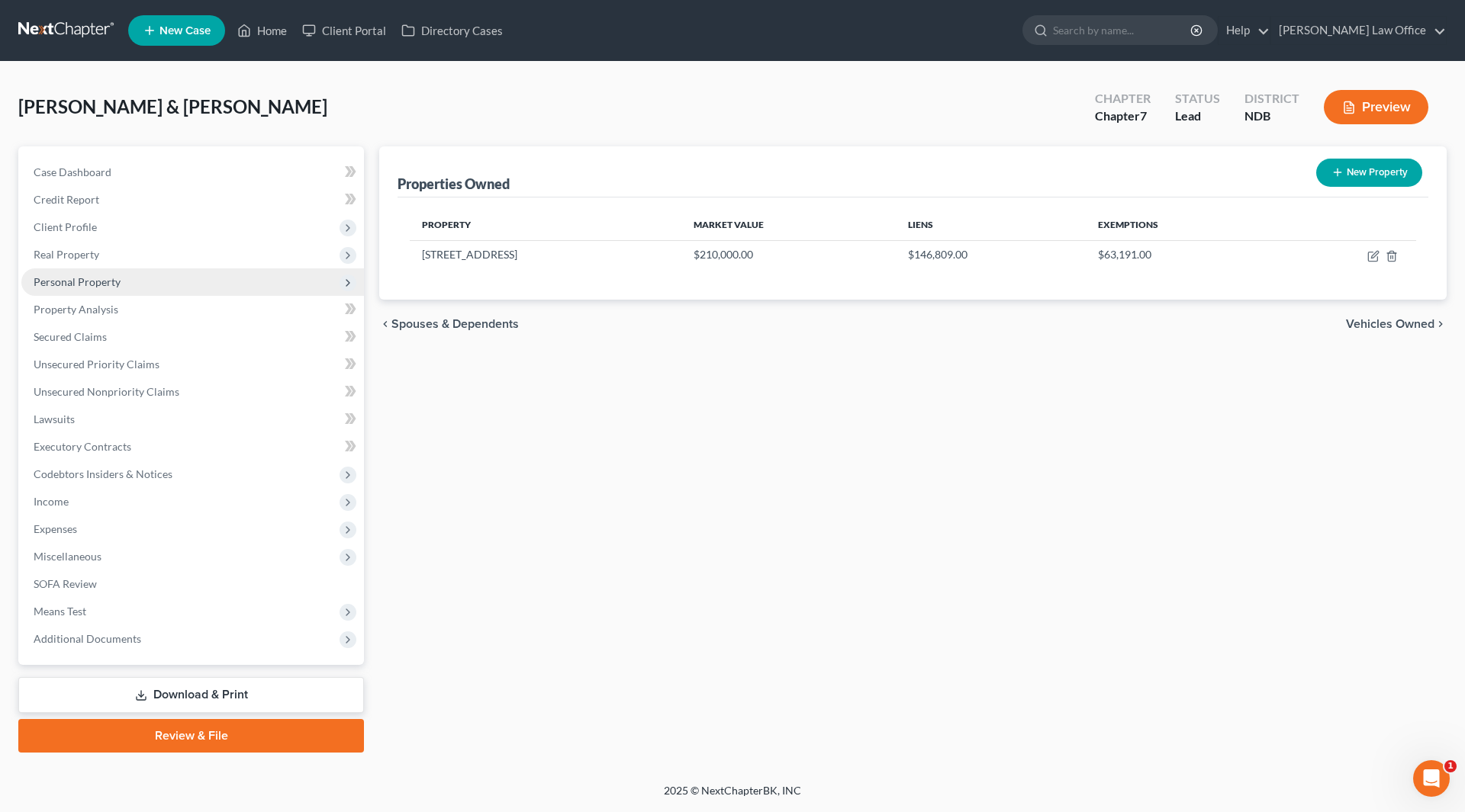
click at [56, 281] on span "Personal Property" at bounding box center [77, 281] width 87 height 13
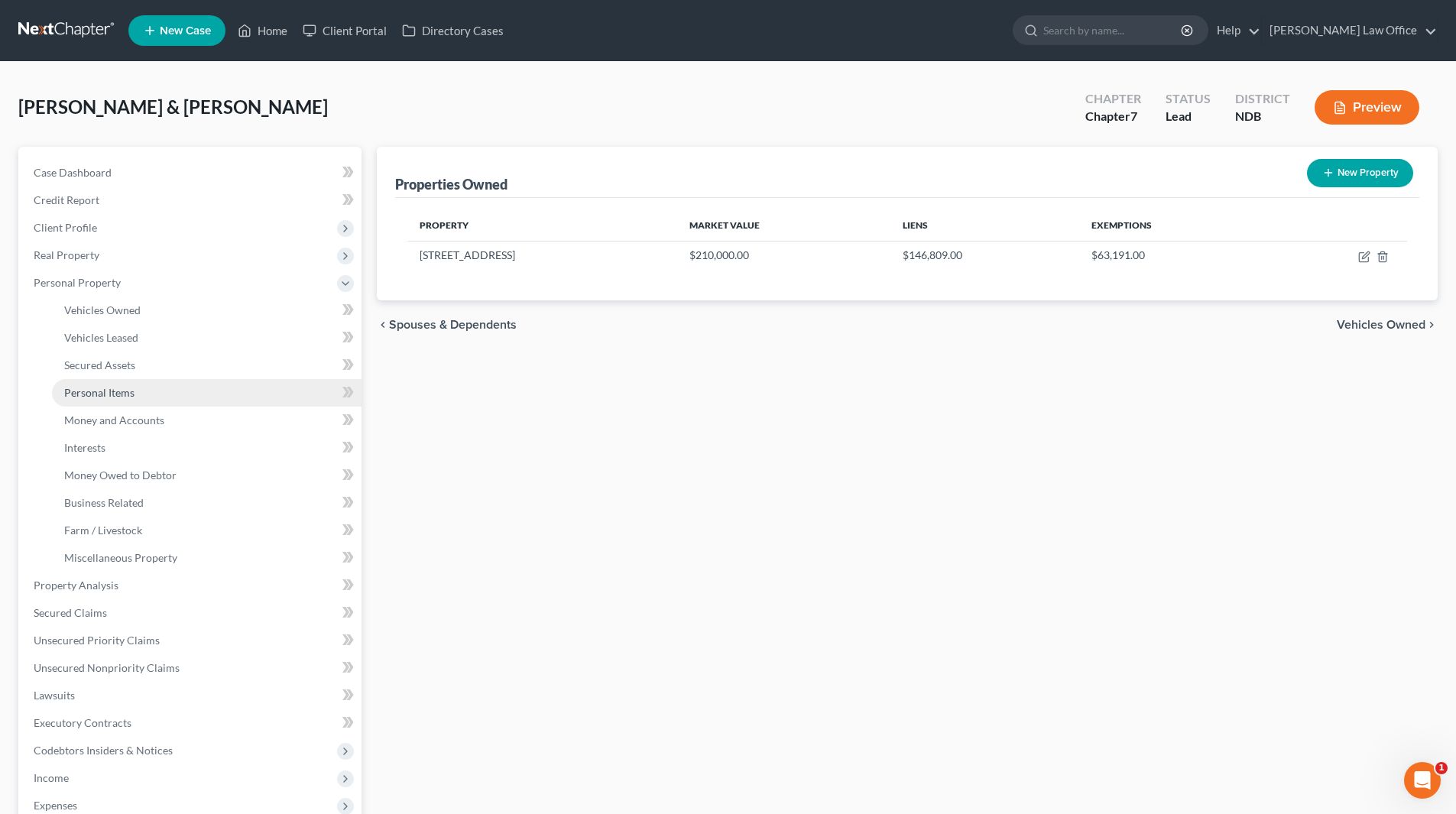
click at [88, 390] on span "Personal Items" at bounding box center [99, 393] width 70 height 13
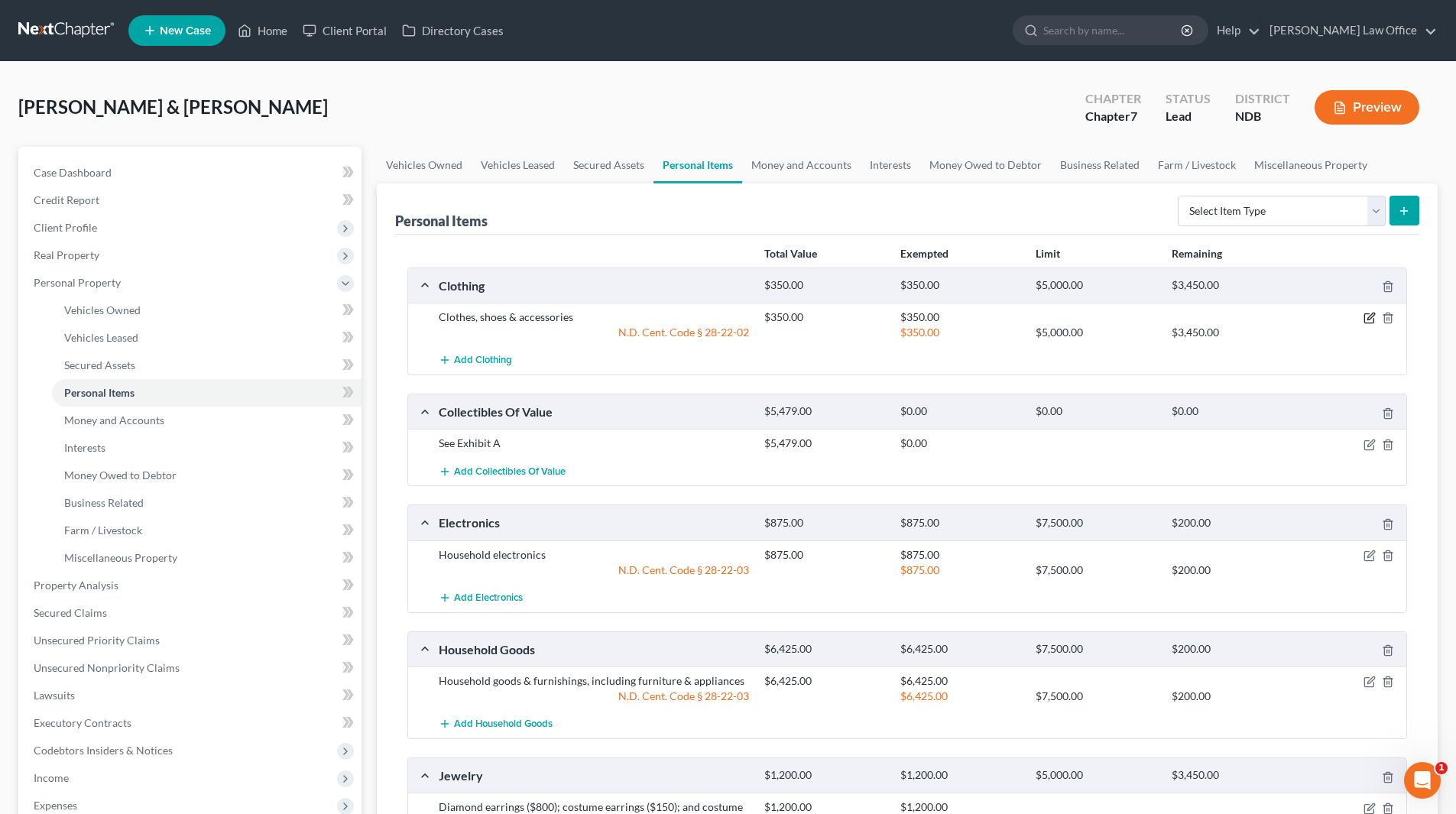
click at [1373, 314] on icon "button" at bounding box center [1371, 317] width 7 height 7
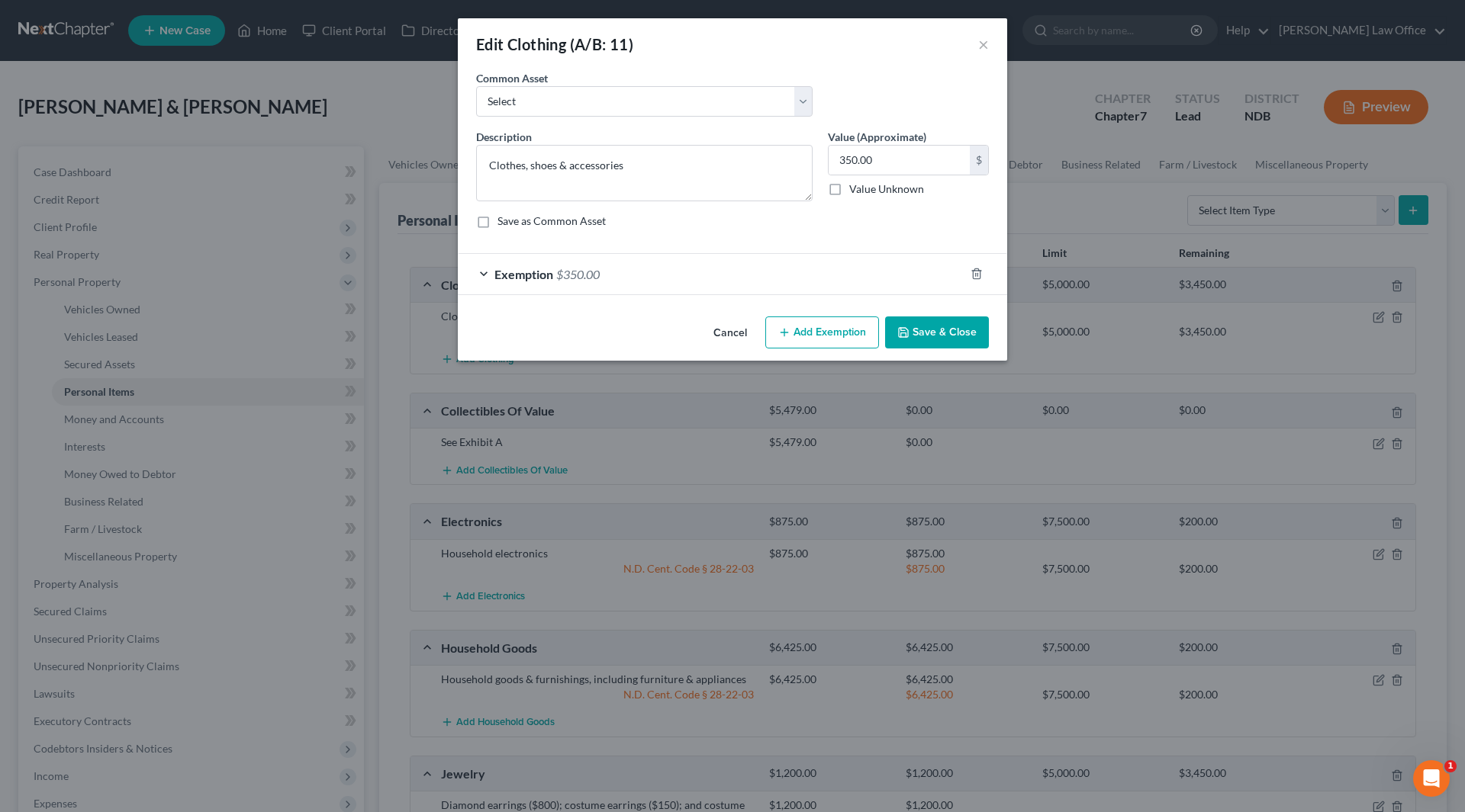
click at [594, 272] on span "$350.00" at bounding box center [577, 274] width 43 height 14
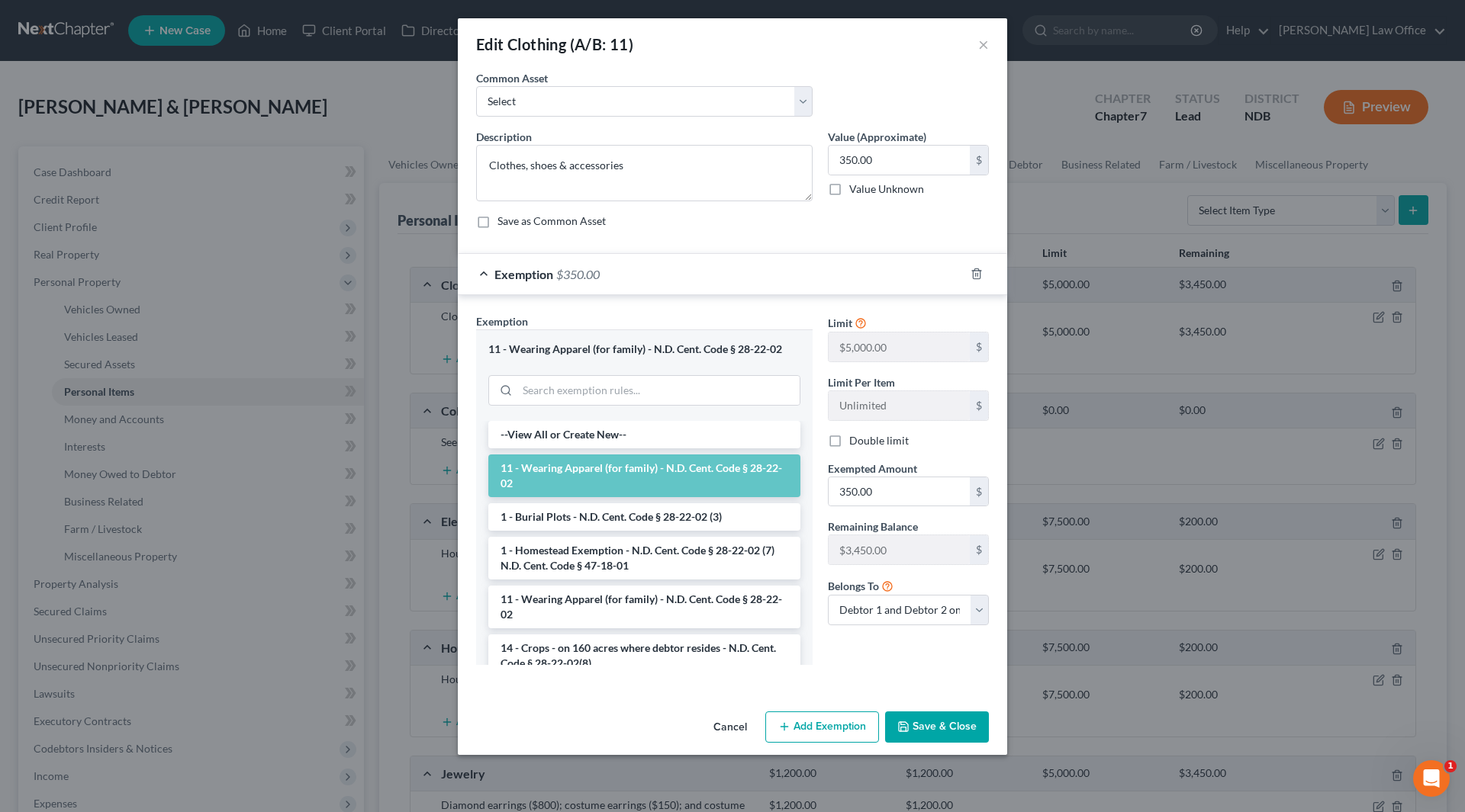
click at [809, 240] on div "Description * Clothes, shoes & accessories Value (Approximate) 350.00 $ Value U…" at bounding box center [732, 185] width 528 height 112
click at [982, 45] on button "×" at bounding box center [983, 44] width 11 height 18
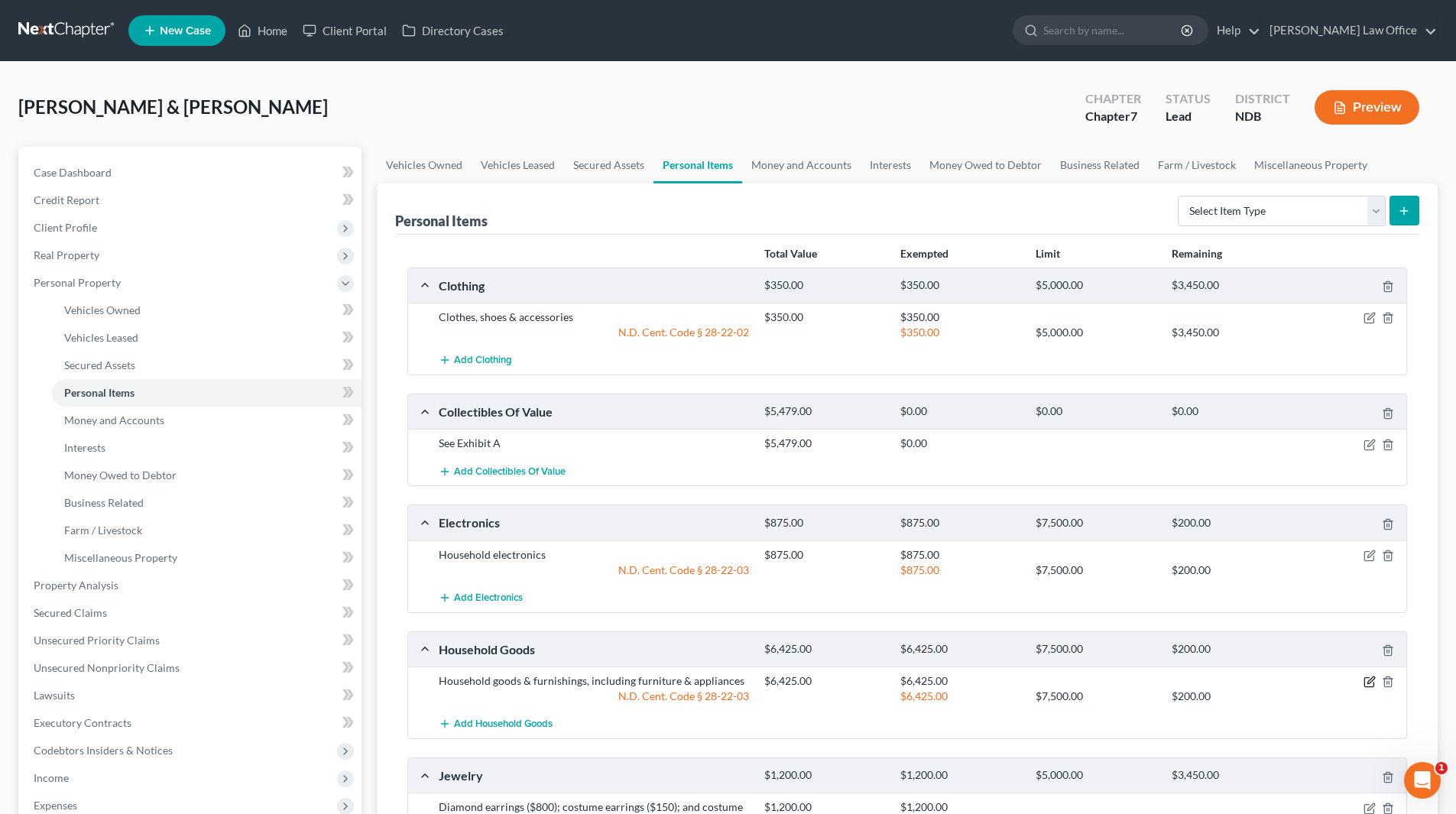
click at [1370, 679] on icon "button" at bounding box center [1369, 681] width 12 height 12
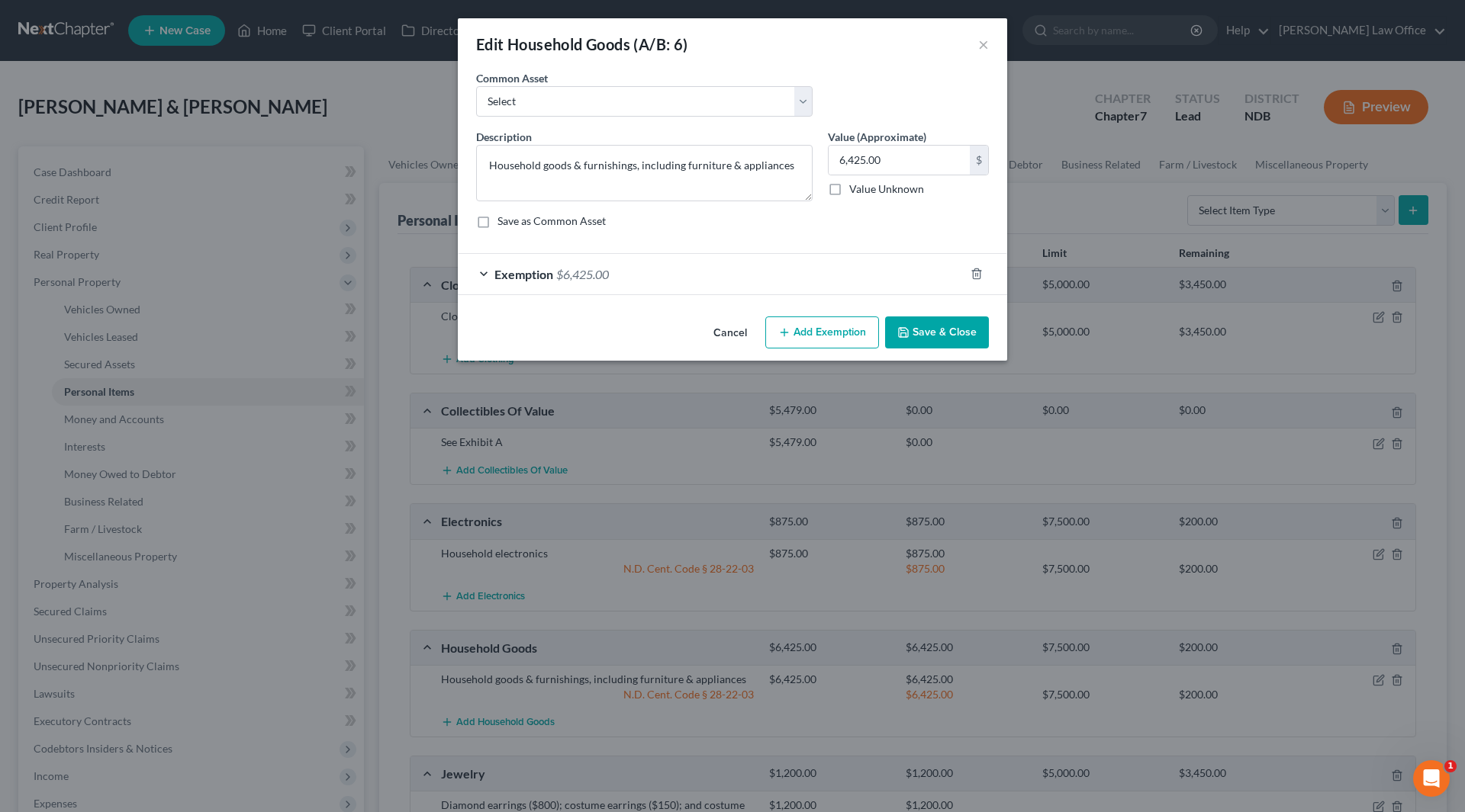
click at [564, 268] on span "$6,425.00" at bounding box center [582, 274] width 53 height 14
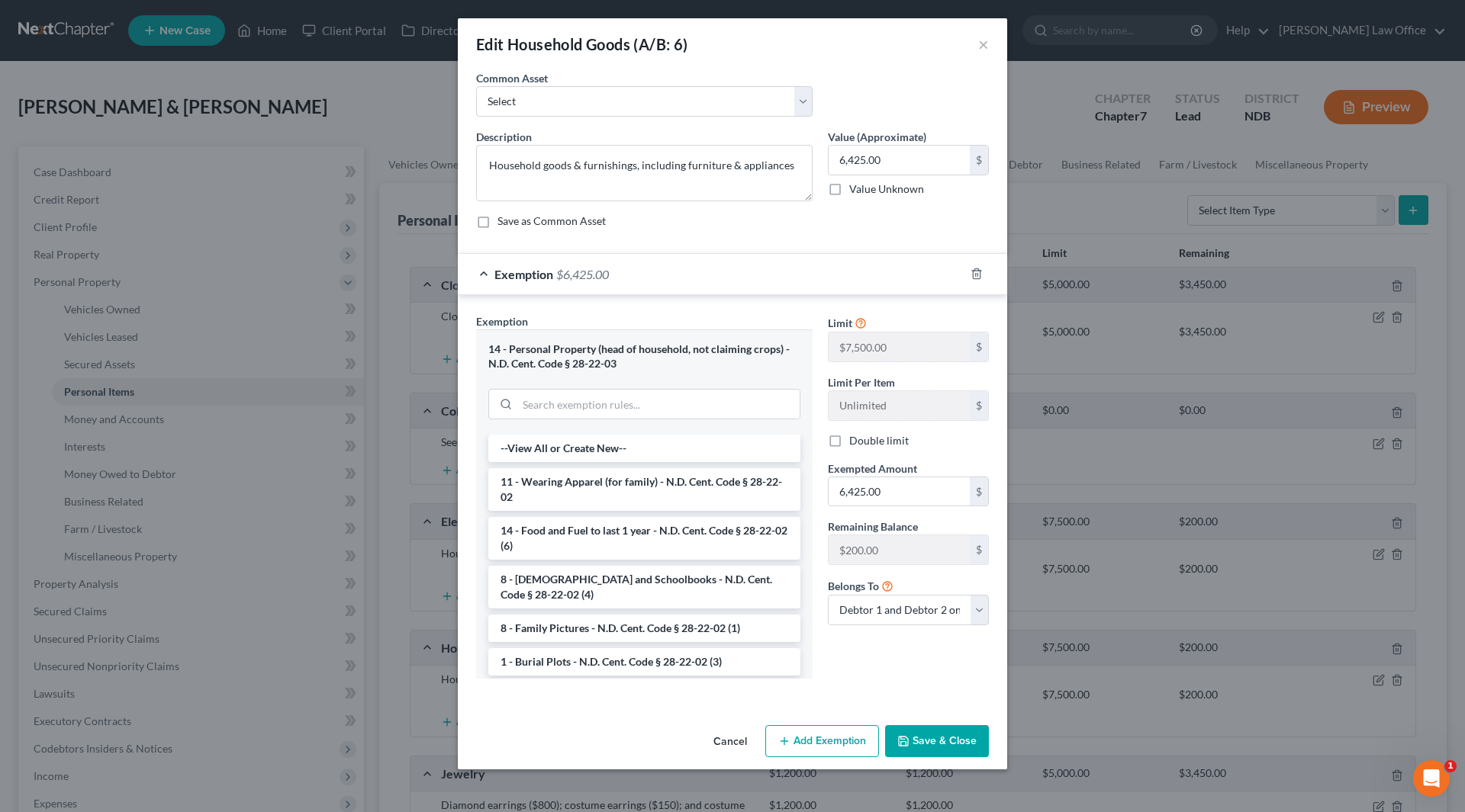
click at [717, 225] on div "Save as Common Asset" at bounding box center [732, 221] width 513 height 15
click at [982, 46] on button "×" at bounding box center [983, 44] width 11 height 18
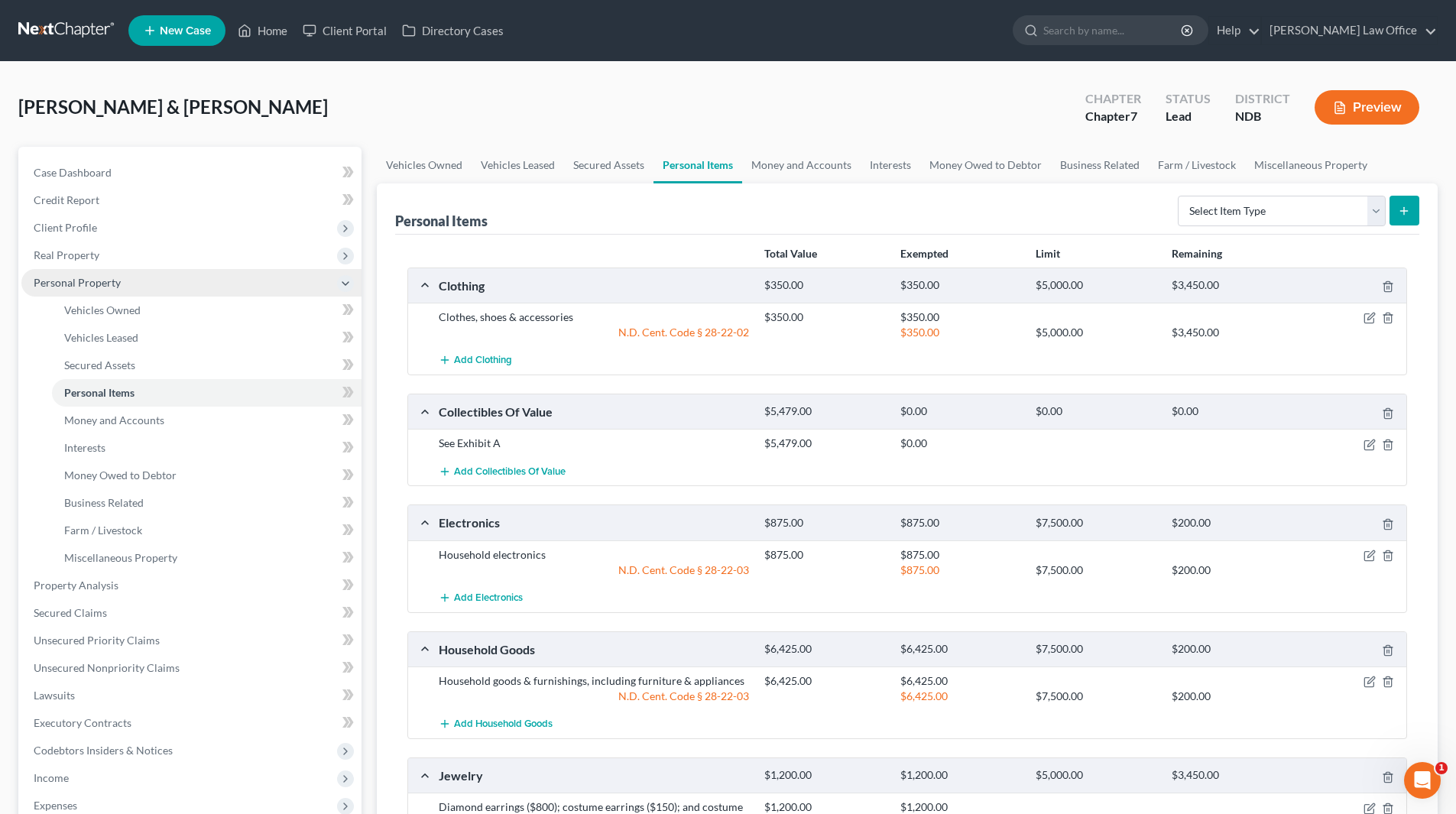
click at [73, 286] on span "Personal Property" at bounding box center [77, 282] width 87 height 13
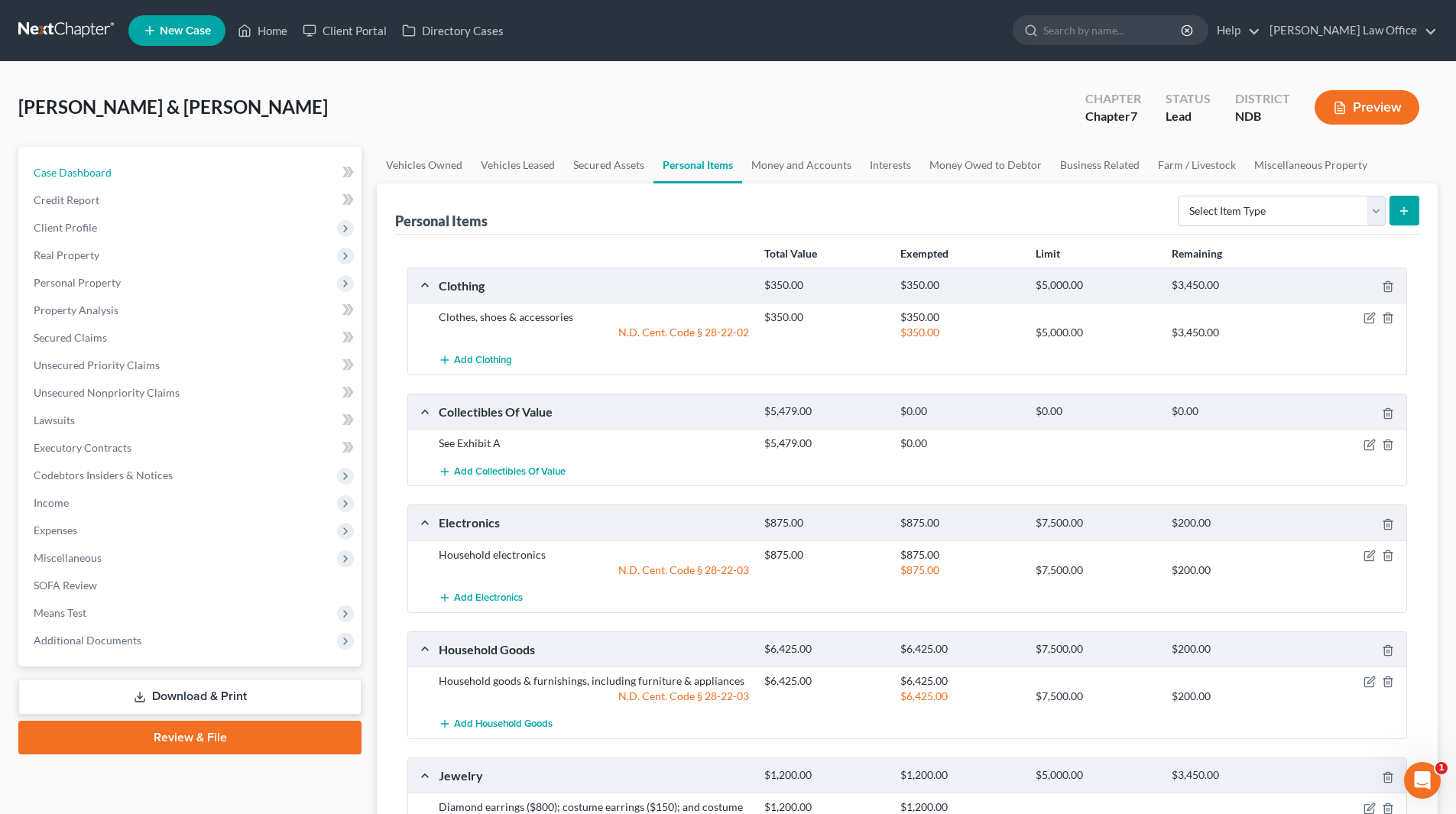
drag, startPoint x: 70, startPoint y: 167, endPoint x: 1033, endPoint y: 20, distance: 974.2
click at [70, 167] on span "Case Dashboard" at bounding box center [73, 172] width 78 height 13
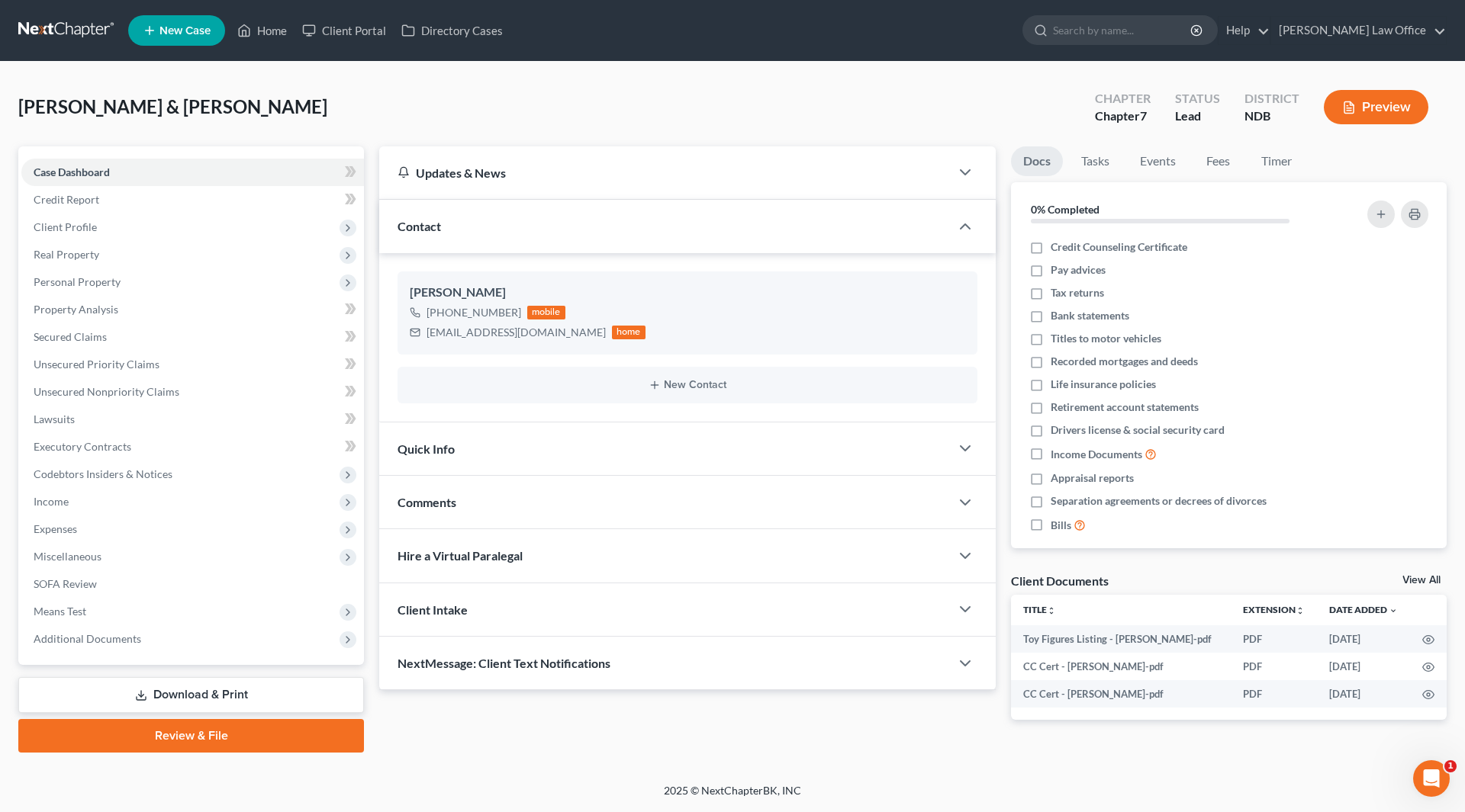
click at [1375, 109] on button "Preview" at bounding box center [1376, 107] width 105 height 35
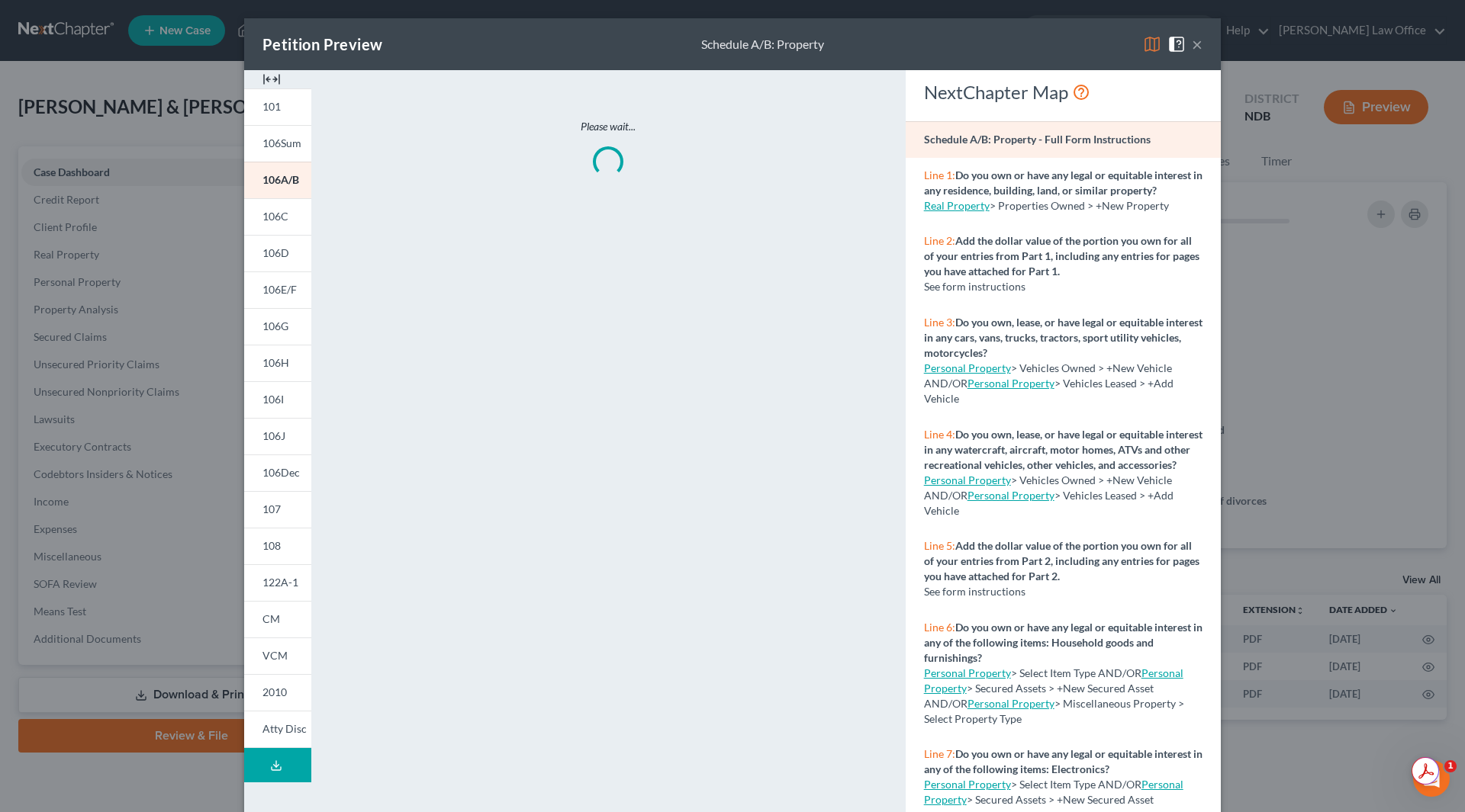
click at [267, 73] on img at bounding box center [271, 79] width 18 height 18
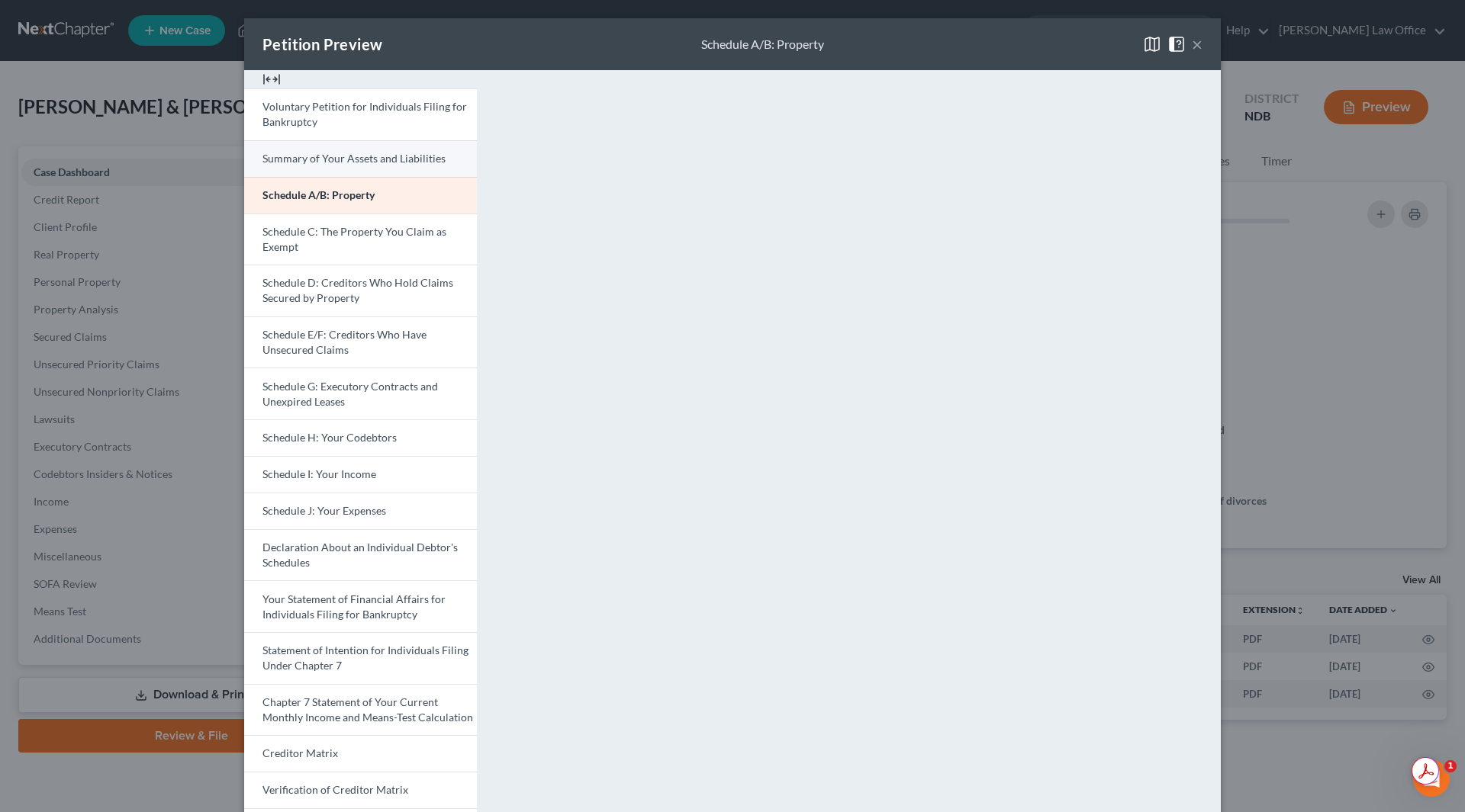
click at [324, 157] on span "Summary of Your Assets and Liabilities" at bounding box center [354, 158] width 183 height 13
click at [1191, 44] on button "×" at bounding box center [1197, 44] width 11 height 18
